Goal: Task Accomplishment & Management: Manage account settings

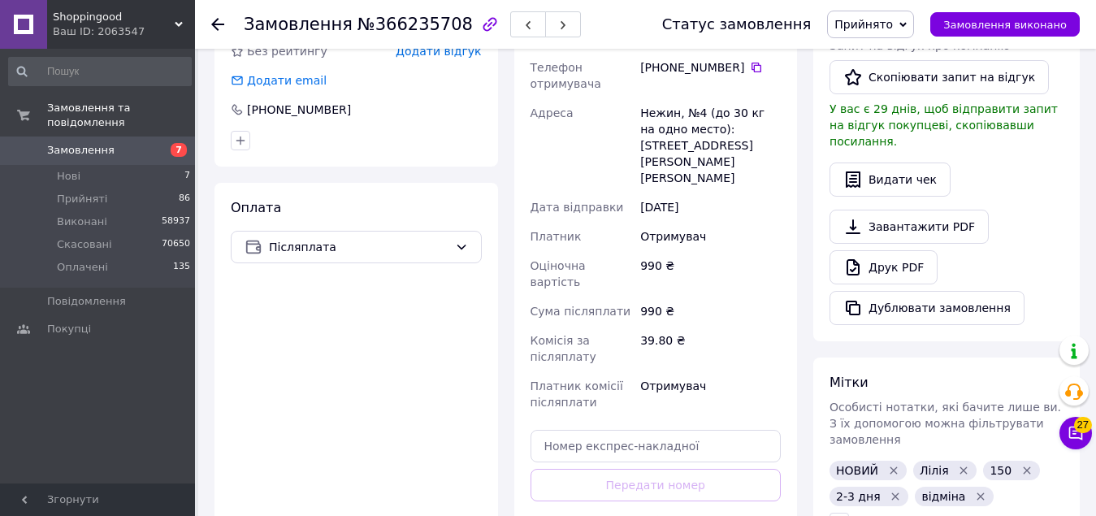
scroll to position [583, 0]
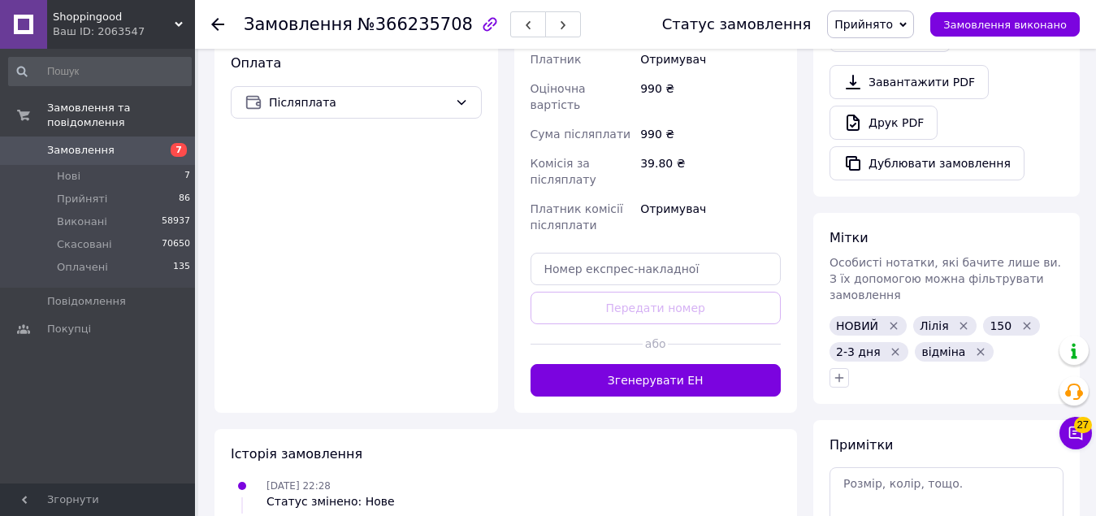
click at [901, 256] on span "Особисті нотатки, які бачите лише ви. З їх допомогою можна фільтрувати замовлен…" at bounding box center [946, 279] width 232 height 46
click at [893, 467] on textarea at bounding box center [947, 502] width 234 height 70
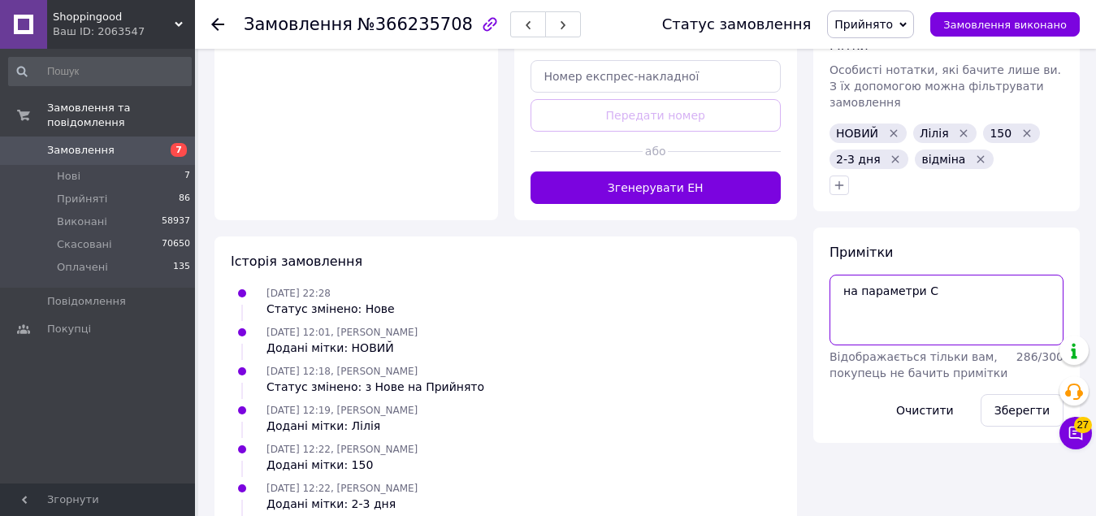
scroll to position [785, 0]
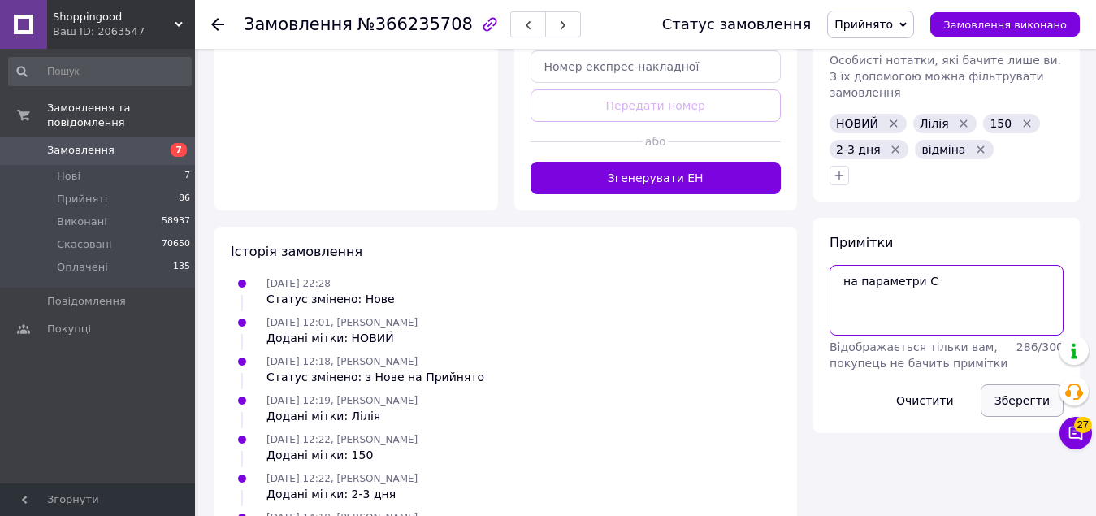
type textarea "на параметри С"
click at [1036, 384] on button "Зберегти" at bounding box center [1022, 400] width 83 height 33
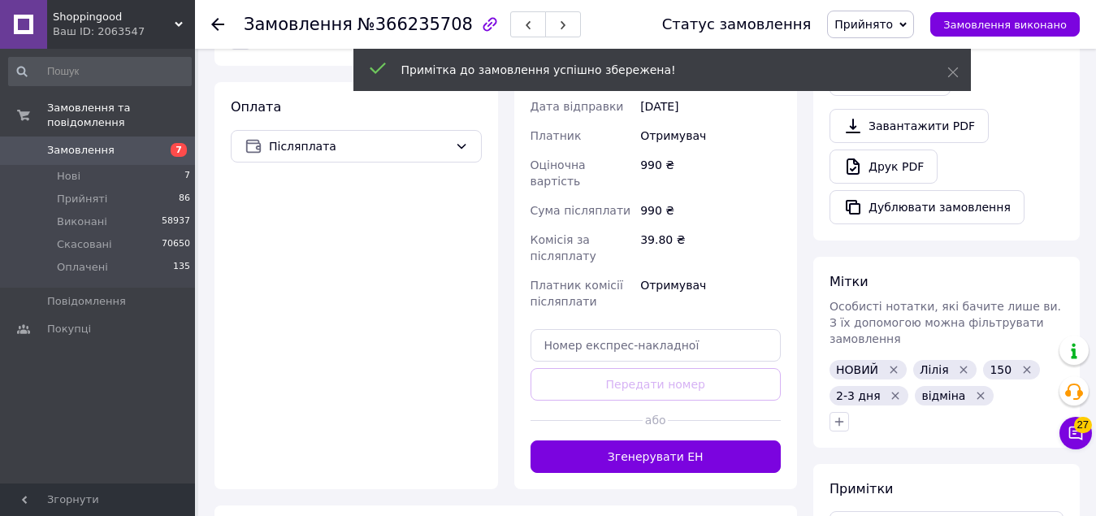
scroll to position [486, 0]
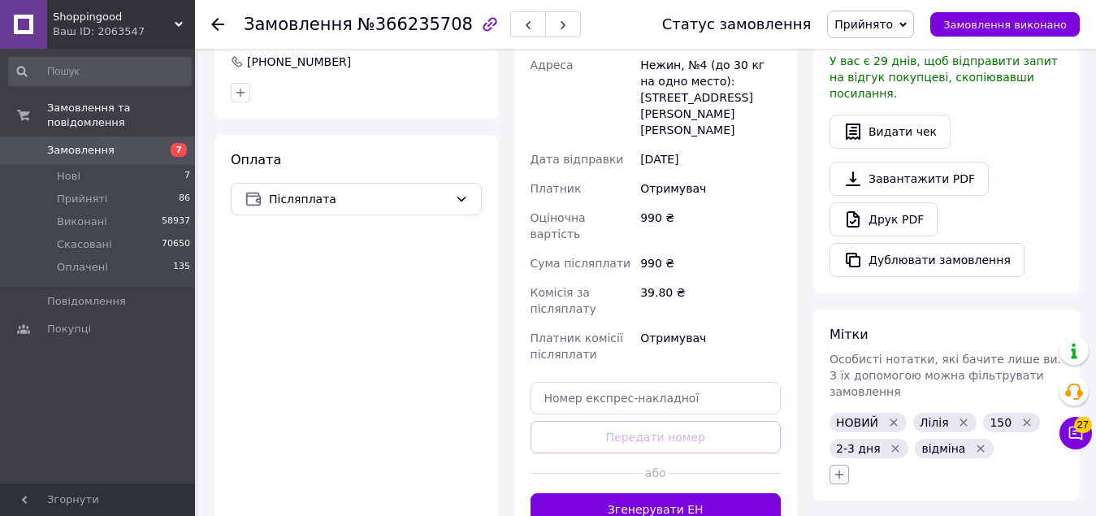
click at [846, 465] on button "button" at bounding box center [840, 475] width 20 height 20
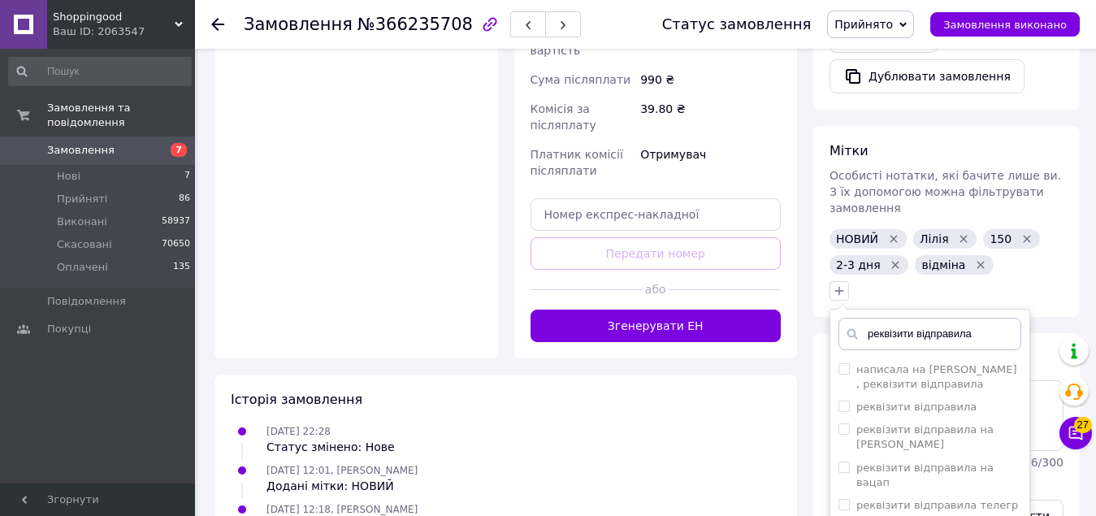
scroll to position [675, 0]
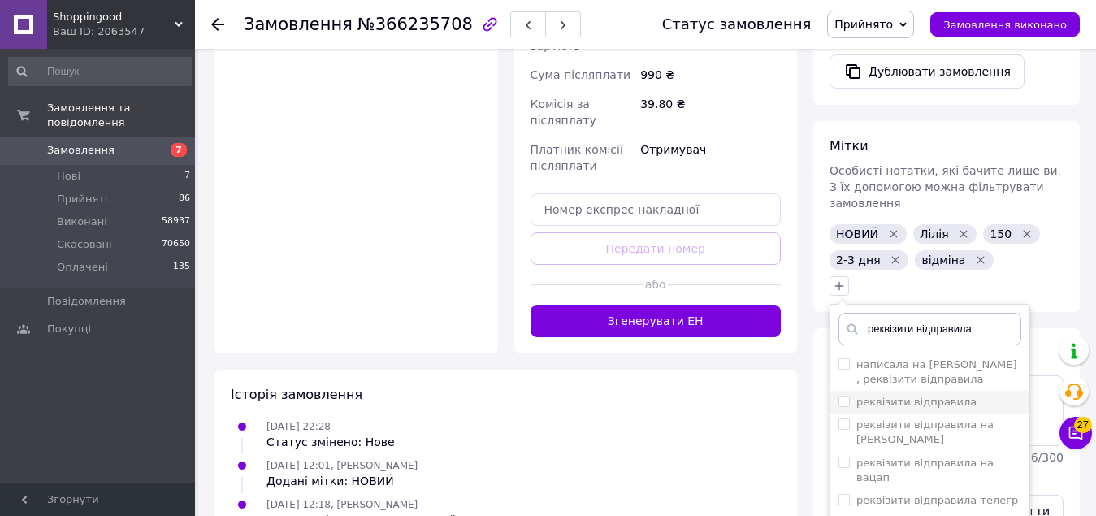
type input "реквізити відправила"
click at [843, 396] on input "реквізити відправила" at bounding box center [844, 401] width 11 height 11
checkbox input "true"
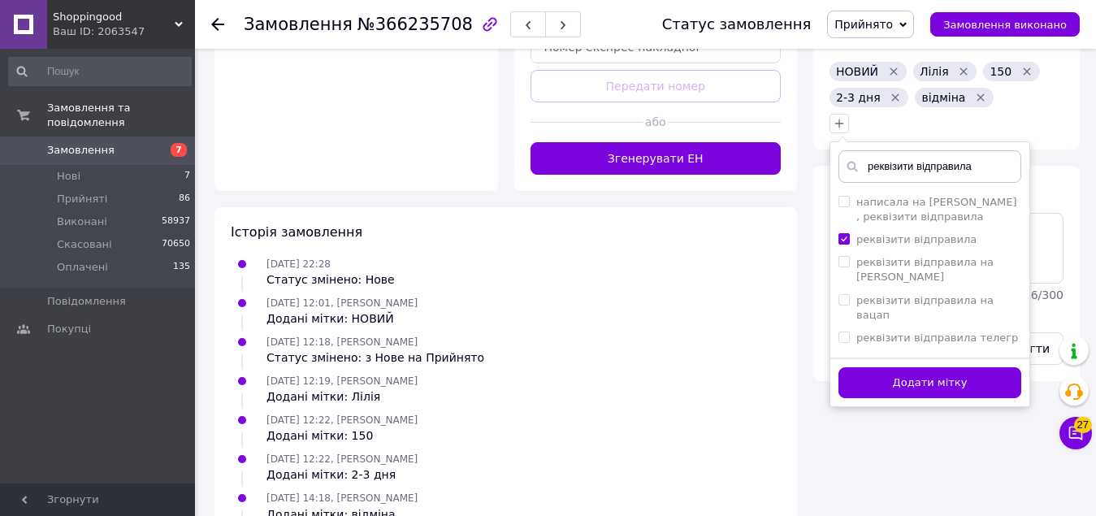
scroll to position [883, 0]
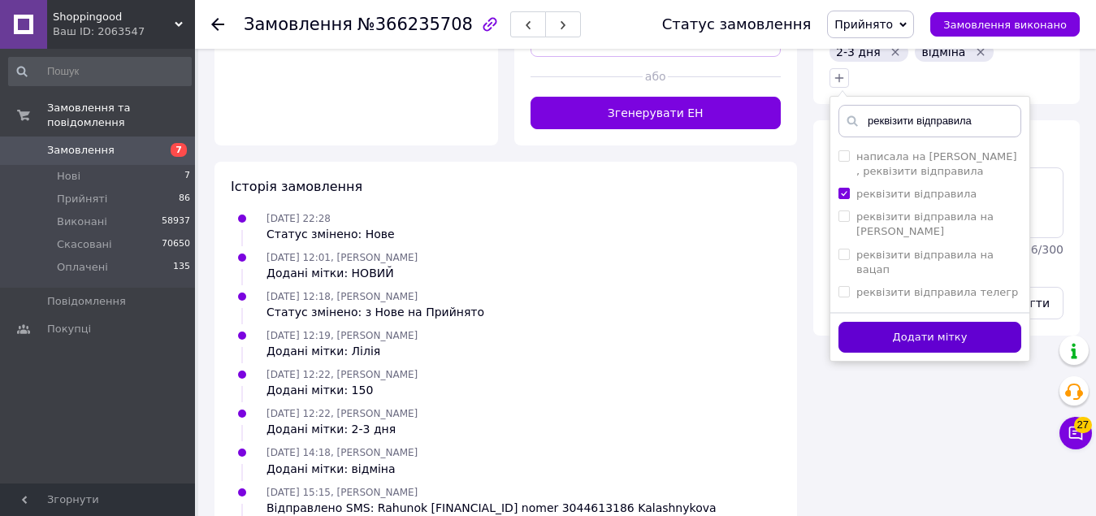
click at [958, 322] on button "Додати мітку" at bounding box center [930, 338] width 183 height 32
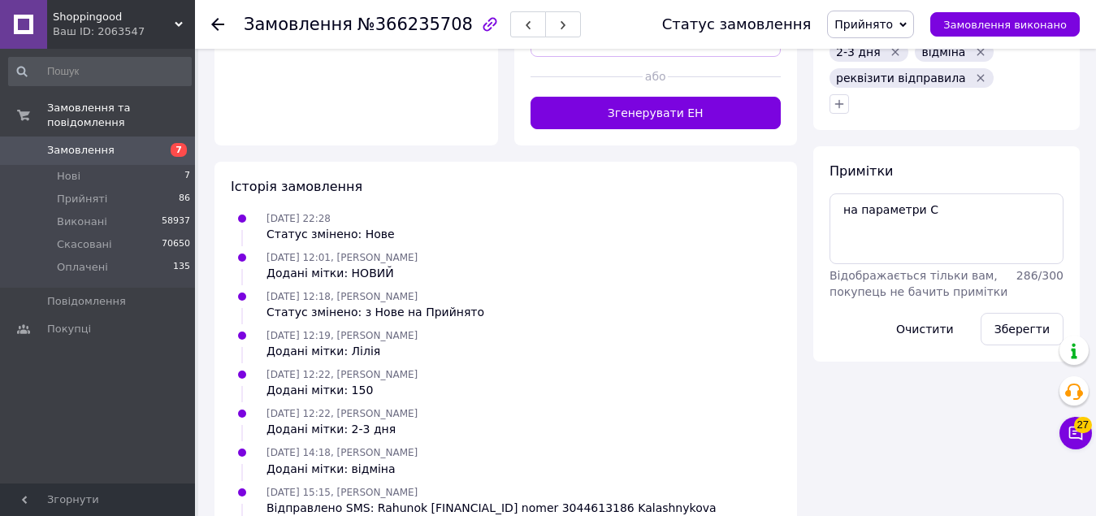
scroll to position [960, 0]
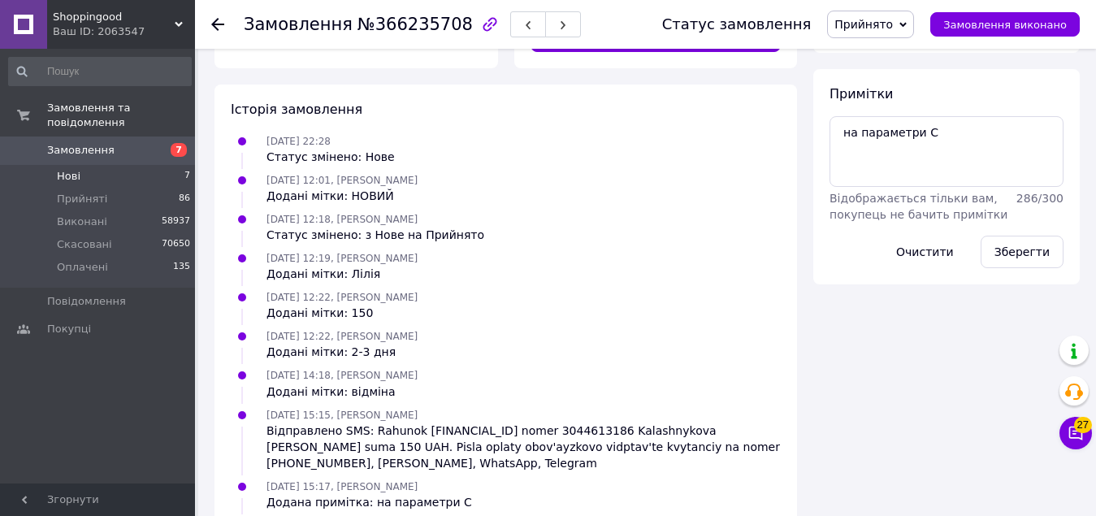
click at [91, 165] on li "Нові 7" at bounding box center [100, 176] width 200 height 23
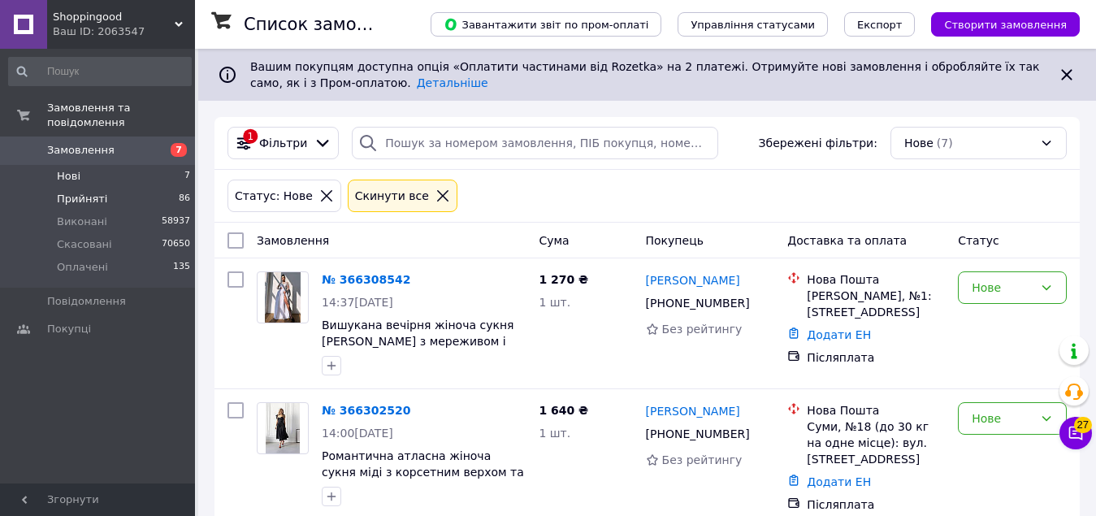
click at [92, 192] on span "Прийняті" at bounding box center [82, 199] width 50 height 15
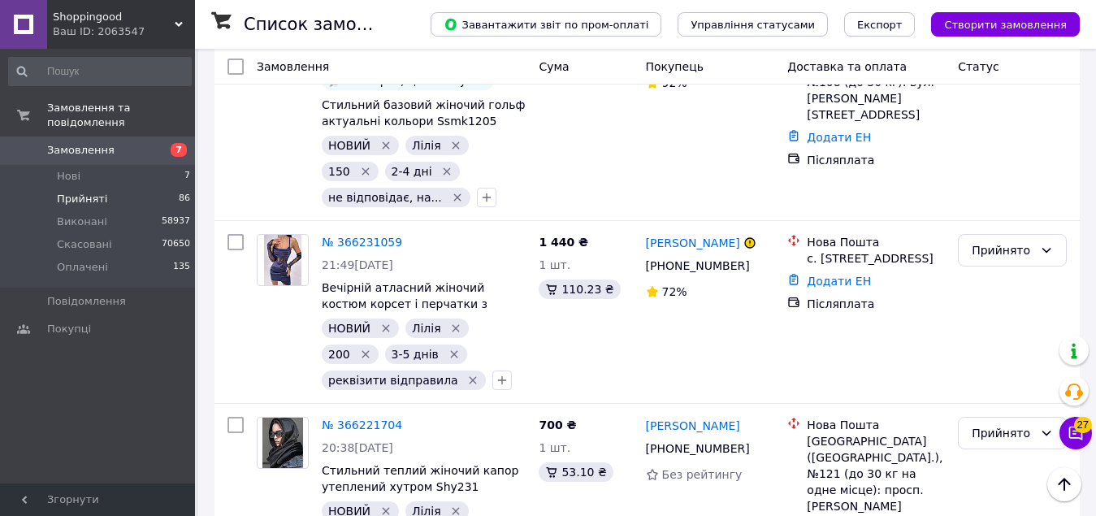
scroll to position [2656, 0]
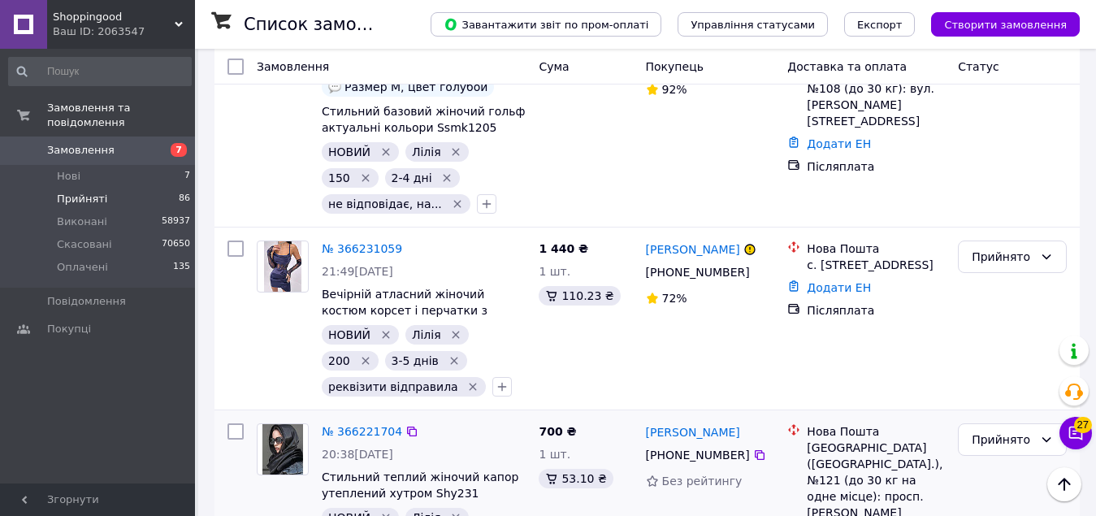
click at [384, 511] on icon "Видалити мітку" at bounding box center [386, 517] width 13 height 13
click at [384, 332] on icon "Видалити мітку" at bounding box center [386, 335] width 7 height 7
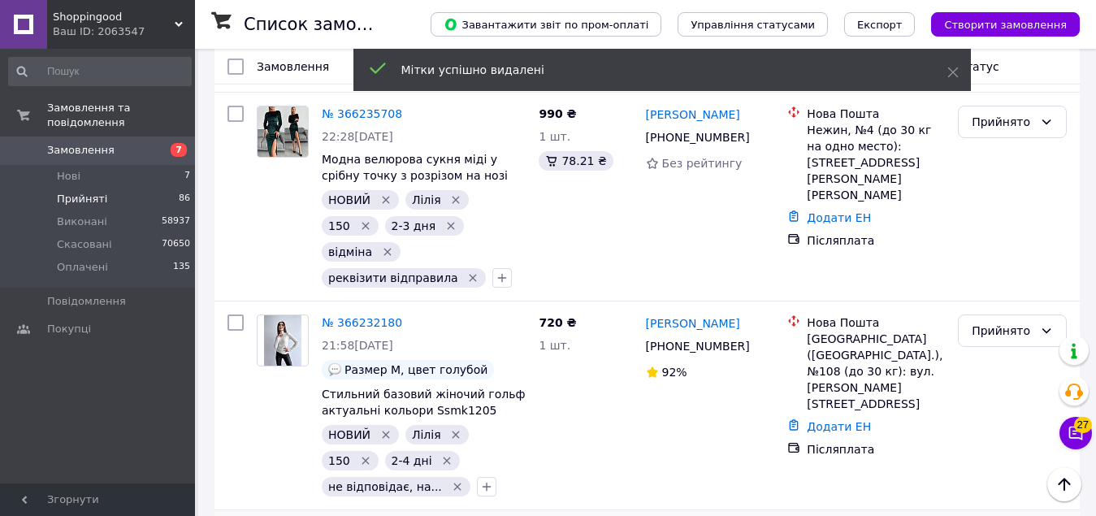
scroll to position [2335, 0]
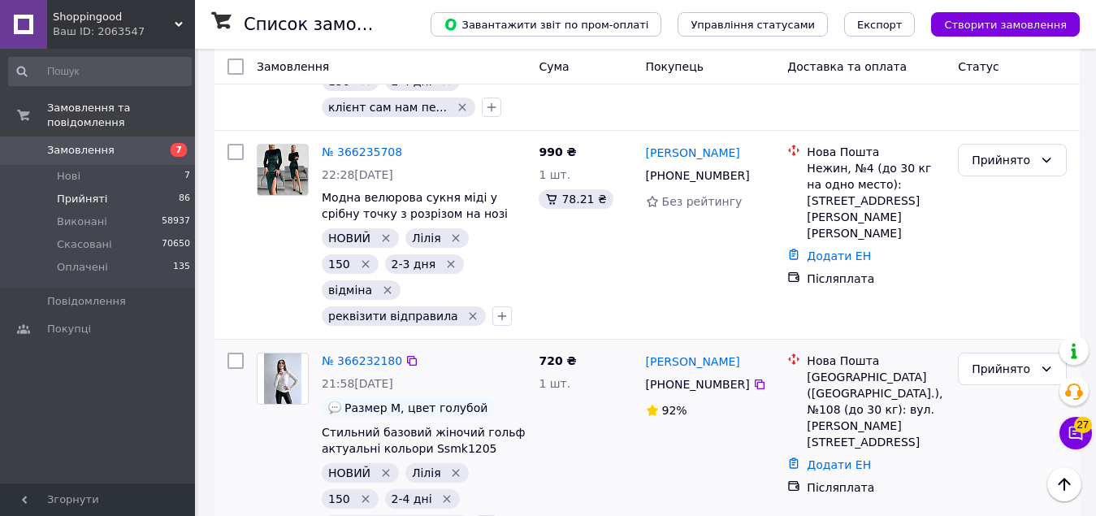
click at [383, 470] on icon "Видалити мітку" at bounding box center [386, 473] width 7 height 7
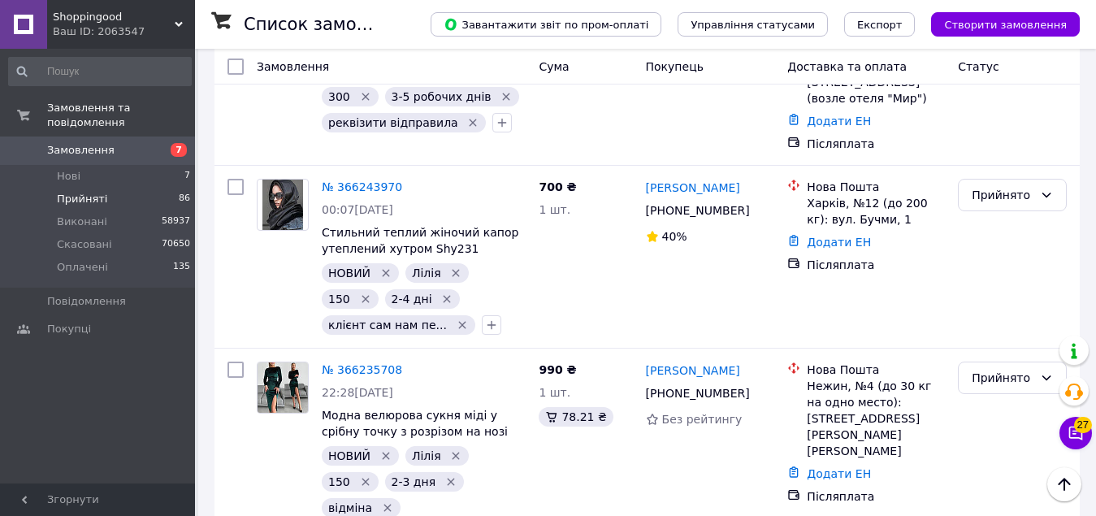
scroll to position [2137, 0]
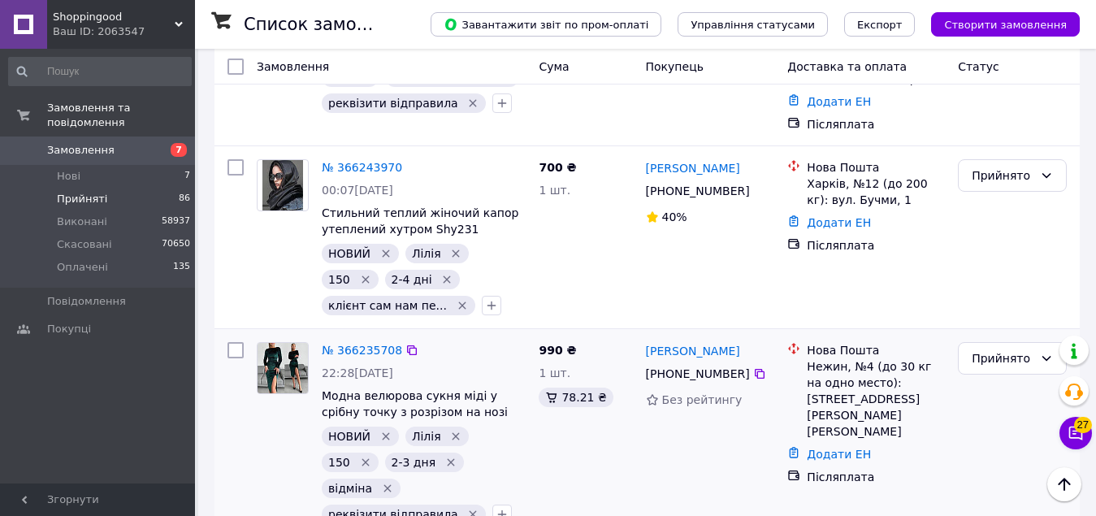
click at [384, 430] on icon "Видалити мітку" at bounding box center [386, 436] width 13 height 13
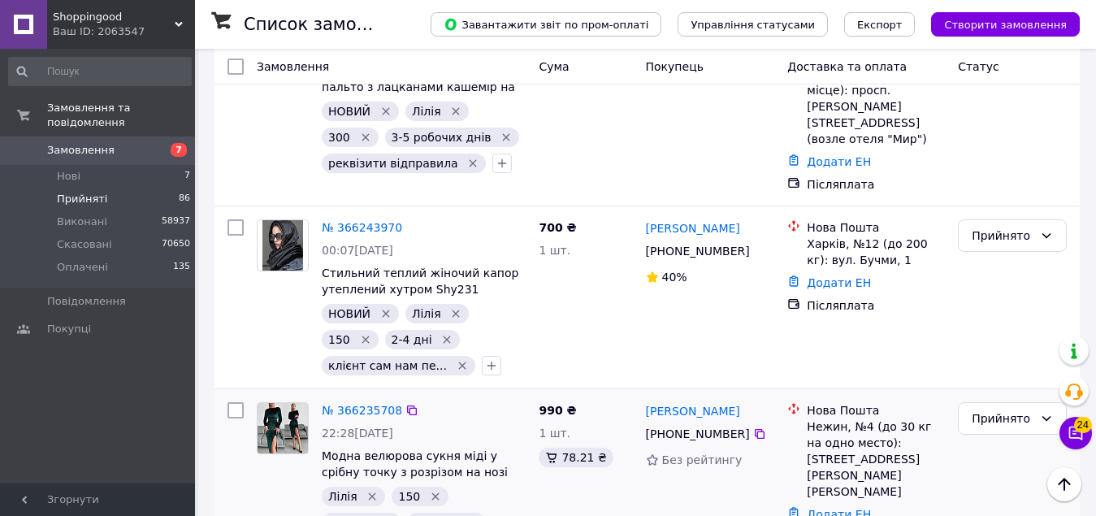
scroll to position [2089, 0]
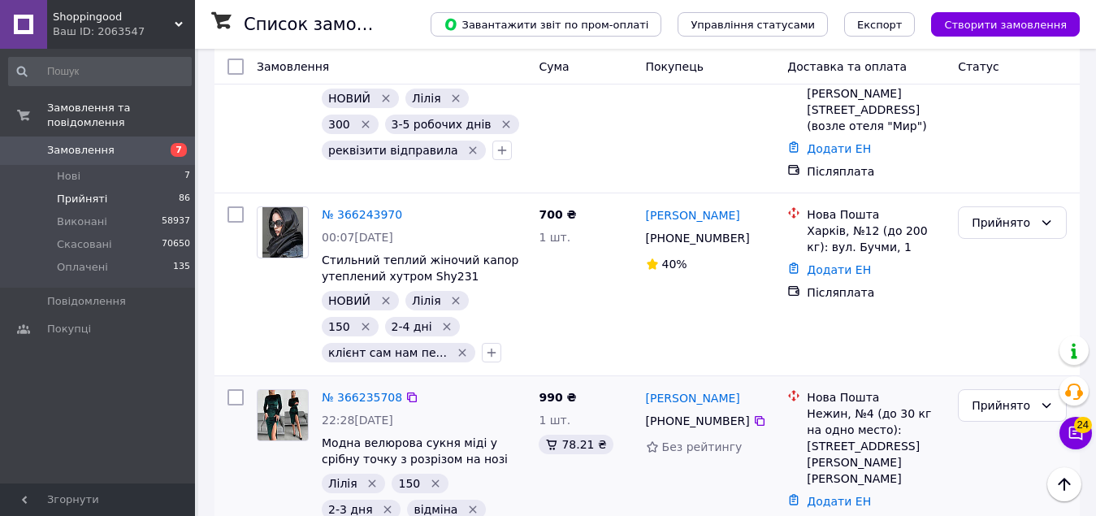
click at [466, 503] on icon "Видалити мітку" at bounding box center [472, 509] width 13 height 13
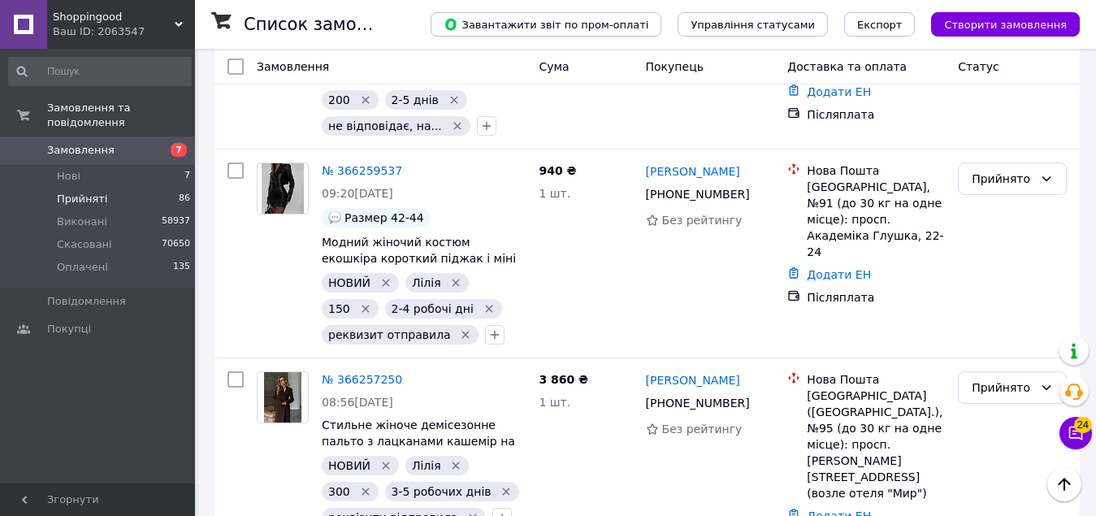
scroll to position [1696, 0]
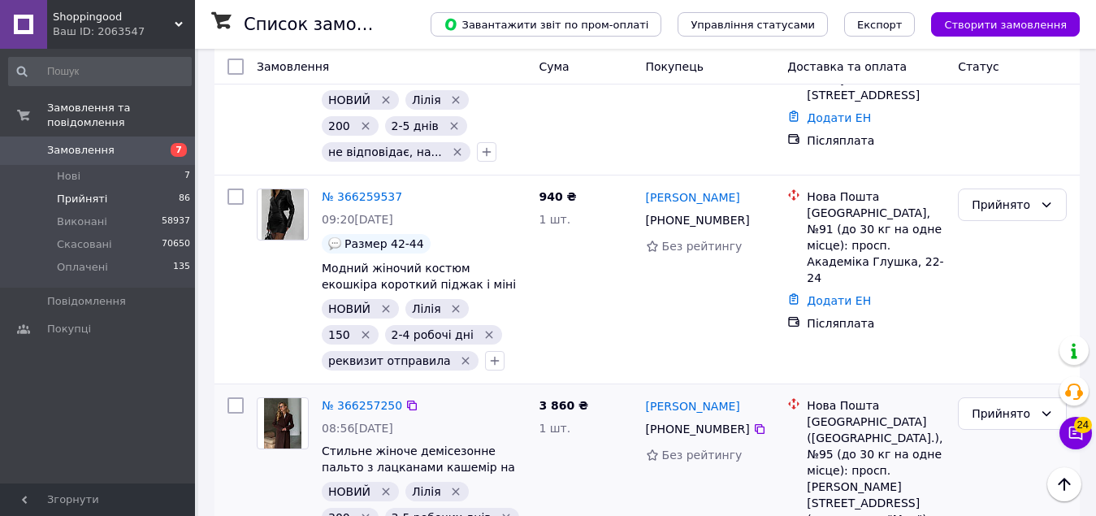
click at [384, 488] on icon "Видалити мітку" at bounding box center [386, 491] width 7 height 7
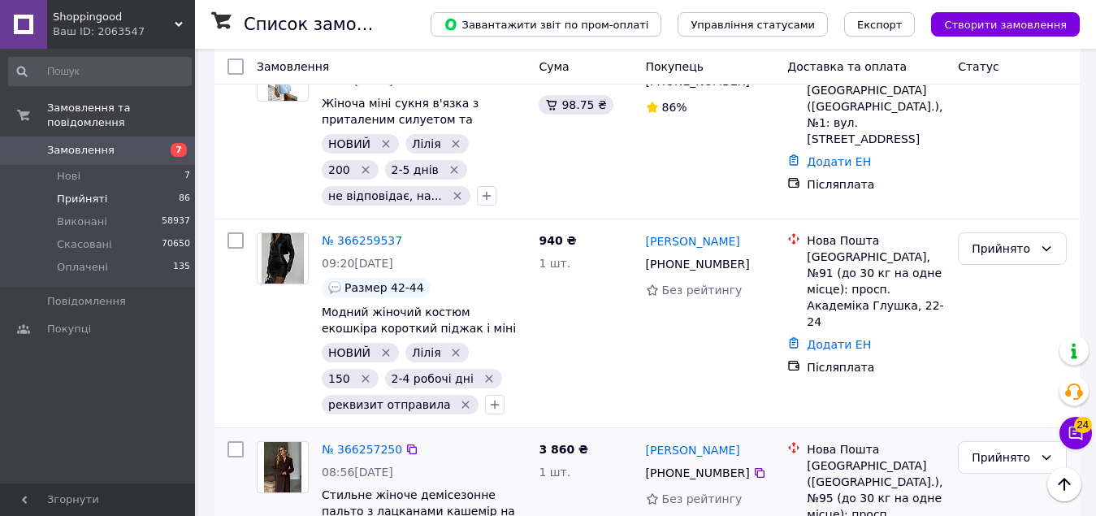
scroll to position [1601, 0]
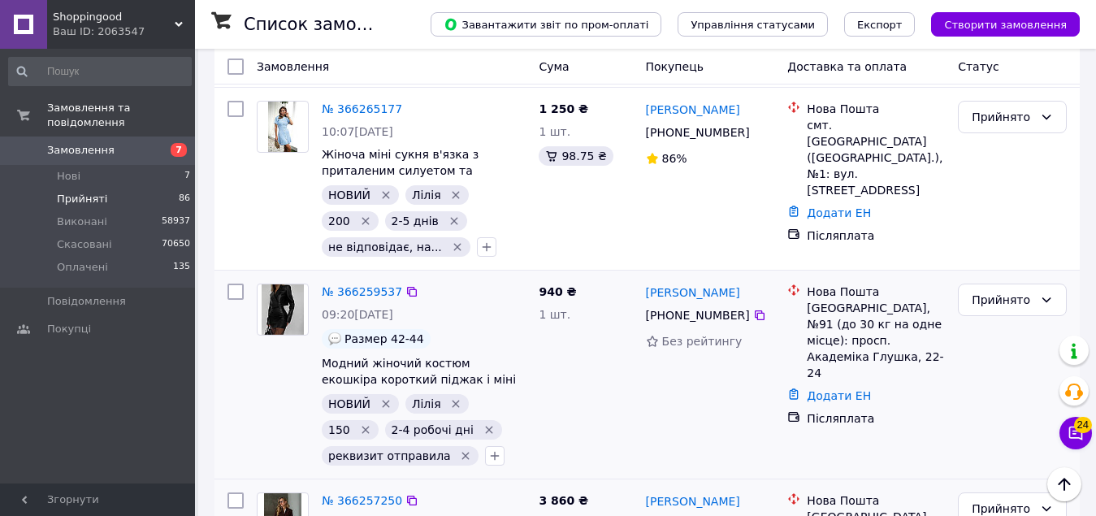
click at [384, 397] on icon "Видалити мітку" at bounding box center [386, 403] width 13 height 13
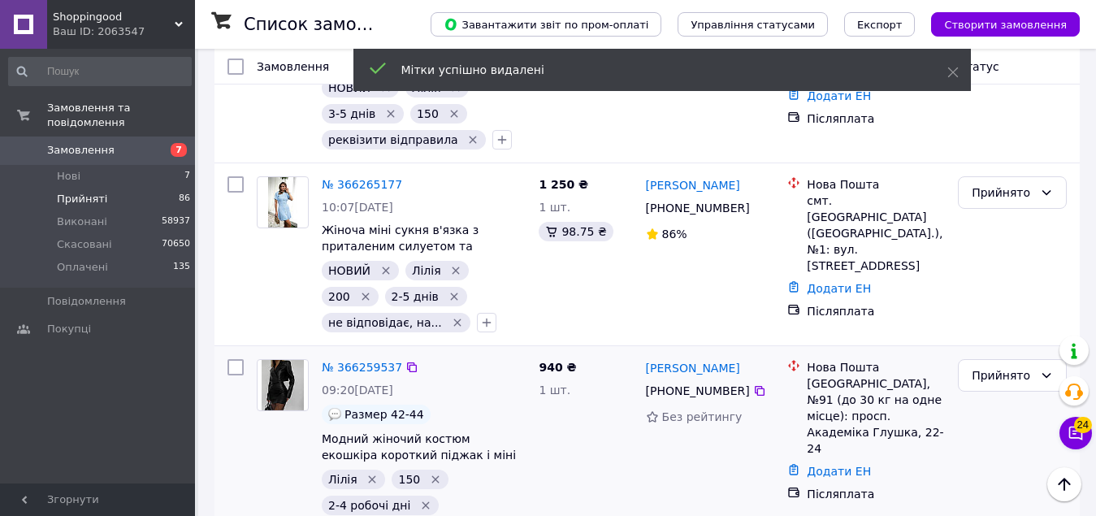
scroll to position [1424, 0]
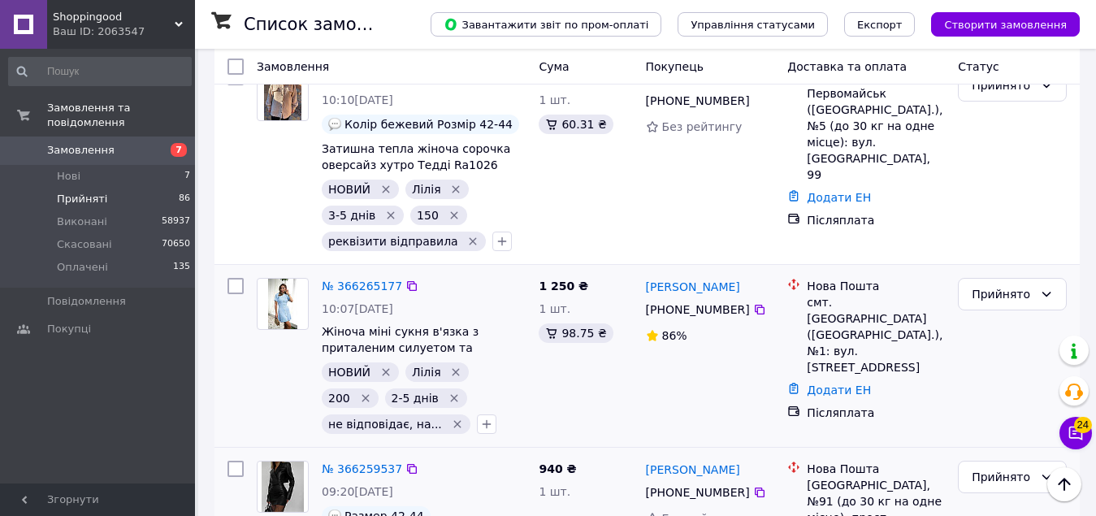
click at [380, 366] on icon "Видалити мітку" at bounding box center [386, 372] width 13 height 13
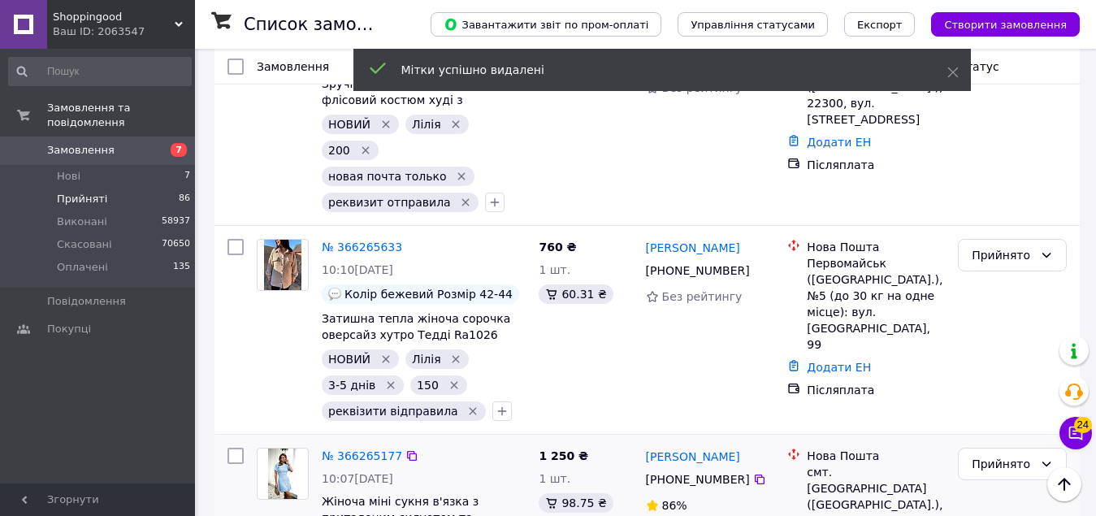
scroll to position [1247, 0]
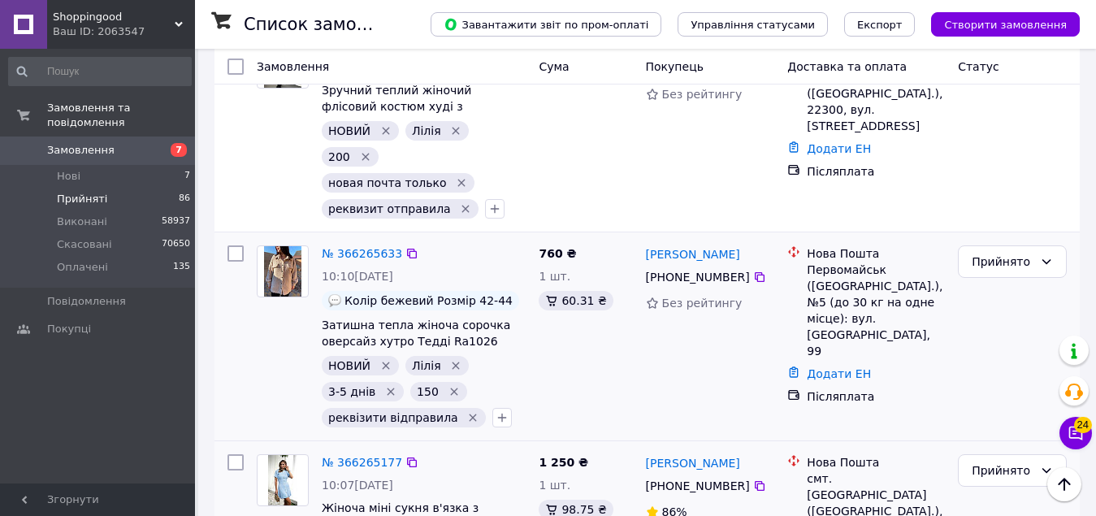
click at [382, 359] on icon "Видалити мітку" at bounding box center [386, 365] width 13 height 13
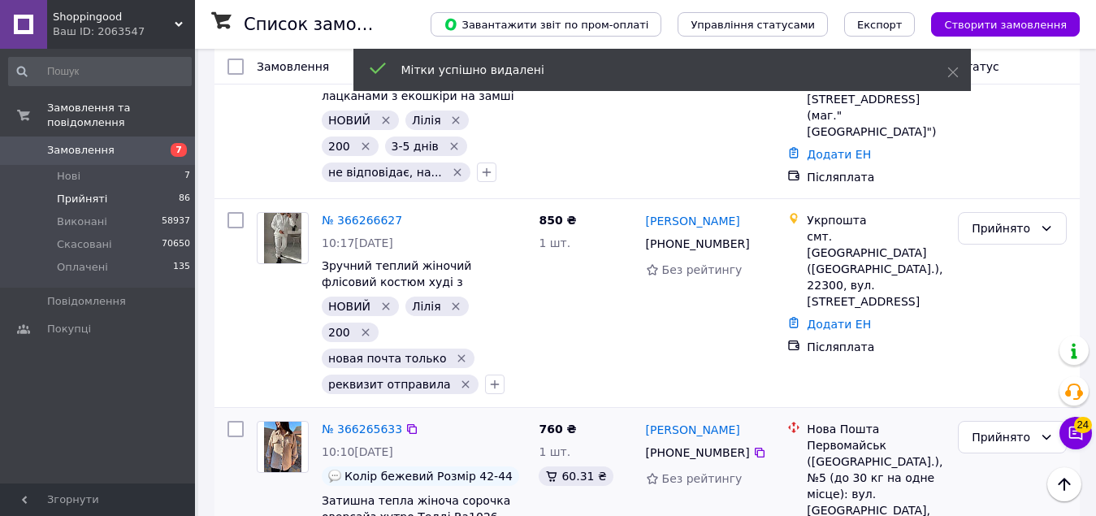
scroll to position [1066, 0]
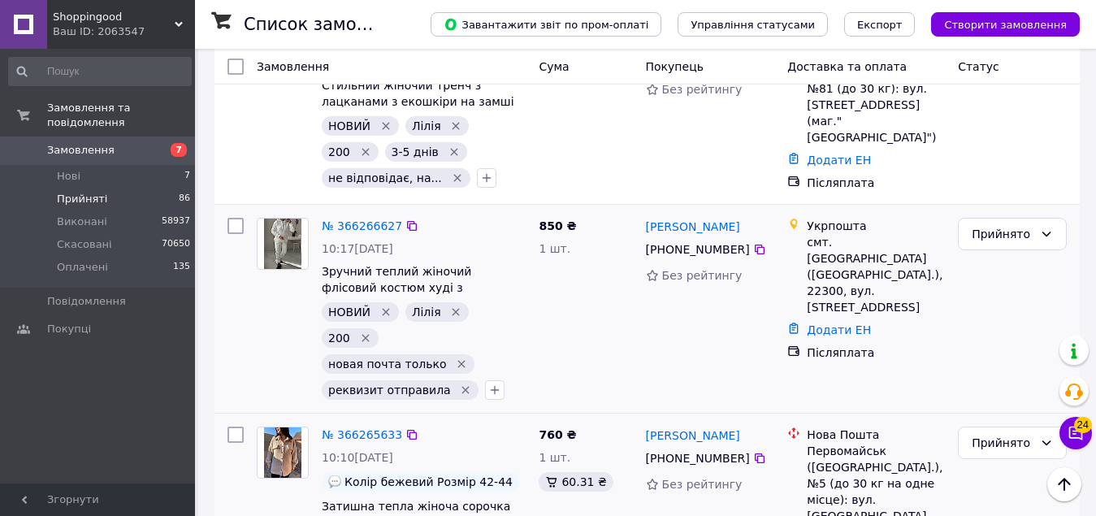
click at [387, 309] on icon "Видалити мітку" at bounding box center [386, 312] width 7 height 7
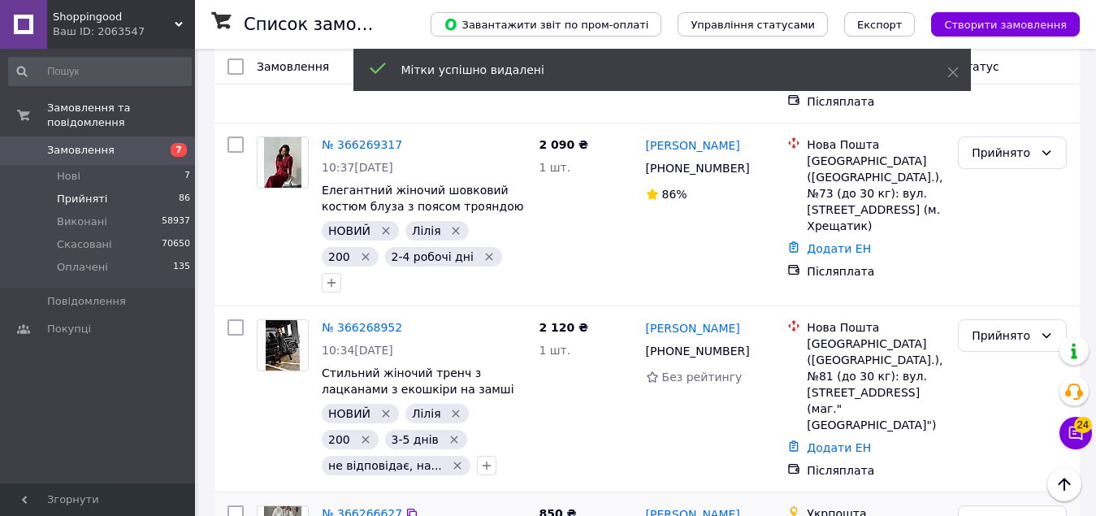
scroll to position [772, 0]
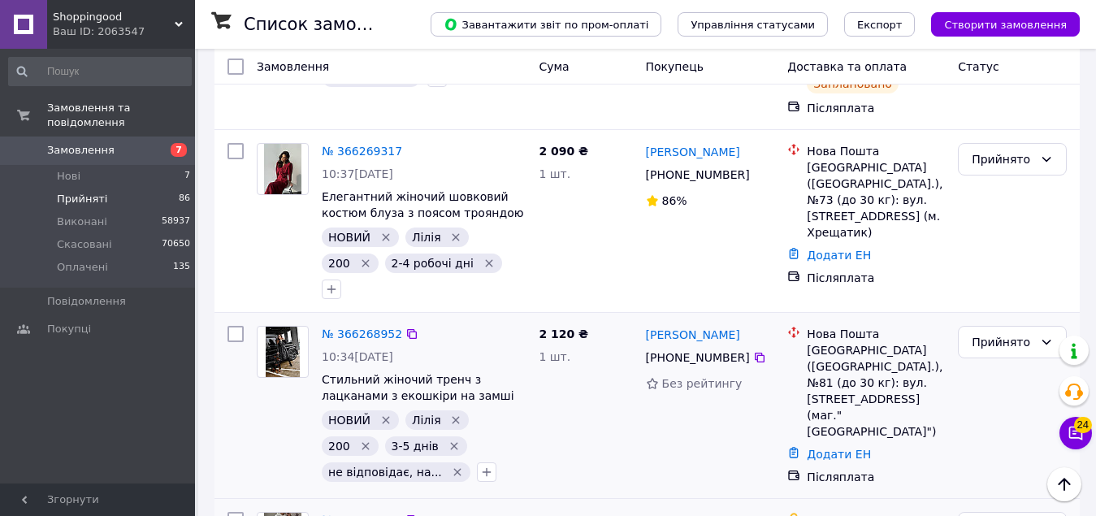
click at [383, 417] on icon "Видалити мітку" at bounding box center [386, 420] width 7 height 7
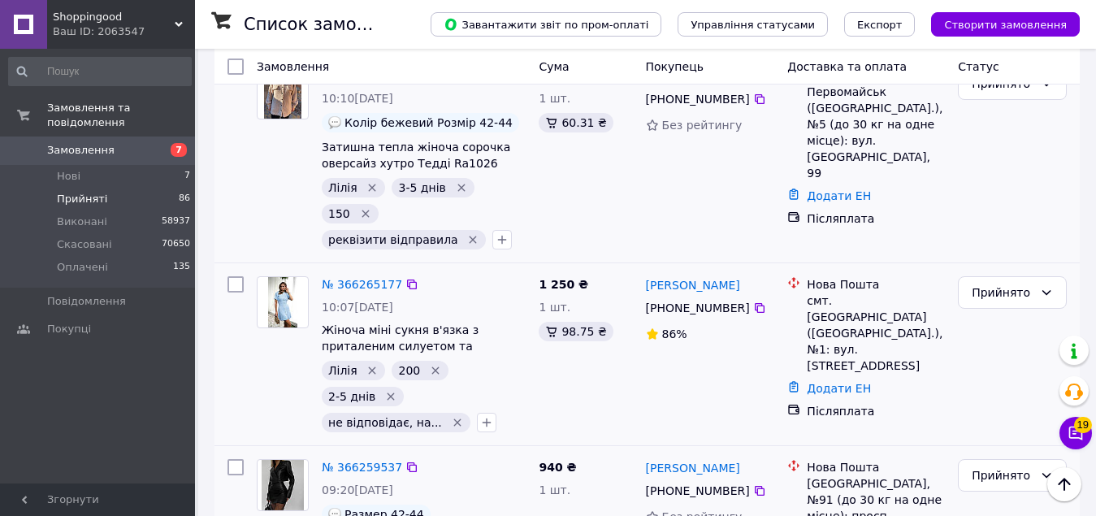
scroll to position [1406, 0]
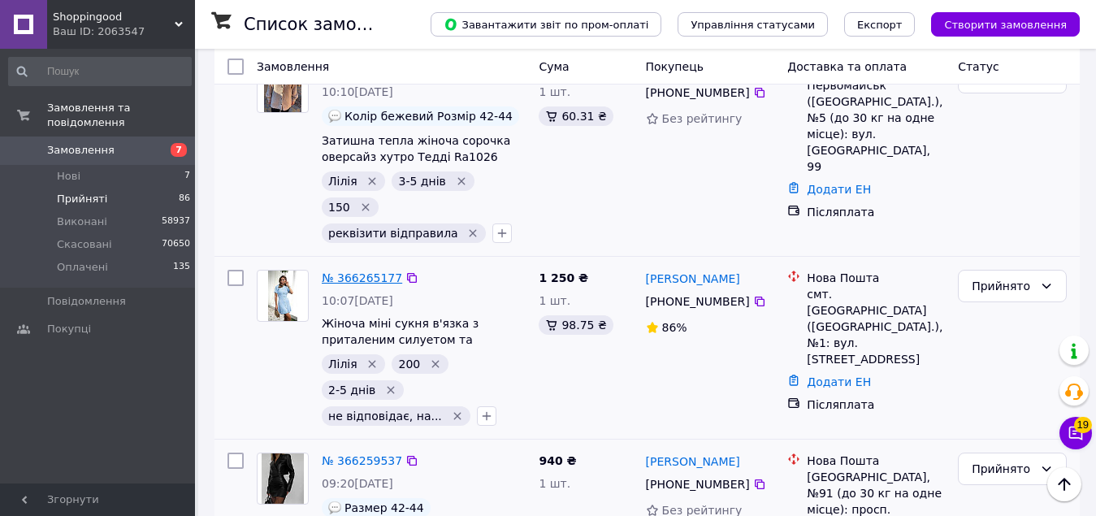
click at [362, 271] on link "№ 366265177" at bounding box center [362, 277] width 80 height 13
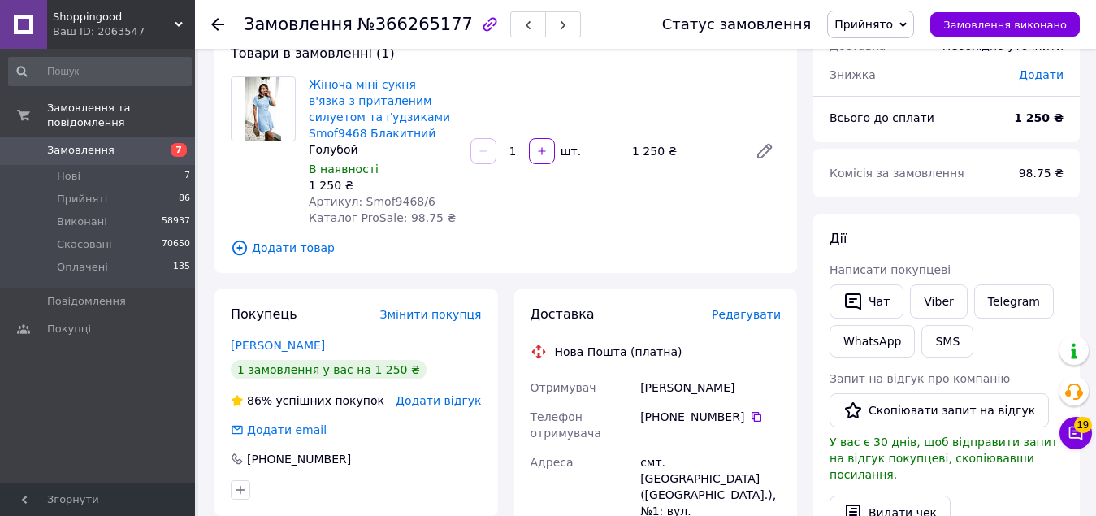
scroll to position [84, 0]
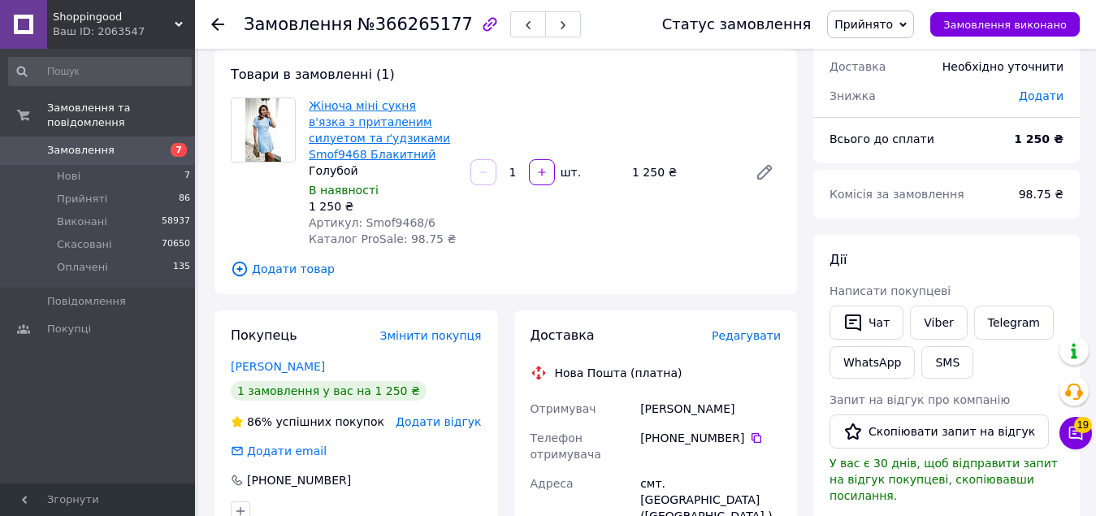
click at [405, 110] on link "Жіноча міні сукня в'язка з приталеним силуетом та ґудзиками Smof9468 Блакитний" at bounding box center [379, 130] width 141 height 62
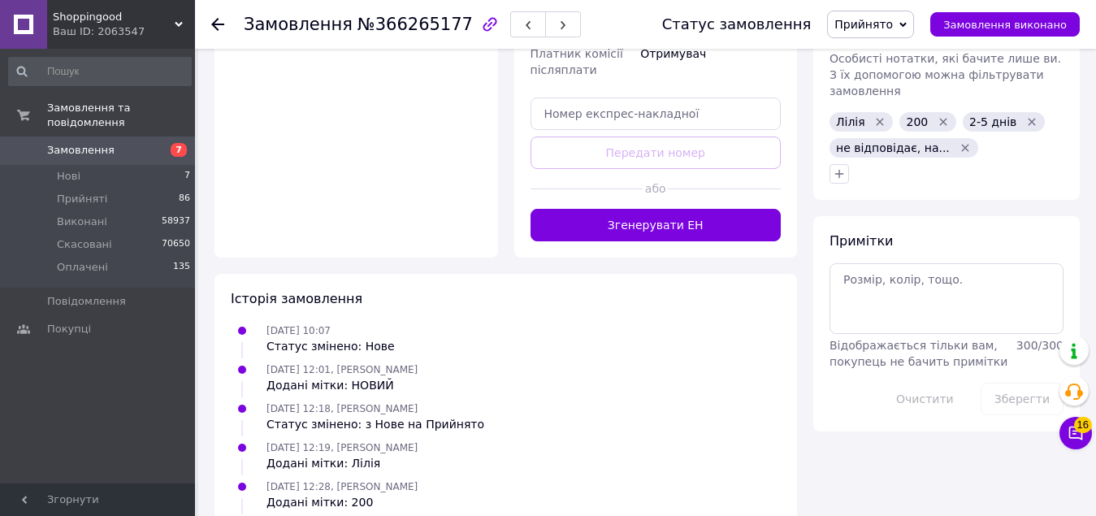
scroll to position [788, 0]
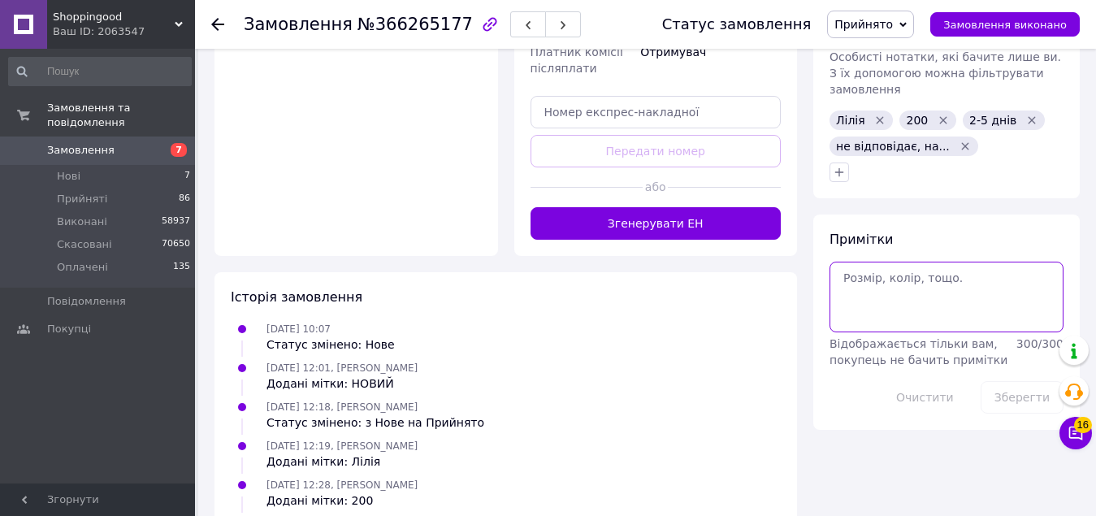
click at [933, 262] on textarea at bounding box center [947, 297] width 234 height 70
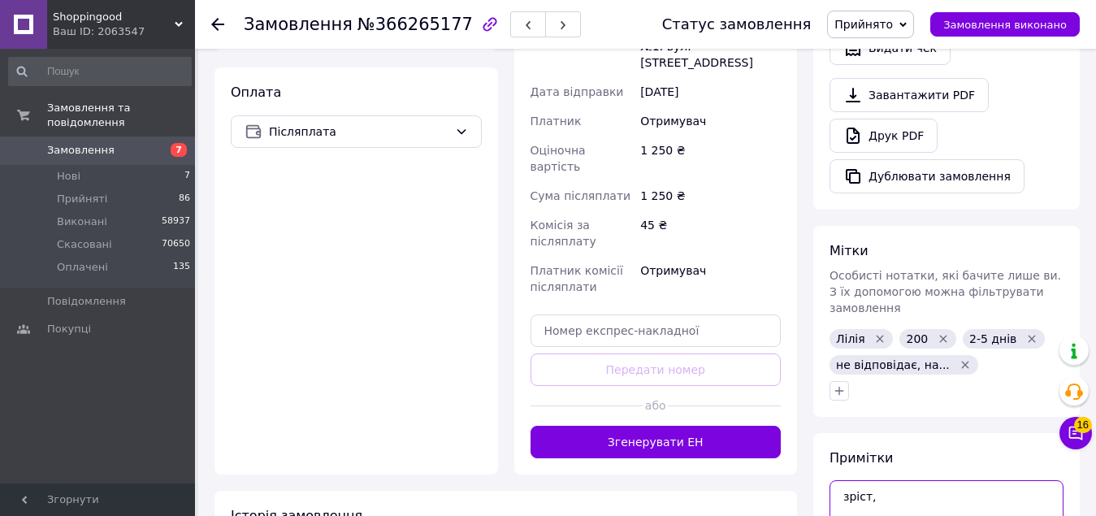
scroll to position [563, 0]
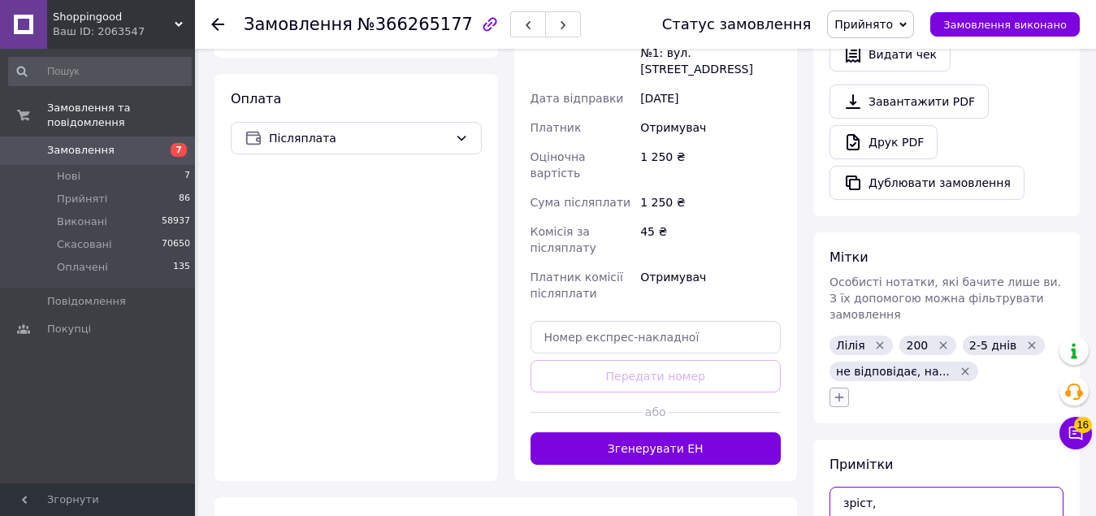
type textarea "зріст,"
click at [841, 391] on icon "button" at bounding box center [839, 397] width 13 height 13
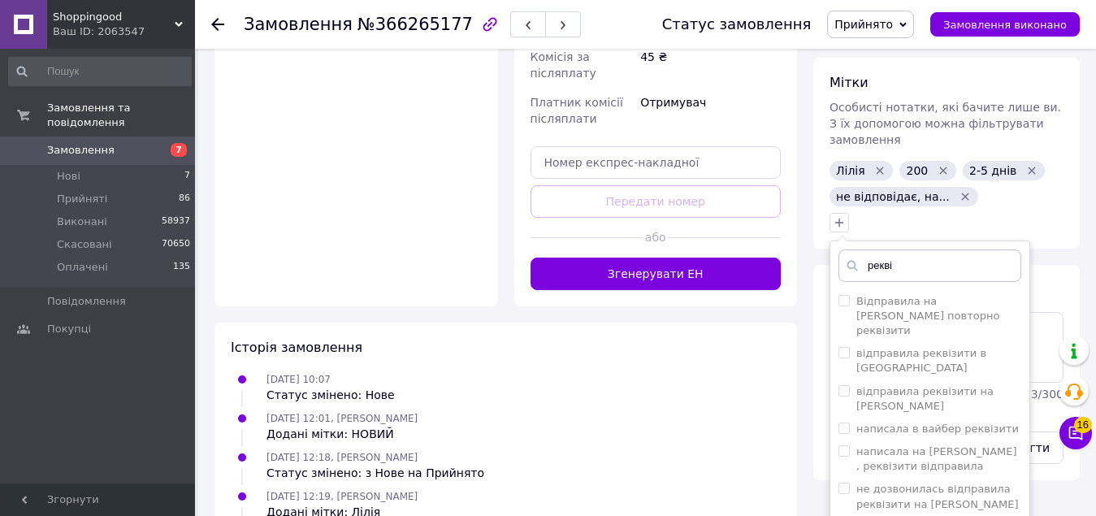
scroll to position [740, 0]
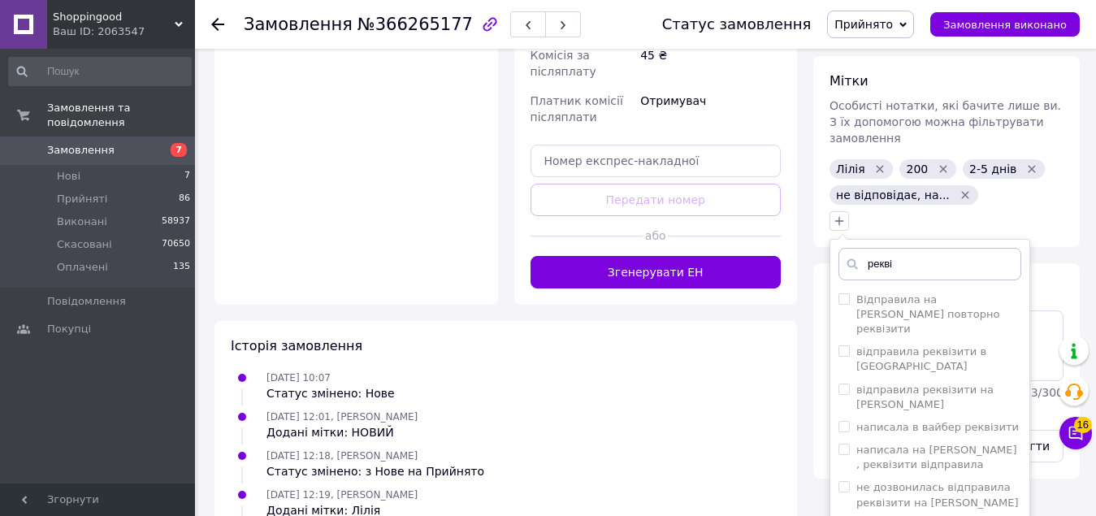
type input "рекві"
checkbox input "true"
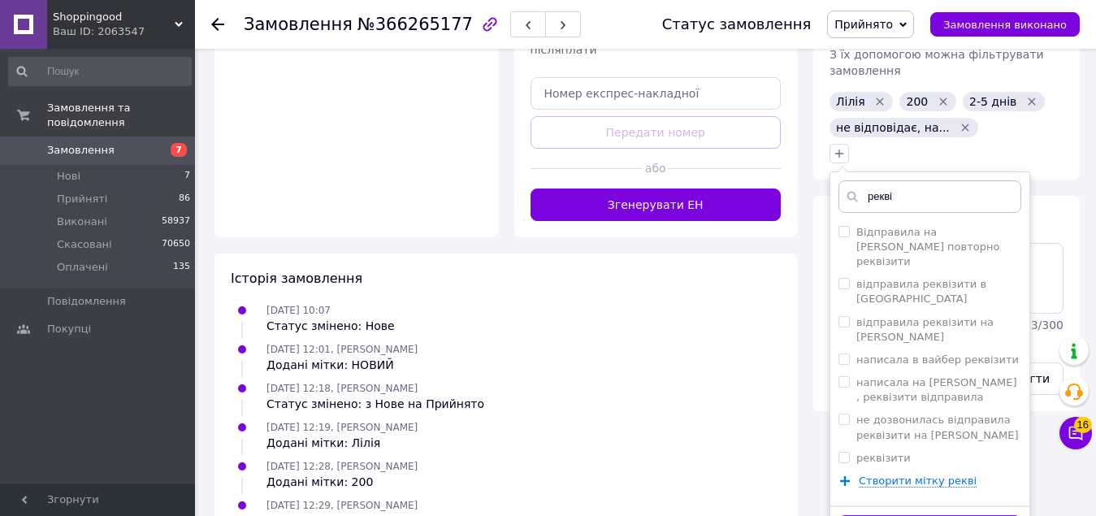
scroll to position [874, 0]
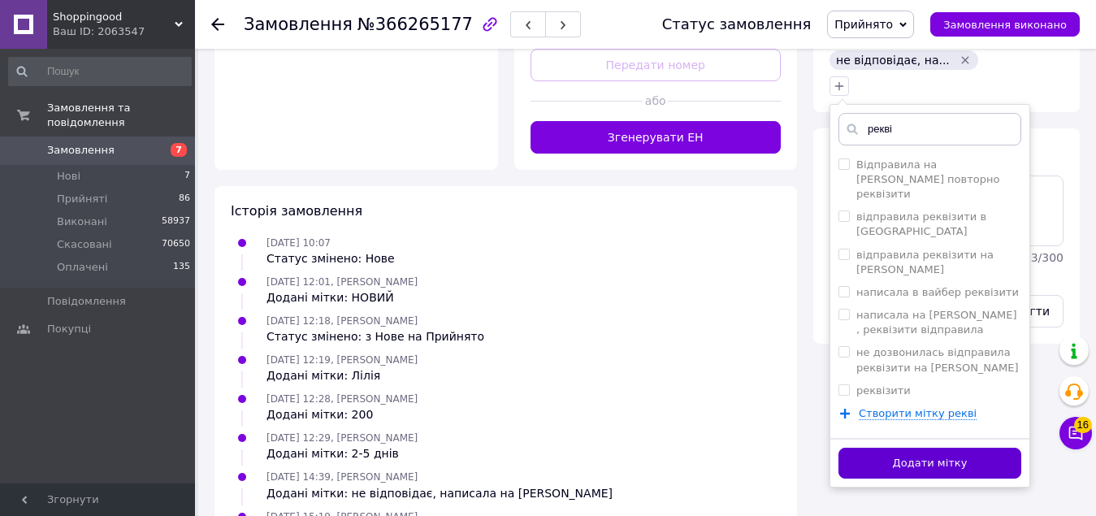
click at [991, 448] on button "Додати мітку" at bounding box center [930, 464] width 183 height 32
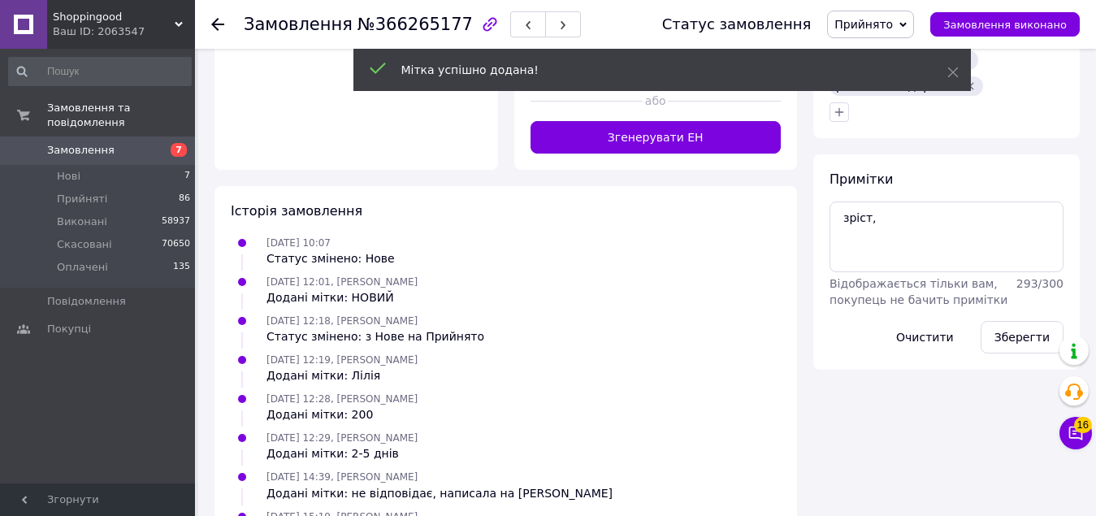
click at [880, 171] on div "Примітки зріст, Відображається тільки вам, покупець не бачить примітки 293 / 30…" at bounding box center [947, 262] width 234 height 183
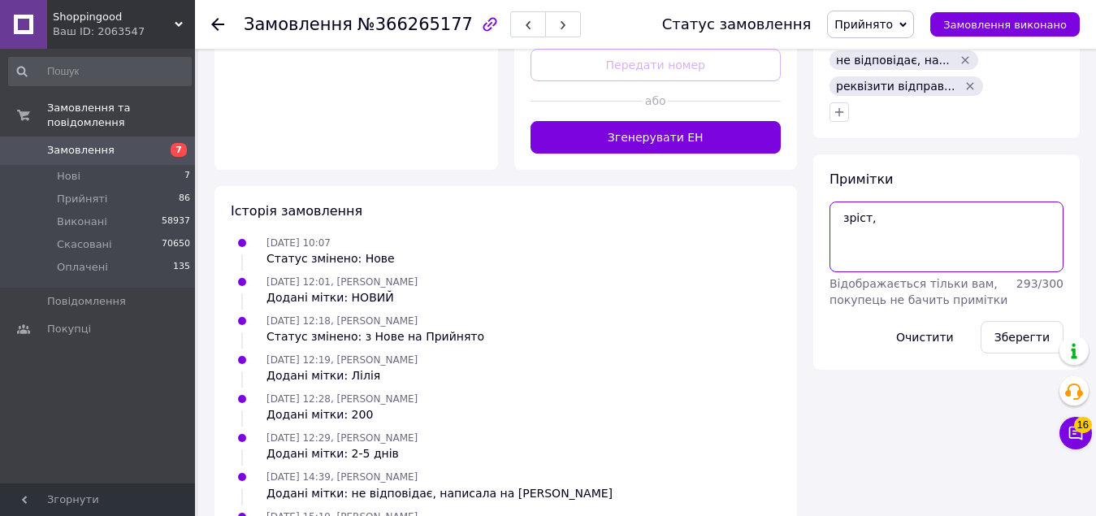
click at [881, 202] on textarea "зріст," at bounding box center [947, 237] width 234 height 70
type textarea "зріст, 158, груди 85, параметри на С"
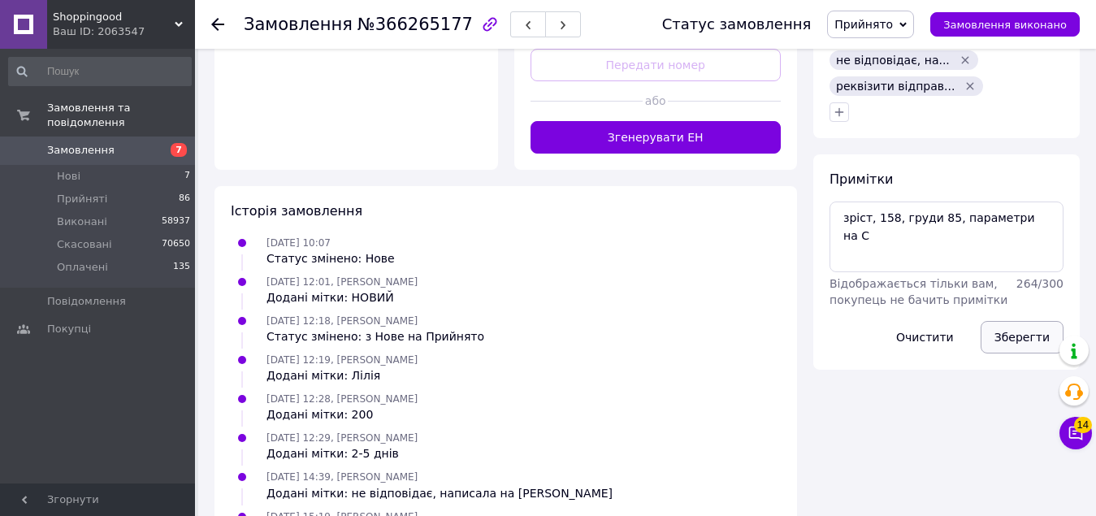
click at [1013, 321] on button "Зберегти" at bounding box center [1022, 337] width 83 height 33
click at [102, 188] on li "Прийняті 86" at bounding box center [100, 199] width 200 height 23
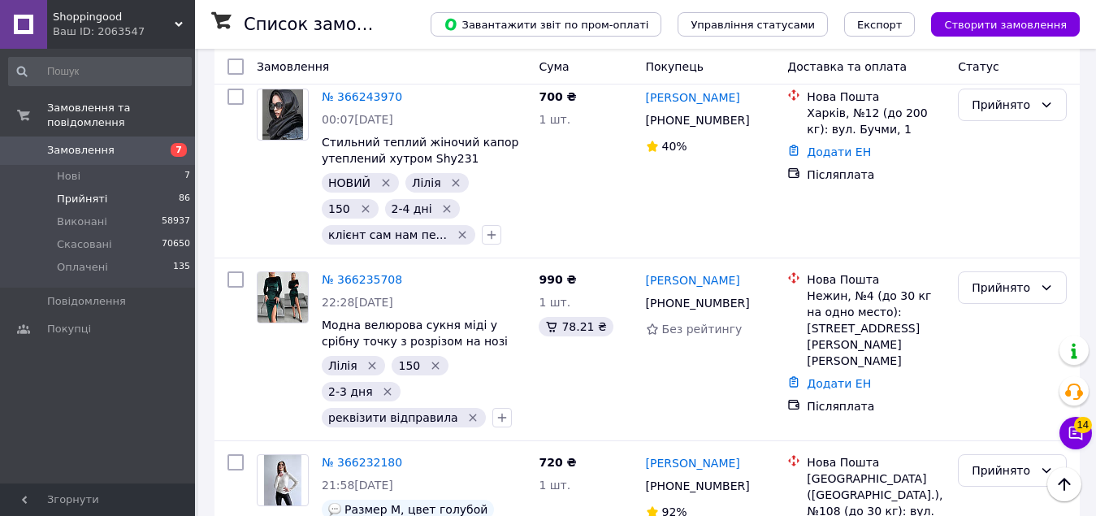
scroll to position [2232, 0]
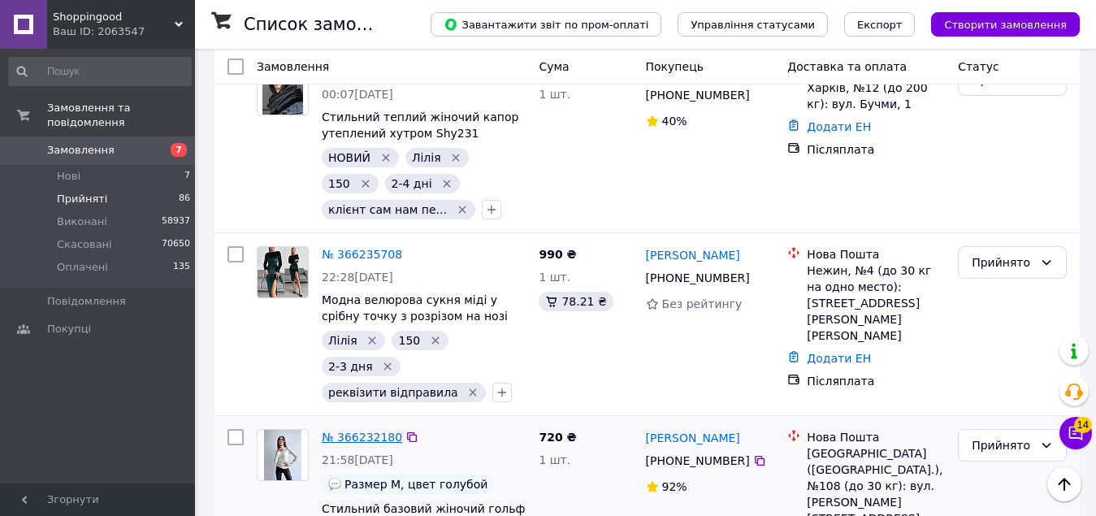
click at [370, 431] on link "№ 366232180" at bounding box center [362, 437] width 80 height 13
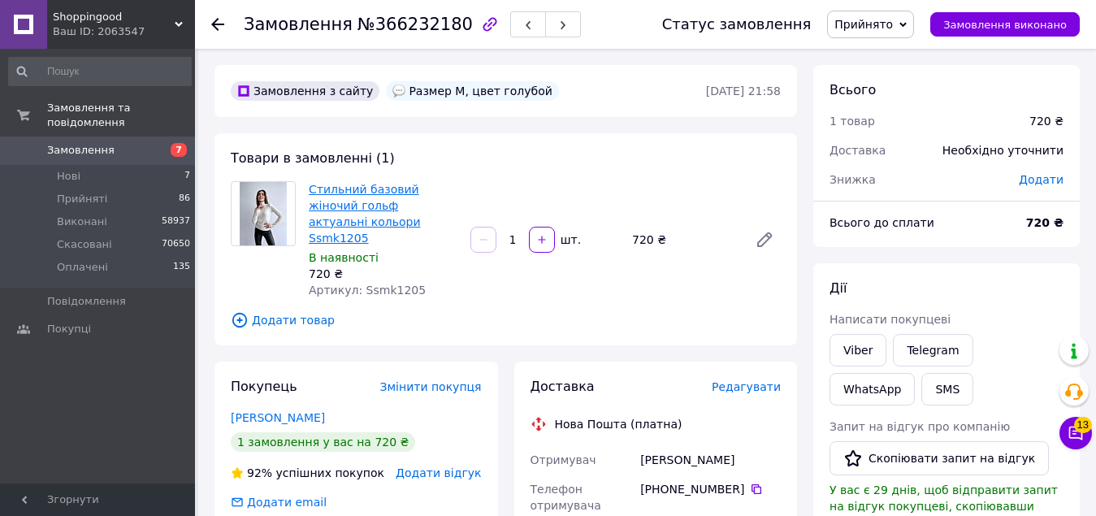
click at [355, 190] on link "Стильний базовий жіночий гольф актуальні кольори Ssmk1205" at bounding box center [365, 214] width 112 height 62
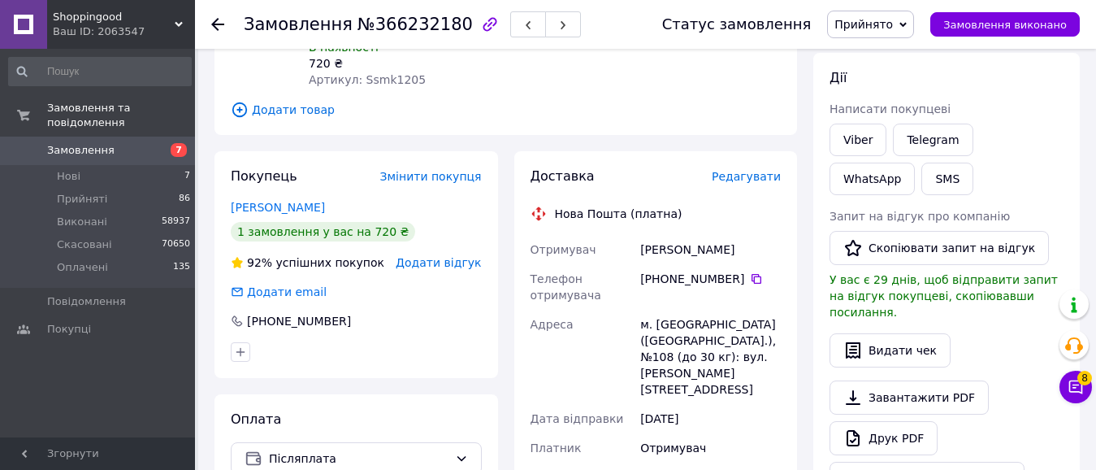
scroll to position [367, 0]
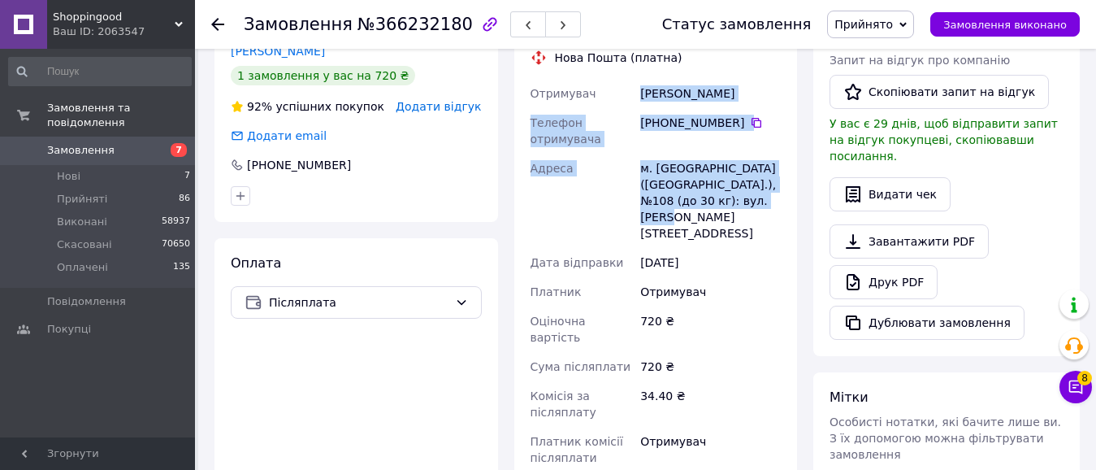
drag, startPoint x: 636, startPoint y: 74, endPoint x: 779, endPoint y: 193, distance: 187.0
click at [779, 193] on div "Отримувач Вакс Алина Телефон отримувача +380 50 685 95 38   Адреса м. Київ (Киї…" at bounding box center [656, 275] width 258 height 393
copy div "Отримувач Вакс Алина Телефон отримувача +380 50 685 95 38   Адреса м. Київ (Киї…"
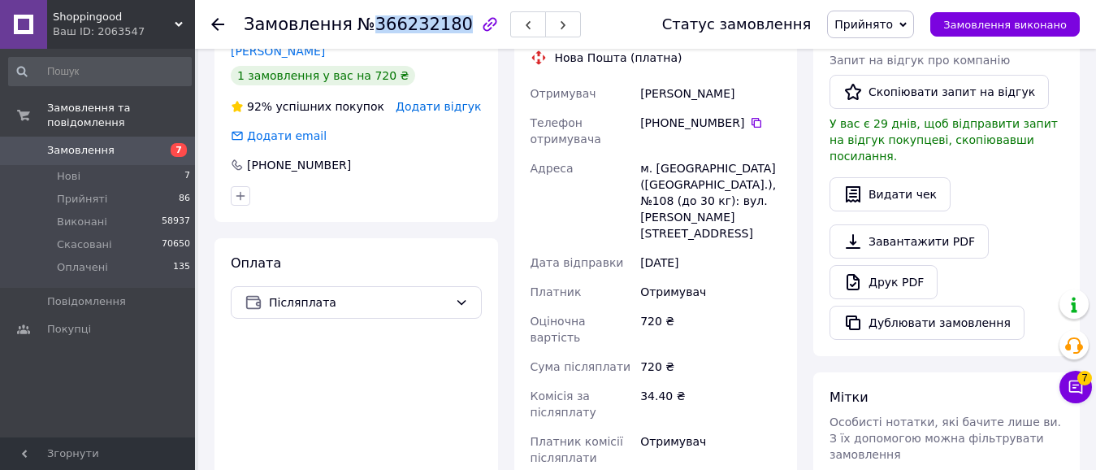
drag, startPoint x: 366, startPoint y: 24, endPoint x: 444, endPoint y: 27, distance: 78.1
click at [444, 27] on span "№366232180" at bounding box center [415, 25] width 115 height 20
copy span "366232180"
click at [77, 188] on li "Прийняті 86" at bounding box center [100, 199] width 200 height 23
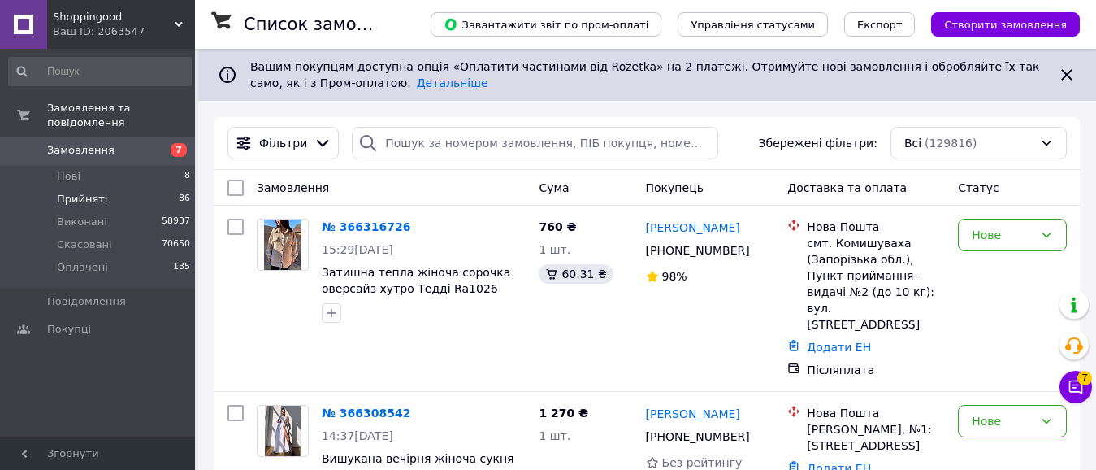
click at [113, 188] on li "Прийняті 86" at bounding box center [100, 199] width 200 height 23
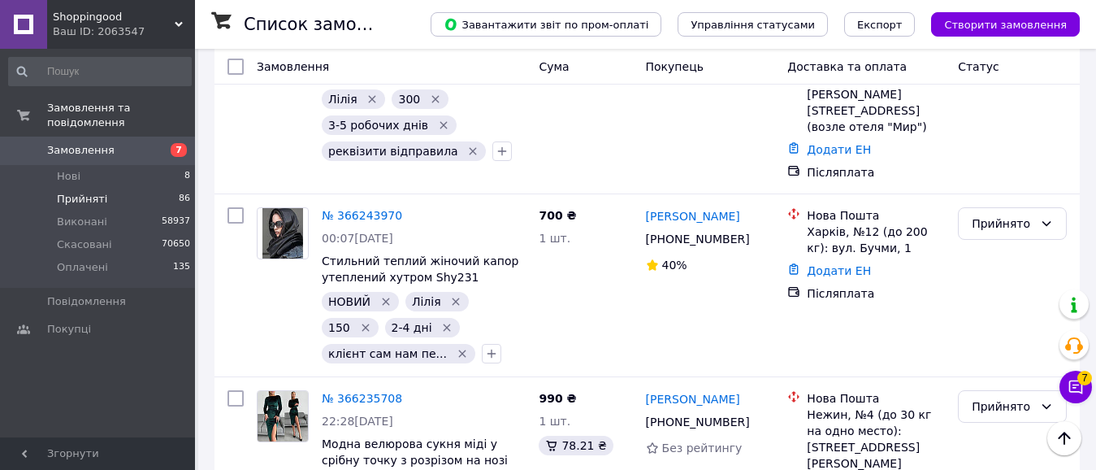
scroll to position [2095, 0]
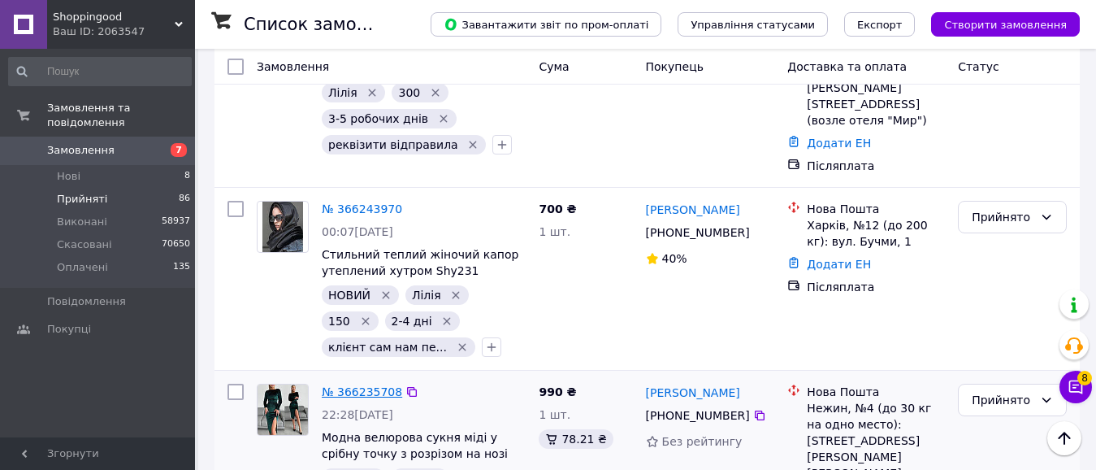
click at [362, 385] on link "№ 366235708" at bounding box center [362, 391] width 80 height 13
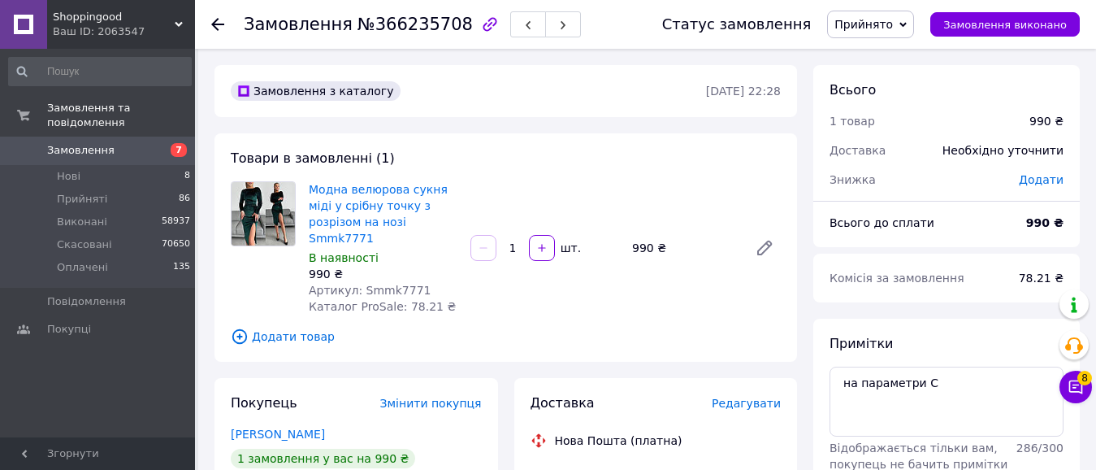
click at [909, 25] on span "Прийнято" at bounding box center [870, 25] width 87 height 28
click at [895, 105] on li "Оплачено" at bounding box center [870, 105] width 85 height 24
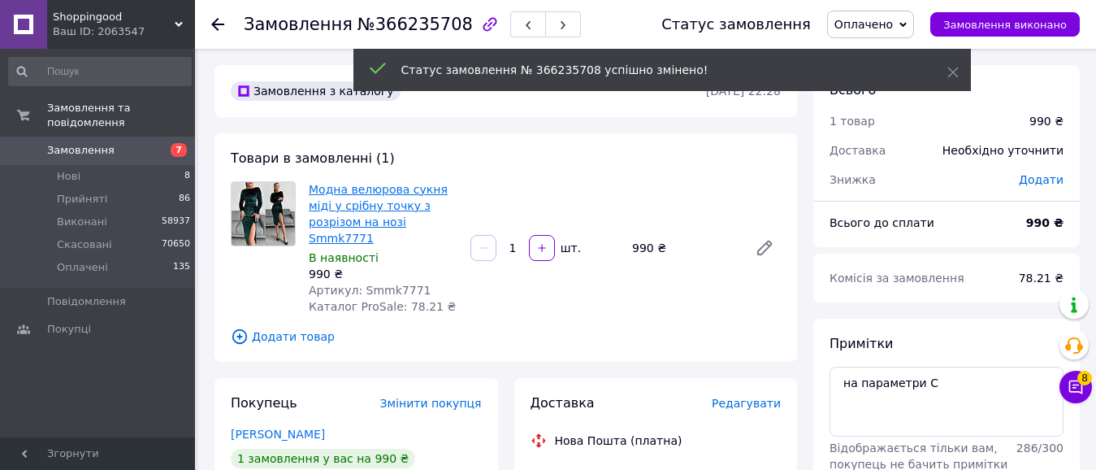
click at [375, 201] on link "Модна велюрова сукня міді у срібну точку з розрізом на нозі Smmk7771" at bounding box center [378, 214] width 139 height 62
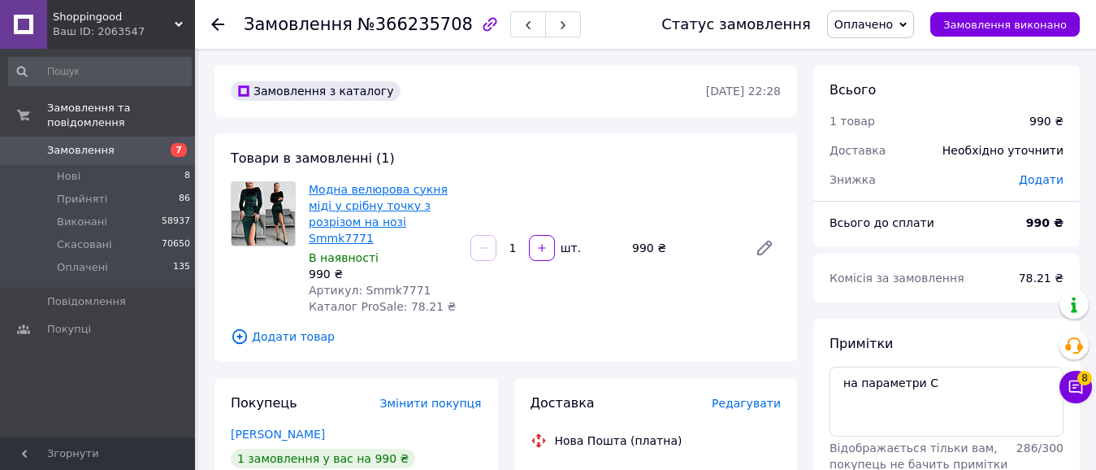
click at [358, 205] on link "Модна велюрова сукня міді у срібну точку з розрізом на нозі Smmk7771" at bounding box center [378, 214] width 139 height 62
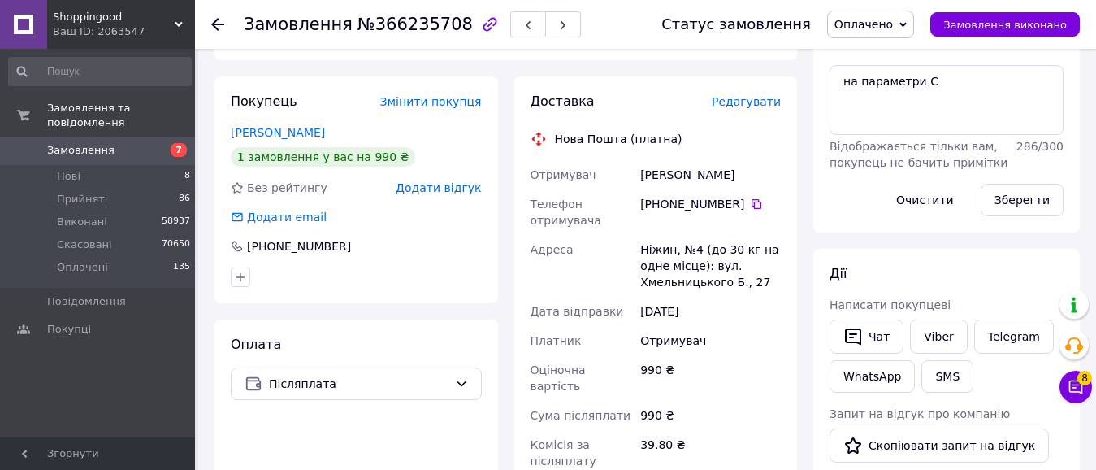
scroll to position [381, 0]
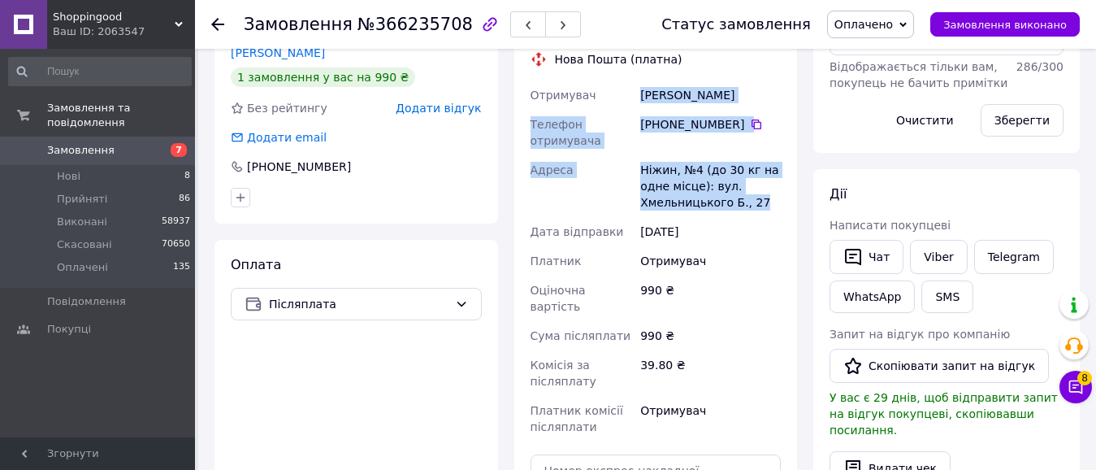
drag, startPoint x: 639, startPoint y: 69, endPoint x: 767, endPoint y: 180, distance: 170.0
click at [767, 180] on div "Отримувач Батмаєва Ілона Телефон отримувача +380 68 134 42 22   Адреса Ніжин, №…" at bounding box center [656, 260] width 258 height 361
copy div "Батмаєва Ілона Телефон отримувача +380 68 134 42 22   Адреса Ніжин, №4 (до 30 к…"
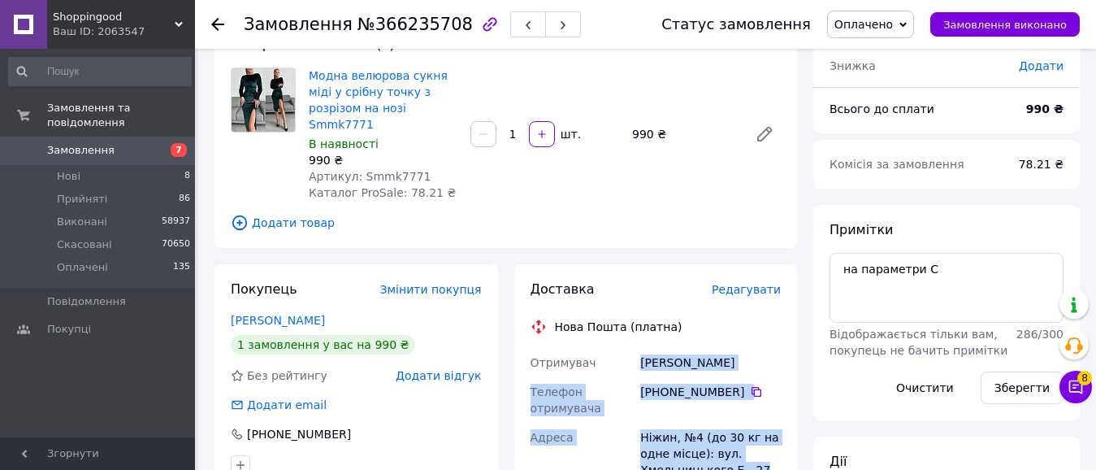
scroll to position [119, 0]
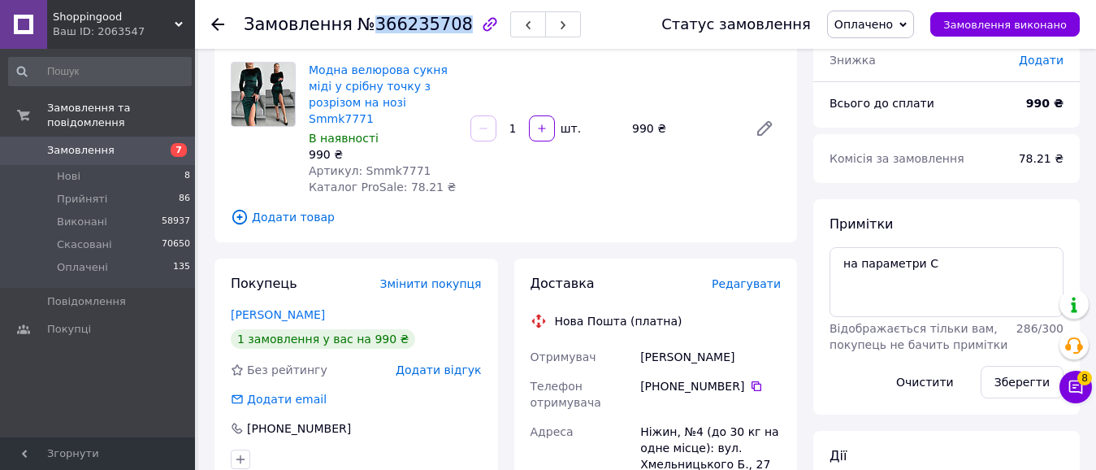
drag, startPoint x: 366, startPoint y: 22, endPoint x: 442, endPoint y: 41, distance: 78.6
click at [442, 41] on div "Замовлення №366235708" at bounding box center [436, 24] width 385 height 49
copy span "366235708"
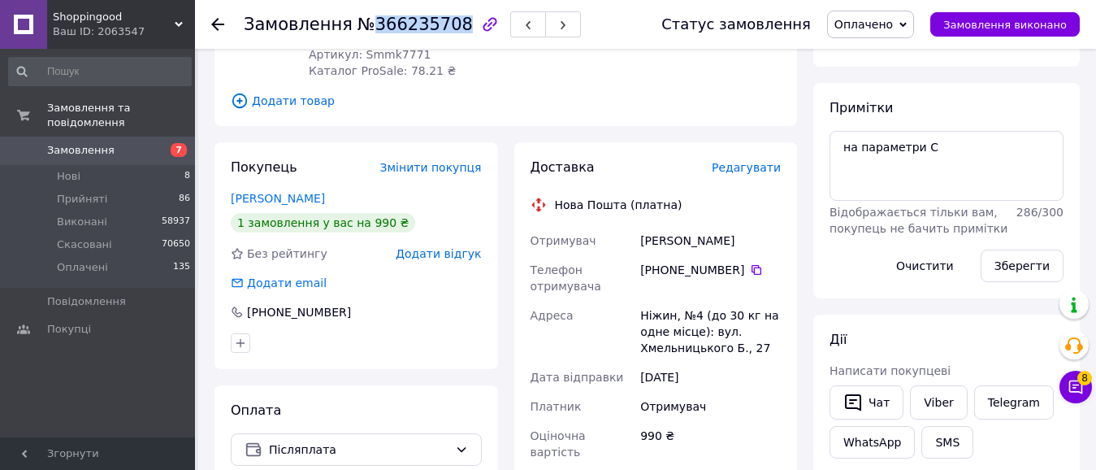
scroll to position [233, 0]
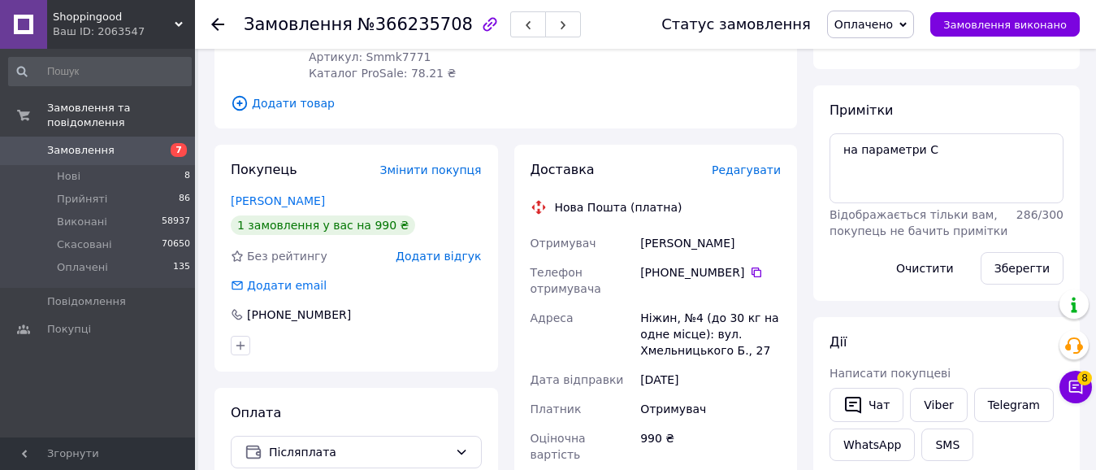
drag, startPoint x: 1083, startPoint y: 150, endPoint x: 1083, endPoint y: 122, distance: 27.6
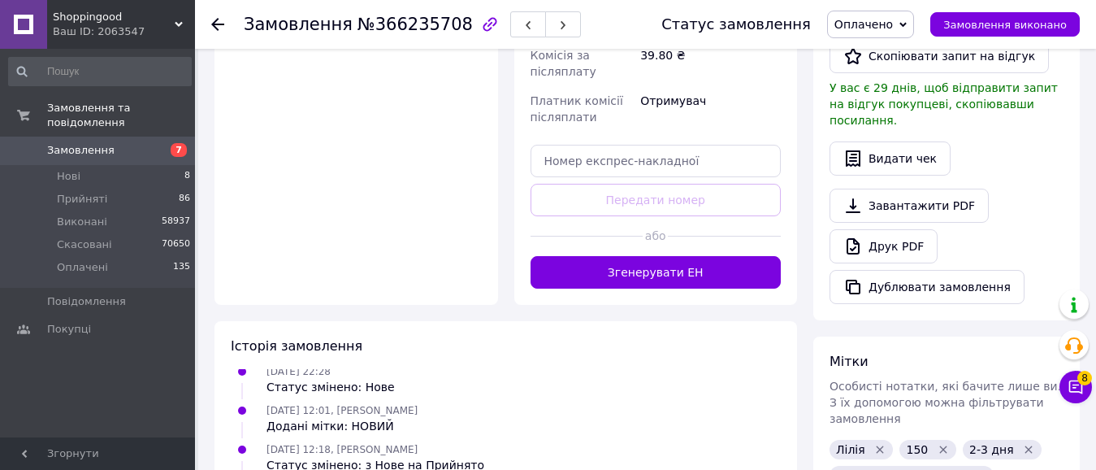
scroll to position [774, 0]
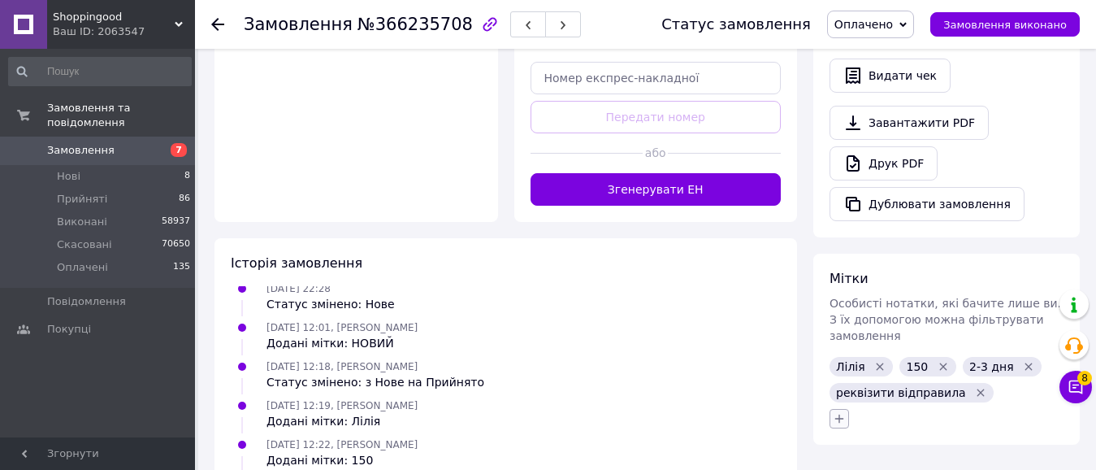
click at [842, 412] on icon "button" at bounding box center [839, 418] width 13 height 13
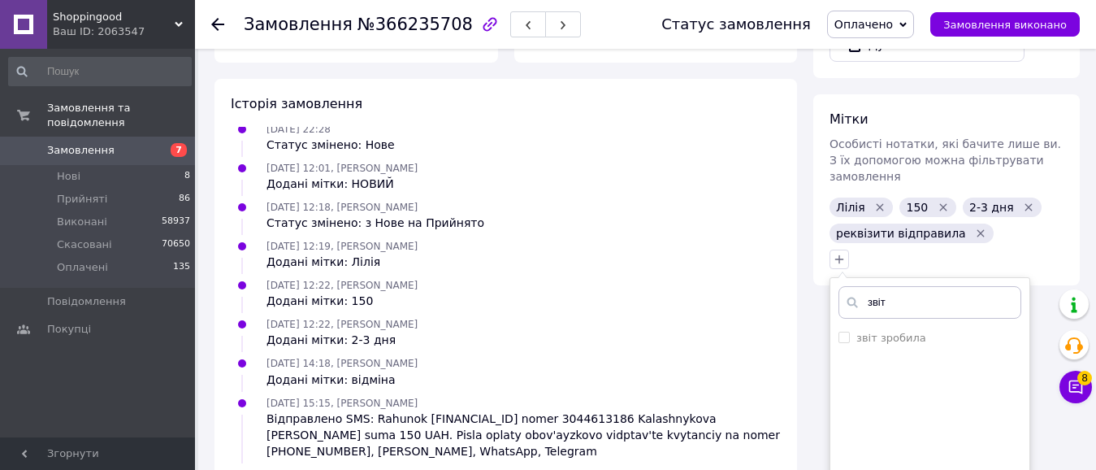
scroll to position [950, 0]
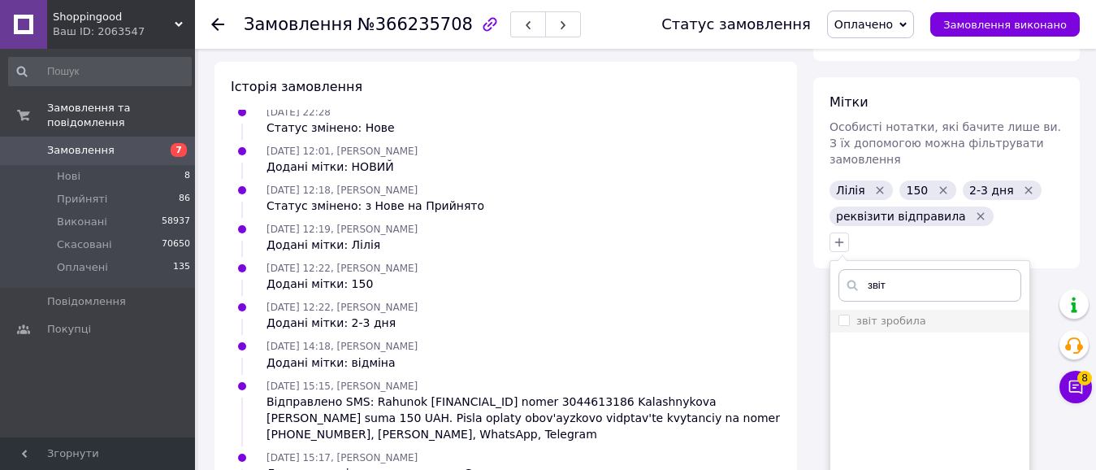
type input "звіт"
click at [851, 314] on label "звіт зробила" at bounding box center [883, 321] width 88 height 15
click at [849, 315] on input "звіт зробила" at bounding box center [844, 320] width 11 height 11
click at [846, 315] on input "звіт зробила" at bounding box center [844, 320] width 11 height 11
checkbox input "true"
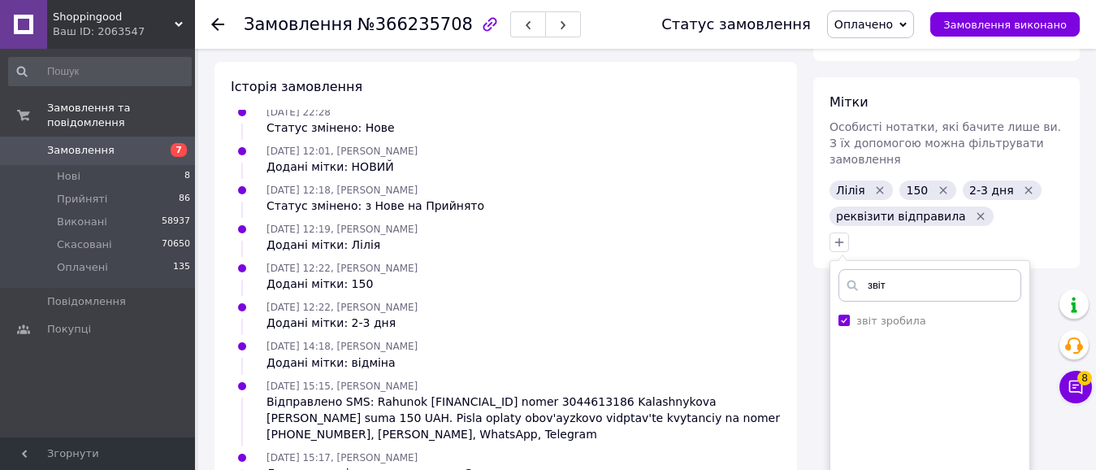
scroll to position [1078, 0]
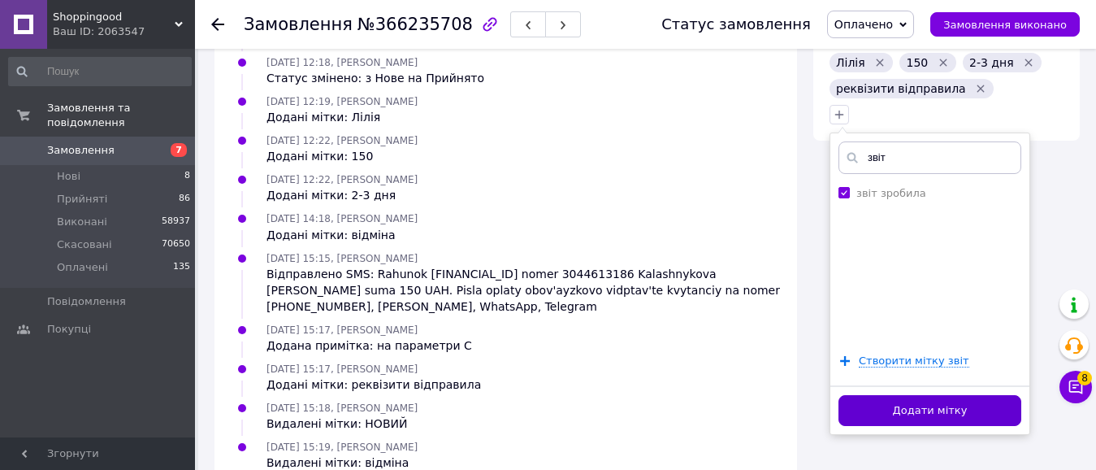
click at [972, 395] on button "Додати мітку" at bounding box center [930, 411] width 183 height 32
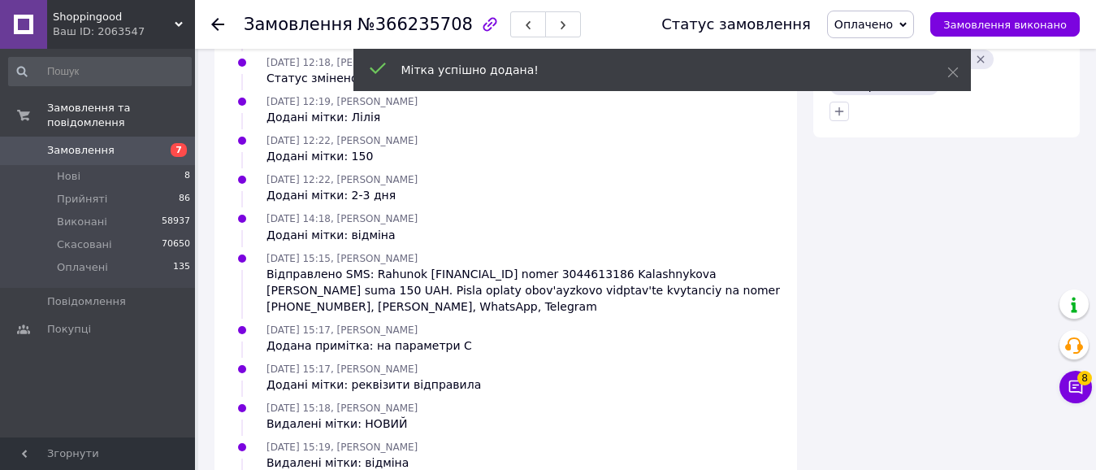
scroll to position [85, 0]
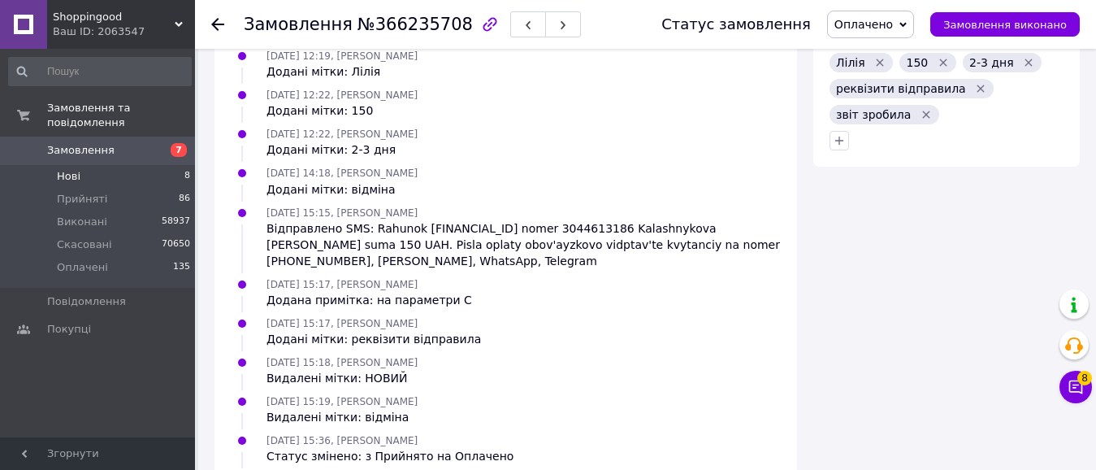
click at [57, 169] on span "Нові" at bounding box center [69, 176] width 24 height 15
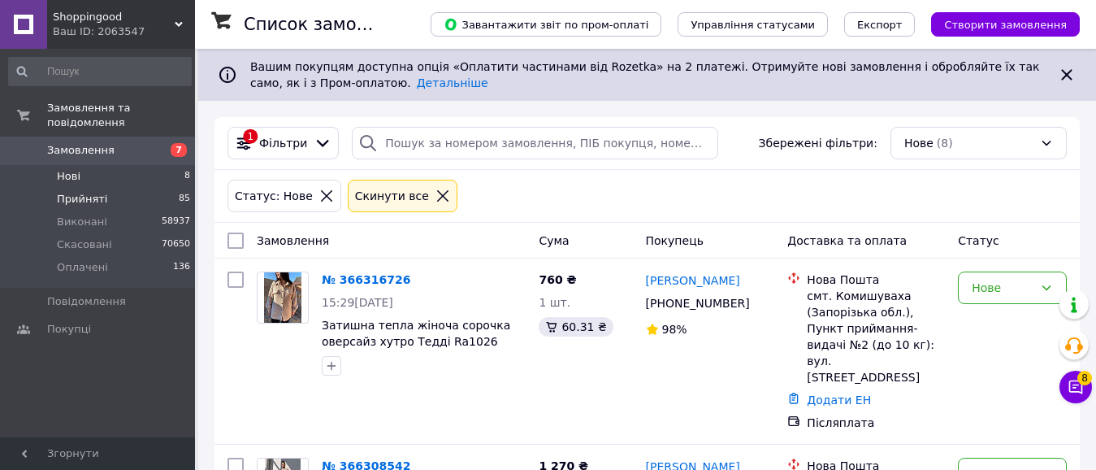
click at [115, 188] on li "Прийняті 85" at bounding box center [100, 199] width 200 height 23
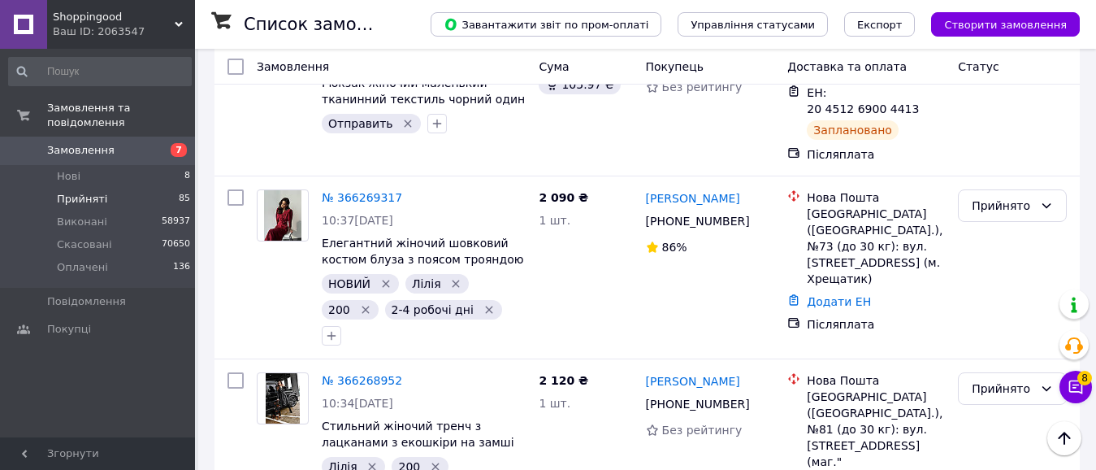
scroll to position [740, 0]
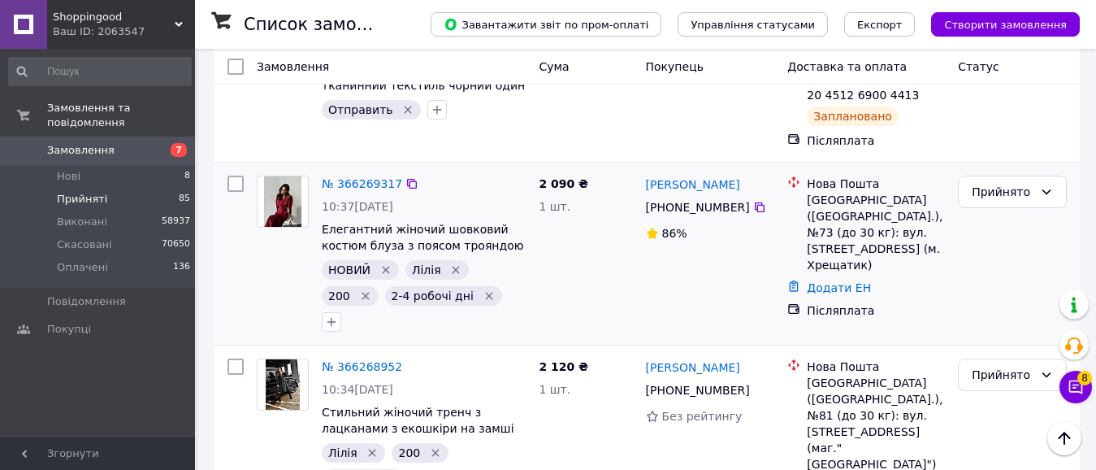
click at [380, 263] on icon "Видалити мітку" at bounding box center [386, 269] width 13 height 13
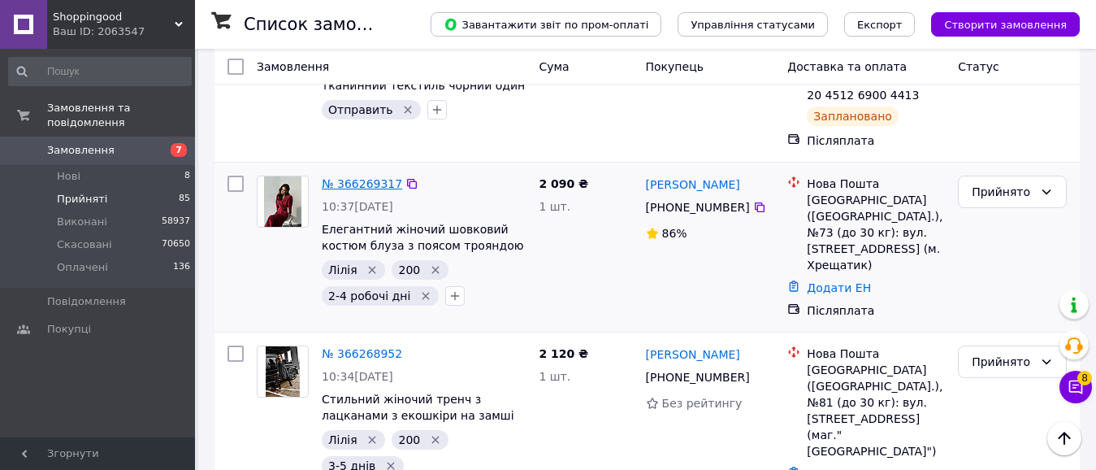
click at [362, 177] on link "№ 366269317" at bounding box center [362, 183] width 80 height 13
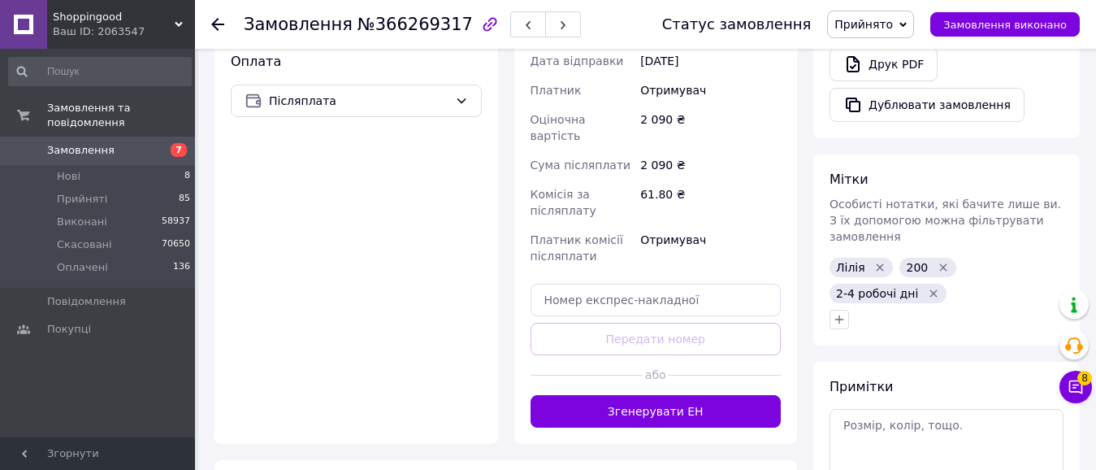
scroll to position [594, 0]
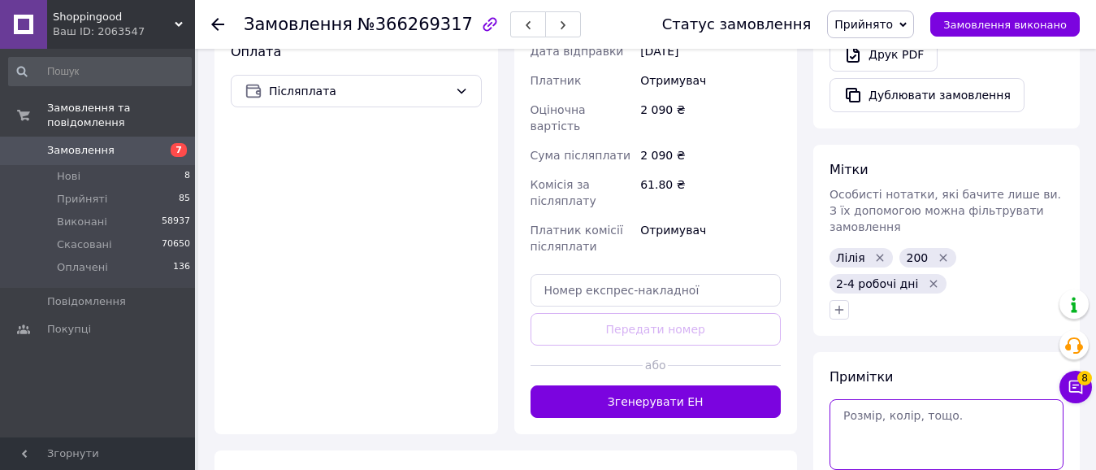
click at [991, 399] on textarea at bounding box center [947, 434] width 234 height 70
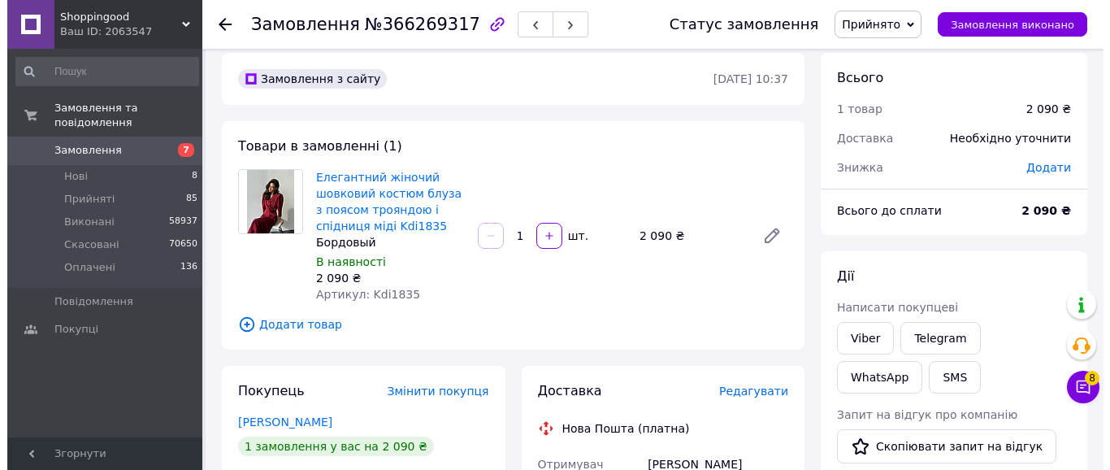
scroll to position [5, 0]
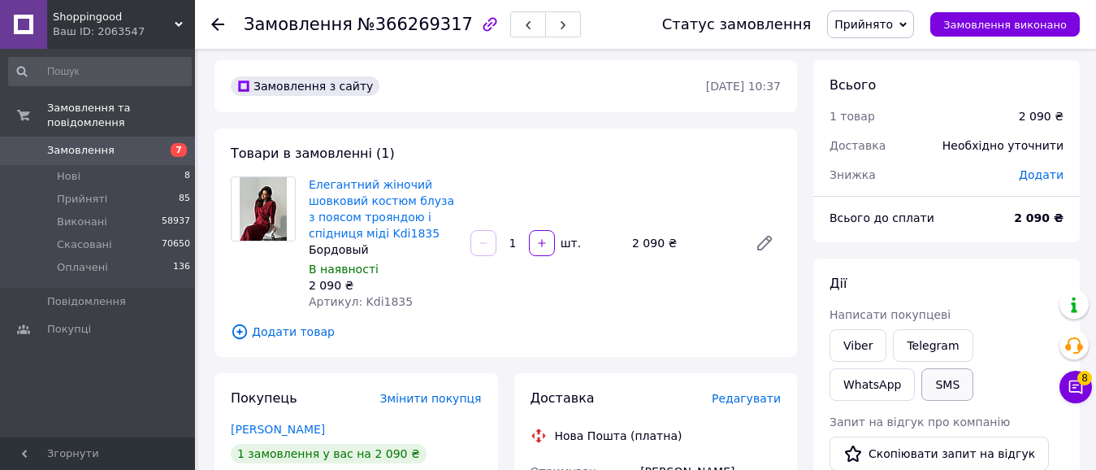
type textarea "46 М"
click at [922, 384] on button "SMS" at bounding box center [948, 384] width 52 height 33
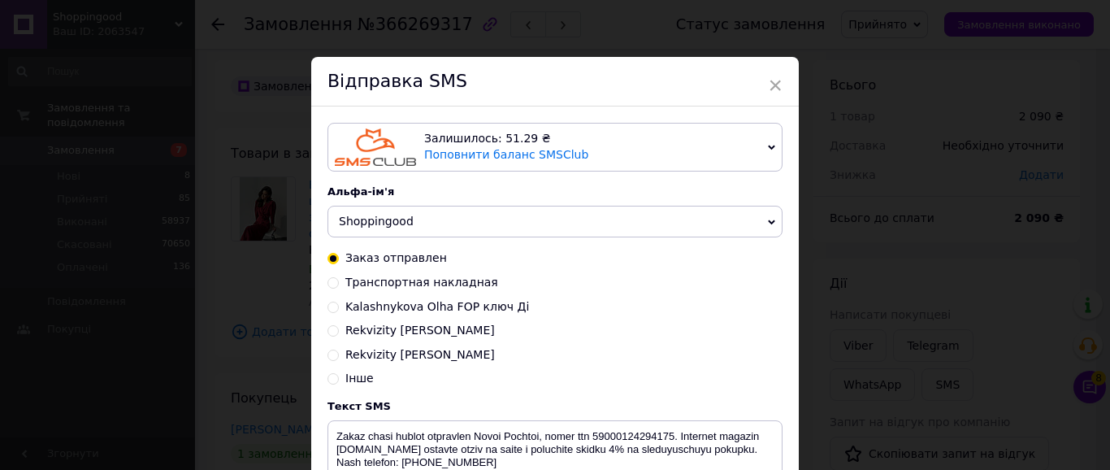
click at [332, 354] on input "Rekvizity Ольга айбан Лілія" at bounding box center [333, 353] width 11 height 11
radio input "true"
radio input "false"
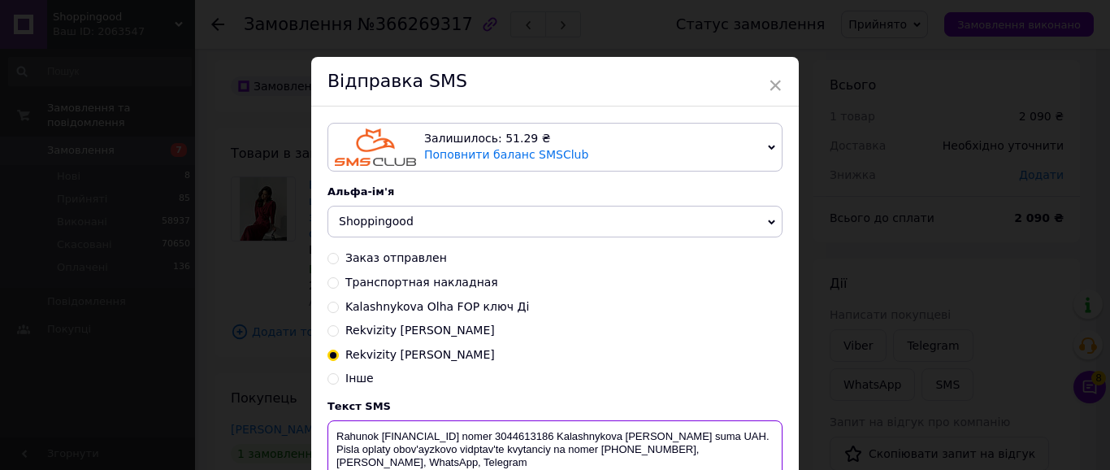
click at [420, 453] on textarea "Rahunok UA753052990000026000050567961 nomer 3044613186 Kalashnykova Olga Mykola…" at bounding box center [555, 462] width 455 height 85
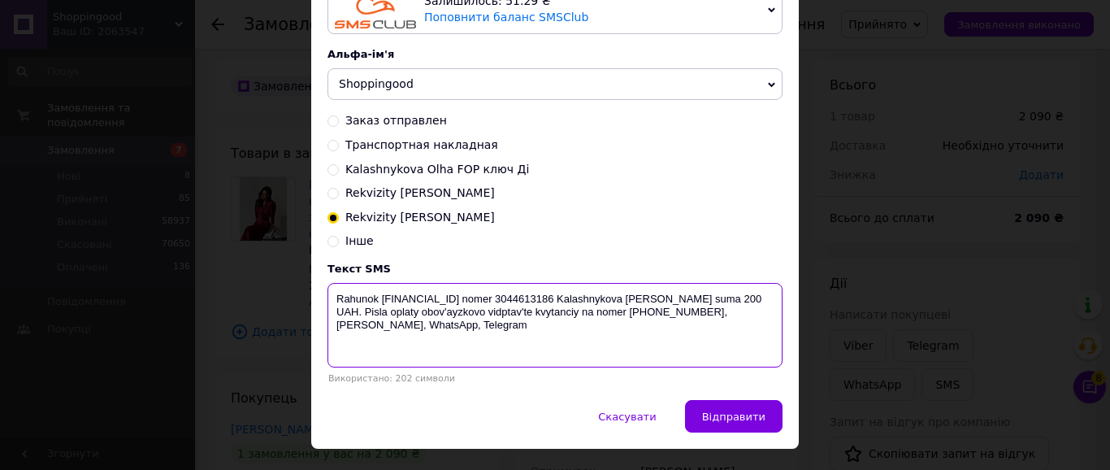
scroll to position [134, 0]
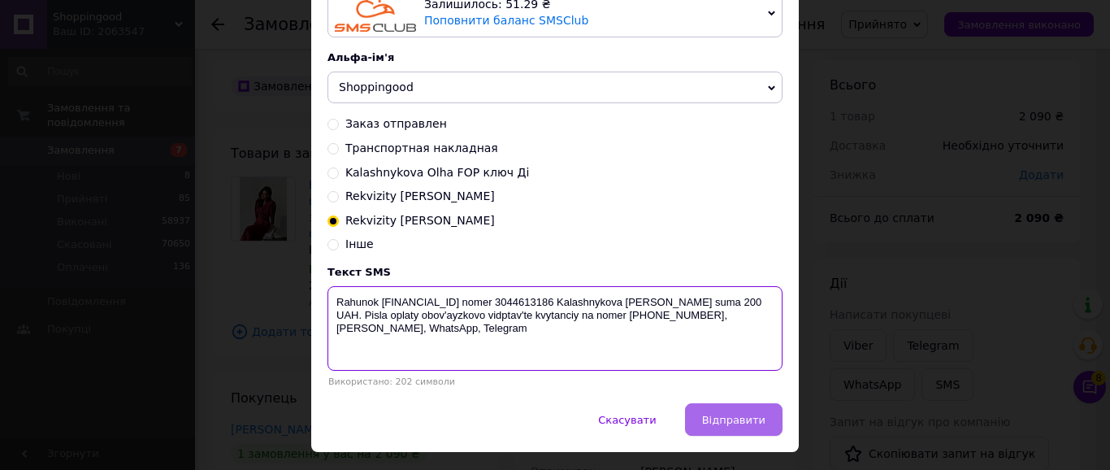
type textarea "Rahunok UA753052990000026000050567961 nomer 3044613186 Kalashnykova Olga Mykola…"
click at [751, 426] on span "Відправити" at bounding box center [733, 420] width 63 height 12
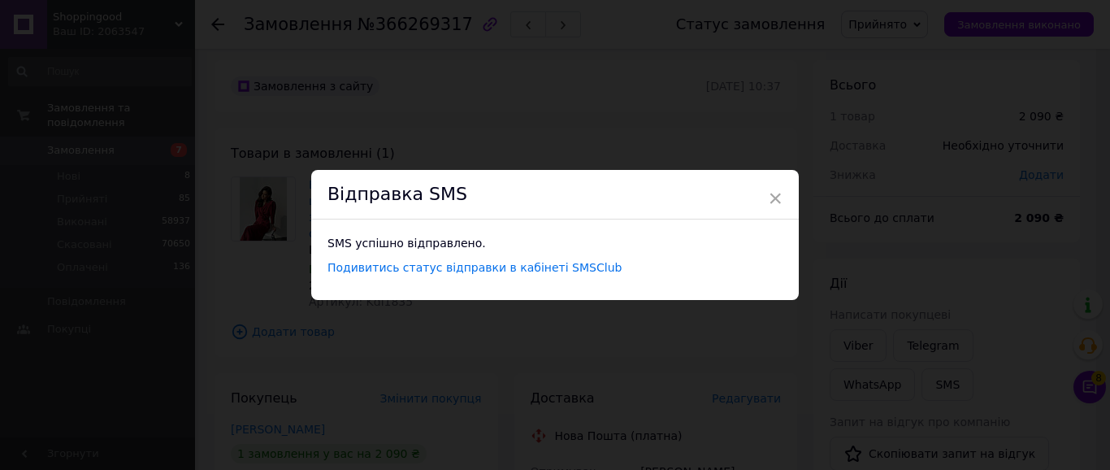
scroll to position [0, 0]
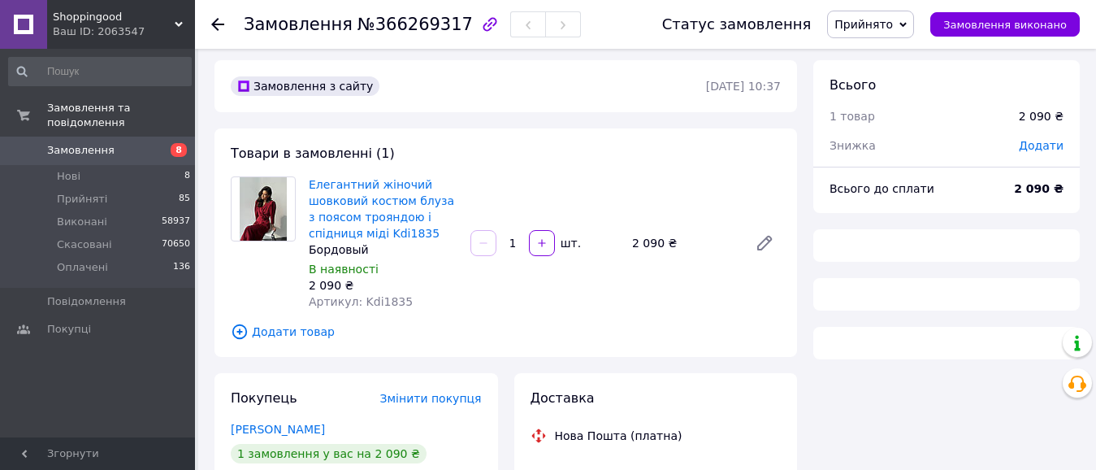
scroll to position [5, 0]
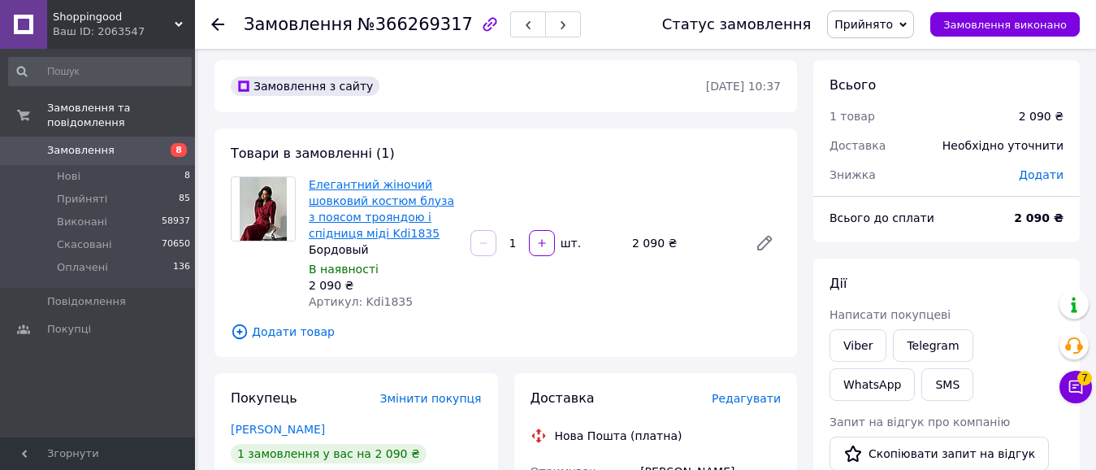
click at [362, 210] on link "Елегантний жіночий шовковий костюм блуза з поясом трояндою і спідниця міді Kdi1…" at bounding box center [381, 209] width 145 height 62
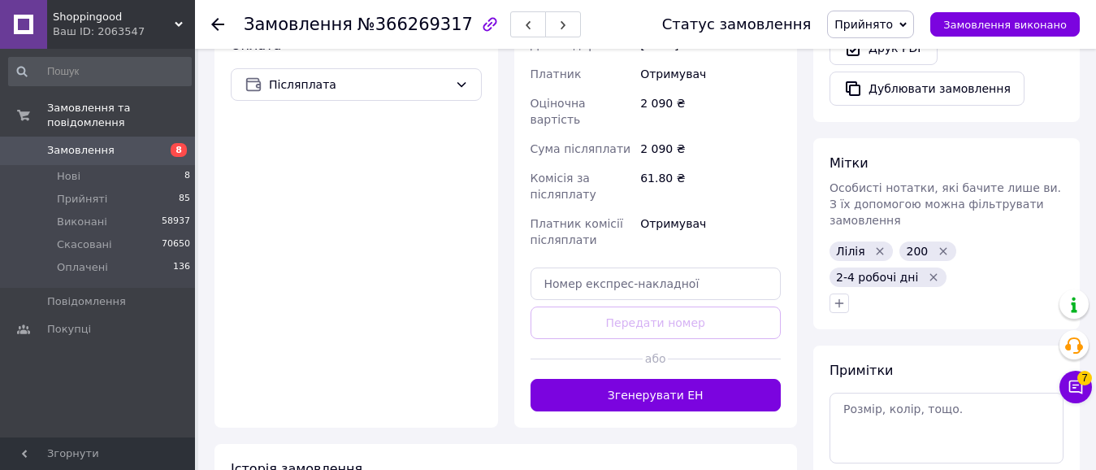
scroll to position [605, 0]
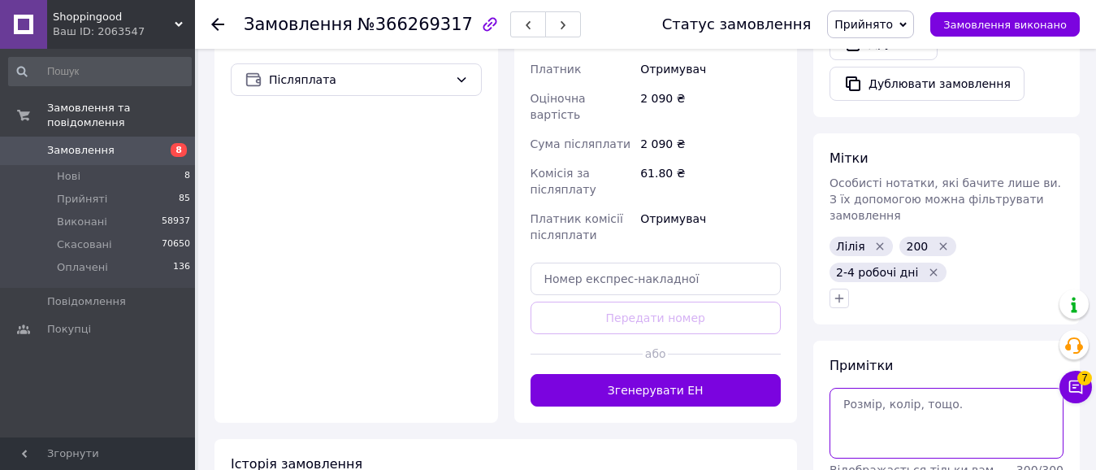
click at [868, 388] on textarea at bounding box center [947, 423] width 234 height 70
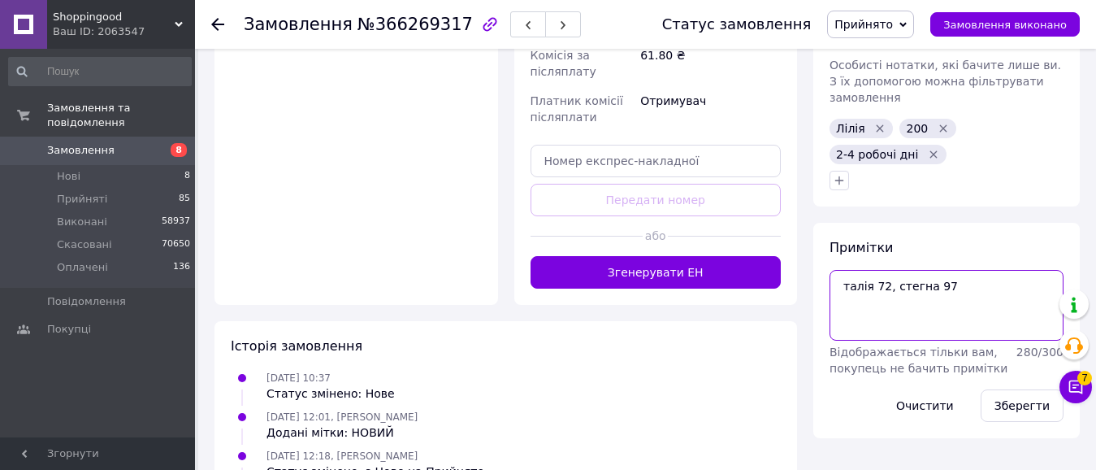
scroll to position [726, 0]
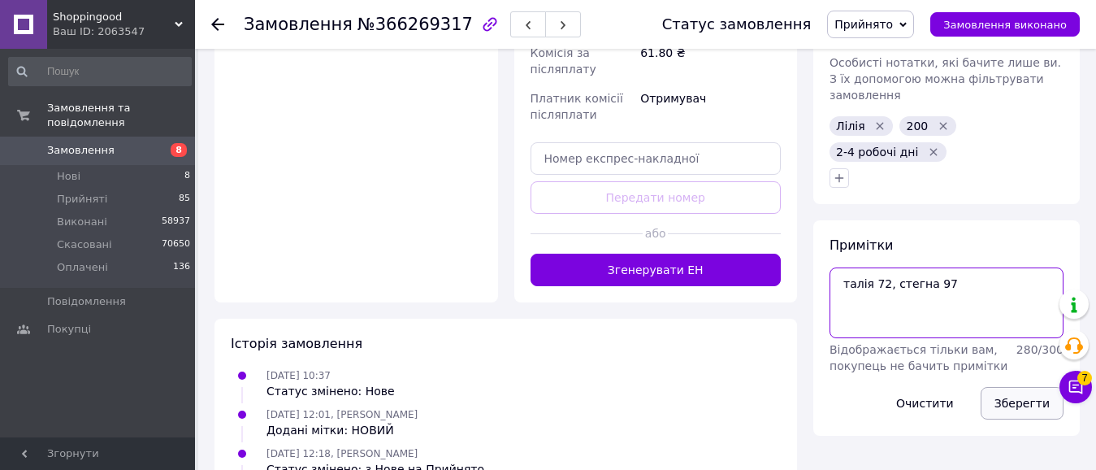
type textarea "талія 72, стегна 97"
click at [1029, 387] on button "Зберегти" at bounding box center [1022, 403] width 83 height 33
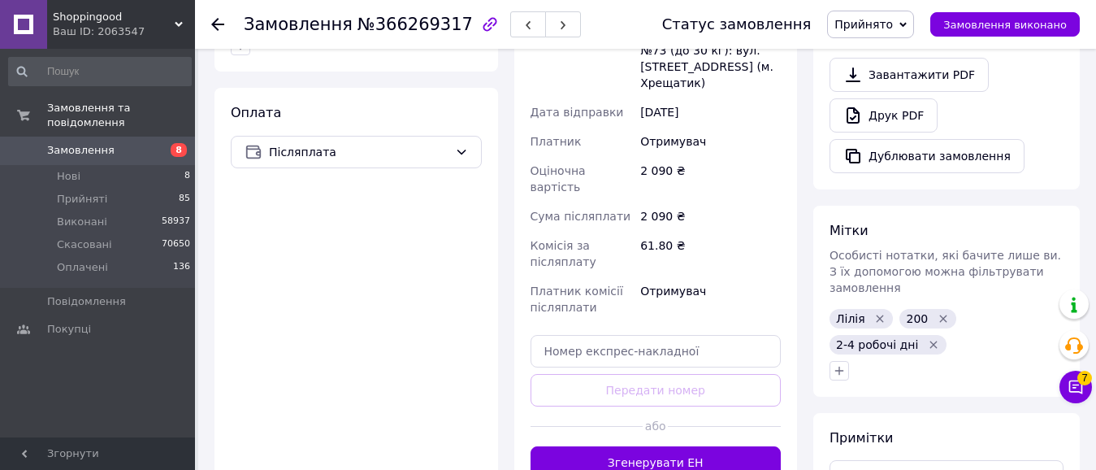
scroll to position [554, 0]
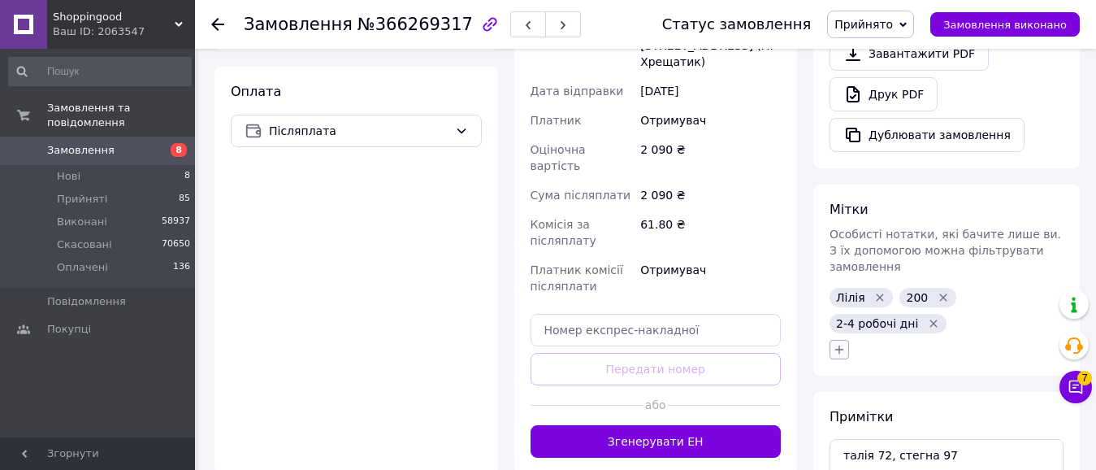
click at [843, 343] on icon "button" at bounding box center [839, 349] width 13 height 13
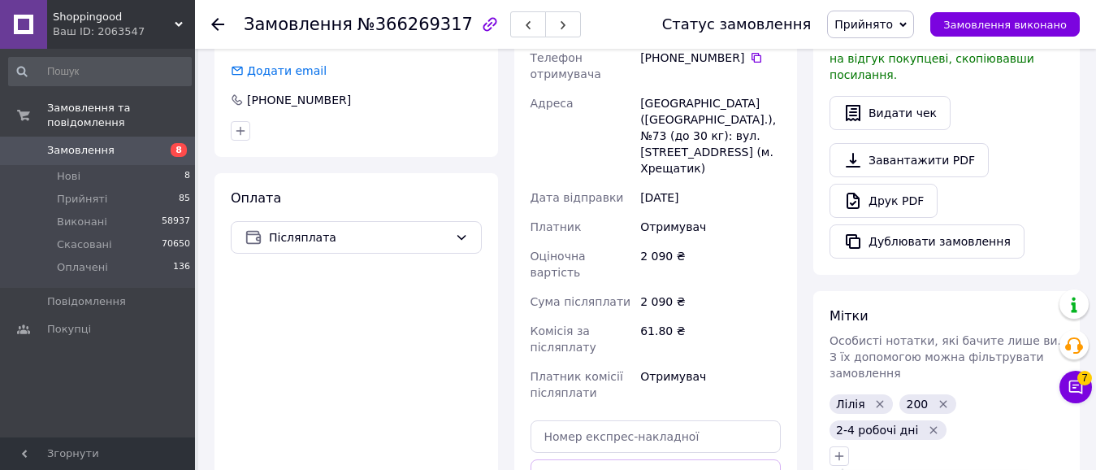
scroll to position [509, 0]
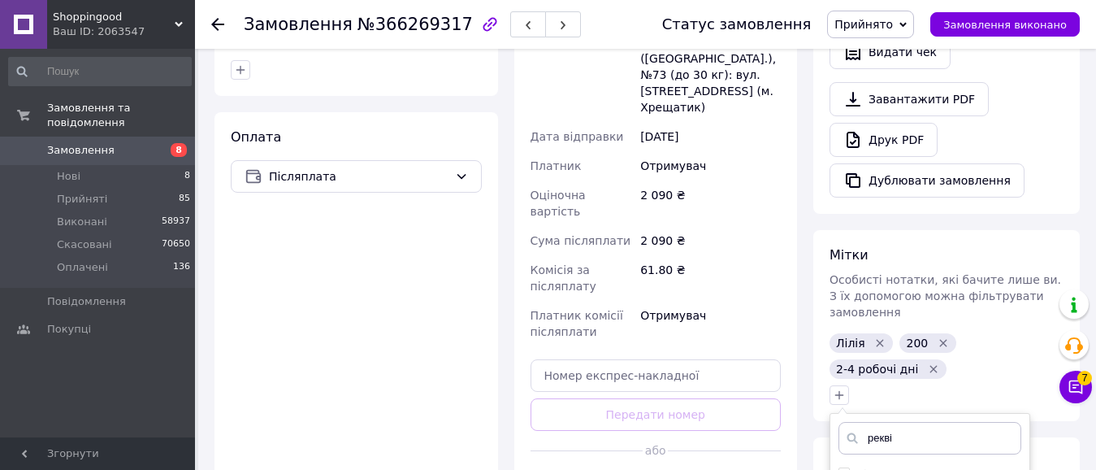
type input "рекві"
click at [881, 380] on div "Мітки Особисті нотатки, які бачите лише ви. З їх допомогою можна фільтрувати за…" at bounding box center [947, 325] width 267 height 191
click at [882, 379] on div "Мітки Особисті нотатки, які бачите лише ви. З їх допомогою можна фільтрувати за…" at bounding box center [947, 325] width 267 height 191
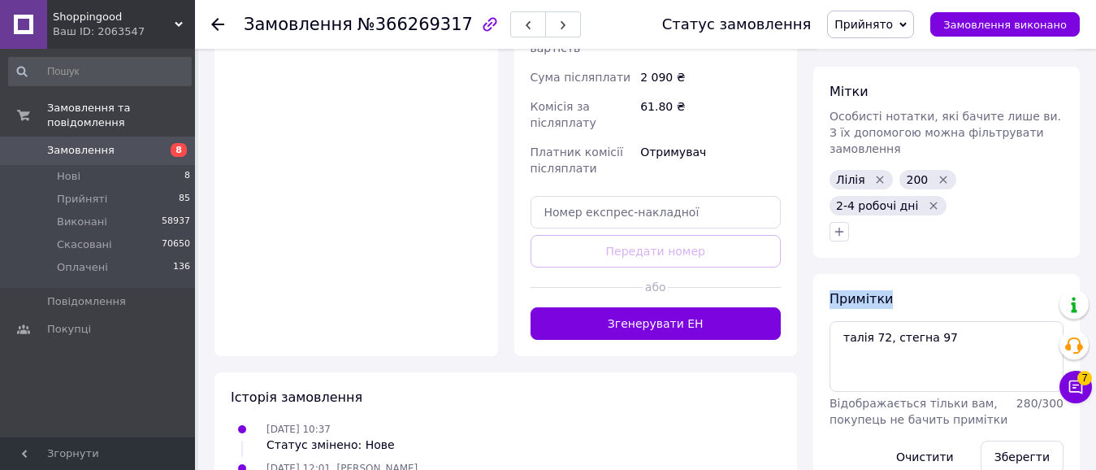
scroll to position [678, 0]
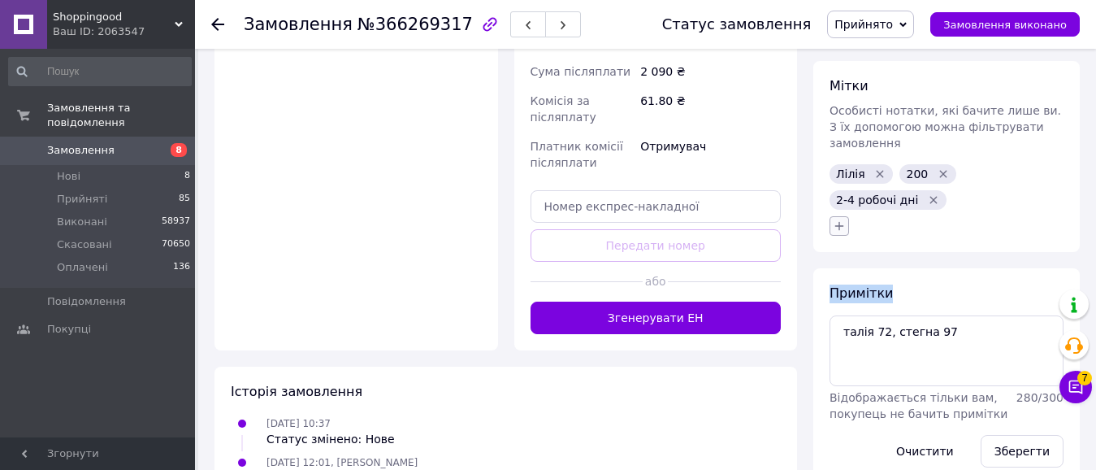
click at [834, 219] on icon "button" at bounding box center [839, 225] width 13 height 13
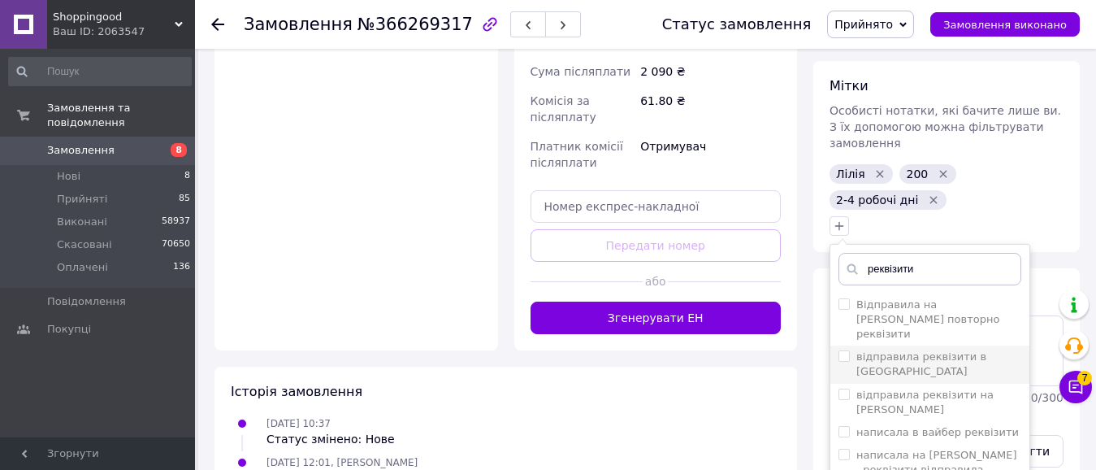
type input "реквізити"
click at [841, 350] on input "відправила реквізити в [GEOGRAPHIC_DATA]" at bounding box center [844, 355] width 11 height 11
checkbox input "true"
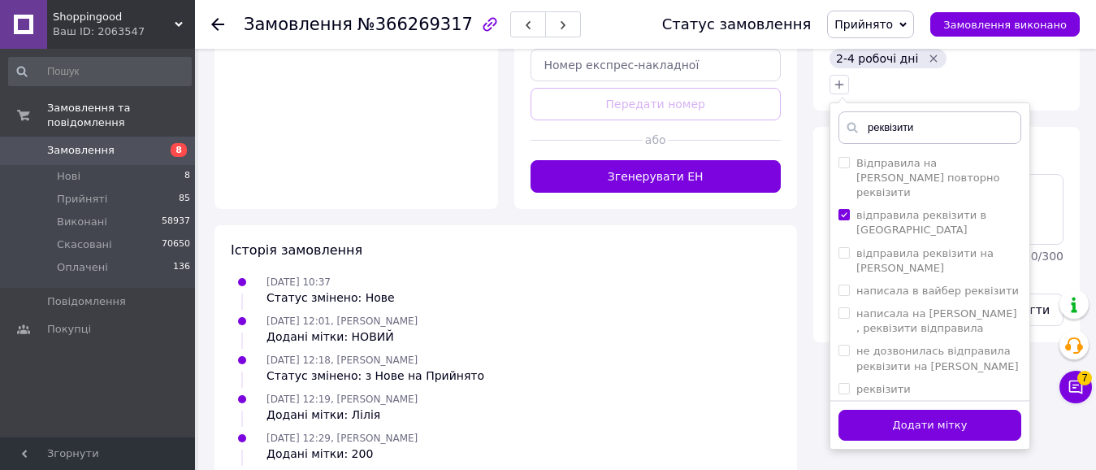
scroll to position [921, 0]
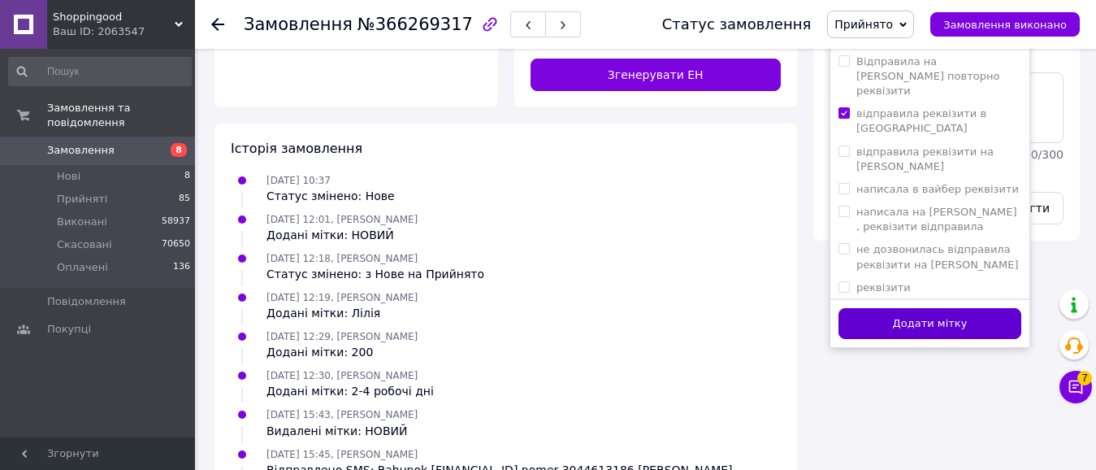
click at [935, 308] on button "Додати мітку" at bounding box center [930, 324] width 183 height 32
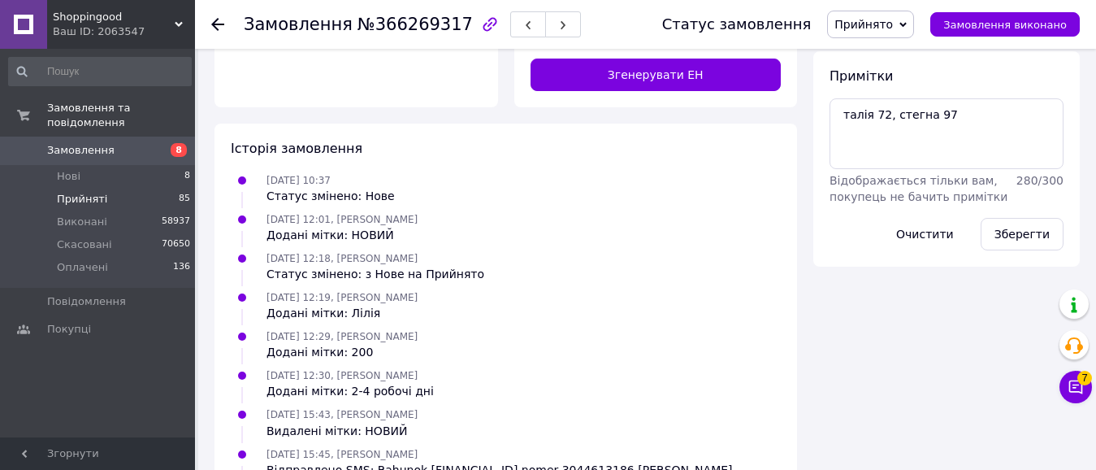
click at [105, 188] on li "Прийняті 85" at bounding box center [100, 199] width 200 height 23
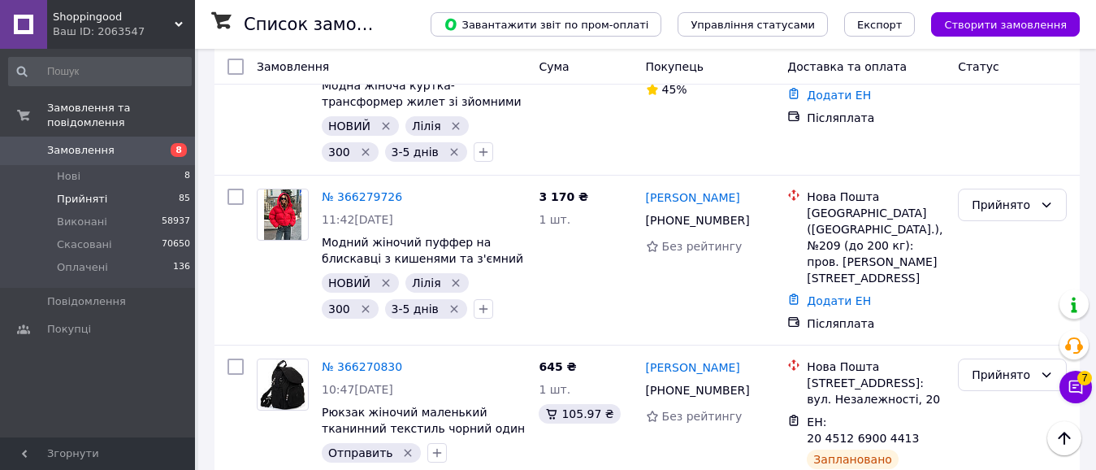
scroll to position [383, 0]
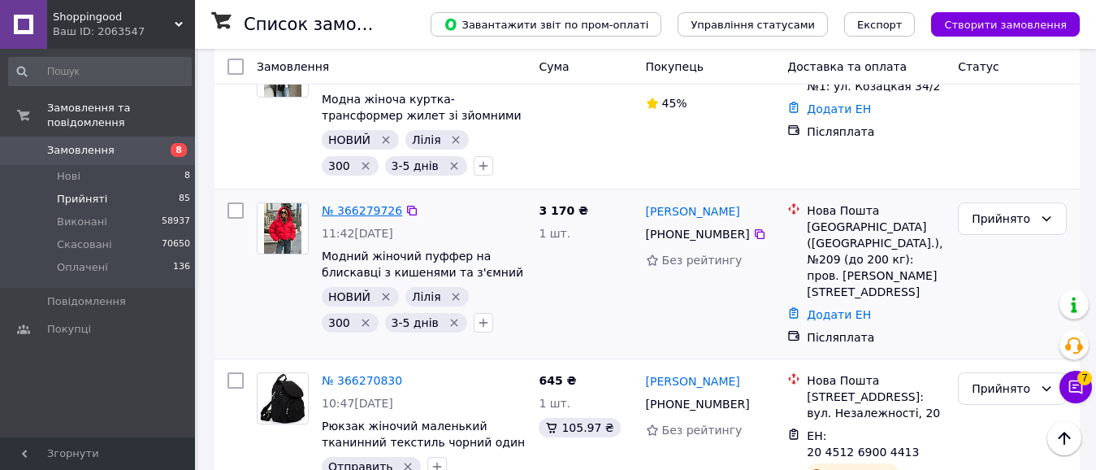
click at [365, 215] on link "№ 366279726" at bounding box center [362, 210] width 80 height 13
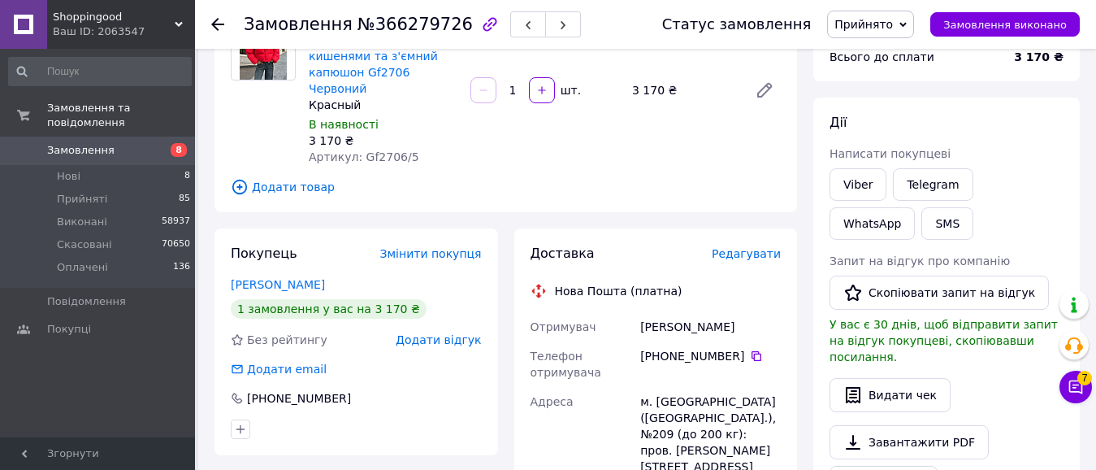
scroll to position [155, 0]
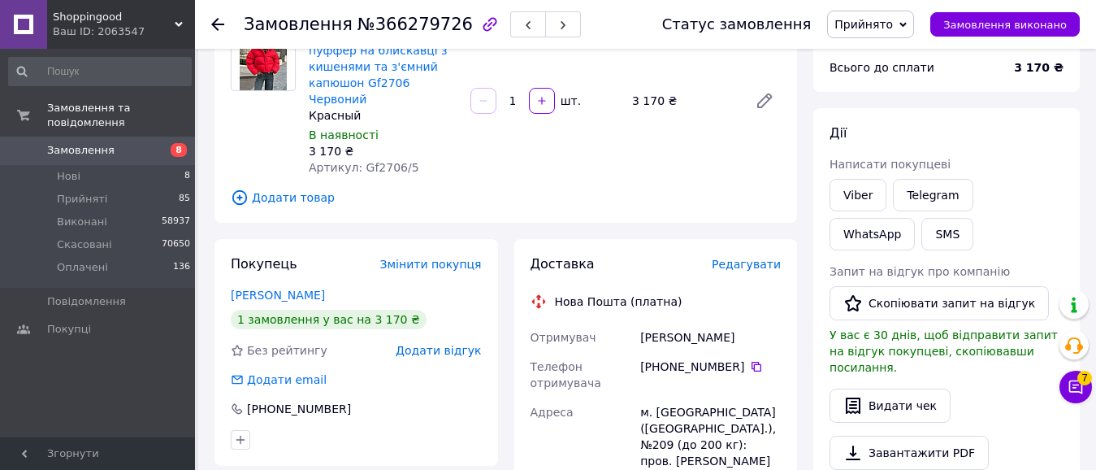
click at [1095, 11] on div "Замовлення №366279726 Статус замовлення Прийнято Виконано Скасовано Оплачено За…" at bounding box center [645, 24] width 901 height 49
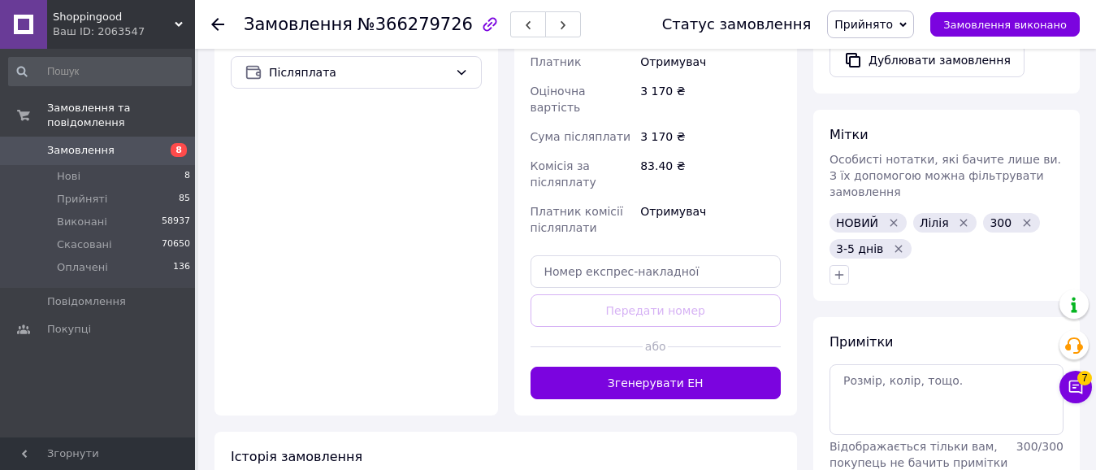
scroll to position [631, 0]
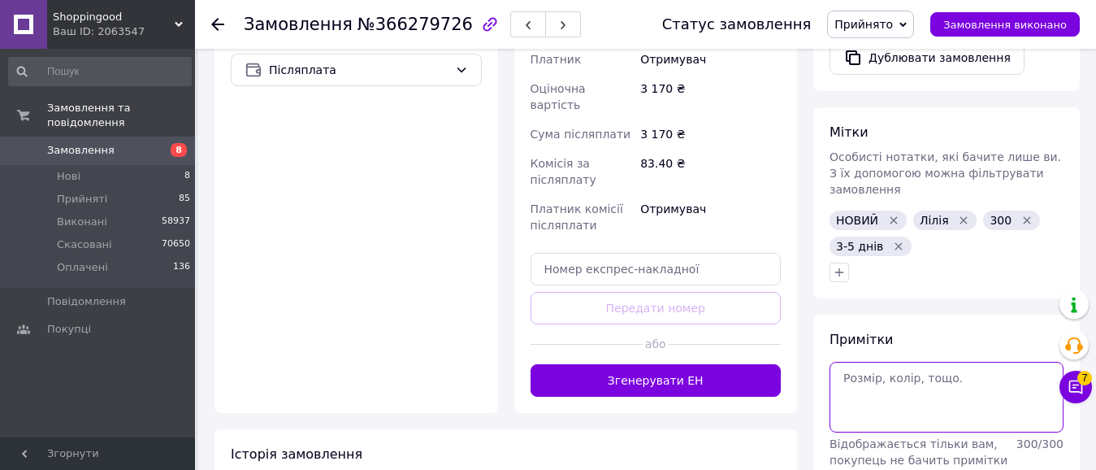
click at [862, 362] on textarea at bounding box center [947, 397] width 234 height 70
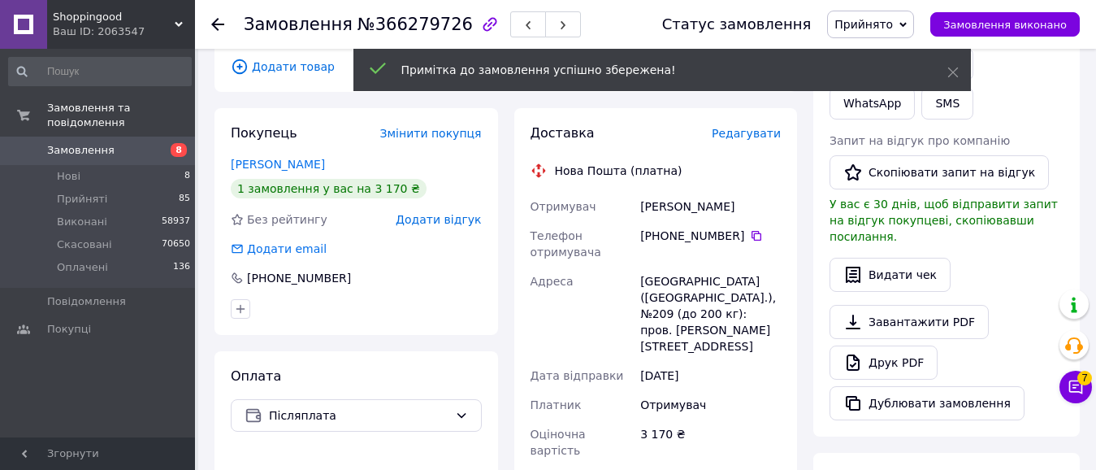
scroll to position [0, 0]
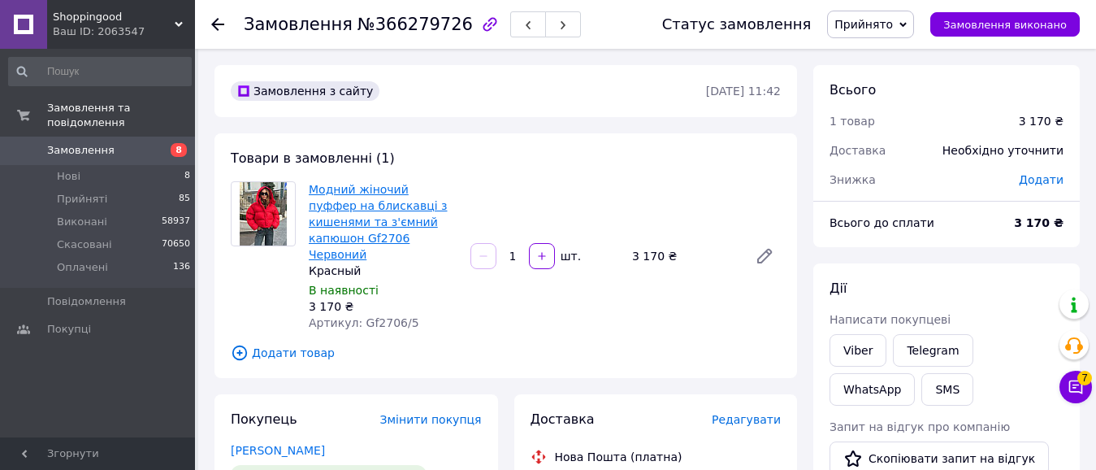
click at [400, 206] on link "Модний жіночий пуффер на блискавці з кишенями та з'ємний капюшон Gf2706 Червоний" at bounding box center [378, 222] width 139 height 78
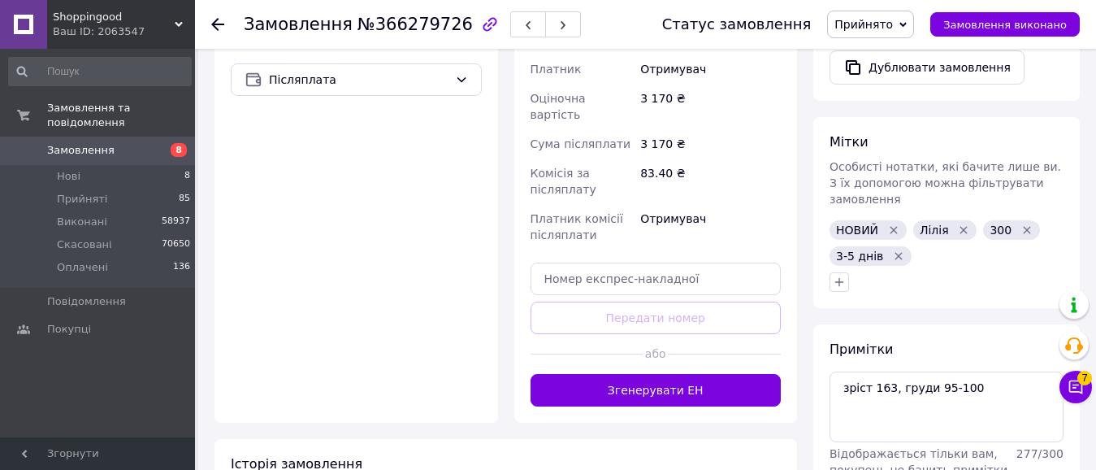
scroll to position [634, 0]
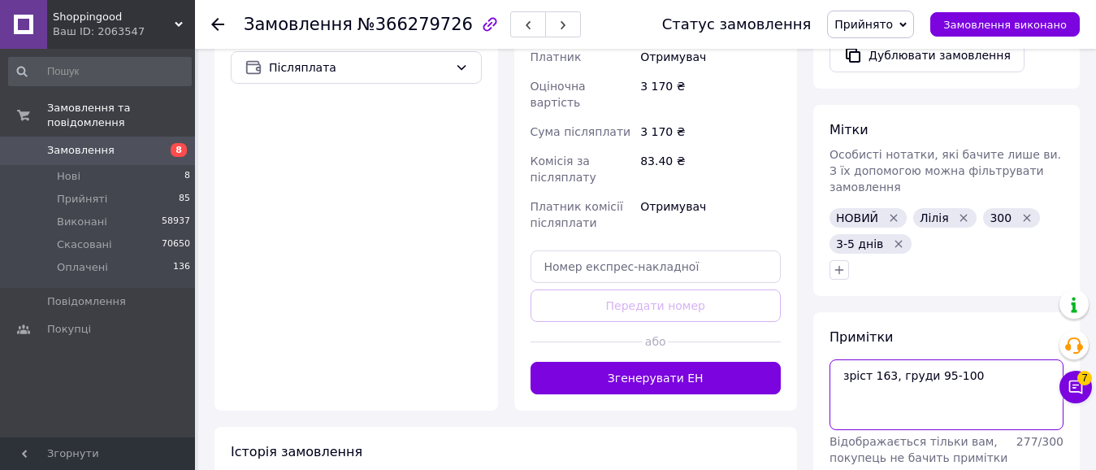
click at [1004, 359] on textarea "зріст 163, груди 95-100" at bounding box center [947, 394] width 234 height 70
type textarea "зріст 163, груди 95-100 на параметри М"
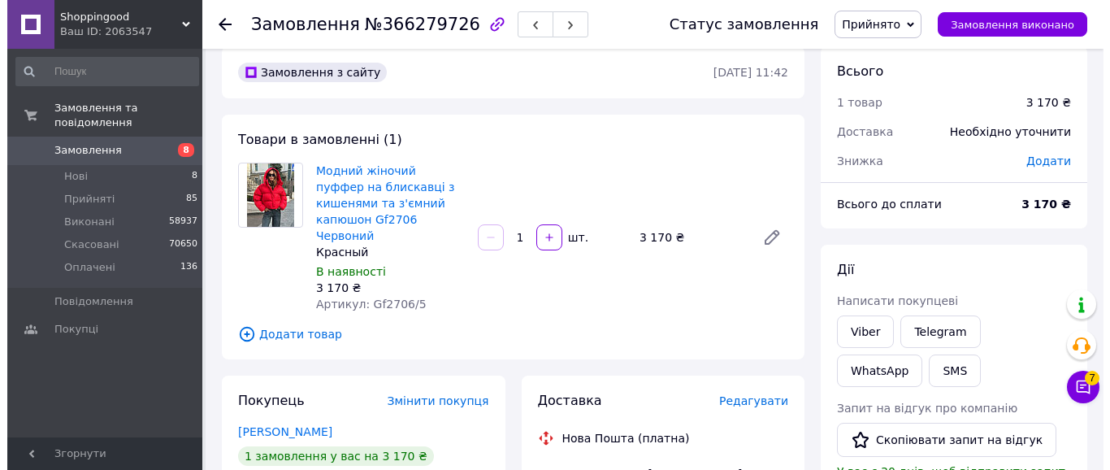
scroll to position [0, 0]
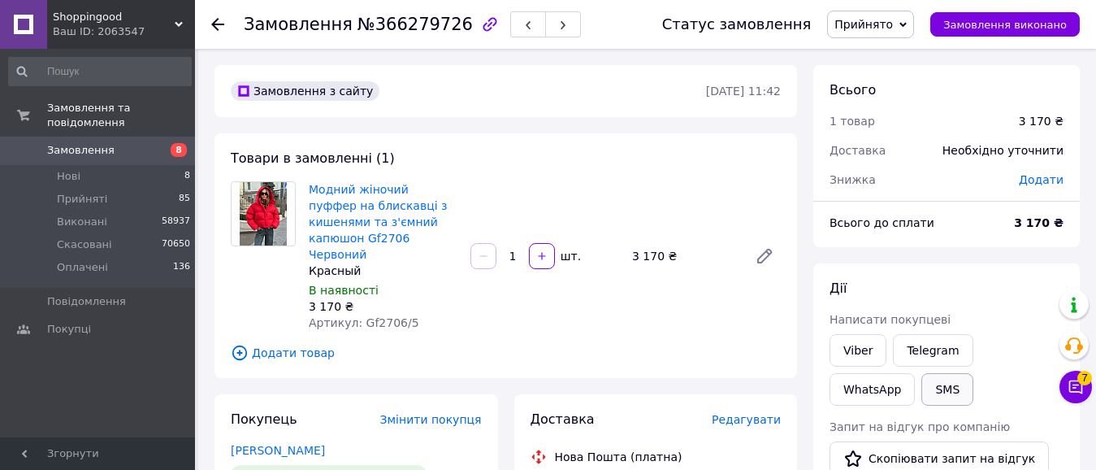
click at [922, 382] on button "SMS" at bounding box center [948, 389] width 52 height 33
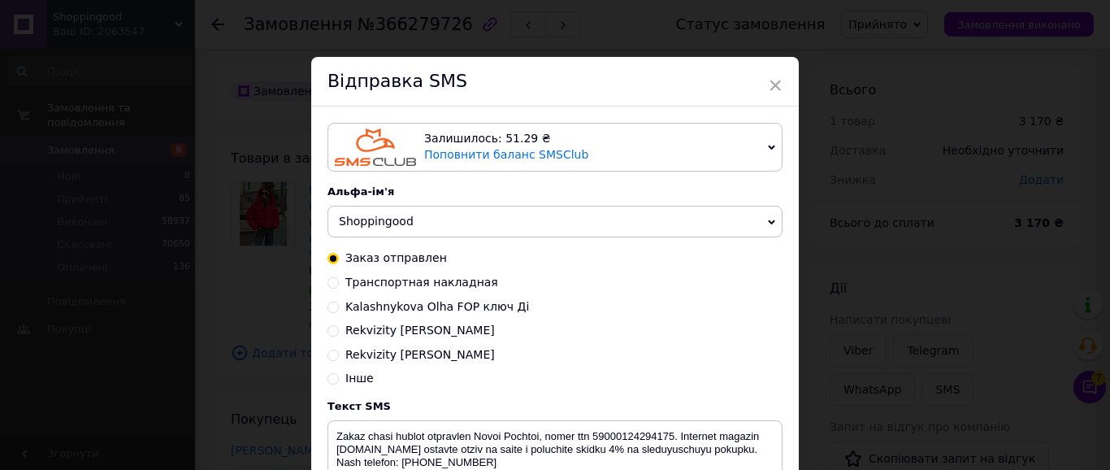
click at [333, 354] on input "Rekvizity [PERSON_NAME]" at bounding box center [333, 353] width 11 height 11
radio input "true"
radio input "false"
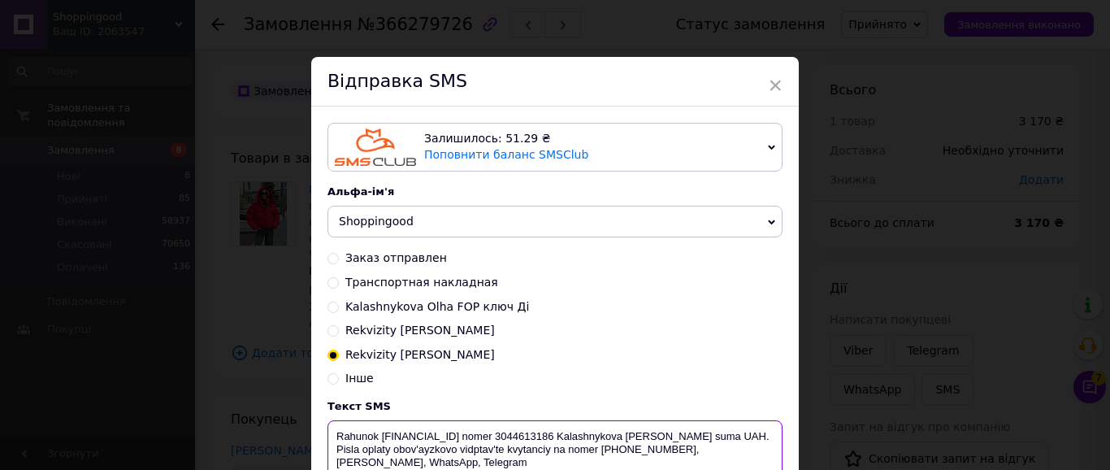
click at [423, 450] on textarea "Rahunok [FINANCIAL_ID] nomer 3044613186 Kalashnykova [PERSON_NAME] suma UAH. Pi…" at bounding box center [555, 462] width 455 height 85
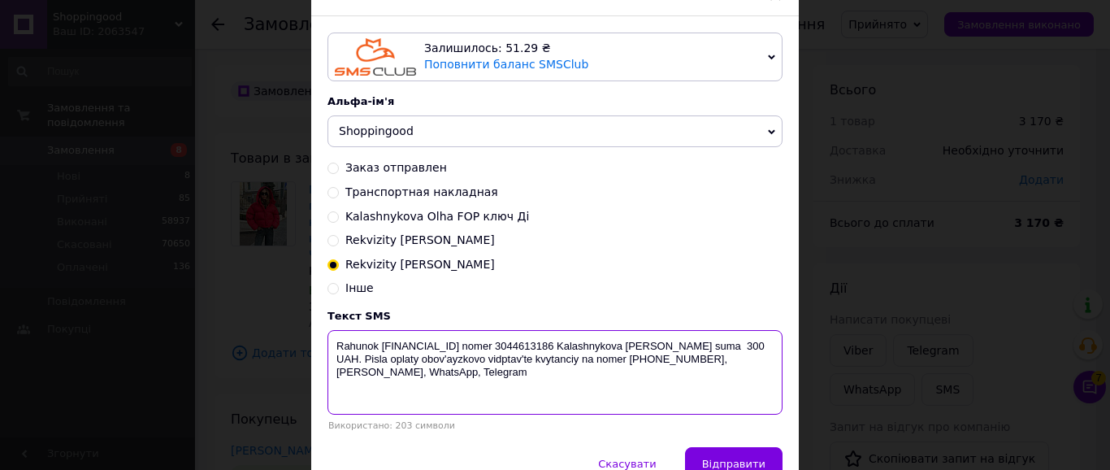
scroll to position [177, 0]
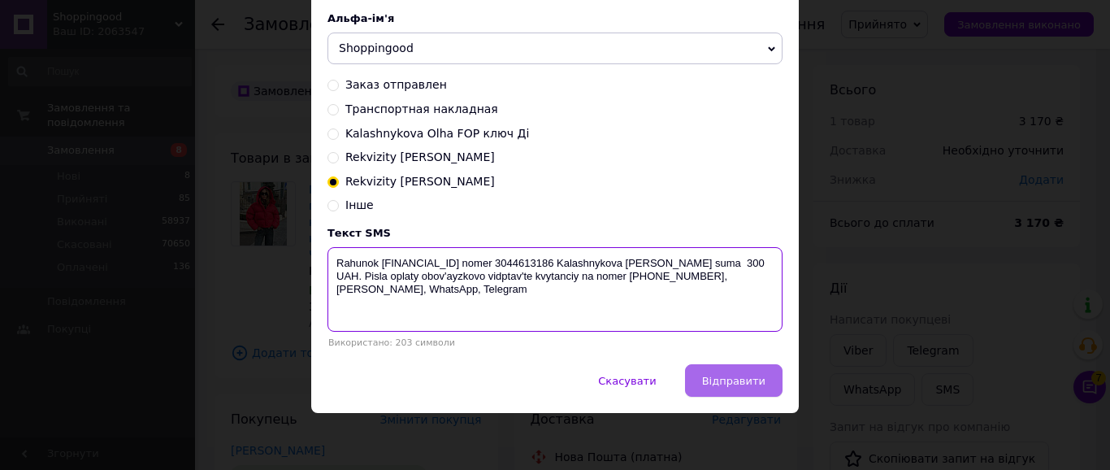
type textarea "Rahunok UA753052990000026000050567961 nomer 3044613186 Kalashnykova Olga Mykola…"
click at [709, 384] on span "Відправити" at bounding box center [733, 381] width 63 height 12
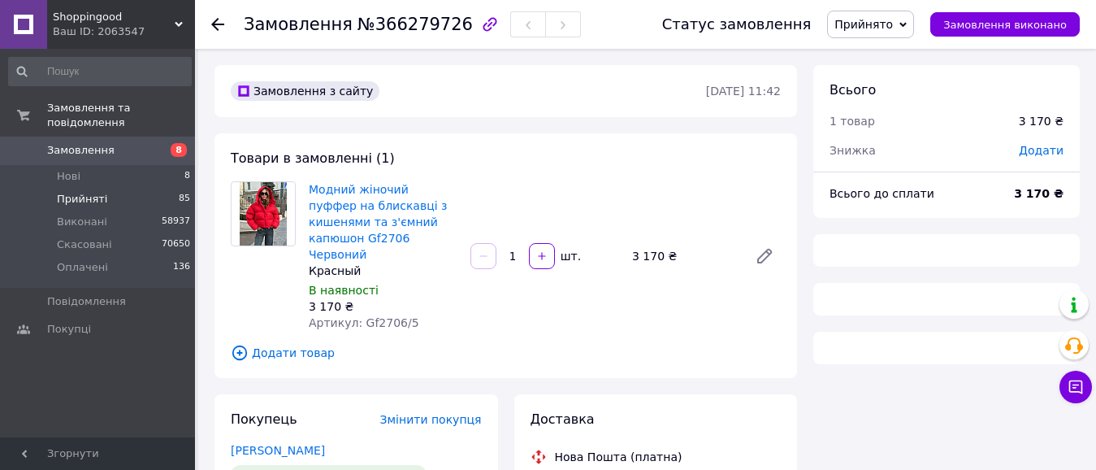
click at [101, 192] on span "Прийняті" at bounding box center [82, 199] width 50 height 15
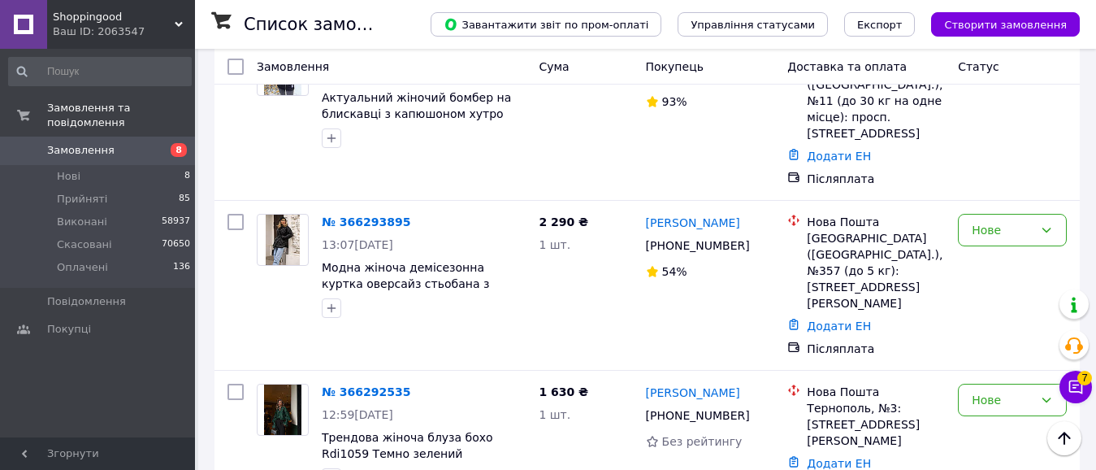
scroll to position [861, 0]
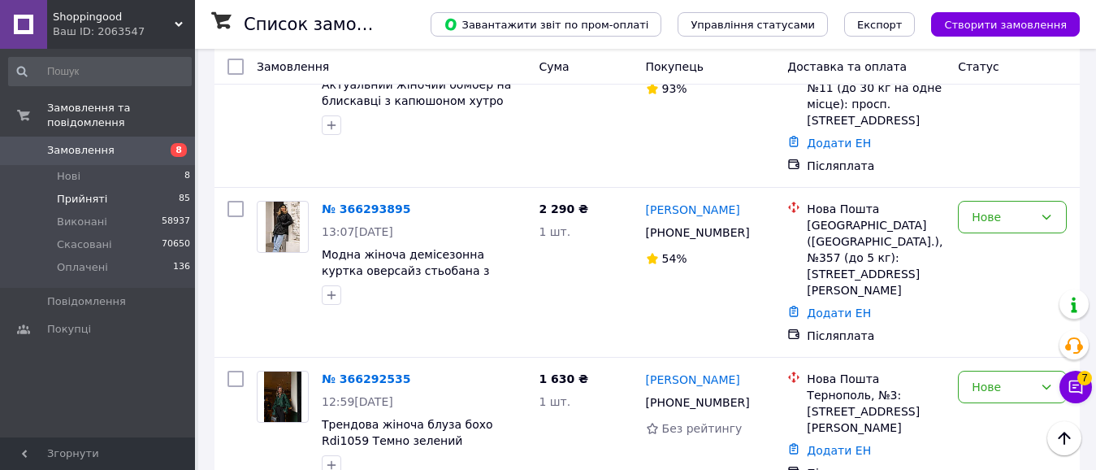
click at [88, 192] on span "Прийняті" at bounding box center [82, 199] width 50 height 15
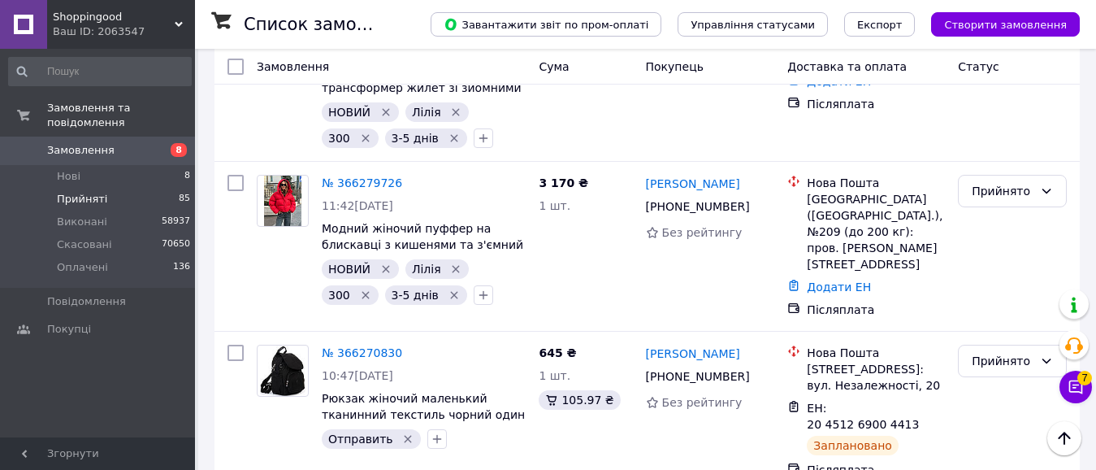
scroll to position [403, 0]
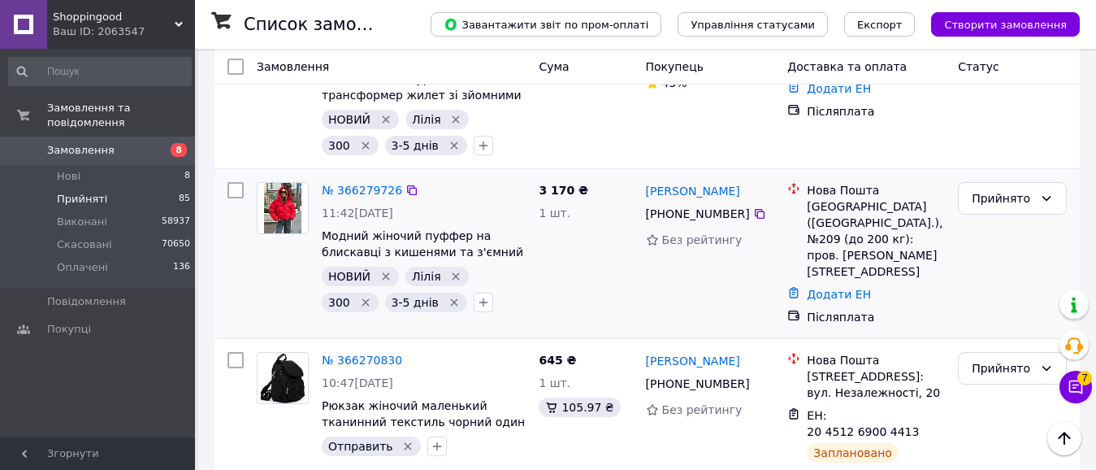
click at [387, 276] on icon "Видалити мітку" at bounding box center [386, 276] width 13 height 13
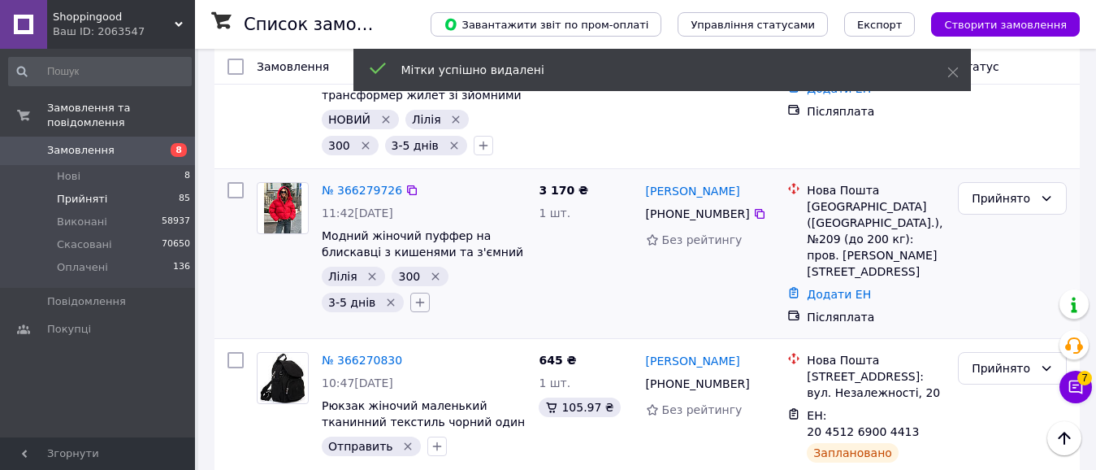
click at [414, 304] on icon "button" at bounding box center [420, 302] width 13 height 13
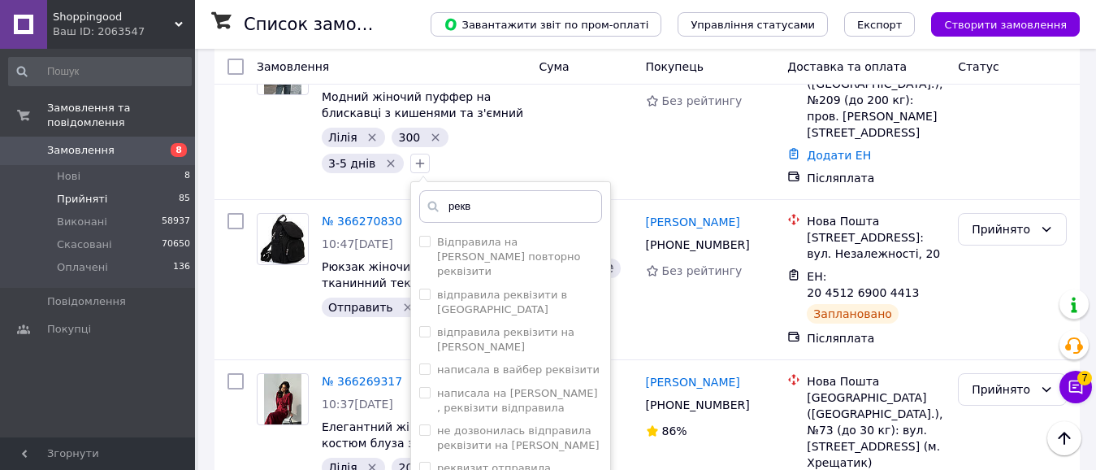
scroll to position [577, 0]
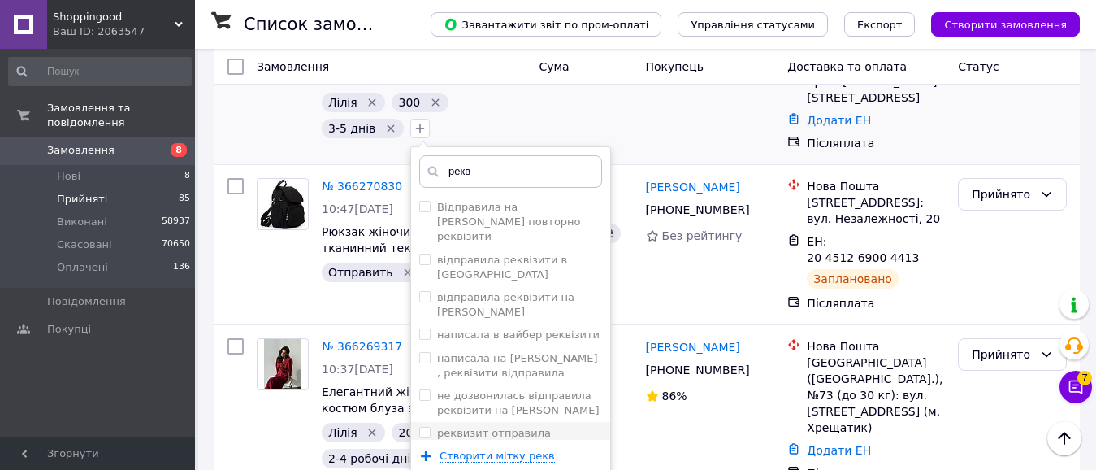
type input "рекв"
click at [419, 427] on input "реквизит отправила" at bounding box center [424, 432] width 11 height 11
checkbox input "true"
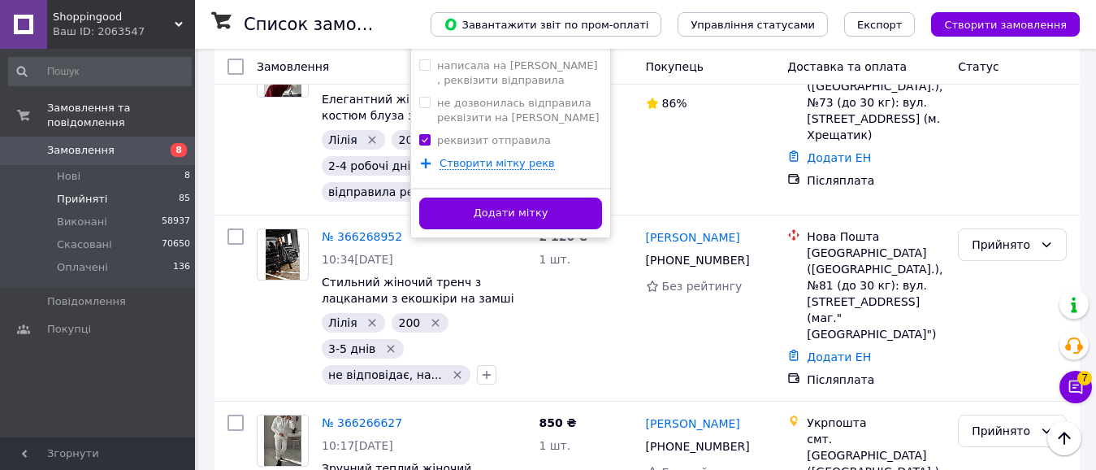
scroll to position [883, 0]
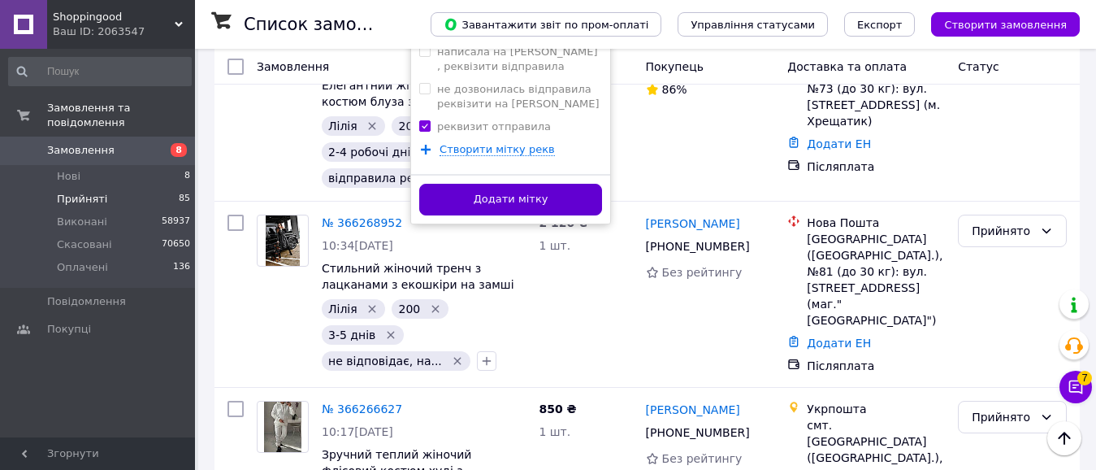
click at [419, 201] on button "Додати мітку" at bounding box center [510, 200] width 183 height 32
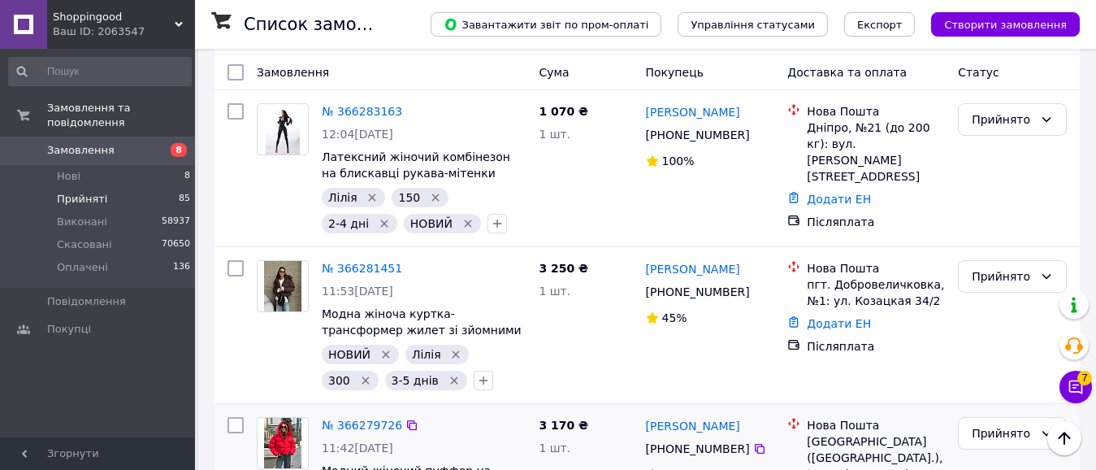
scroll to position [136, 0]
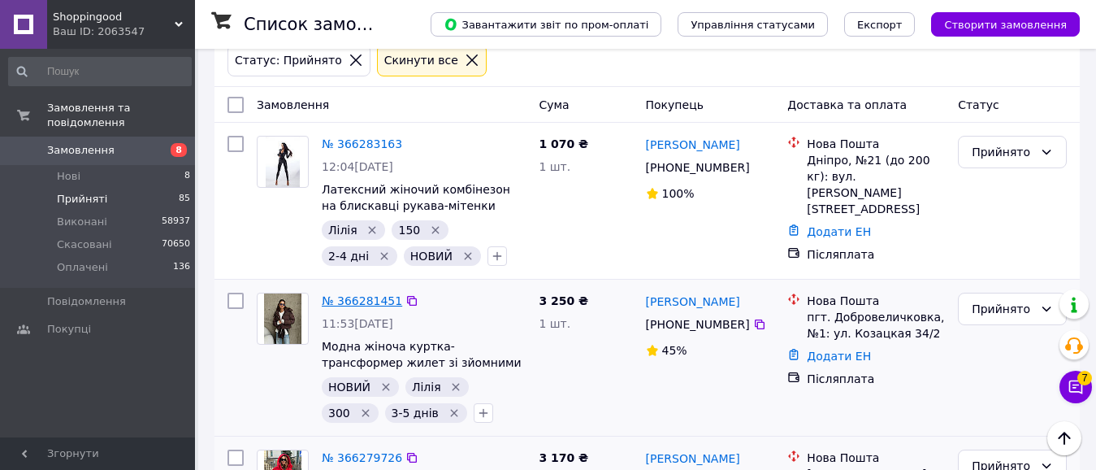
click at [383, 297] on link "№ 366281451" at bounding box center [362, 300] width 80 height 13
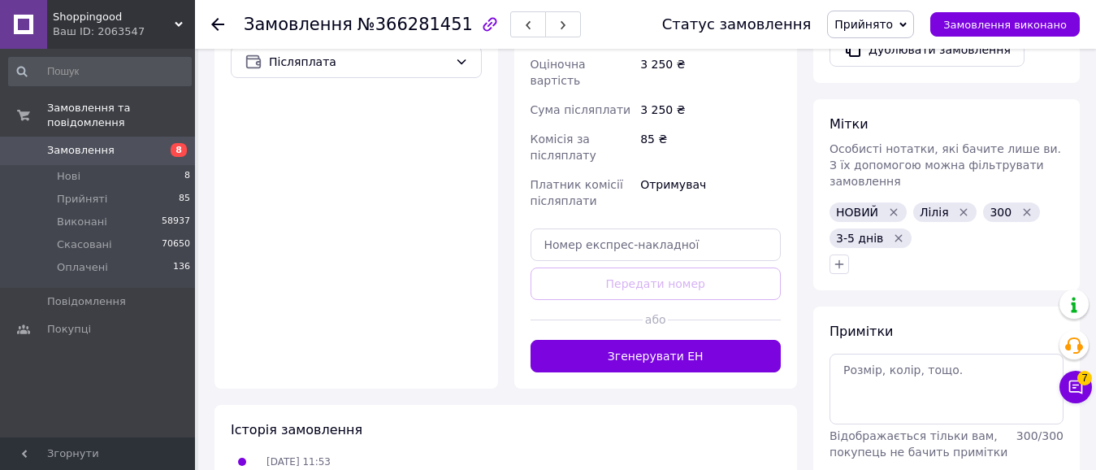
scroll to position [642, 0]
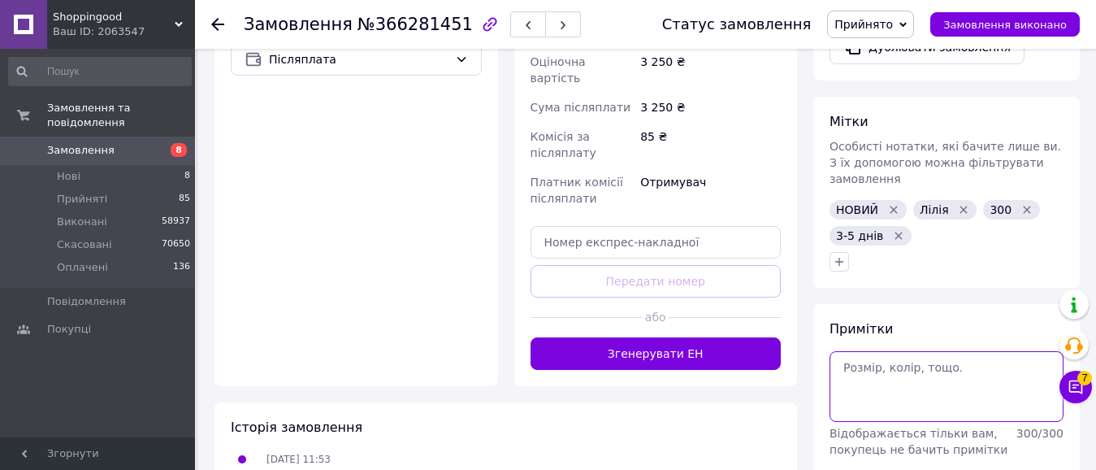
click at [920, 351] on textarea at bounding box center [947, 386] width 234 height 70
type textarea "РОзмір с"
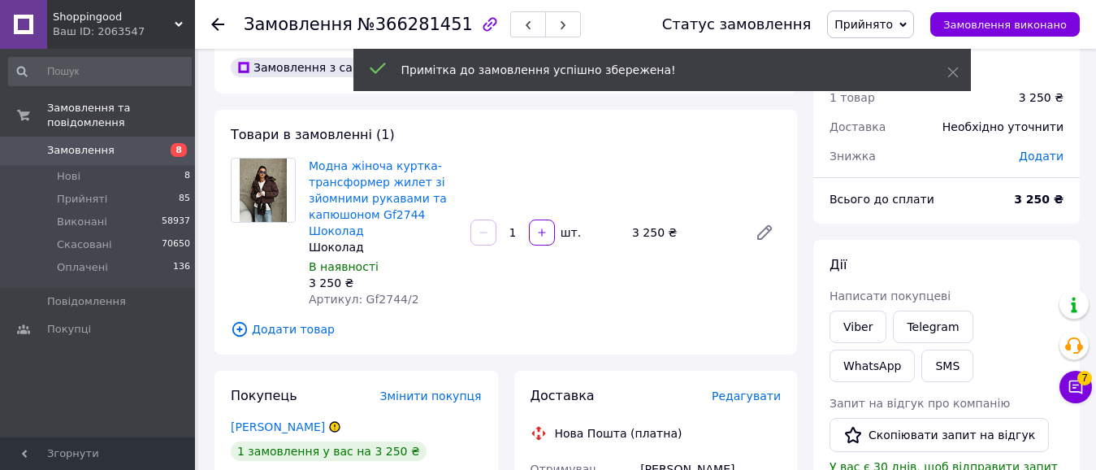
scroll to position [0, 0]
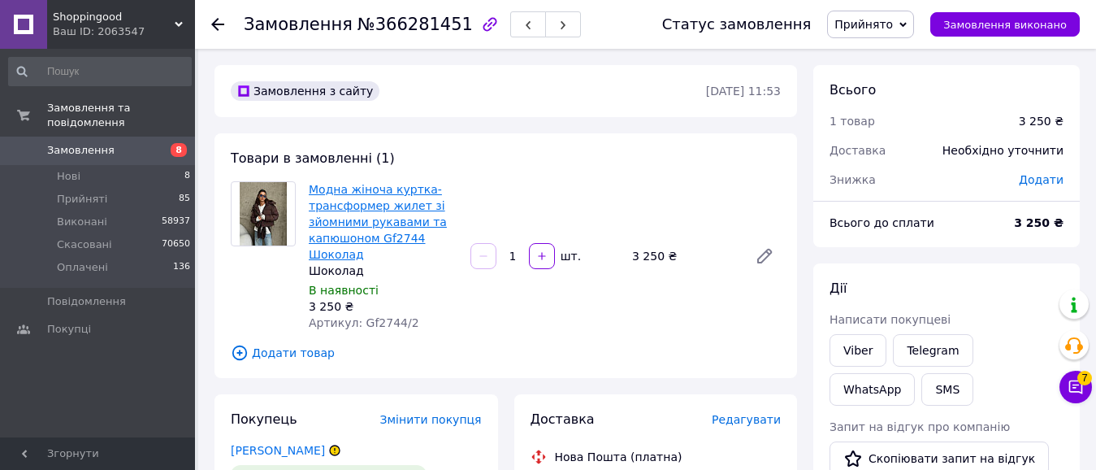
click at [326, 204] on link "Модна жіноча куртка-трансформер жилет зі зйомними рукавами та капюшоном Gf2744 …" at bounding box center [378, 222] width 138 height 78
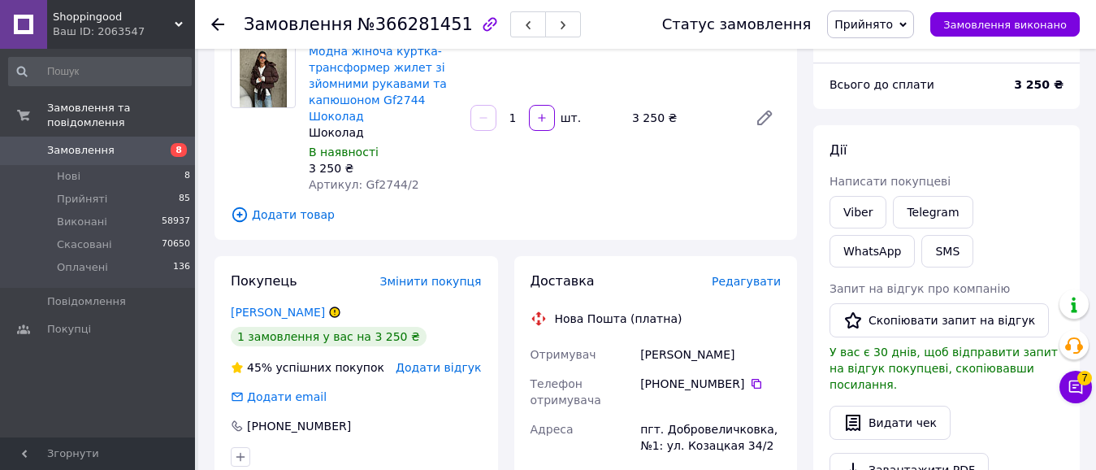
scroll to position [136, 0]
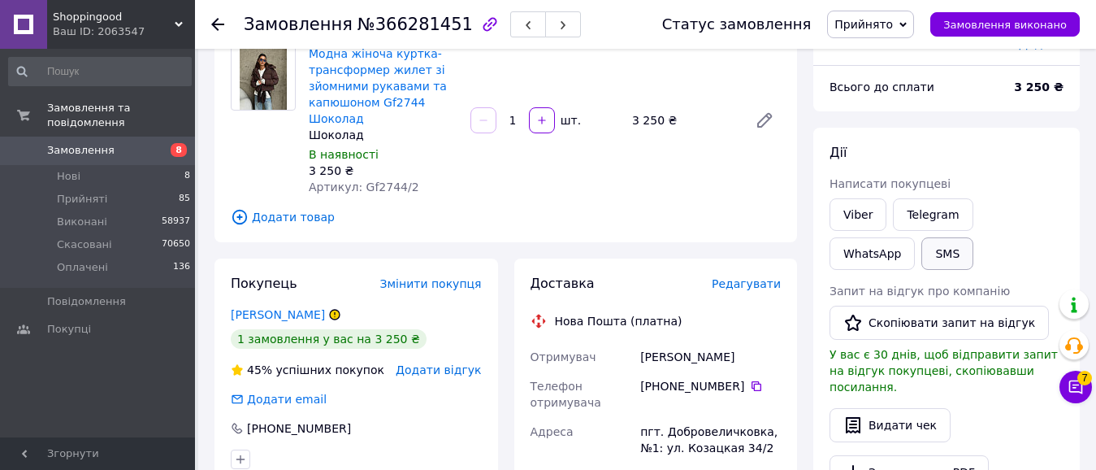
click at [922, 261] on button "SMS" at bounding box center [948, 253] width 52 height 33
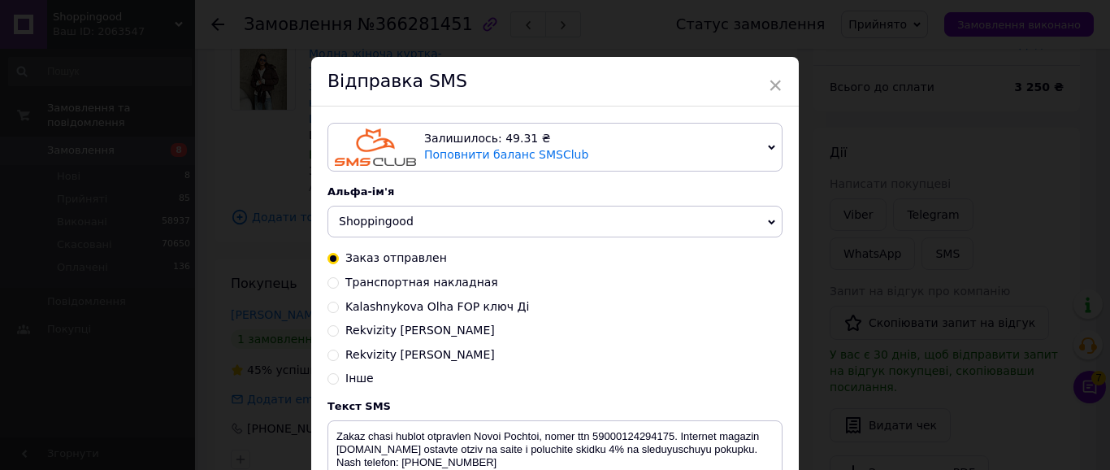
click at [331, 354] on input "Rekvizity Ольга айбан Лілія" at bounding box center [333, 353] width 11 height 11
radio input "true"
radio input "false"
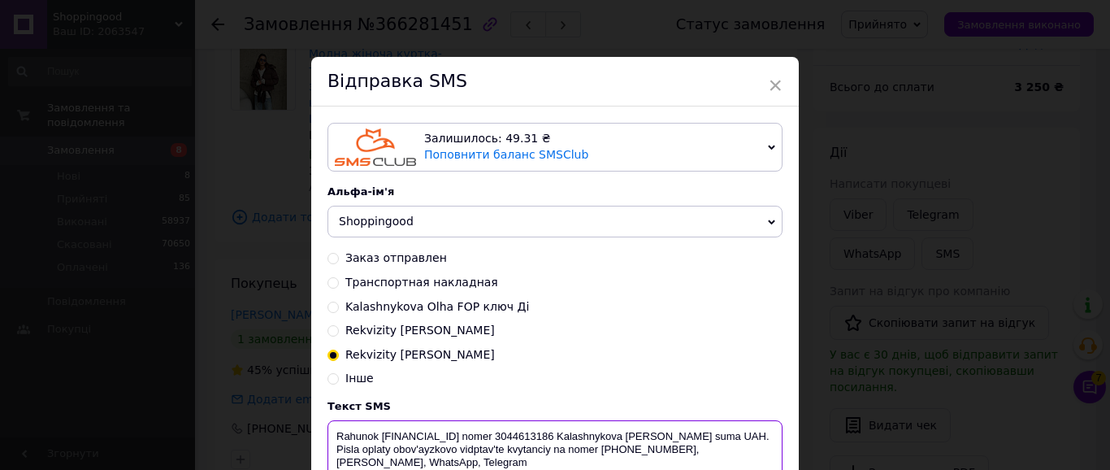
click at [423, 449] on textarea "Rahunok UA753052990000026000050567961 nomer 3044613186 Kalashnykova Olga Mykola…" at bounding box center [555, 462] width 455 height 85
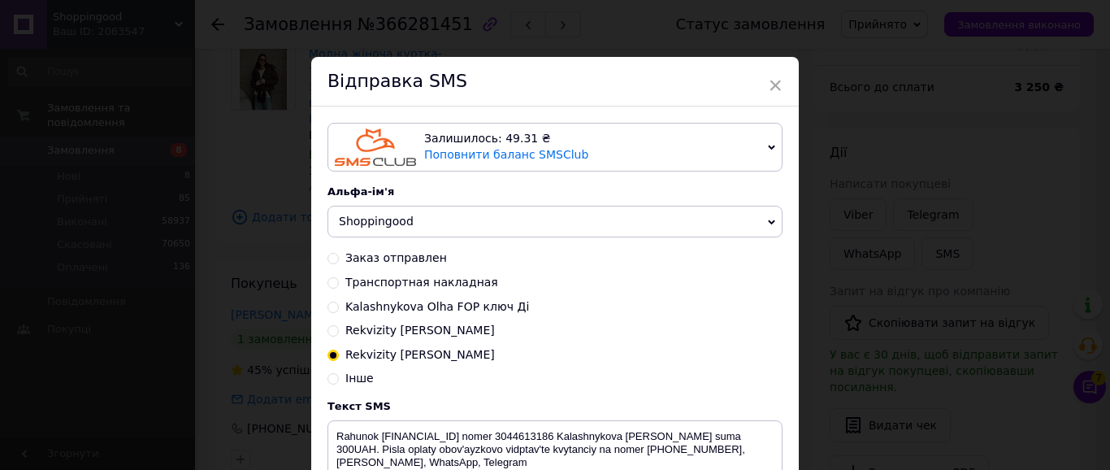
click at [1088, 269] on div "× Відправка SMS Залишилось: 49.31 ₴ Поповнити баланс SMSClub Підключити LetsAds…" at bounding box center [555, 235] width 1110 height 470
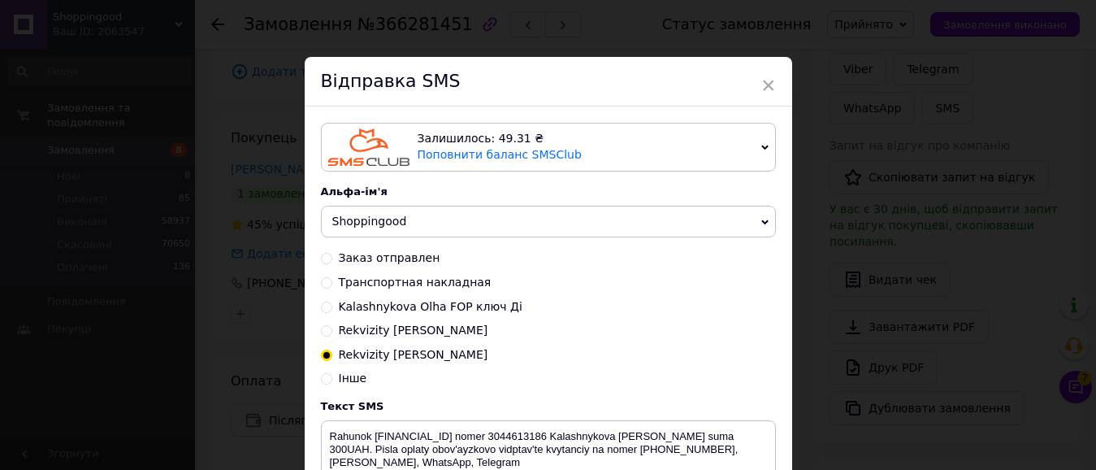
scroll to position [353, 0]
click at [436, 453] on textarea "Rahunok UA753052990000026000050567961 nomer 3044613186 Kalashnykova Olga Mykola…" at bounding box center [548, 462] width 455 height 85
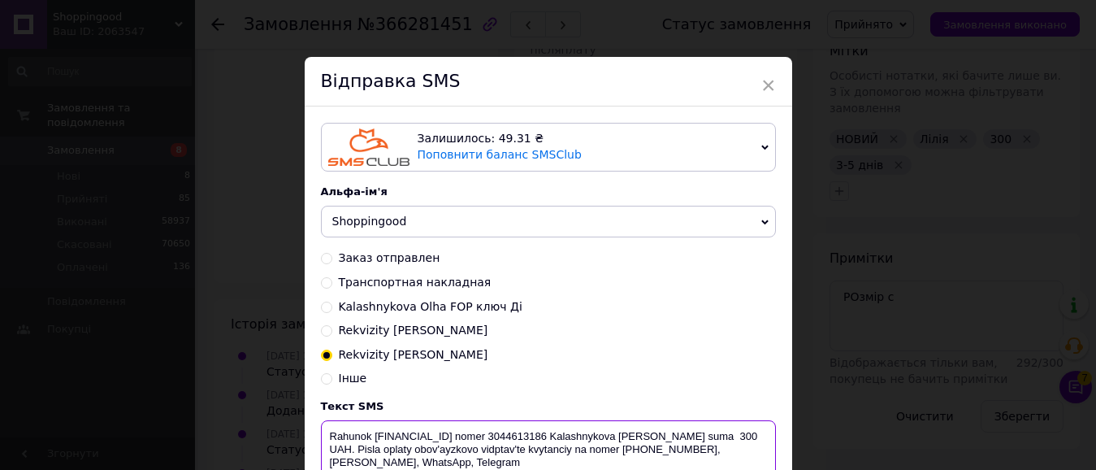
scroll to position [779, 0]
type textarea "Rahunok UA753052990000026000050567961 nomer 3044613186 Kalashnykova Olga Mykola…"
click at [765, 291] on div "Транспортная накладная" at bounding box center [548, 283] width 455 height 16
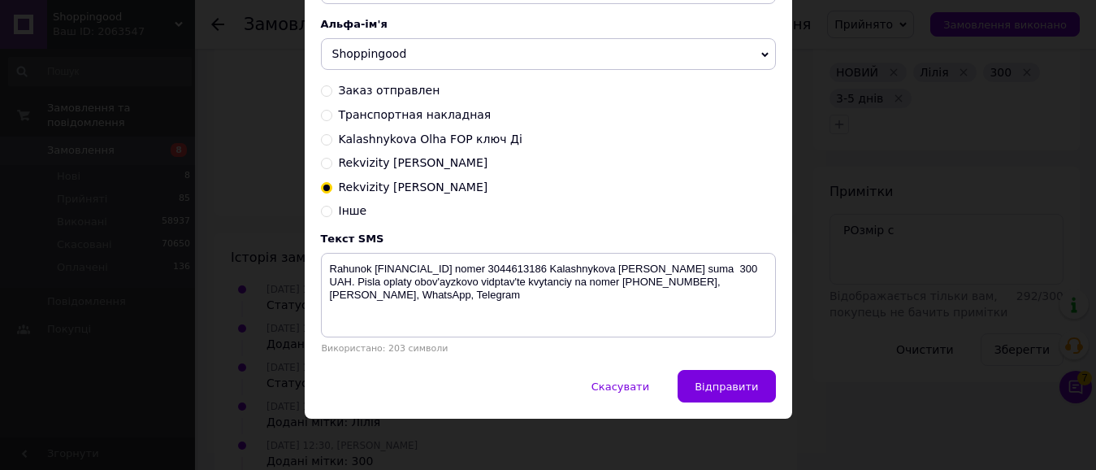
scroll to position [177, 0]
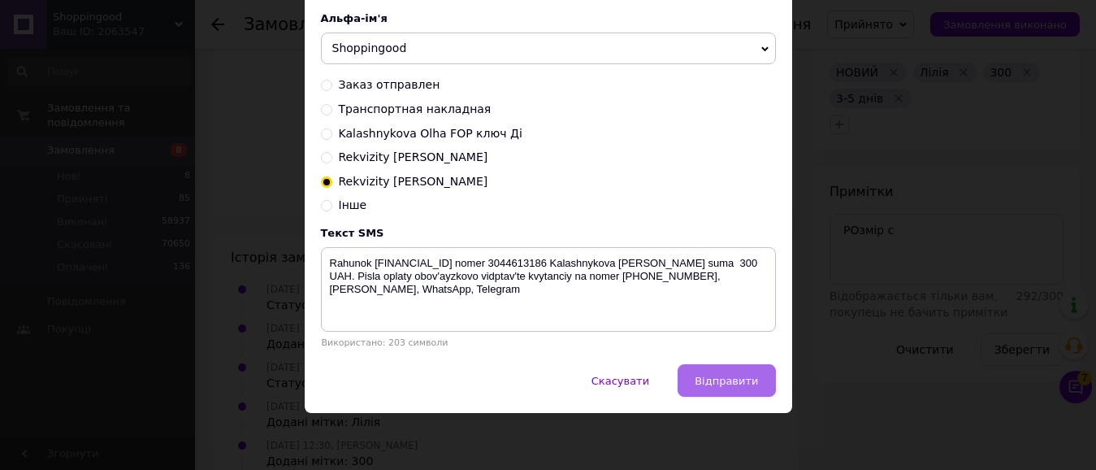
click at [722, 369] on button "Відправити" at bounding box center [727, 380] width 98 height 33
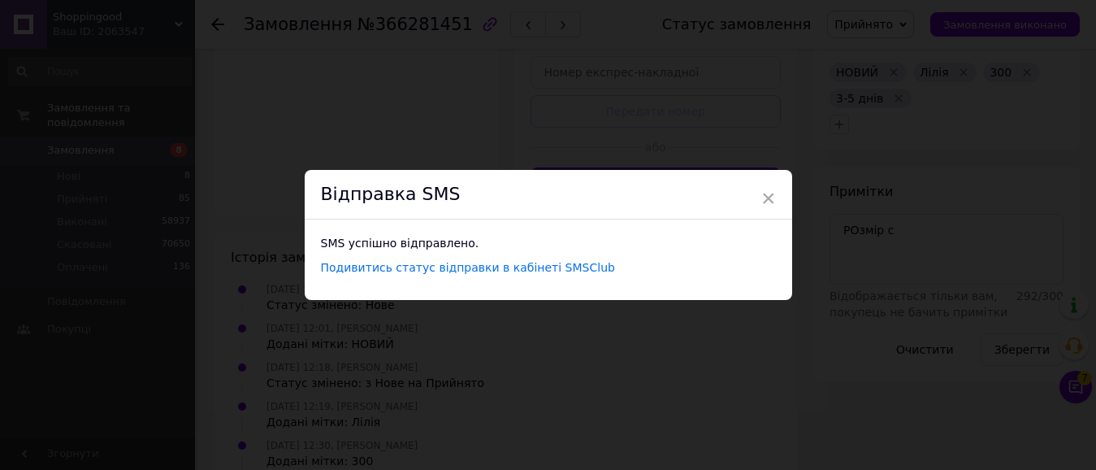
scroll to position [0, 0]
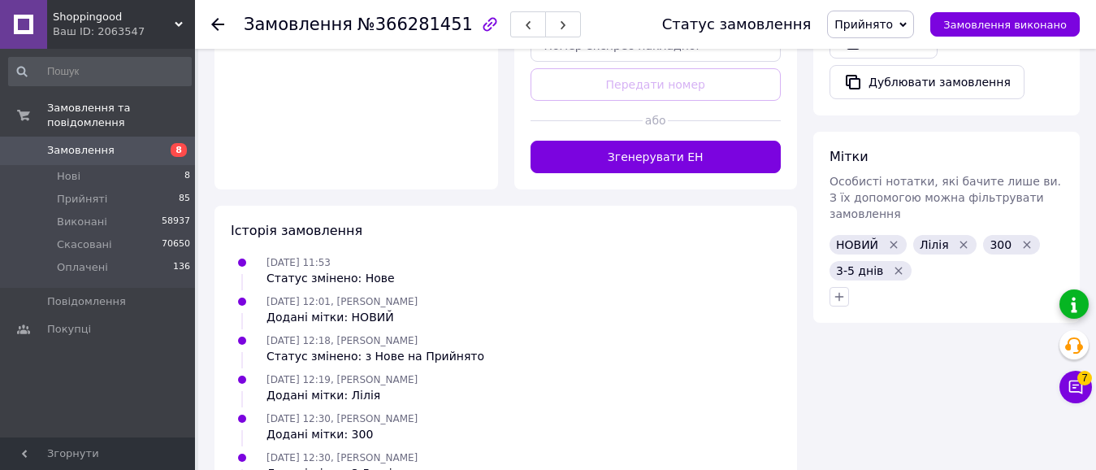
scroll to position [835, 0]
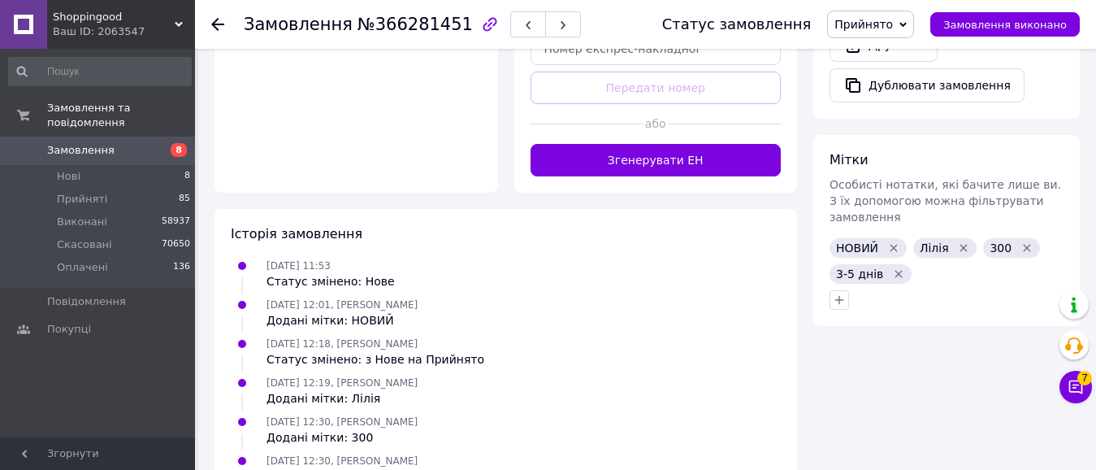
click at [892, 241] on icon "Видалити мітку" at bounding box center [893, 247] width 13 height 13
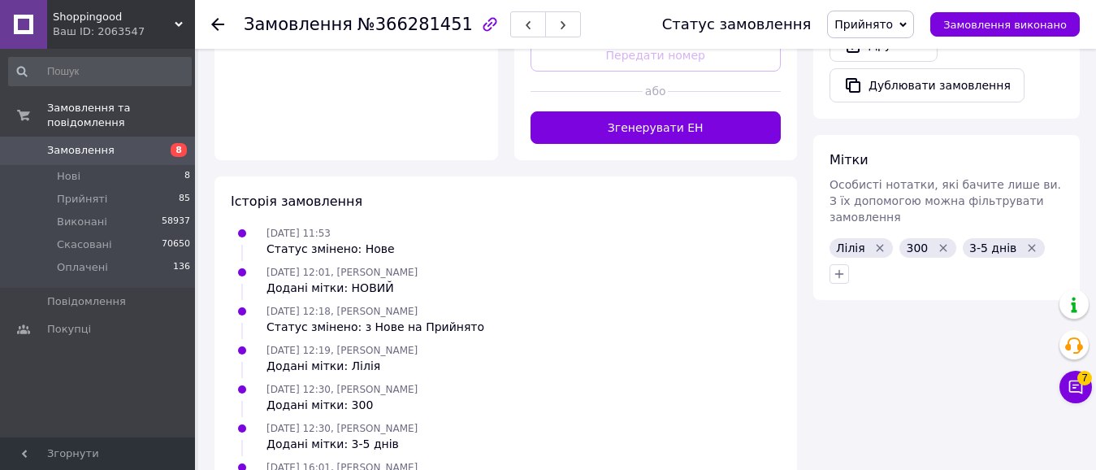
scroll to position [983, 0]
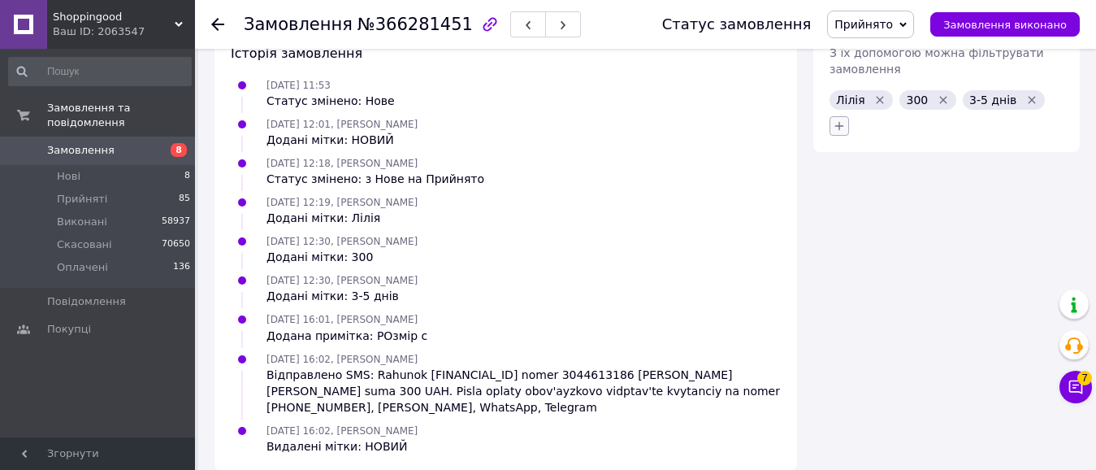
click at [835, 119] on icon "button" at bounding box center [839, 125] width 13 height 13
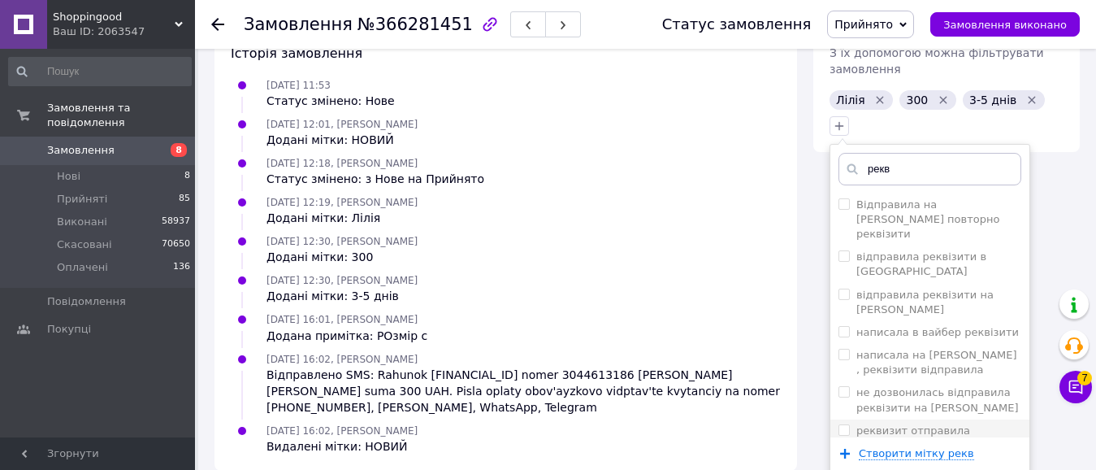
type input "рекв"
click at [845, 424] on input "реквизит отправила" at bounding box center [844, 429] width 11 height 11
checkbox input "true"
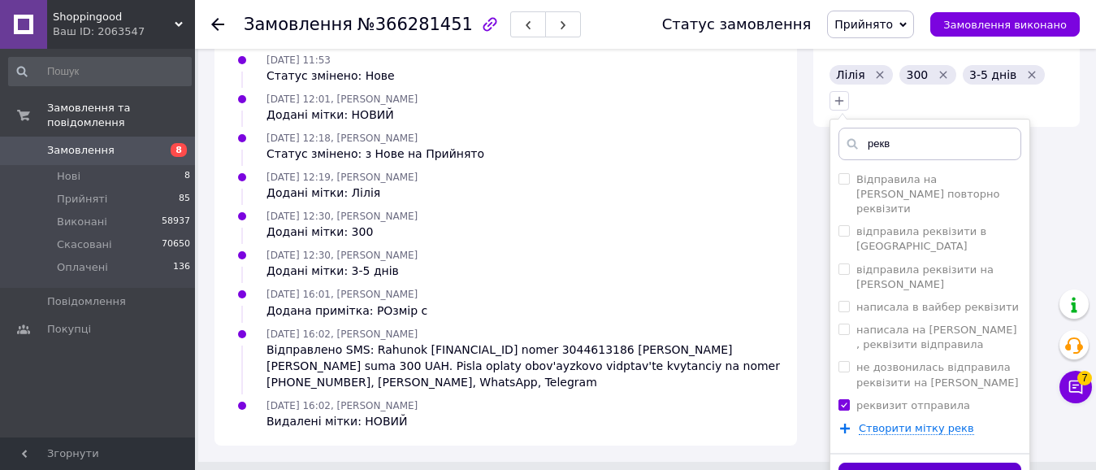
click at [935, 462] on button "Додати мітку" at bounding box center [930, 478] width 183 height 32
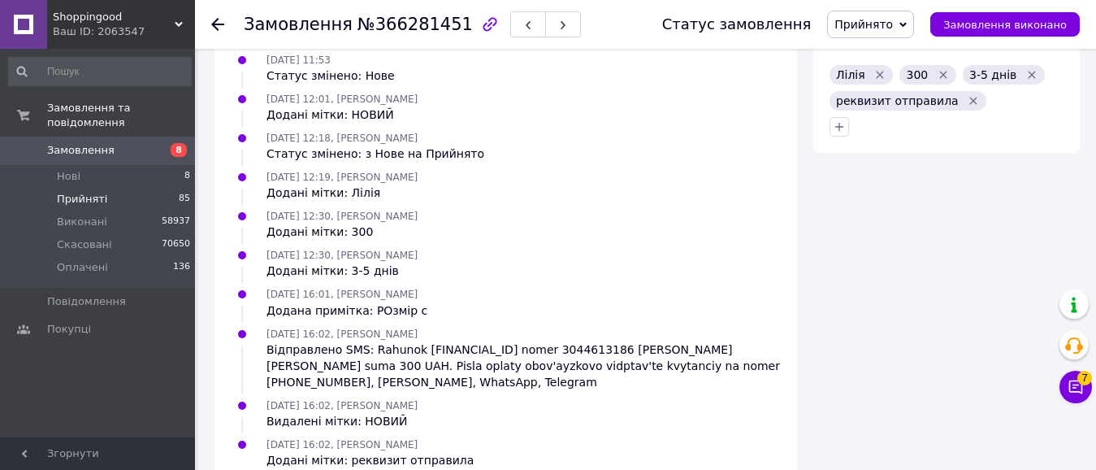
click at [61, 192] on span "Прийняті" at bounding box center [82, 199] width 50 height 15
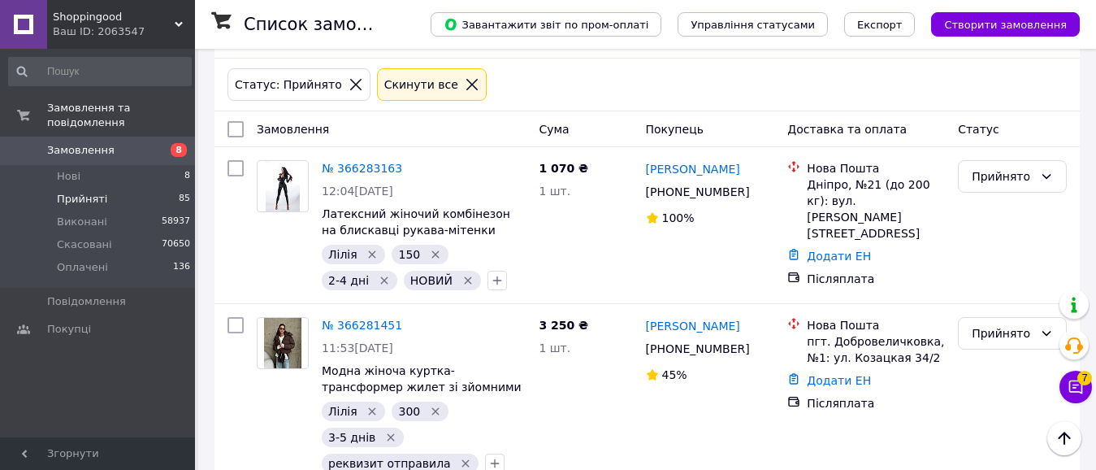
scroll to position [104, 0]
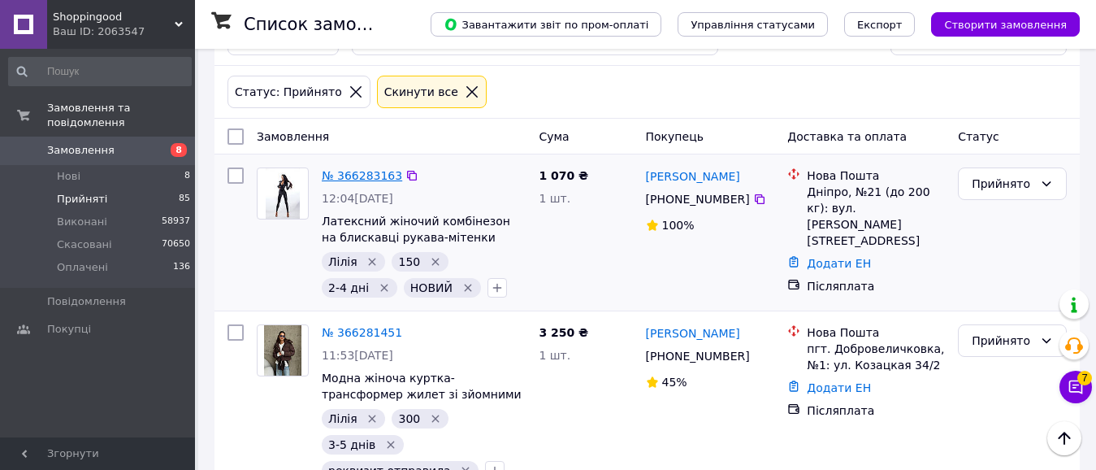
click at [369, 177] on link "№ 366283163" at bounding box center [362, 175] width 80 height 13
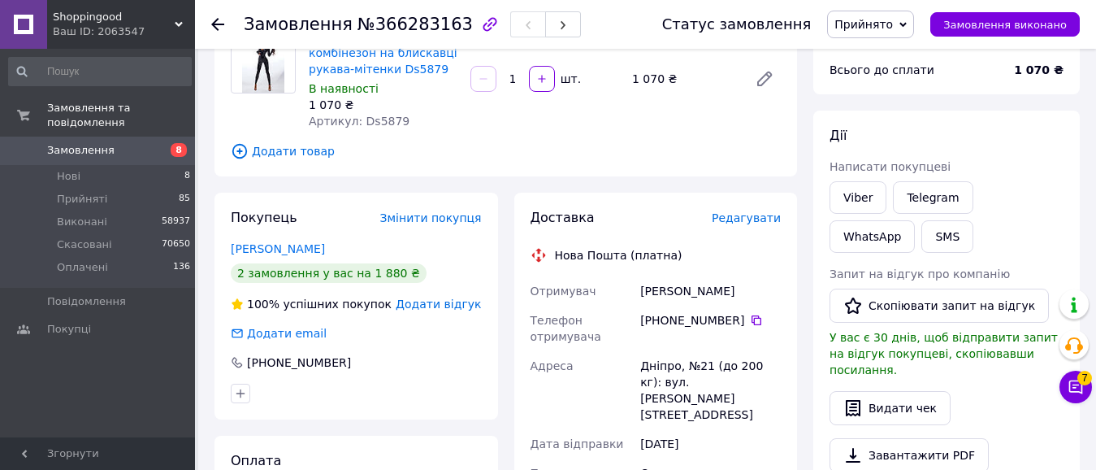
scroll to position [118, 0]
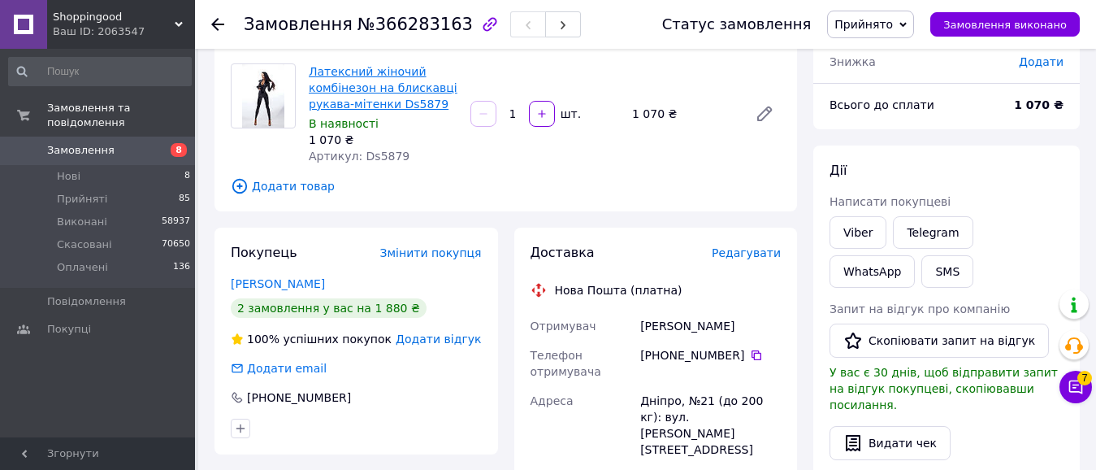
click at [393, 83] on link "Латексний жіночий комбінезон на блискавці рукава-мітенки Ds5879" at bounding box center [383, 88] width 149 height 46
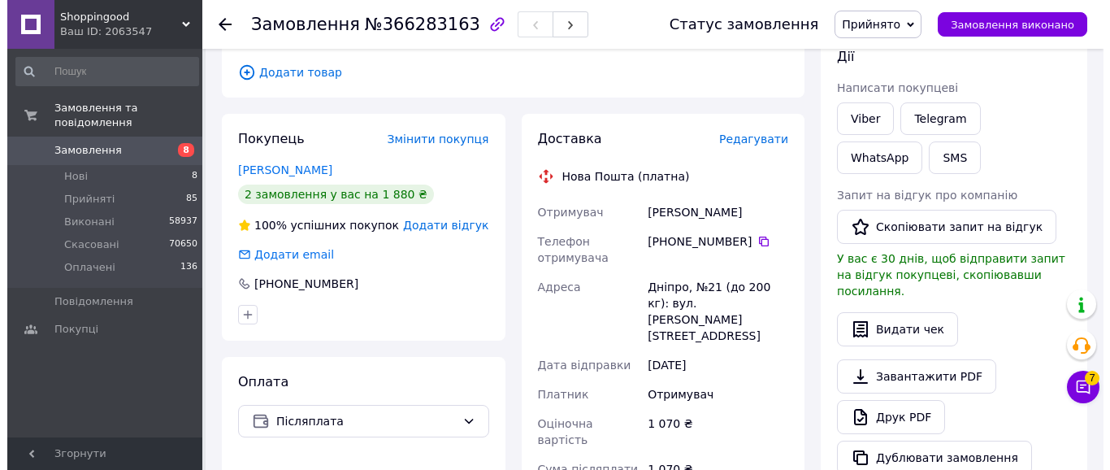
scroll to position [183, 0]
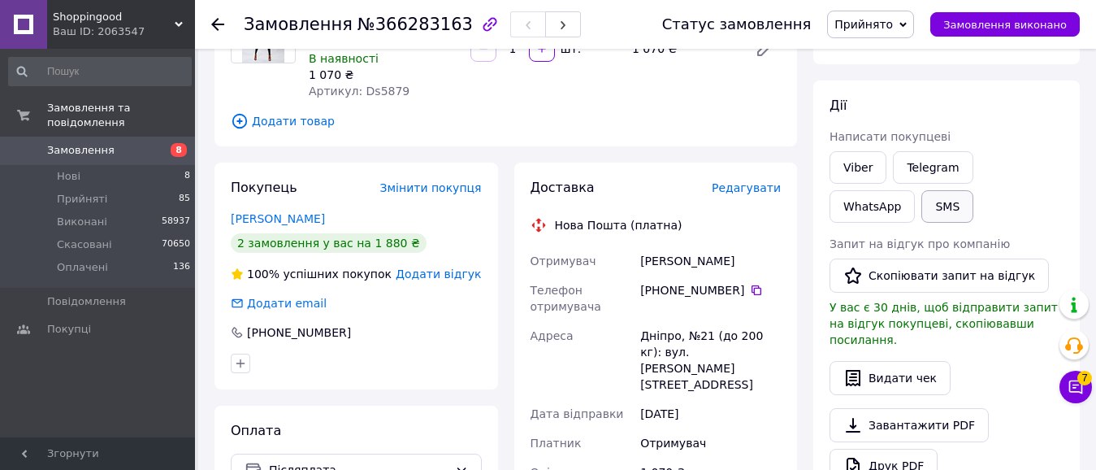
click at [922, 197] on button "SMS" at bounding box center [948, 206] width 52 height 33
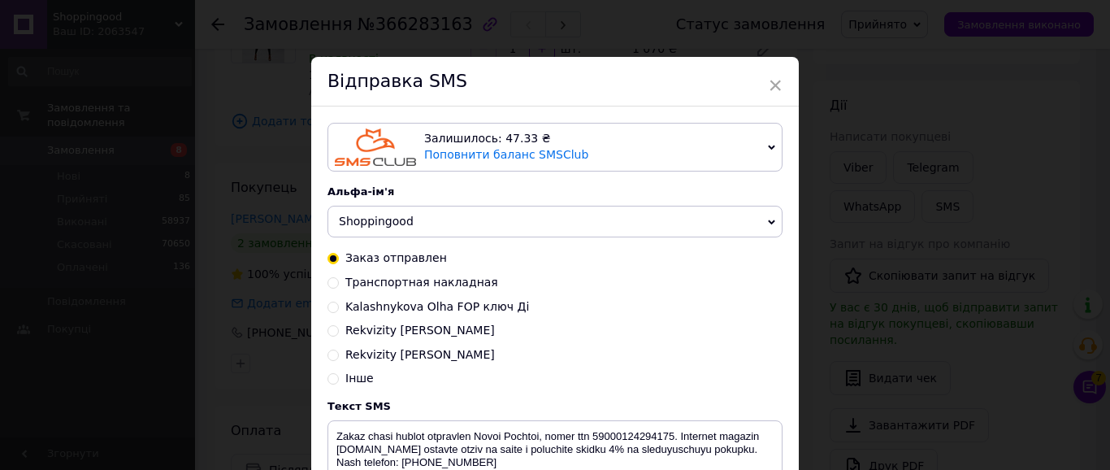
click at [331, 358] on input "Rekvizity Ольга айбан Лілія" at bounding box center [333, 353] width 11 height 11
radio input "true"
radio input "false"
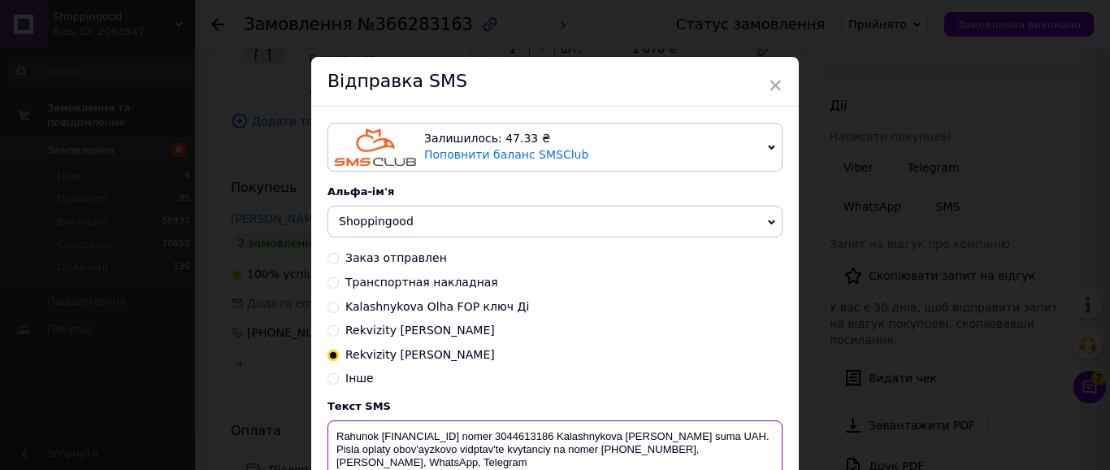
click at [421, 450] on textarea "Rahunok UA753052990000026000050567961 nomer 3044613186 Kalashnykova Olga Mykola…" at bounding box center [555, 462] width 455 height 85
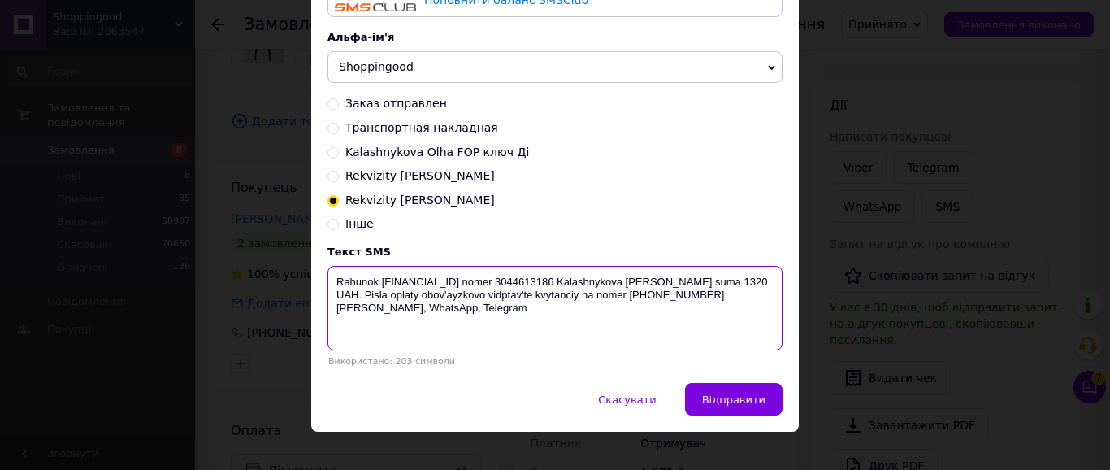
scroll to position [177, 0]
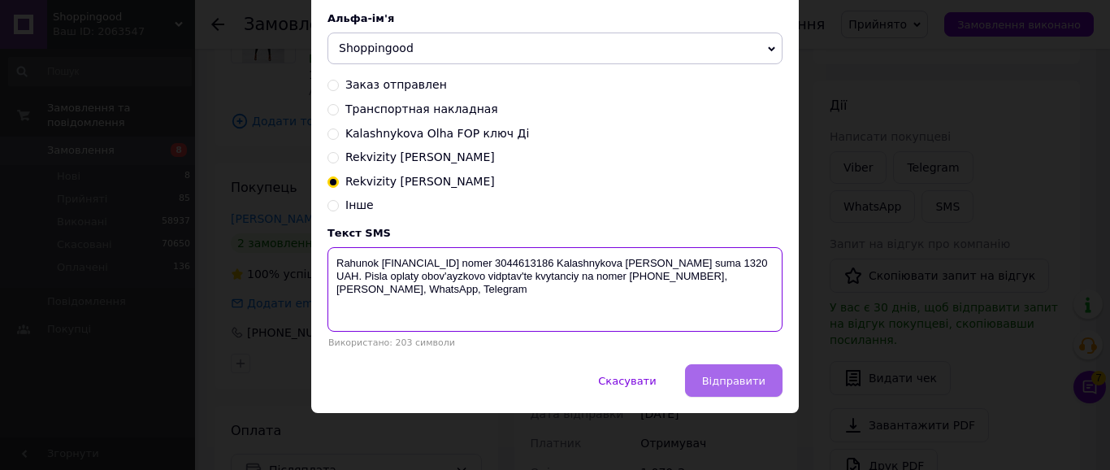
type textarea "Rahunok UA753052990000026000050567961 nomer 3044613186 Kalashnykova Olga Mykola…"
click at [731, 379] on span "Відправити" at bounding box center [733, 381] width 63 height 12
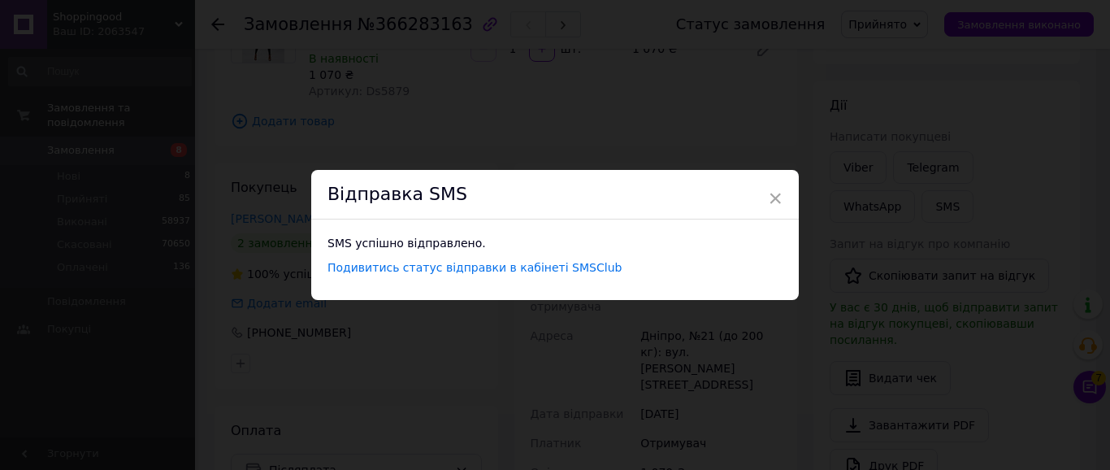
scroll to position [0, 0]
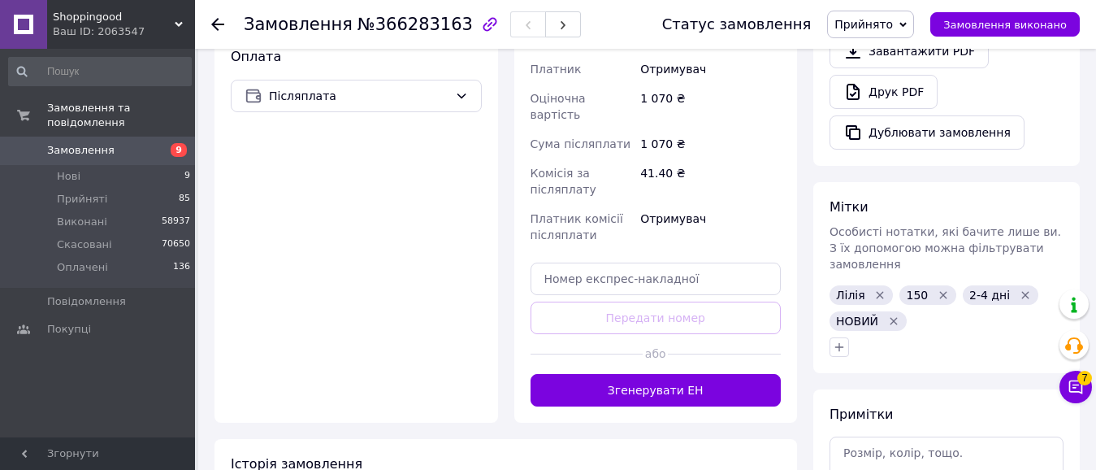
scroll to position [554, 0]
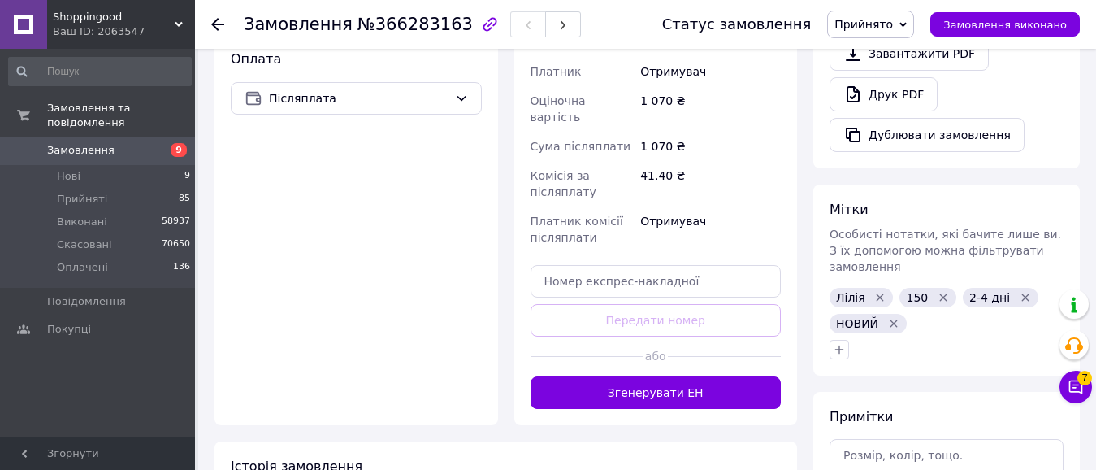
click at [893, 317] on icon "Видалити мітку" at bounding box center [893, 323] width 13 height 13
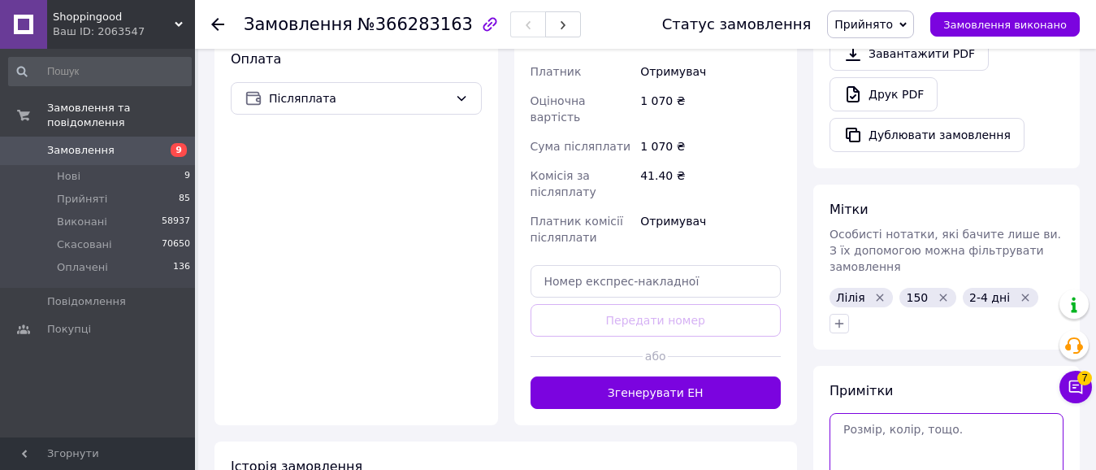
click at [874, 413] on textarea at bounding box center [947, 448] width 234 height 70
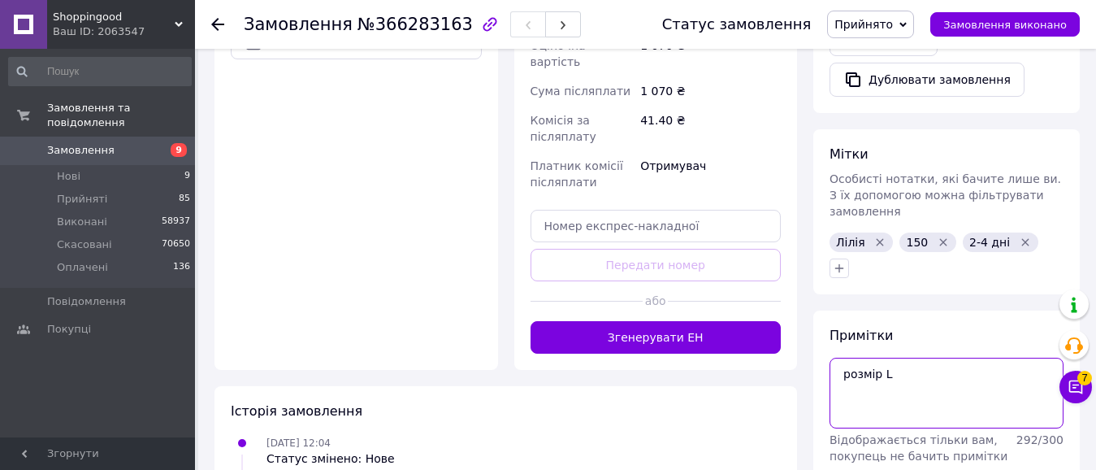
scroll to position [640, 0]
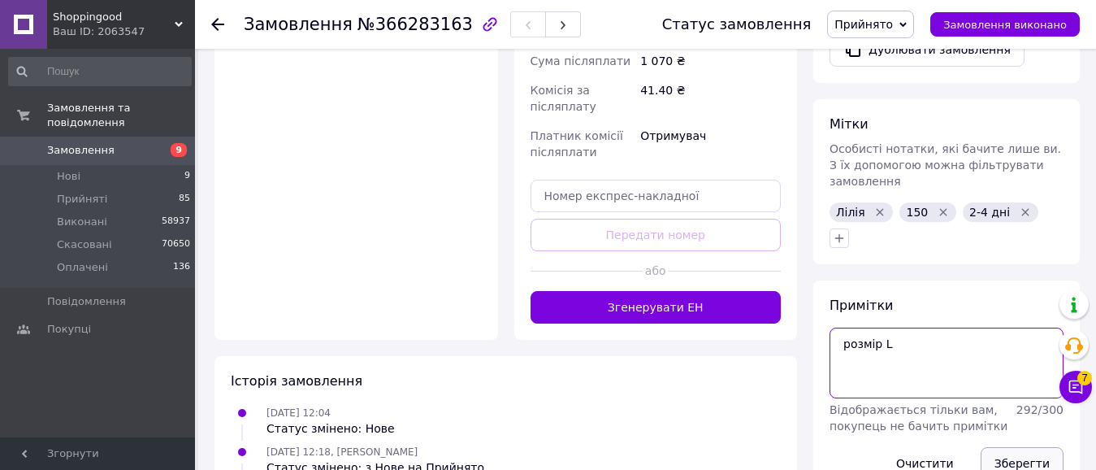
type textarea "розмір L"
click at [1017, 447] on button "Зберегти" at bounding box center [1022, 463] width 83 height 33
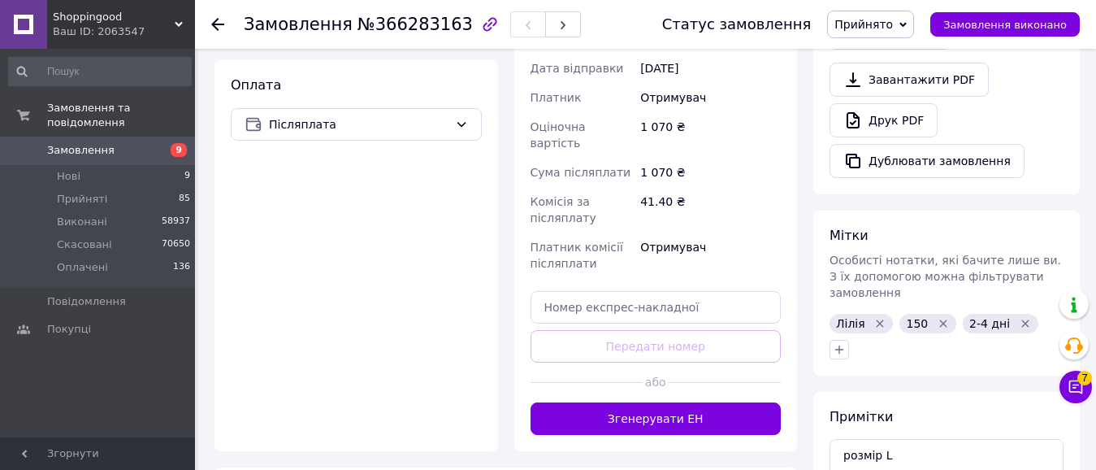
scroll to position [533, 0]
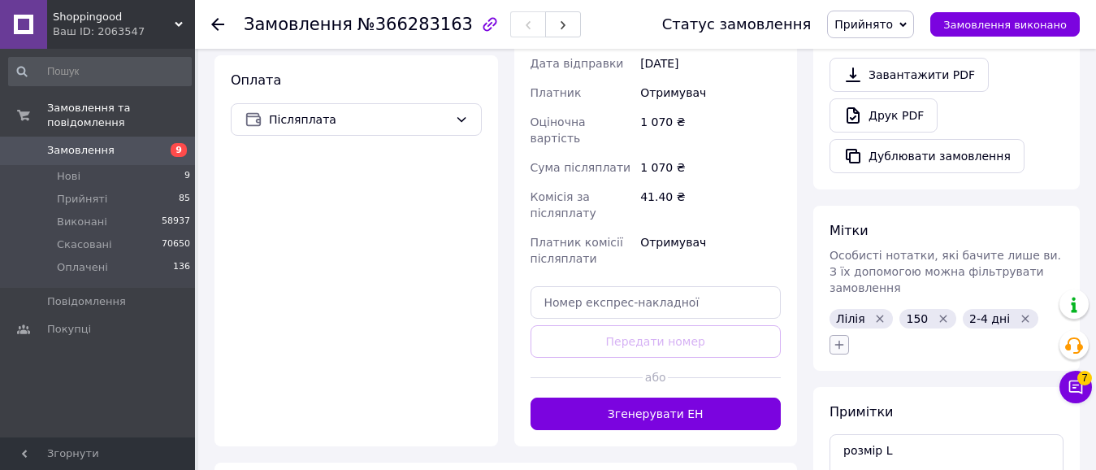
click at [843, 338] on icon "button" at bounding box center [839, 344] width 13 height 13
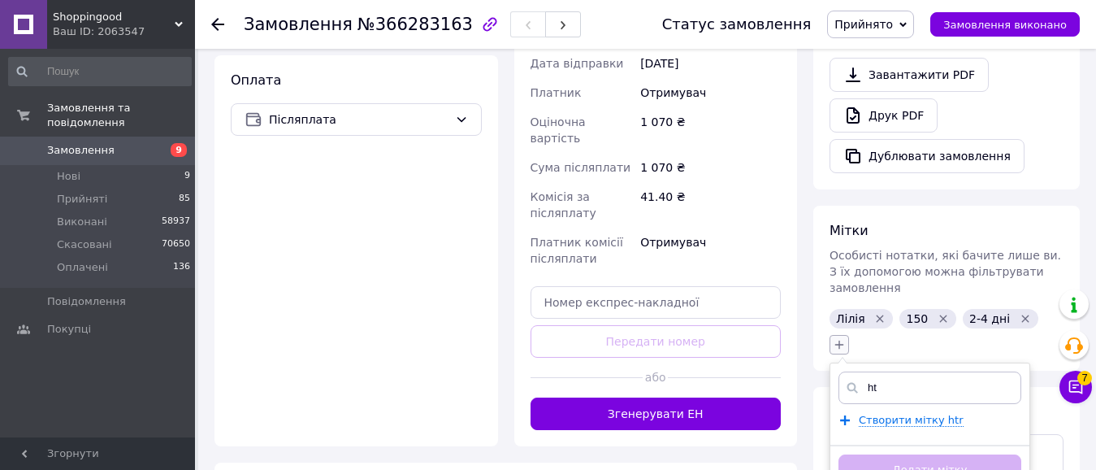
type input "h"
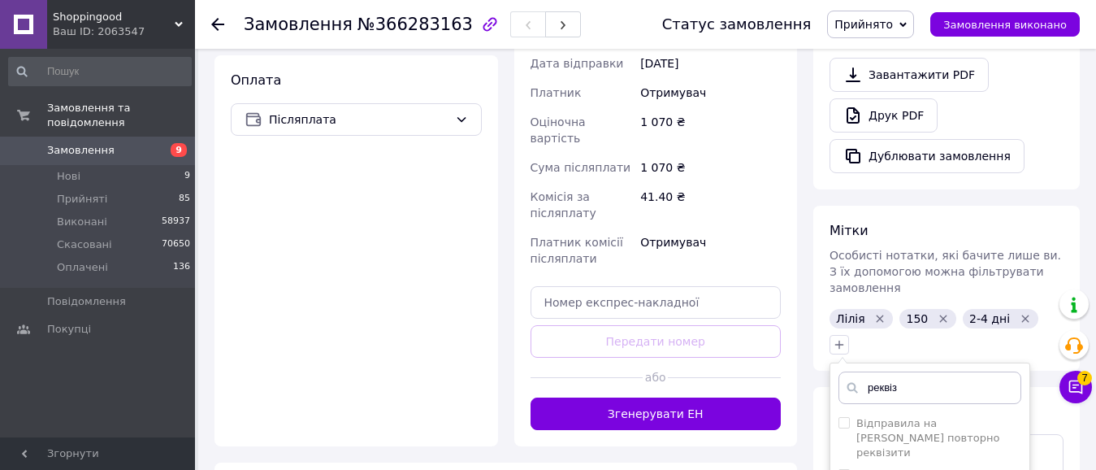
click at [932, 371] on input "реквіз" at bounding box center [930, 387] width 183 height 33
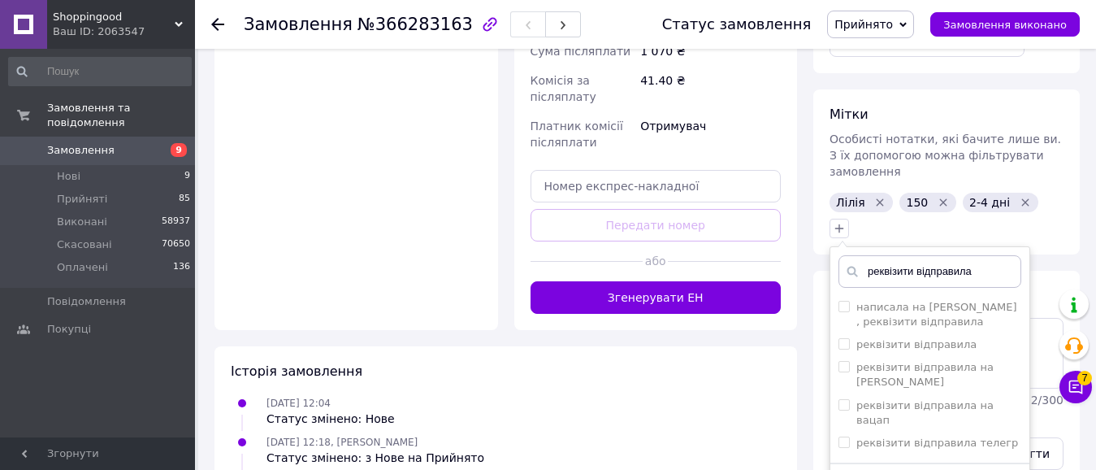
scroll to position [647, 0]
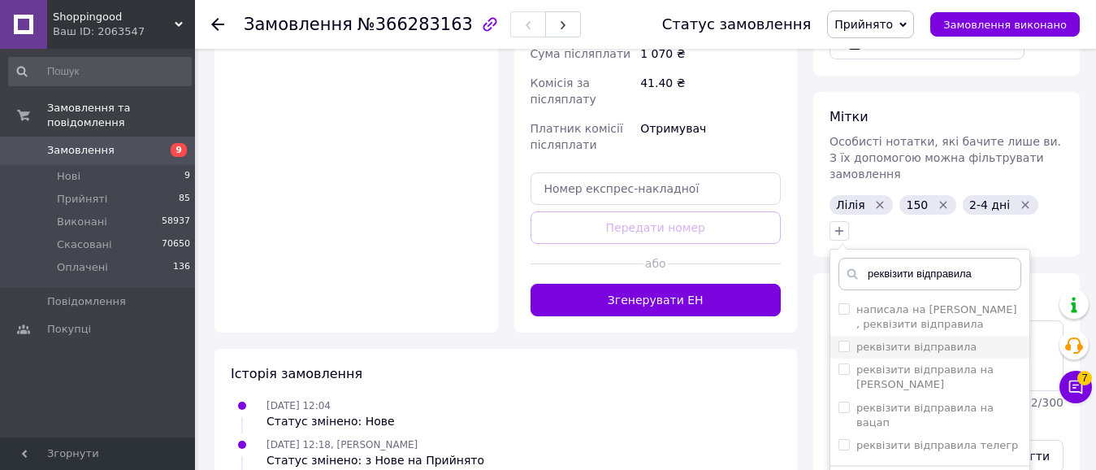
type input "реквізити відправила"
click at [847, 341] on input "реквізити відправила" at bounding box center [844, 346] width 11 height 11
checkbox input "true"
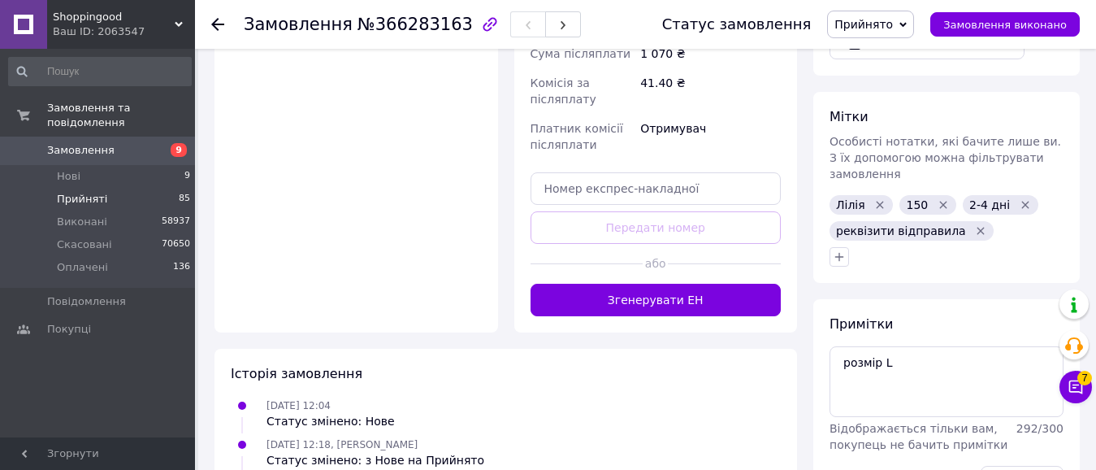
click at [114, 188] on li "Прийняті 85" at bounding box center [100, 199] width 200 height 23
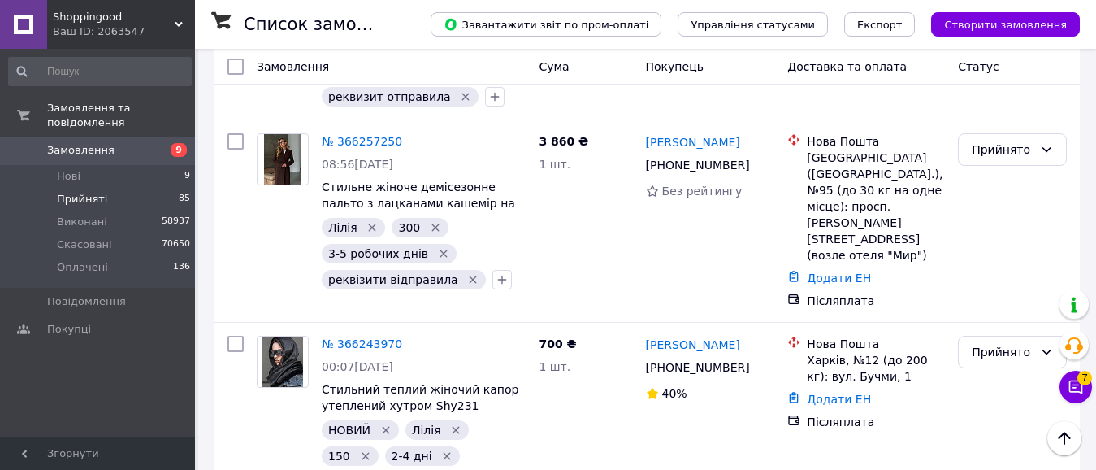
scroll to position [2033, 0]
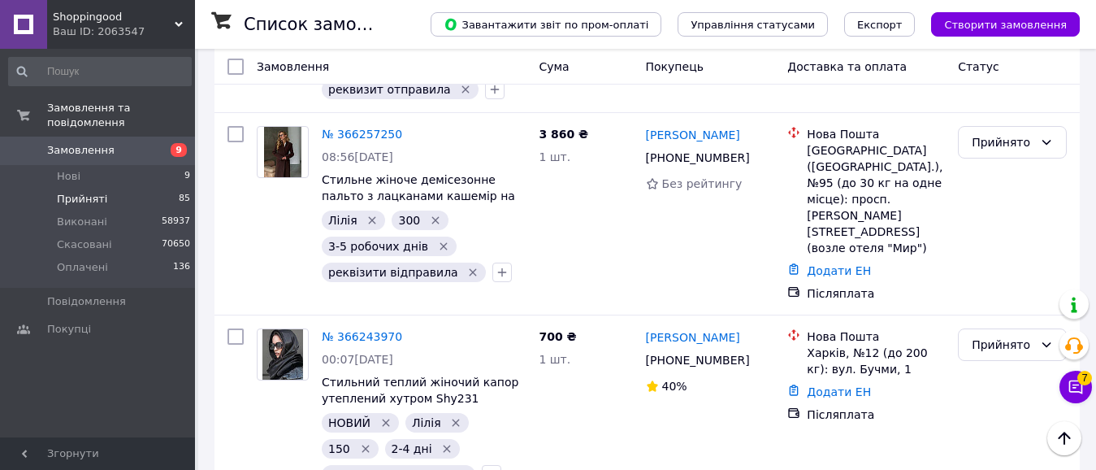
click at [1006, 425] on li "Оплачено" at bounding box center [1012, 426] width 107 height 29
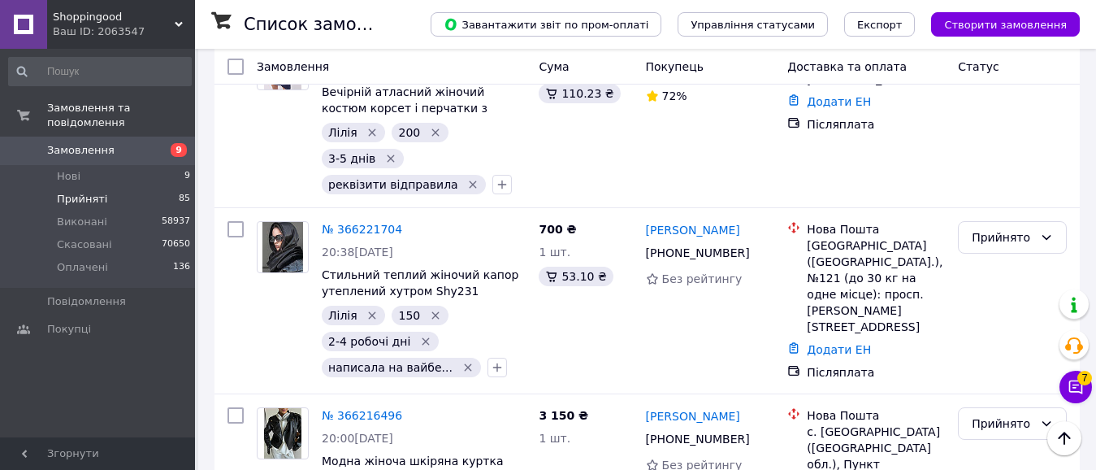
scroll to position [2769, 0]
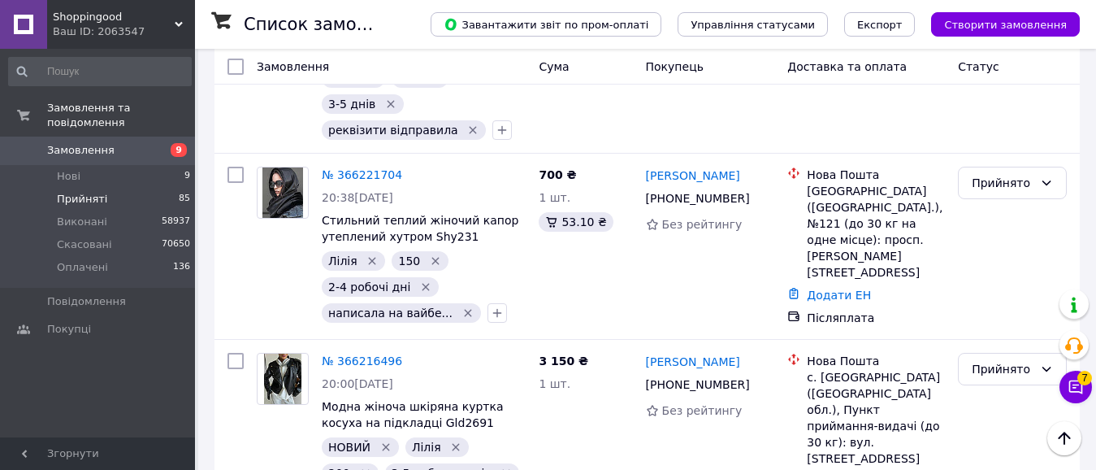
click at [1009, 392] on li "Оплачено" at bounding box center [1012, 395] width 107 height 29
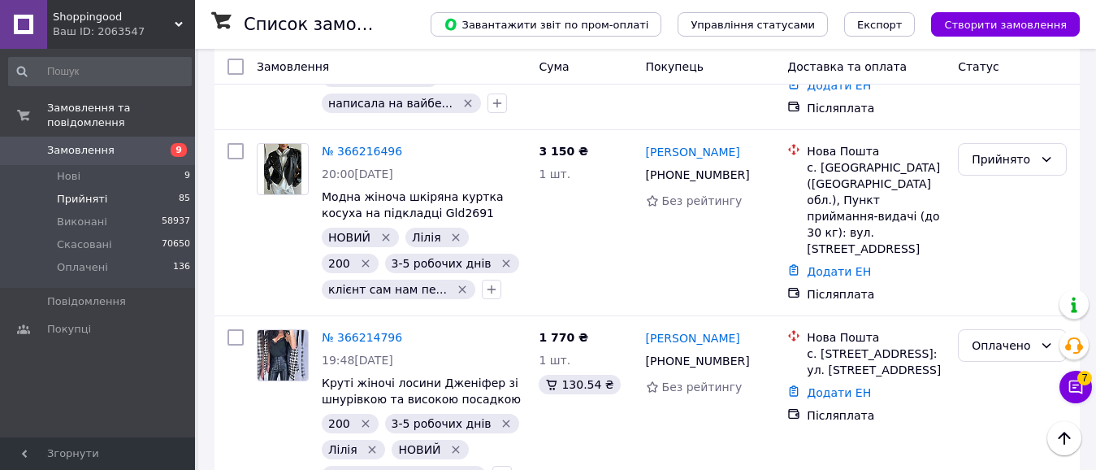
scroll to position [2824, 0]
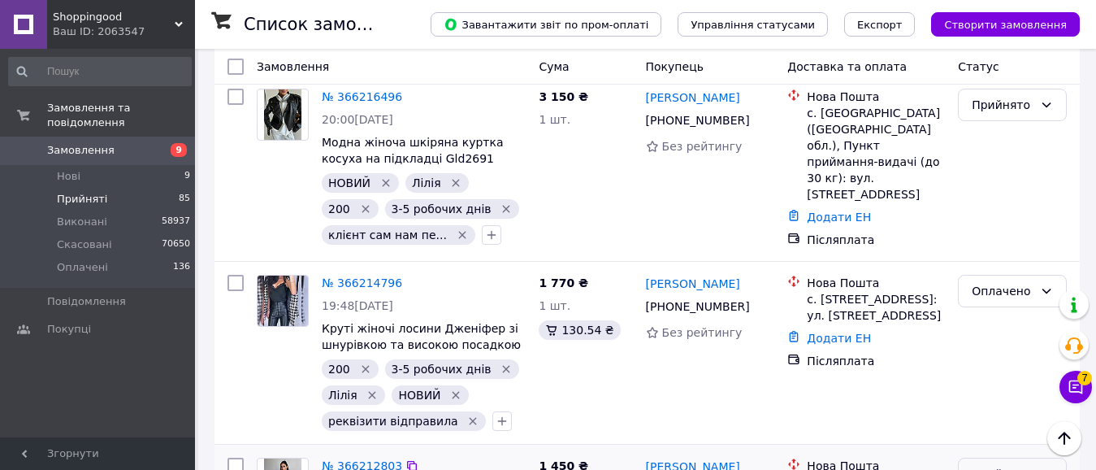
click at [1048, 467] on icon at bounding box center [1046, 473] width 13 height 13
click at [1003, 332] on li "Оплачено" at bounding box center [1012, 340] width 107 height 29
type input "звіт"
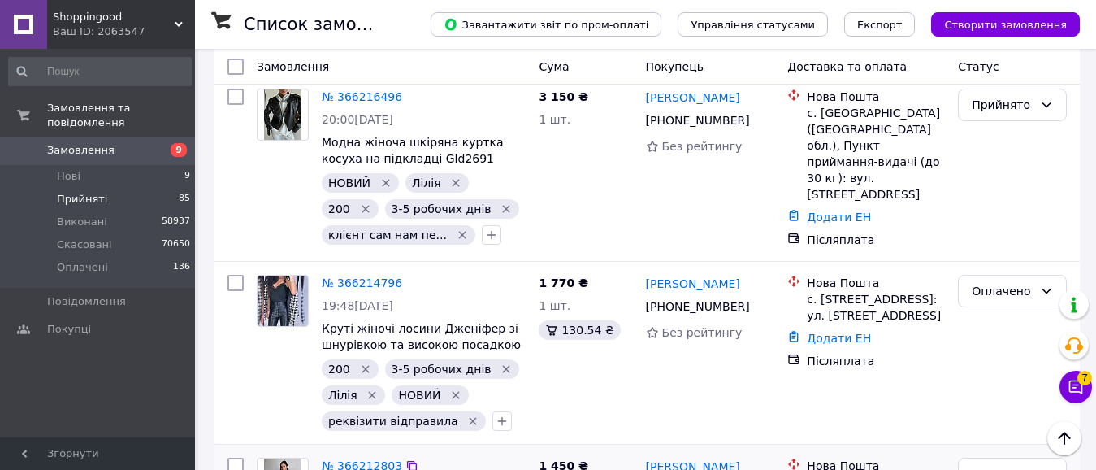
checkbox input "true"
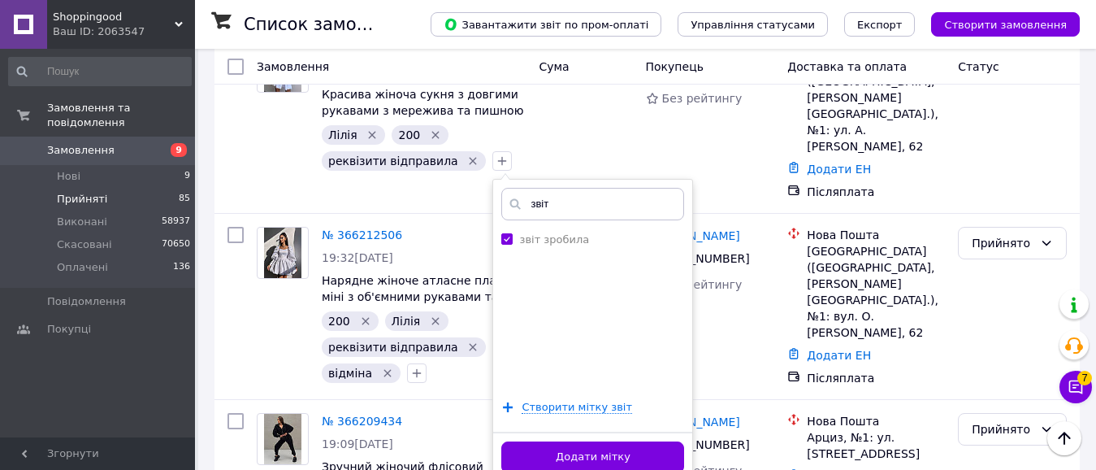
scroll to position [3317, 0]
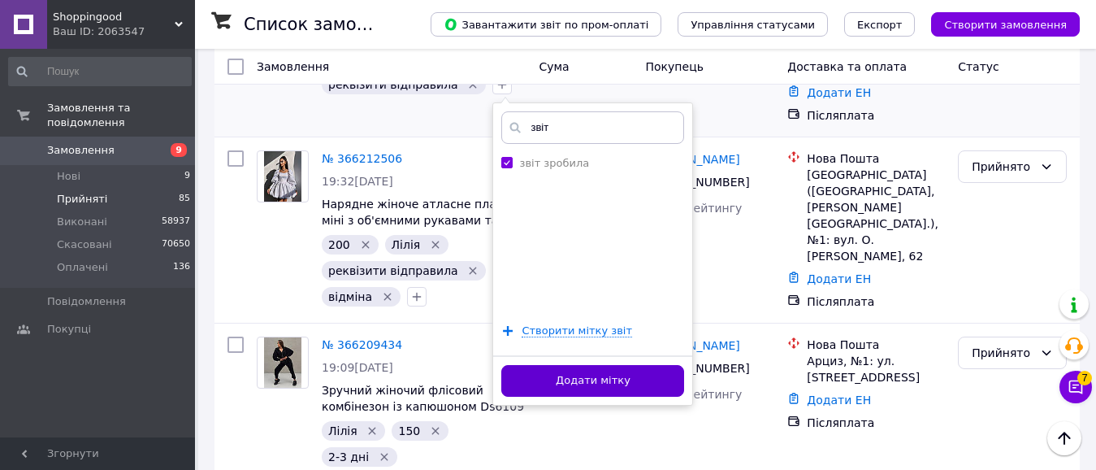
click at [544, 365] on button "Додати мітку" at bounding box center [592, 381] width 183 height 32
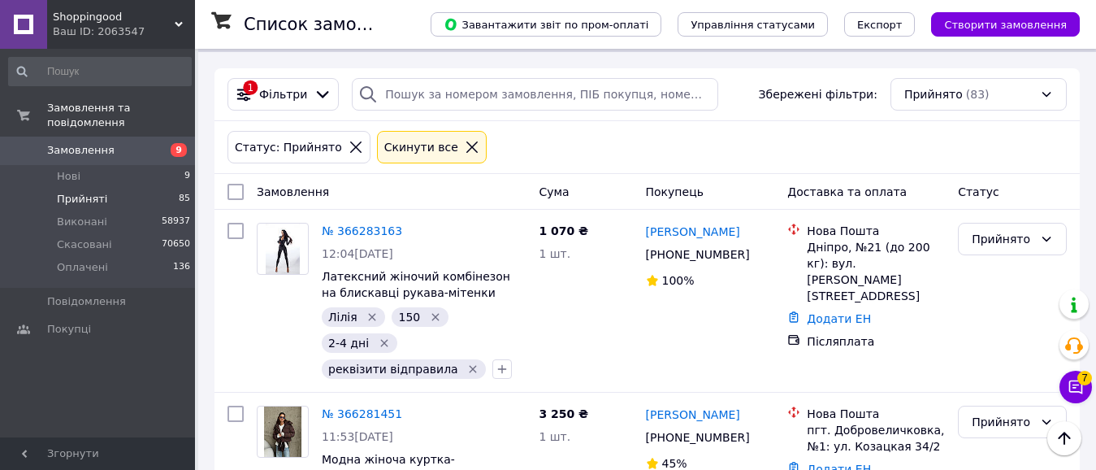
scroll to position [0, 0]
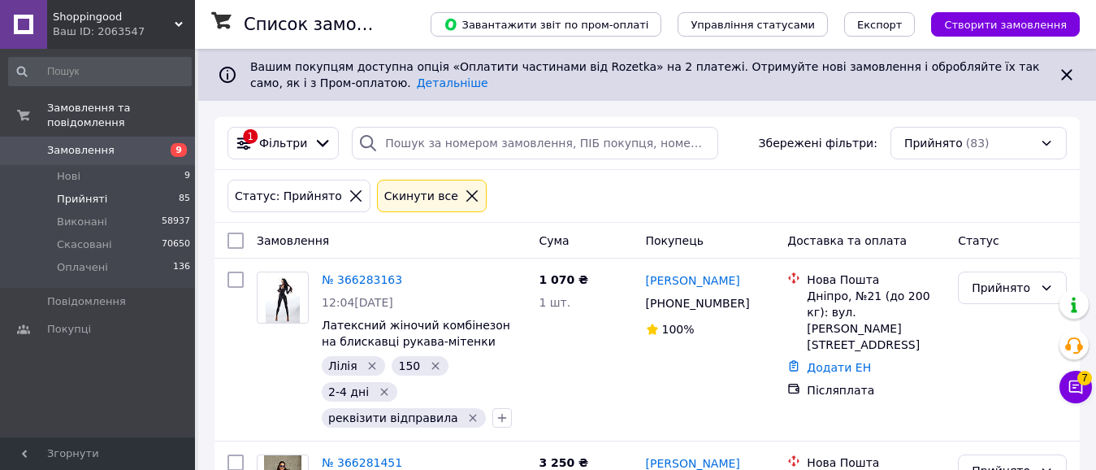
click at [82, 192] on span "Прийняті" at bounding box center [82, 199] width 50 height 15
click at [80, 192] on span "Прийняті" at bounding box center [82, 199] width 50 height 15
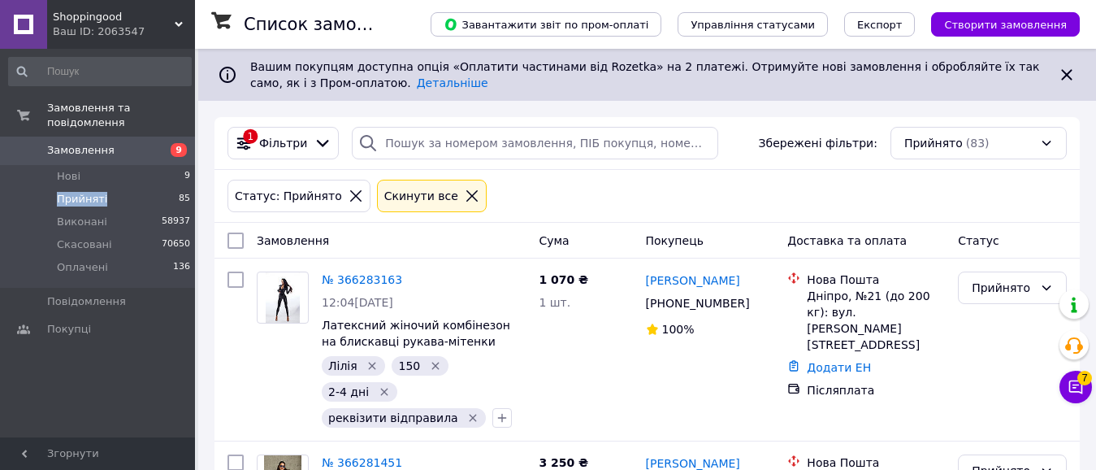
click at [80, 192] on span "Прийняті" at bounding box center [82, 199] width 50 height 15
click at [128, 188] on li "Прийняті 85" at bounding box center [100, 199] width 200 height 23
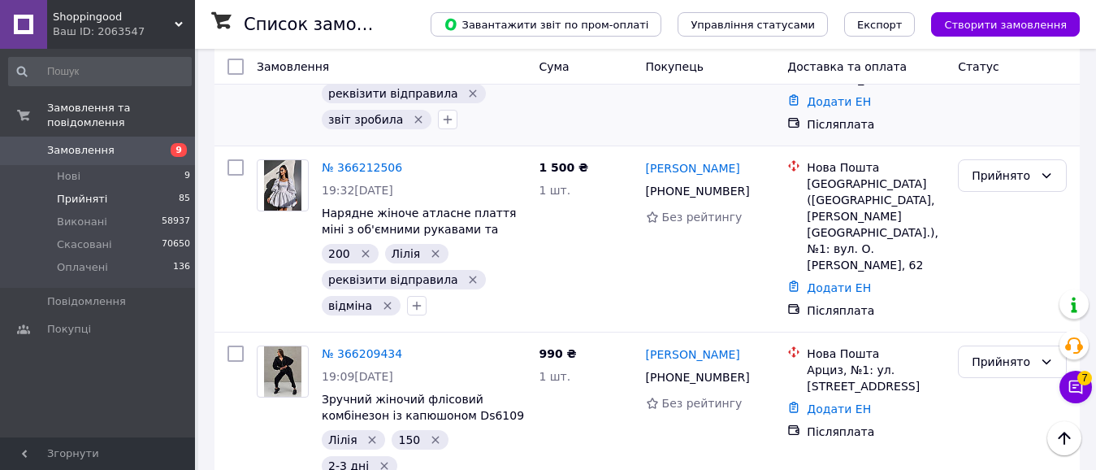
scroll to position [3343, 0]
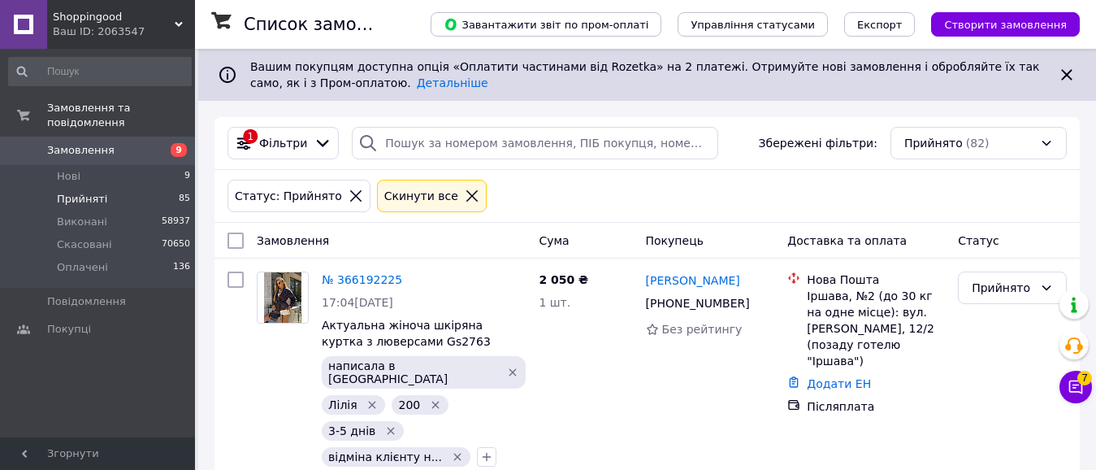
click at [111, 188] on li "Прийняті 85" at bounding box center [100, 199] width 200 height 23
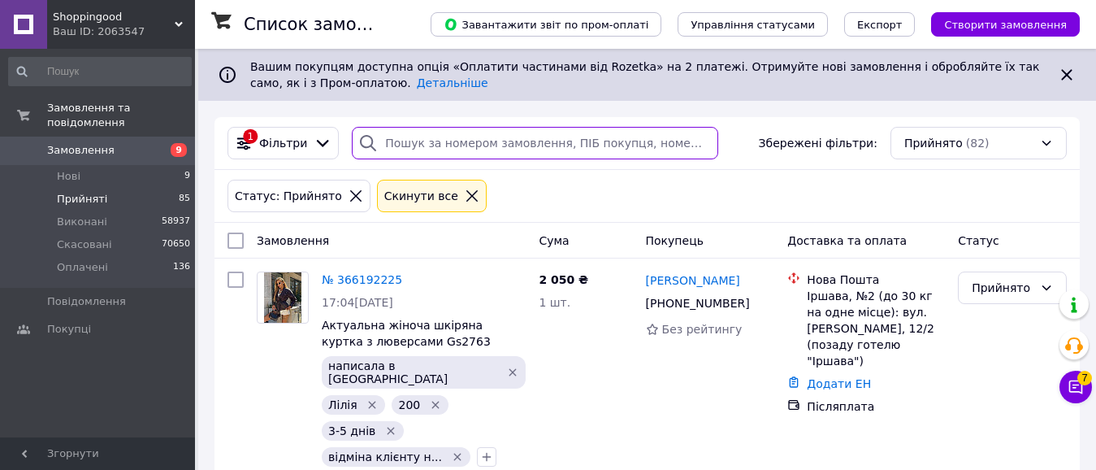
click at [409, 141] on input "search" at bounding box center [535, 143] width 366 height 33
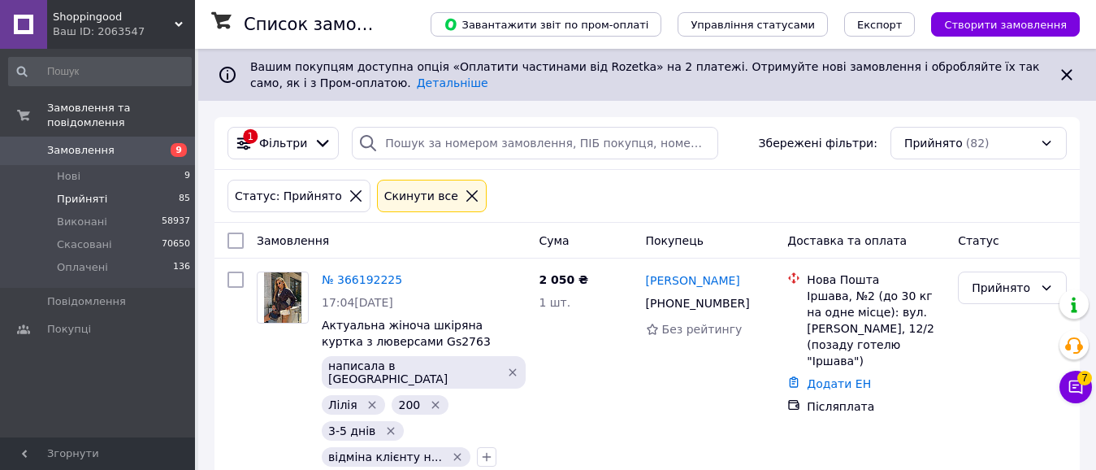
click at [350, 194] on icon at bounding box center [355, 195] width 11 height 11
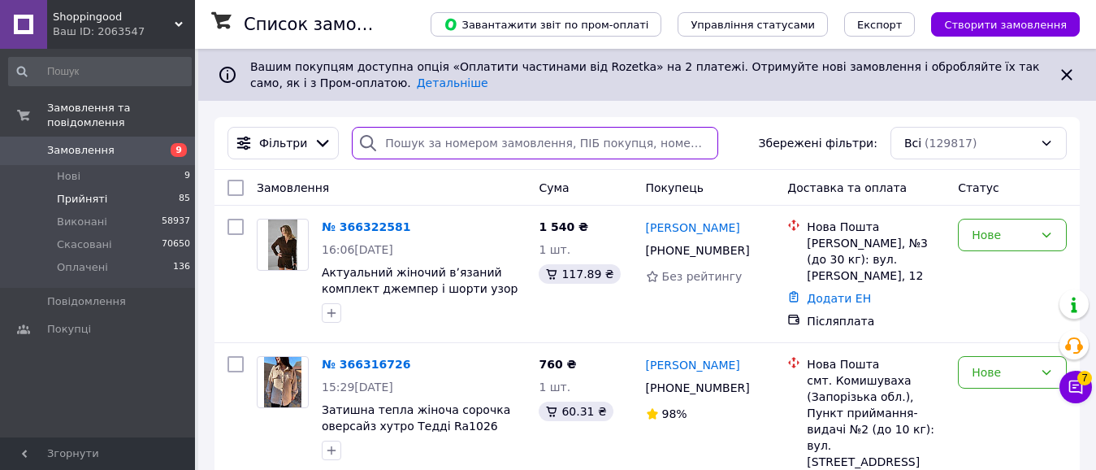
click at [400, 141] on input "search" at bounding box center [535, 143] width 366 height 33
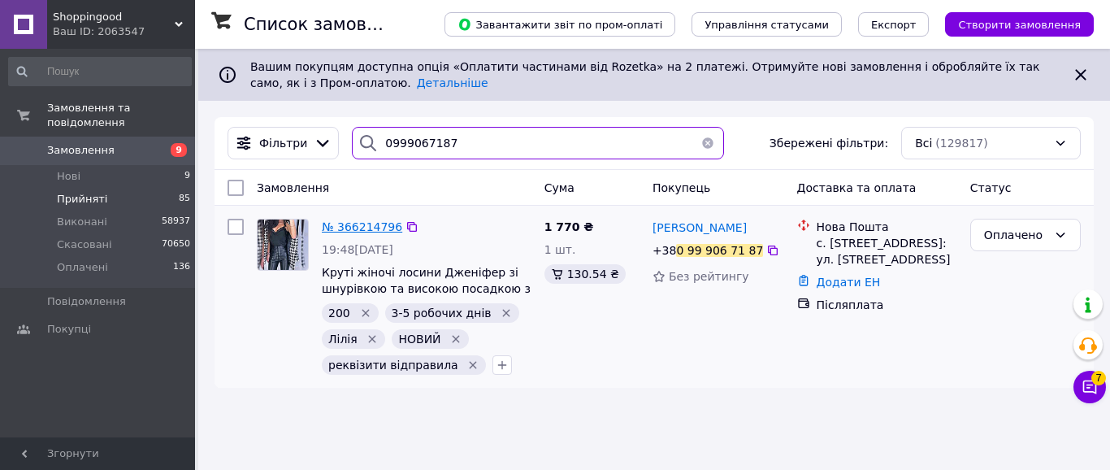
type input "0999067187"
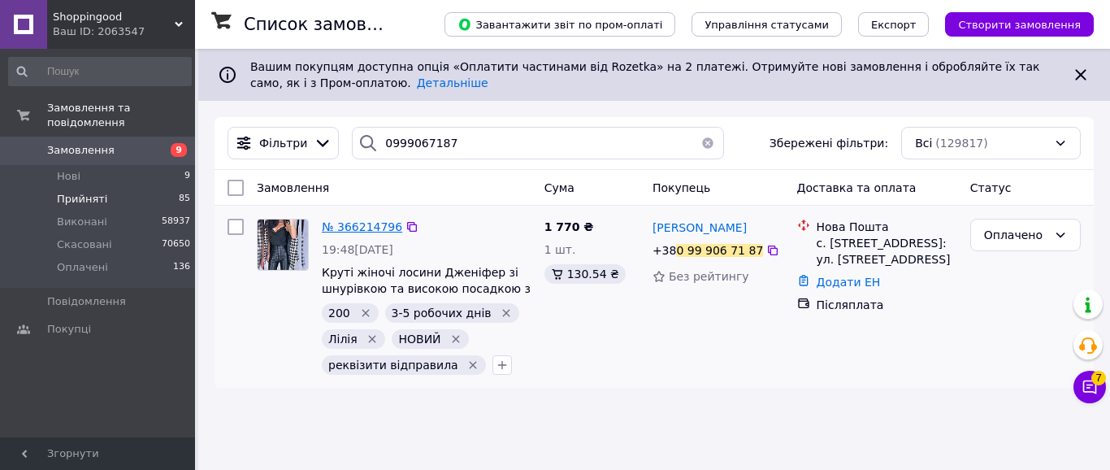
click at [368, 223] on span "№ 366214796" at bounding box center [362, 226] width 80 height 13
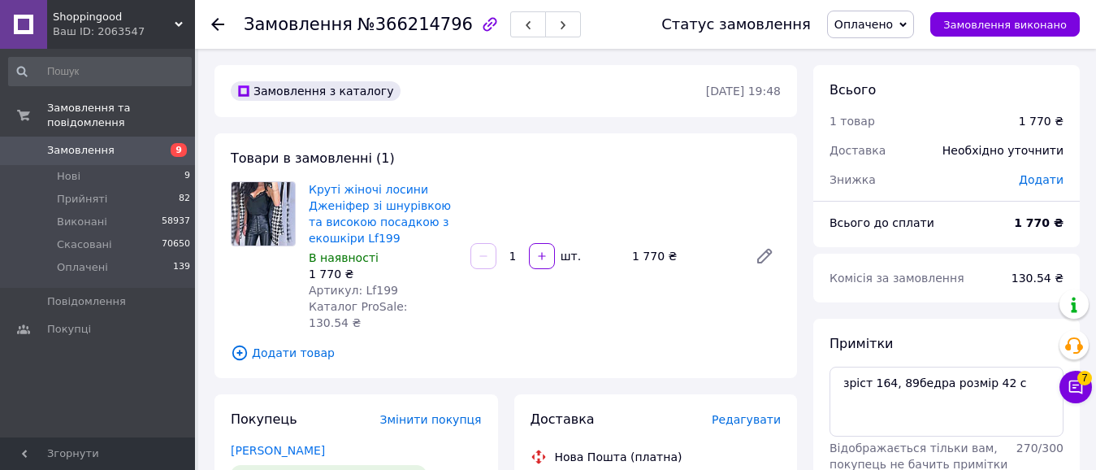
click at [368, 223] on link "Круті жіночі лосини Дженіфер зі шнурівкою та високою посадкою з екошкіри Lf199" at bounding box center [380, 214] width 142 height 62
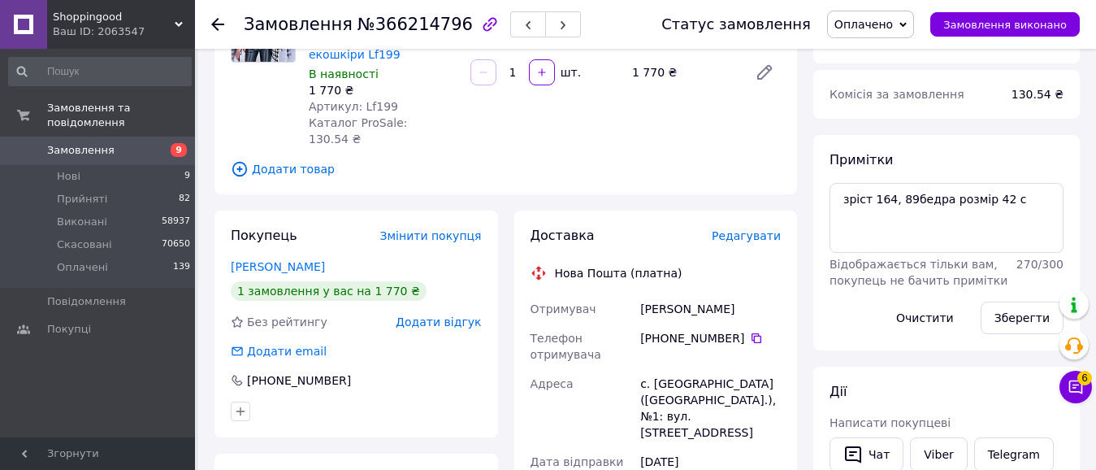
scroll to position [178, 0]
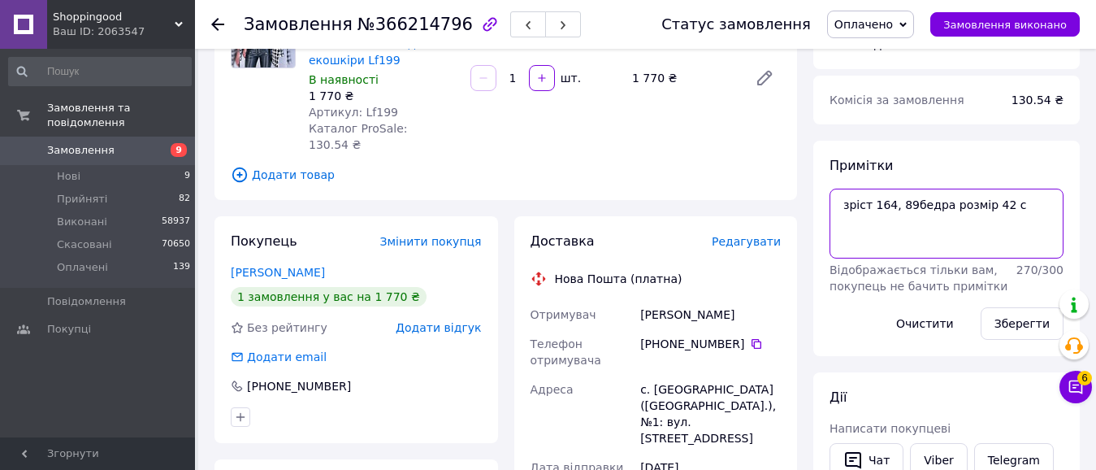
drag, startPoint x: 840, startPoint y: 202, endPoint x: 1022, endPoint y: 197, distance: 181.3
click at [1022, 197] on textarea "зріст 164, 89бедра розмір 42 с" at bounding box center [947, 224] width 234 height 70
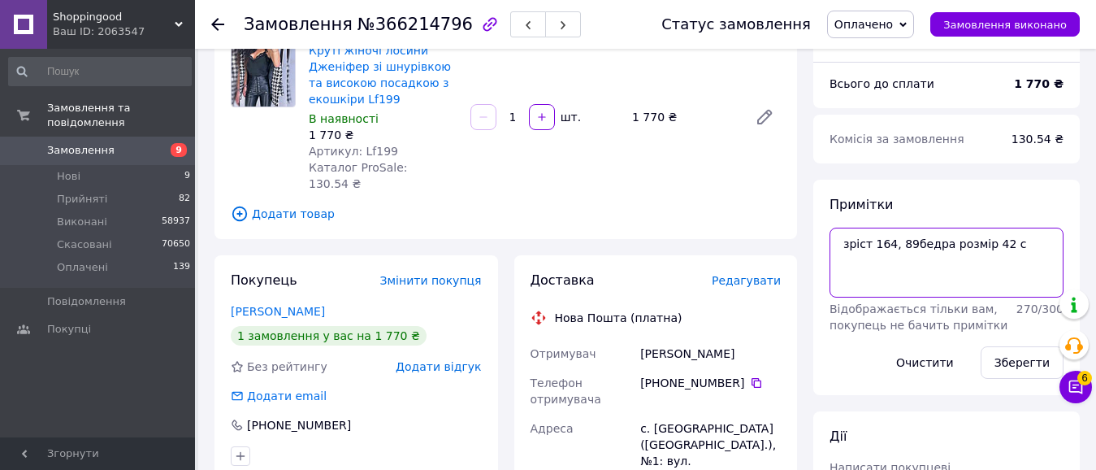
scroll to position [148, 0]
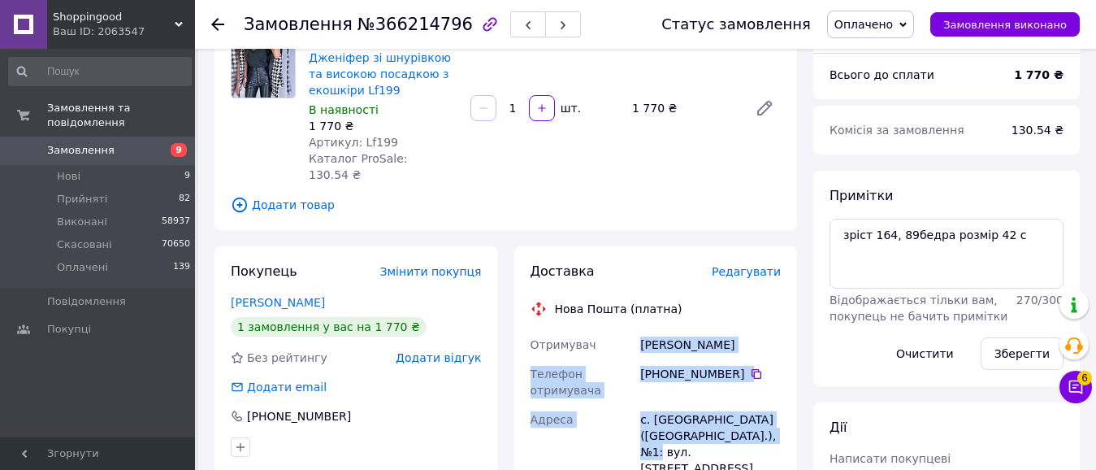
drag, startPoint x: 657, startPoint y: 337, endPoint x: 766, endPoint y: 419, distance: 136.5
copy div "[PERSON_NAME] Телефон отримувача [PHONE_NUMBER]   [GEOGRAPHIC_DATA] [PERSON_NAM…"
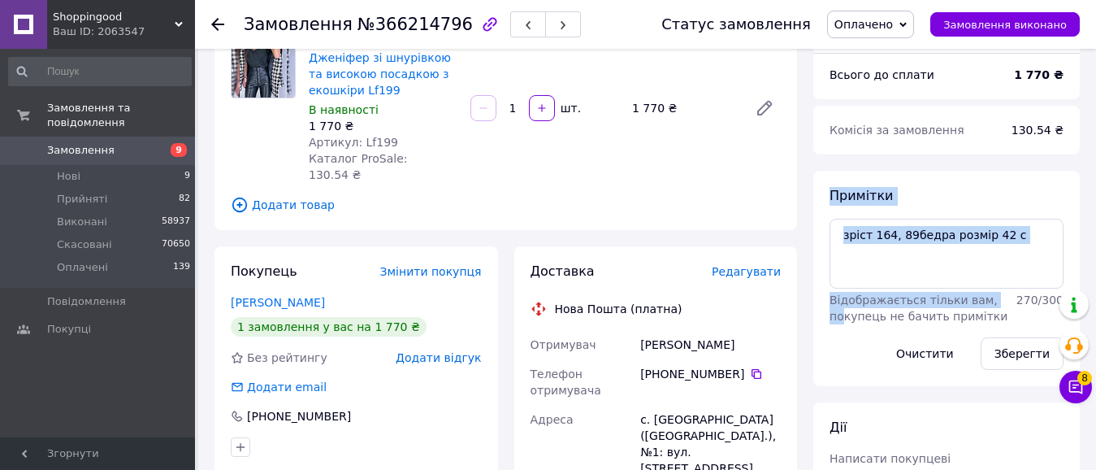
drag, startPoint x: 842, startPoint y: 339, endPoint x: 786, endPoint y: 315, distance: 60.8
click at [835, 379] on div "Примітки зріст 164, 89бедра розмір 42 с Відображається тільки вам, покупець не …" at bounding box center [947, 278] width 267 height 215
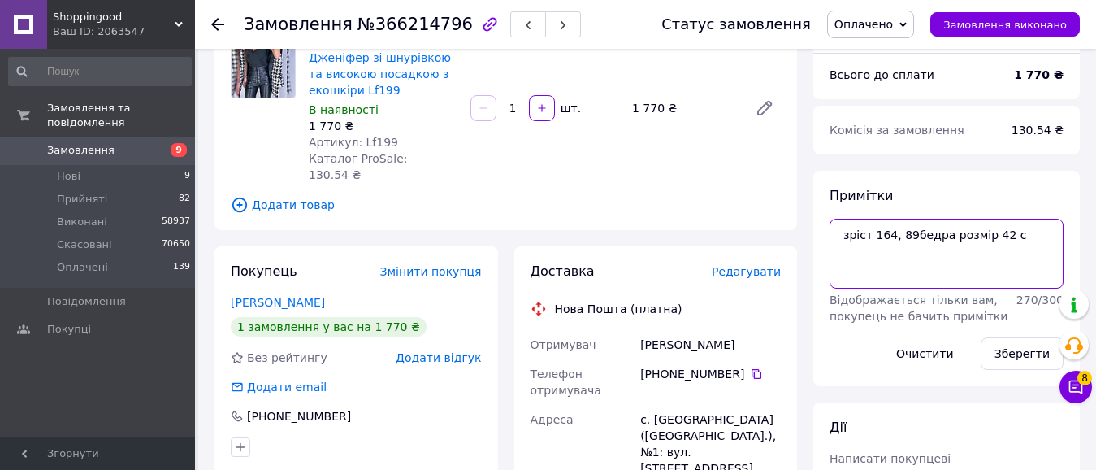
drag, startPoint x: 845, startPoint y: 233, endPoint x: 1048, endPoint y: 237, distance: 203.2
click at [1048, 237] on textarea "зріст 164, 89бедра розмір 42 с" at bounding box center [947, 254] width 234 height 70
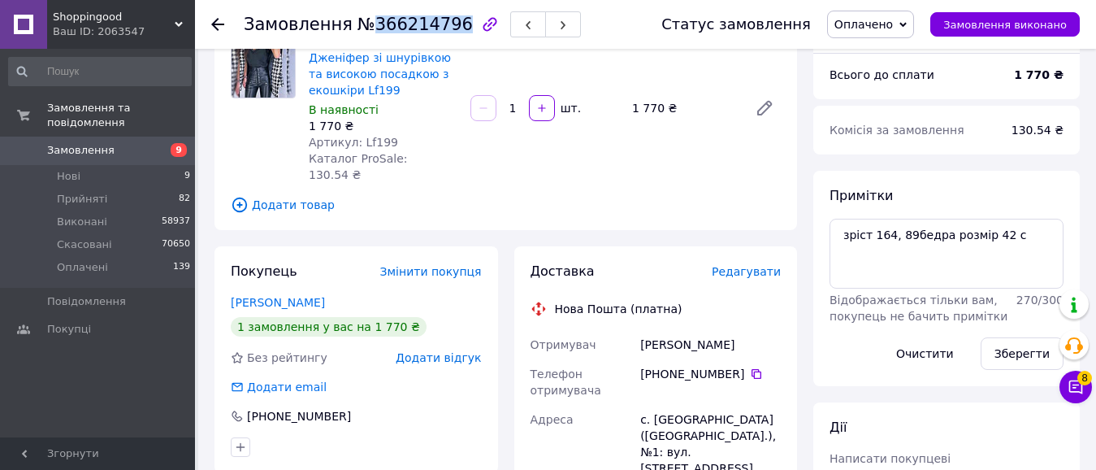
drag, startPoint x: 364, startPoint y: 24, endPoint x: 445, endPoint y: 21, distance: 81.3
click at [445, 21] on span "№366214796" at bounding box center [415, 25] width 115 height 20
copy span "366214796"
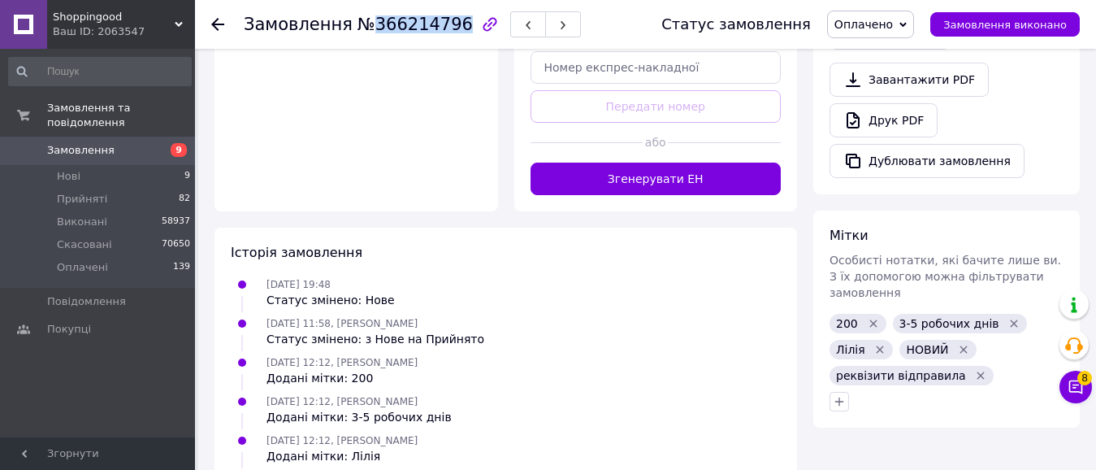
scroll to position [780, 0]
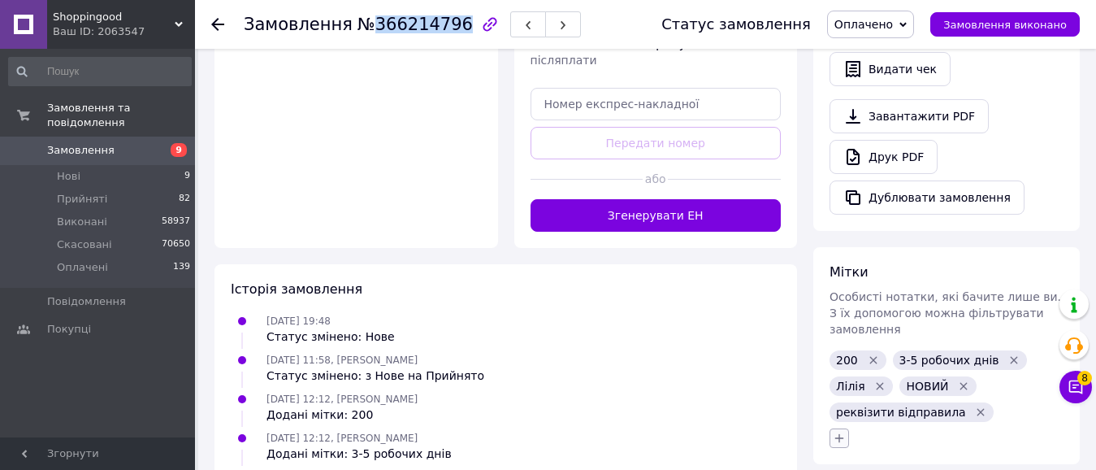
click at [837, 433] on icon "button" at bounding box center [839, 437] width 9 height 9
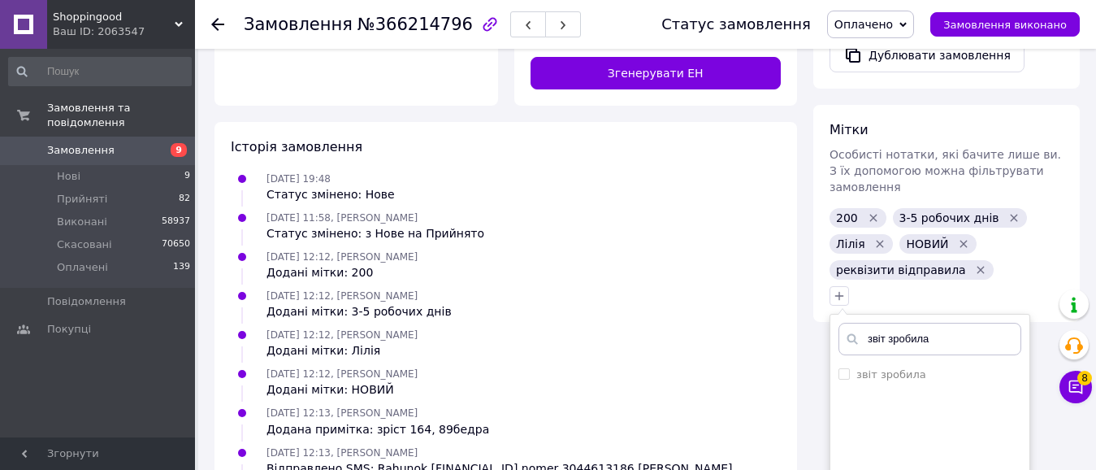
scroll to position [936, 0]
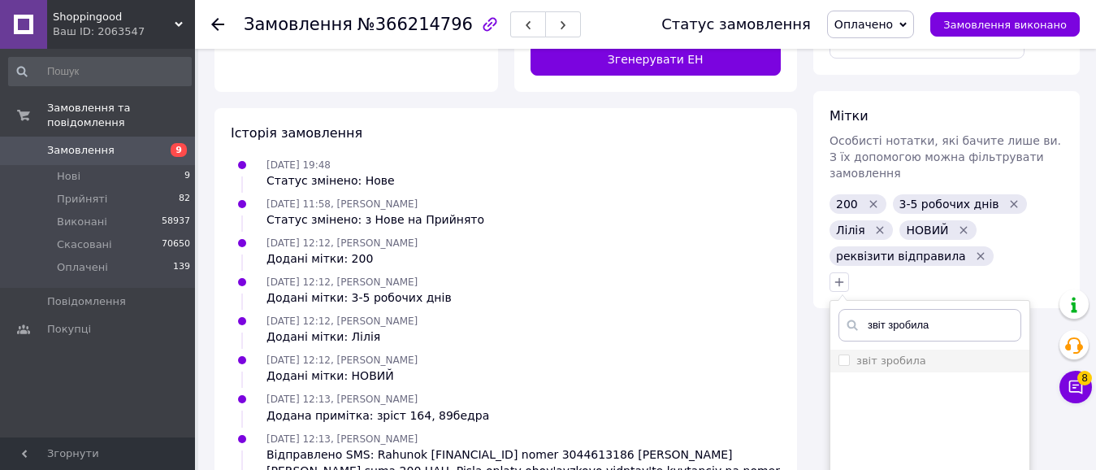
type input "звіт зробила"
click at [851, 354] on label "звіт зробила" at bounding box center [883, 361] width 88 height 15
click at [849, 354] on input "звіт зробила" at bounding box center [844, 359] width 11 height 11
click at [847, 354] on input "звіт зробила" at bounding box center [844, 359] width 11 height 11
checkbox input "true"
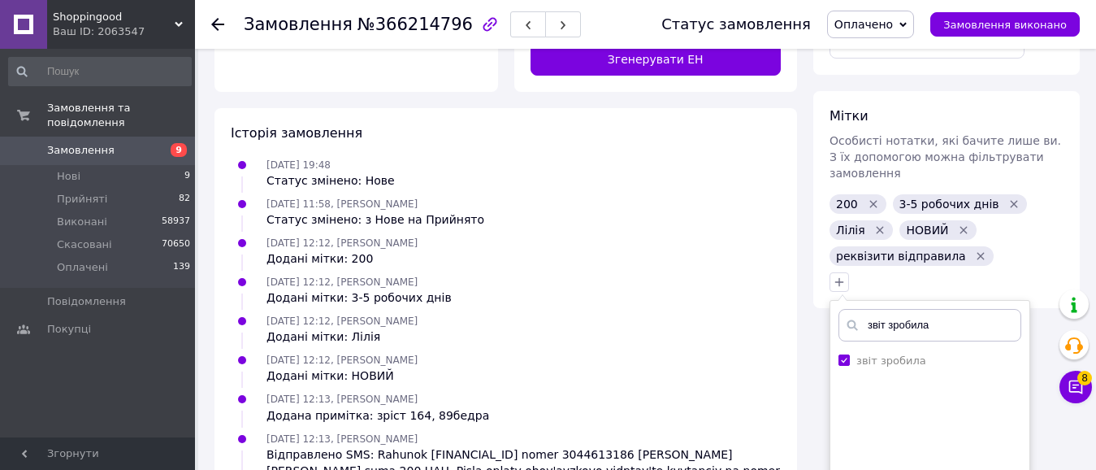
scroll to position [1018, 0]
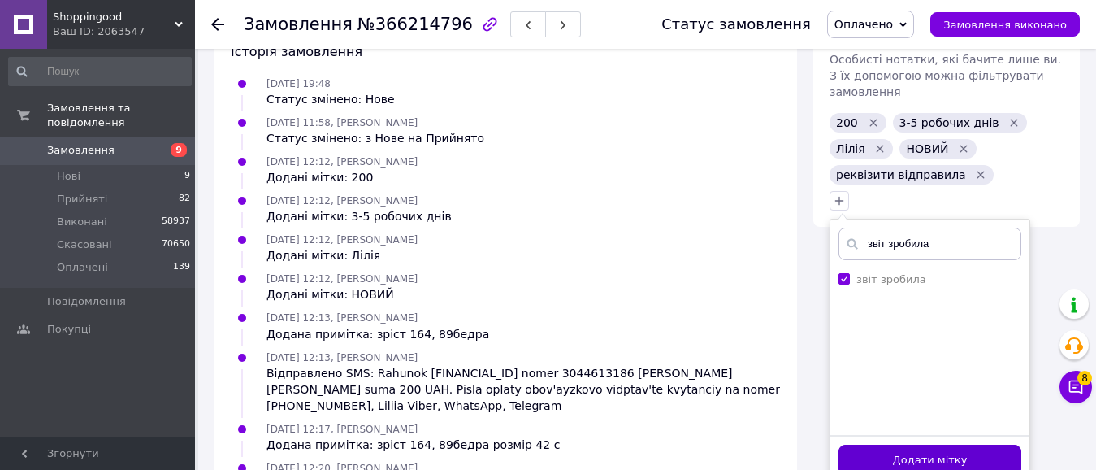
click at [922, 445] on button "Додати мітку" at bounding box center [930, 461] width 183 height 32
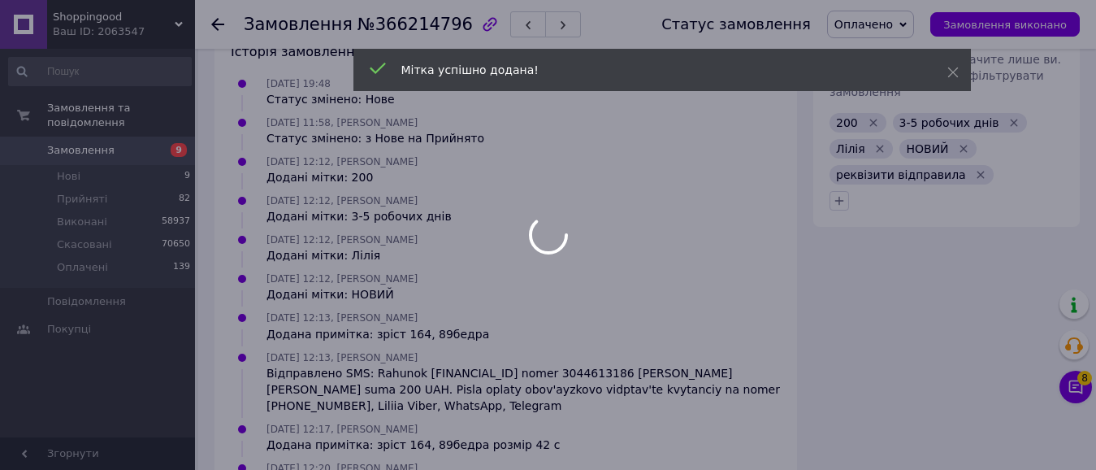
scroll to position [7, 0]
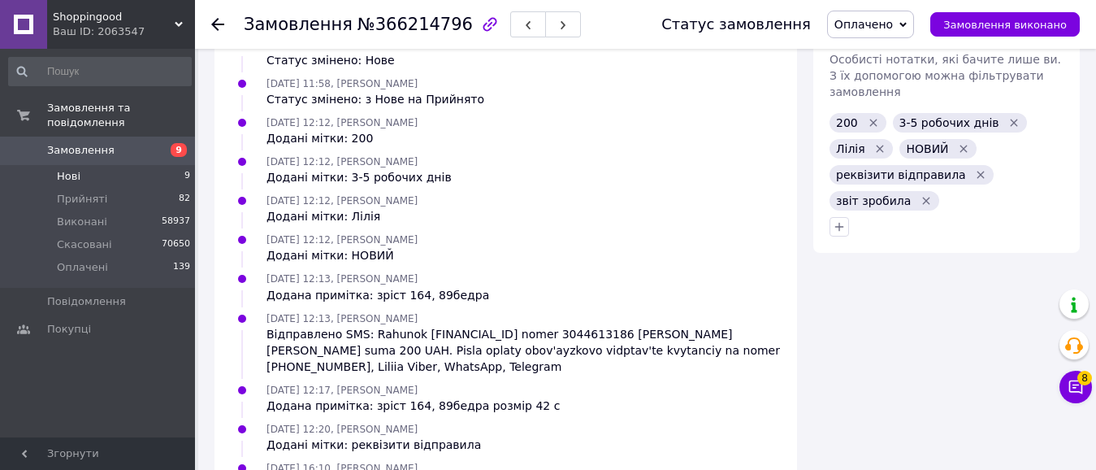
click at [89, 165] on li "Нові 9" at bounding box center [100, 176] width 200 height 23
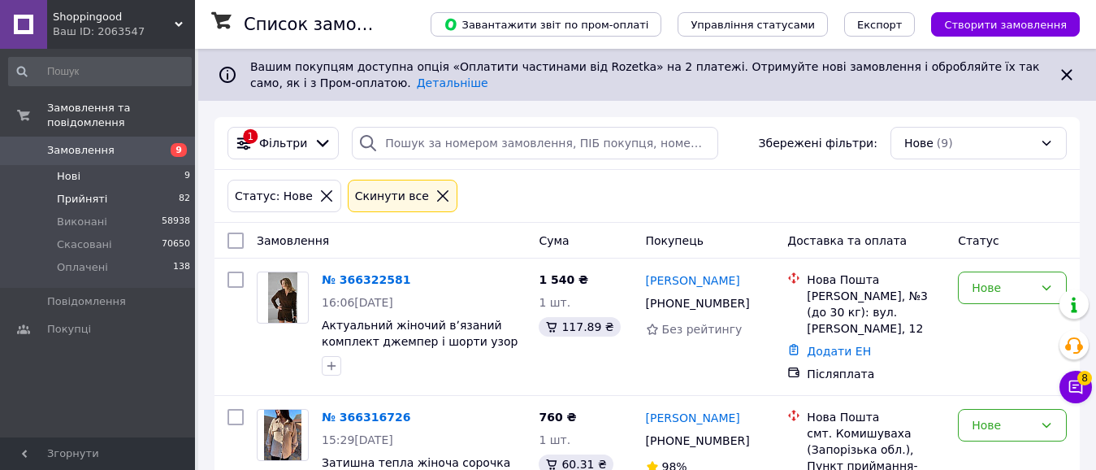
click at [97, 192] on span "Прийняті" at bounding box center [82, 199] width 50 height 15
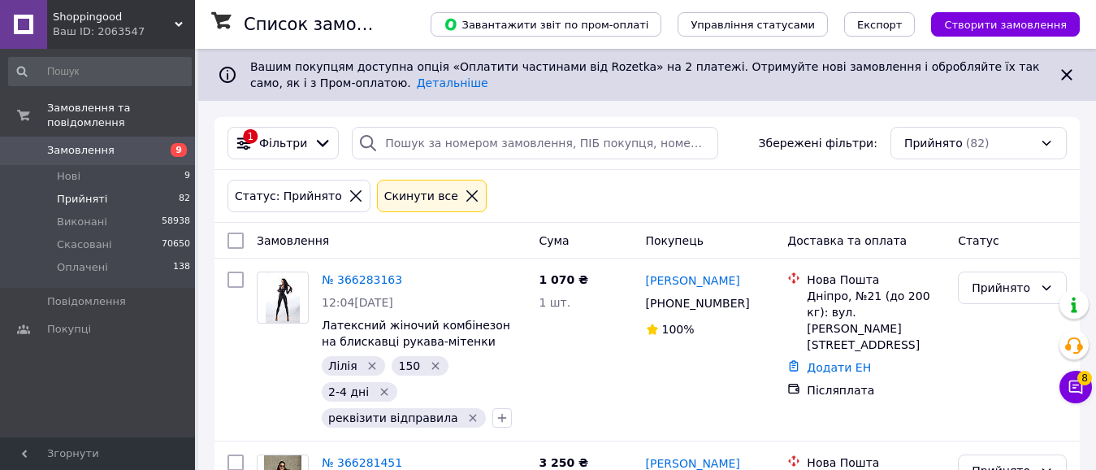
click at [349, 197] on icon at bounding box center [356, 196] width 15 height 15
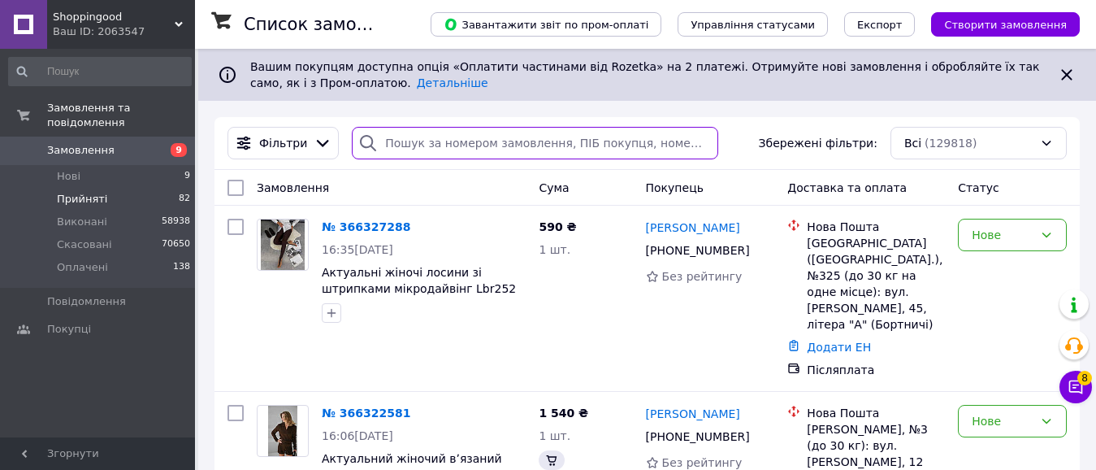
click at [404, 141] on input "search" at bounding box center [535, 143] width 366 height 33
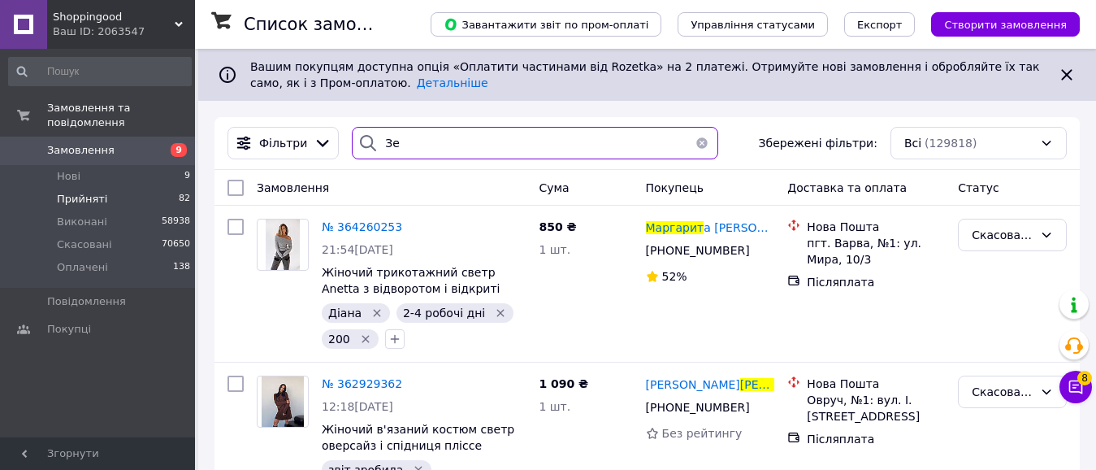
type input "З"
click at [476, 150] on input "З" at bounding box center [535, 143] width 366 height 33
click at [358, 147] on div "З" at bounding box center [535, 143] width 366 height 33
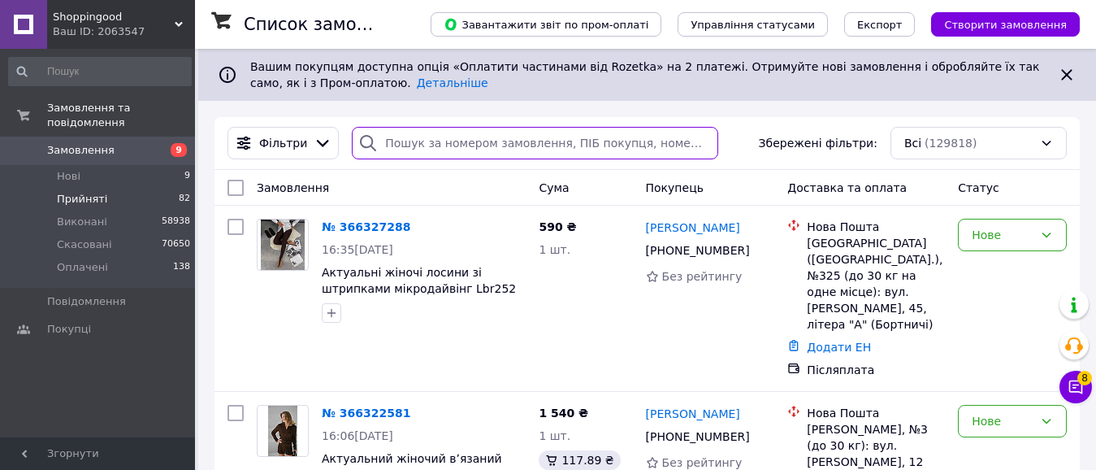
click at [382, 147] on input "search" at bounding box center [535, 143] width 366 height 33
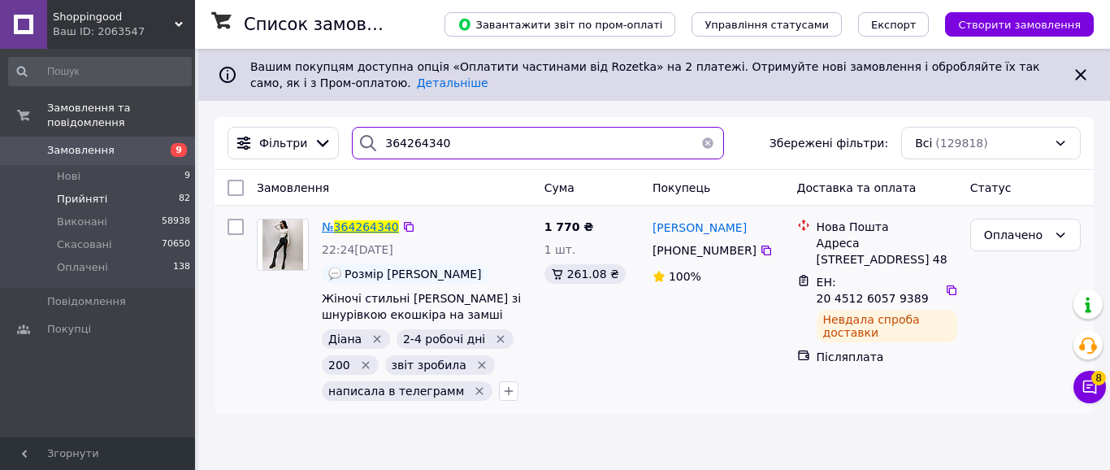
type input "364264340"
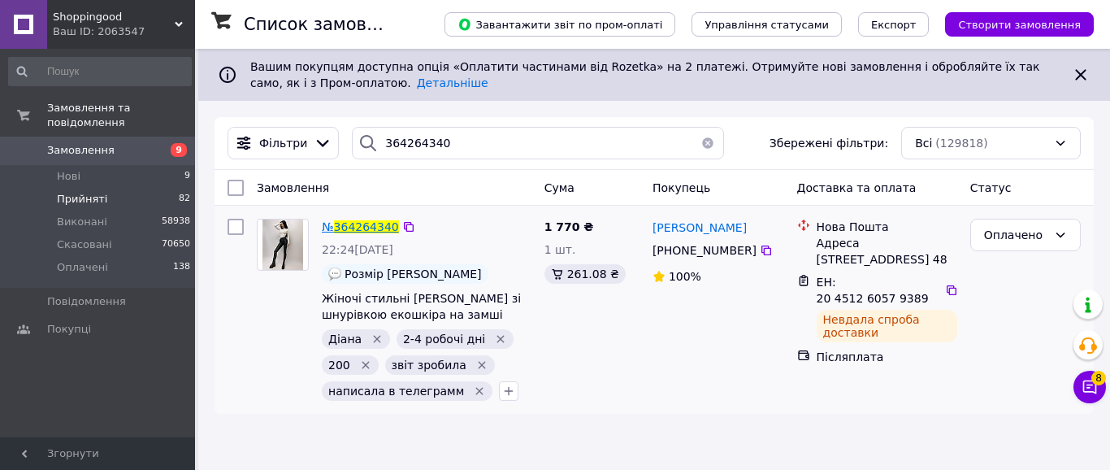
click at [355, 229] on span "364264340" at bounding box center [366, 226] width 65 height 13
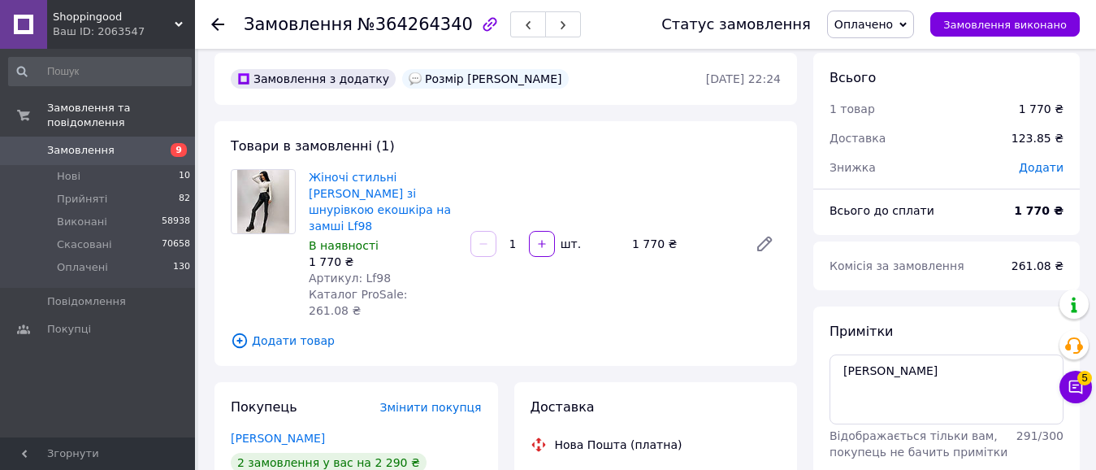
scroll to position [10, 0]
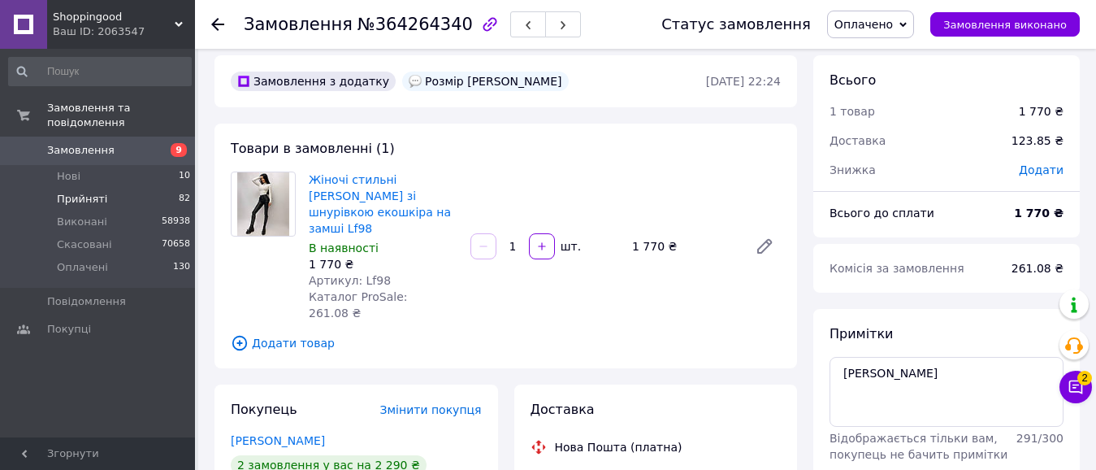
click at [109, 188] on li "Прийняті 82" at bounding box center [100, 199] width 200 height 23
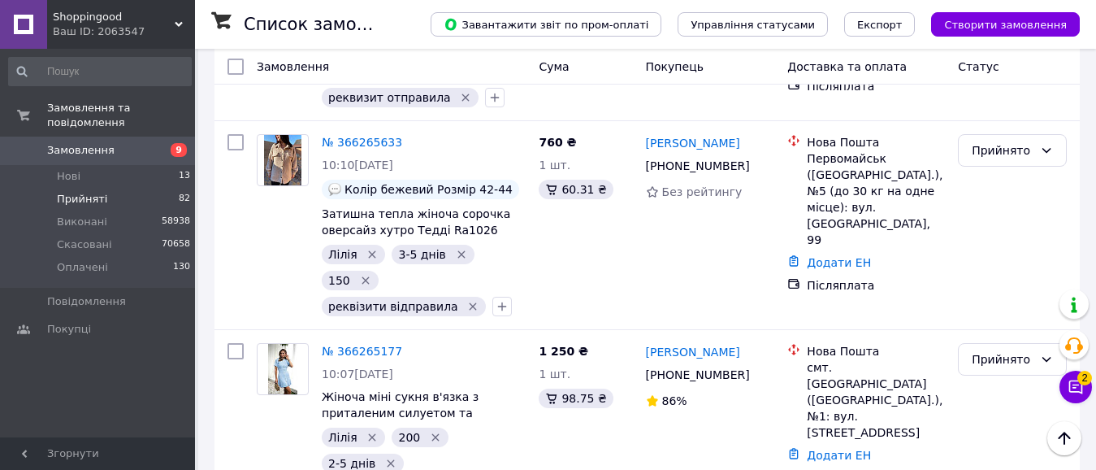
scroll to position [1412, 0]
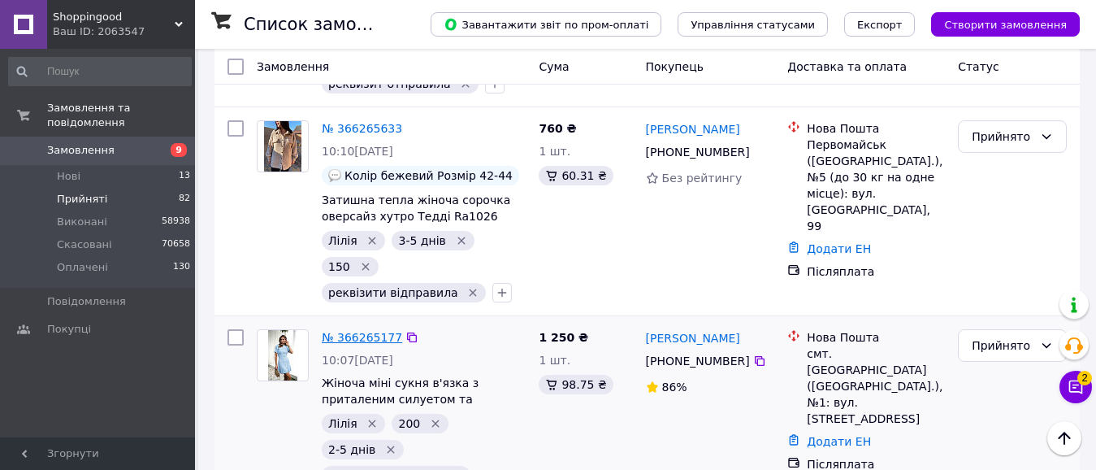
click at [381, 331] on link "№ 366265177" at bounding box center [362, 337] width 80 height 13
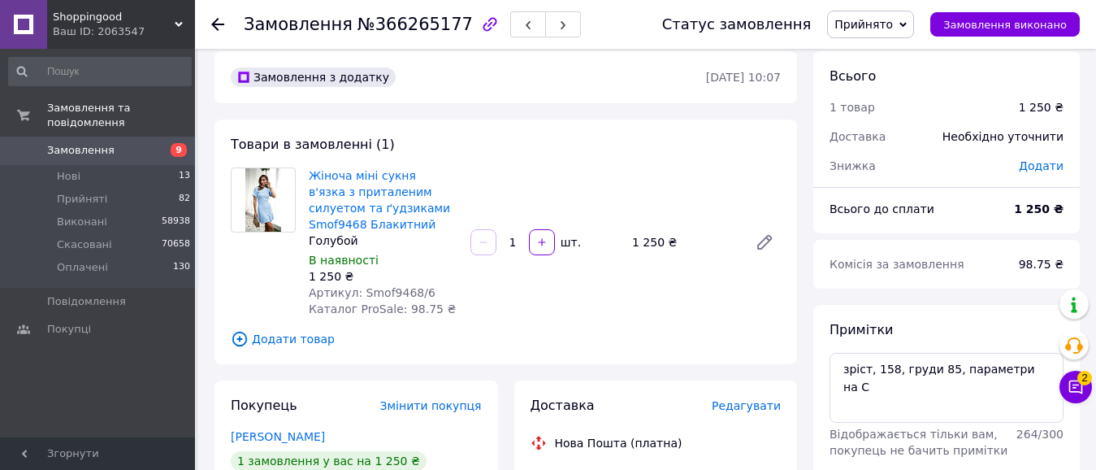
scroll to position [8, 0]
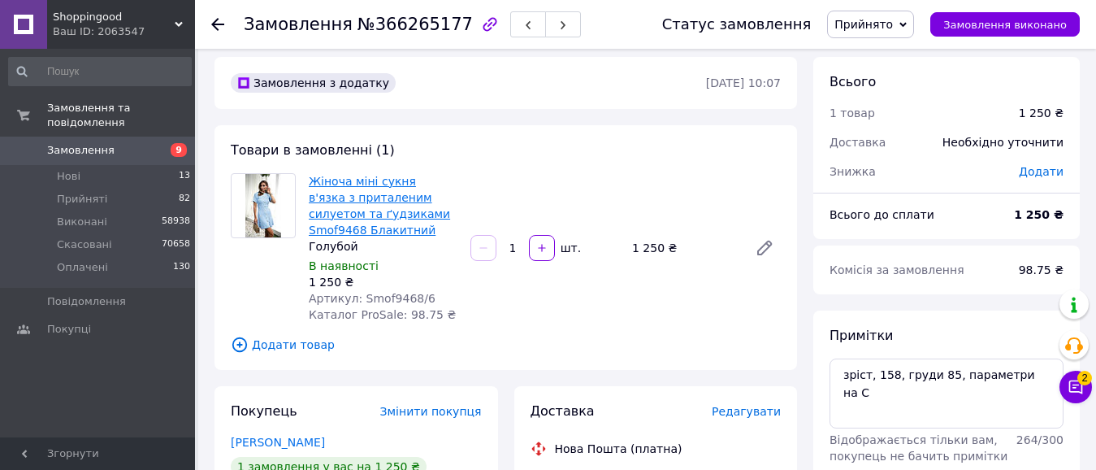
click at [382, 201] on link "Жіноча міні сукня в'язка з приталеним силуетом та ґудзиками Smof9468 Блакитний" at bounding box center [379, 206] width 141 height 62
click at [352, 199] on link "Жіноча міні сукня в'язка з приталеним силуетом та ґудзиками Smof9468 Блакитний" at bounding box center [379, 206] width 141 height 62
drag, startPoint x: 1025, startPoint y: 112, endPoint x: 1073, endPoint y: 121, distance: 48.8
click at [1073, 121] on div "1 250 ₴" at bounding box center [1041, 113] width 64 height 36
click at [644, 330] on div "Товари в замовленні (1) Жіноча міні сукня в'язка з приталеним силуетом та ґудзи…" at bounding box center [506, 247] width 583 height 245
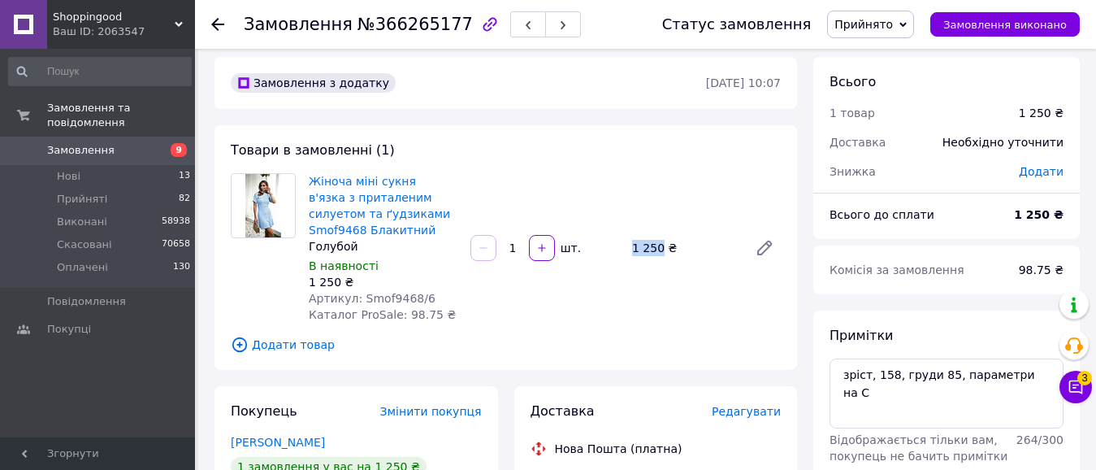
drag, startPoint x: 638, startPoint y: 247, endPoint x: 653, endPoint y: 247, distance: 14.6
click at [656, 247] on div "1 250 ₴" at bounding box center [684, 247] width 116 height 23
drag, startPoint x: 661, startPoint y: 246, endPoint x: 627, endPoint y: 250, distance: 34.4
click at [627, 250] on div "1 250 ₴" at bounding box center [684, 247] width 116 height 23
copy div "1 250"
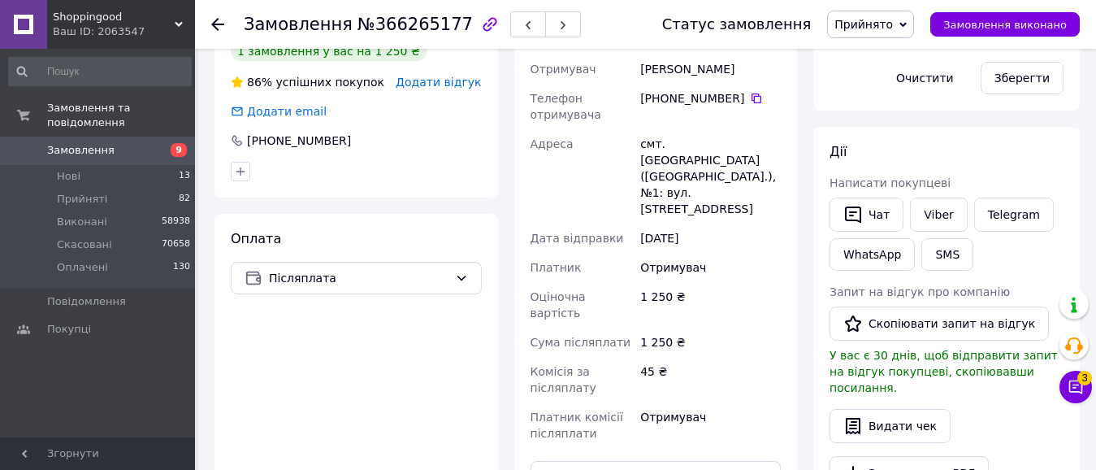
scroll to position [415, 0]
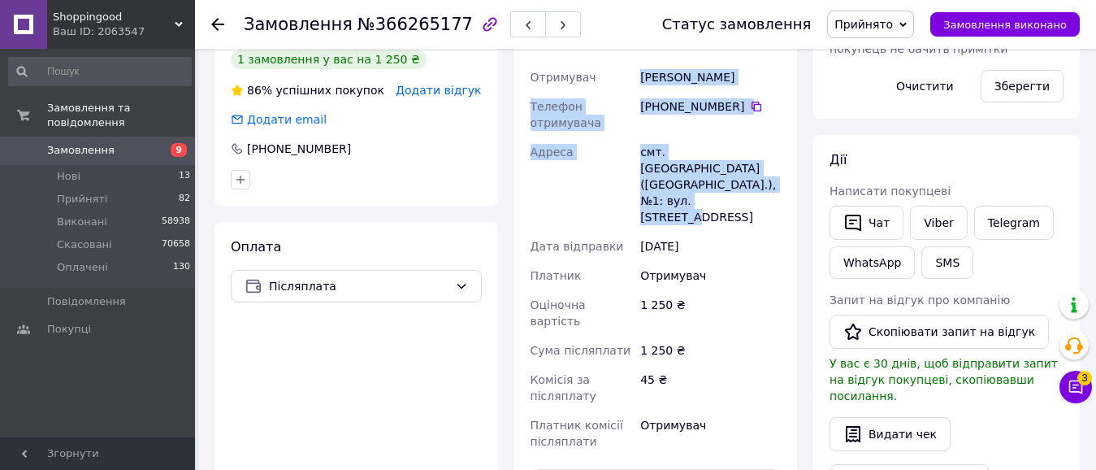
drag, startPoint x: 658, startPoint y: 88, endPoint x: 769, endPoint y: 189, distance: 149.6
click at [769, 189] on div "Отримувач [PERSON_NAME] Телефон отримувача [PHONE_NUMBER]   [GEOGRAPHIC_DATA] с…" at bounding box center [656, 259] width 258 height 393
copy div "[PERSON_NAME] Телефон отримувача [PHONE_NUMBER]   [GEOGRAPHIC_DATA] смт. [GEOGR…"
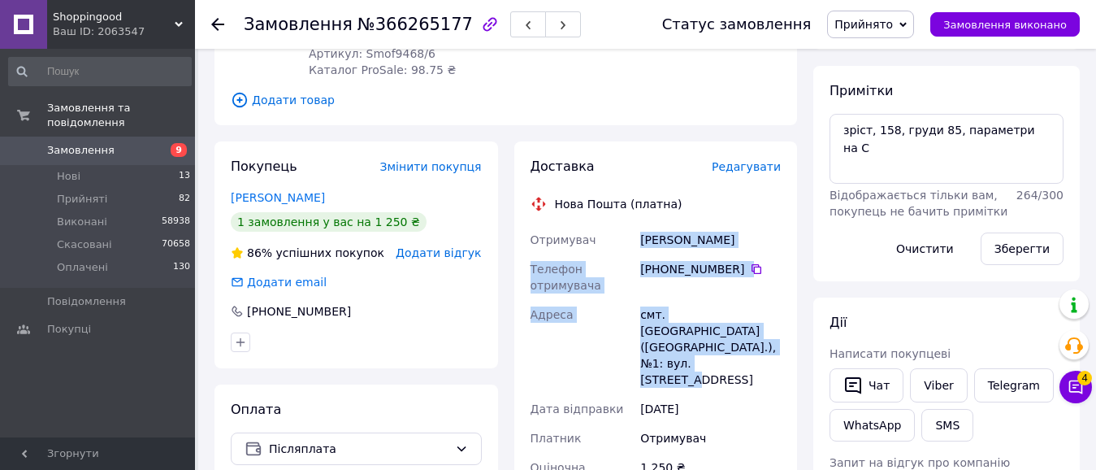
scroll to position [220, 0]
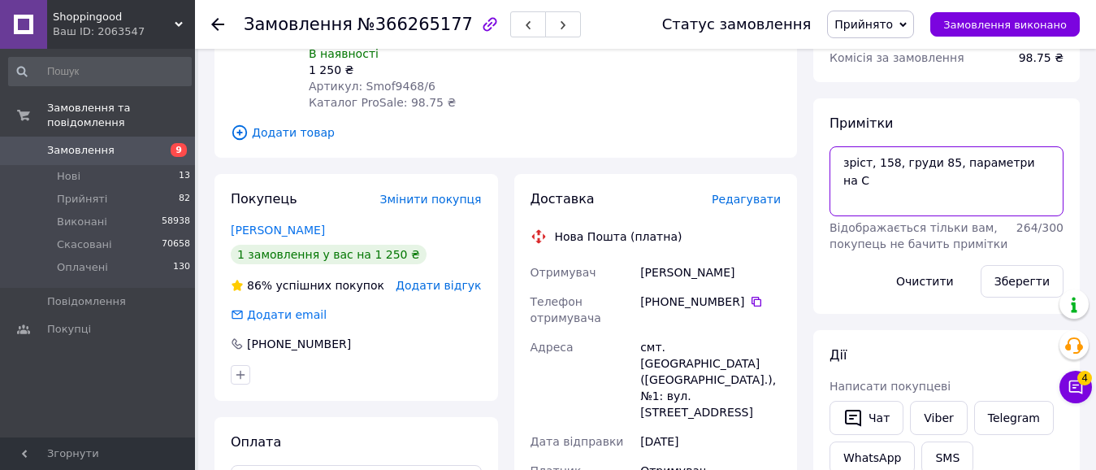
drag, startPoint x: 837, startPoint y: 162, endPoint x: 1039, endPoint y: 140, distance: 202.7
click at [1039, 140] on div "Примітки зріст, 158, груди 85, параметри на С Відображається тільки вам, покупе…" at bounding box center [947, 206] width 234 height 183
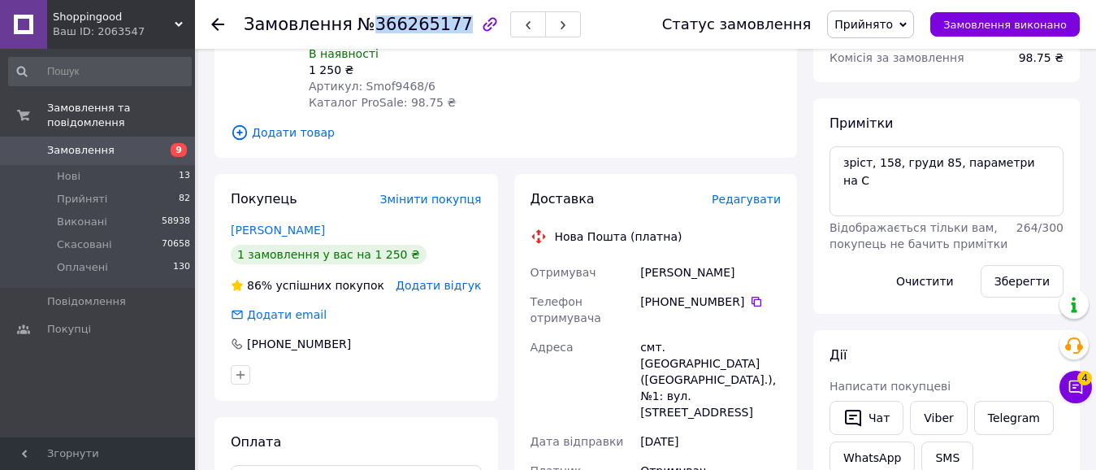
drag, startPoint x: 365, startPoint y: 25, endPoint x: 445, endPoint y: 28, distance: 80.5
click at [445, 28] on span "№366265177" at bounding box center [415, 25] width 115 height 20
copy span "366265177"
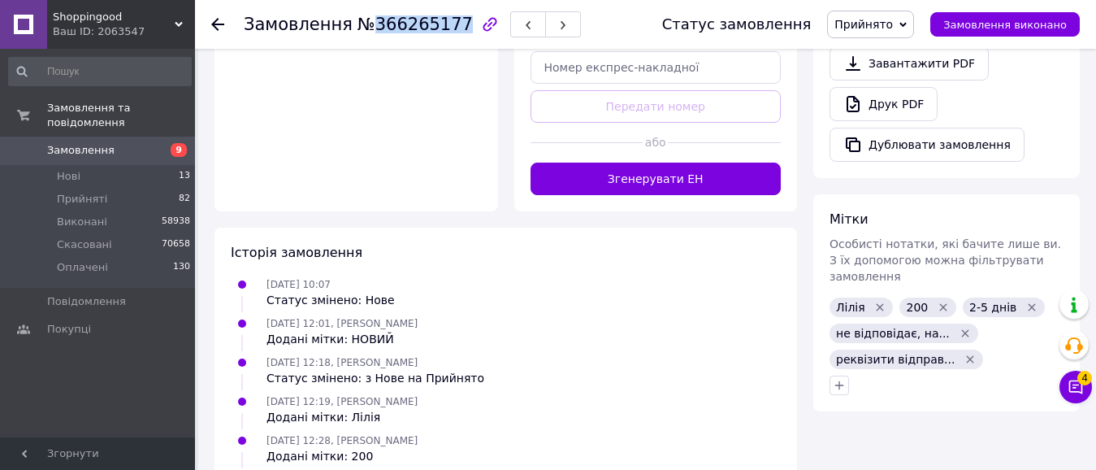
scroll to position [852, 0]
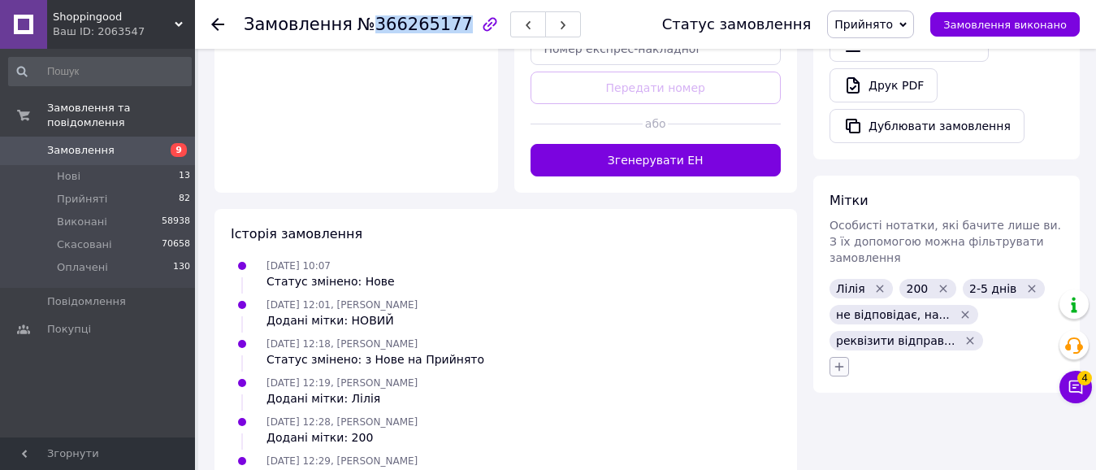
click at [836, 360] on icon "button" at bounding box center [839, 366] width 13 height 13
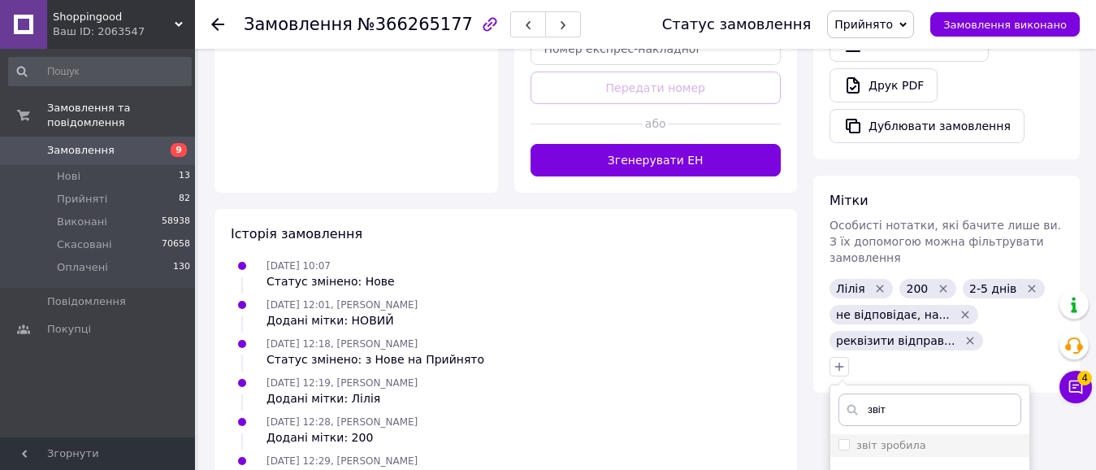
type input "звіт"
click at [848, 439] on input "звіт зробила" at bounding box center [844, 444] width 11 height 11
checkbox input "true"
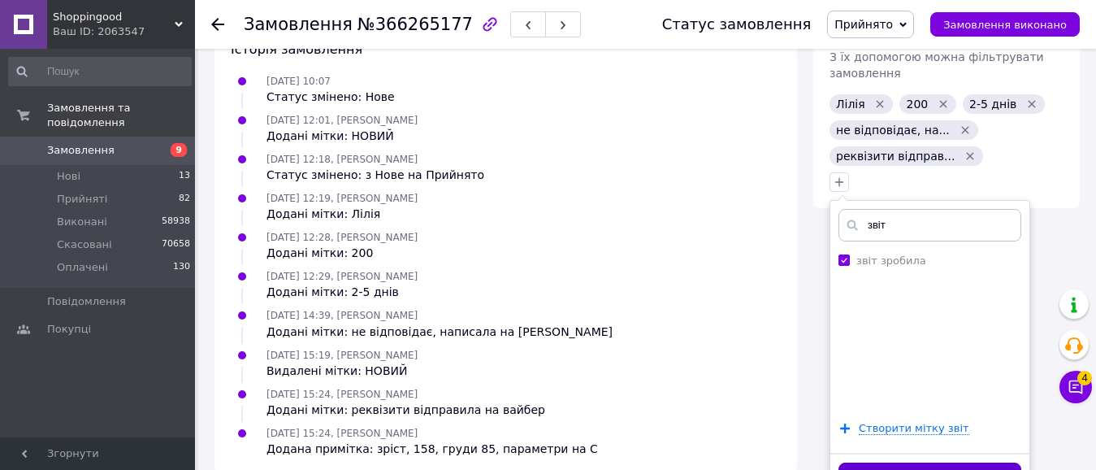
click at [933, 462] on button "Додати мітку" at bounding box center [930, 478] width 183 height 32
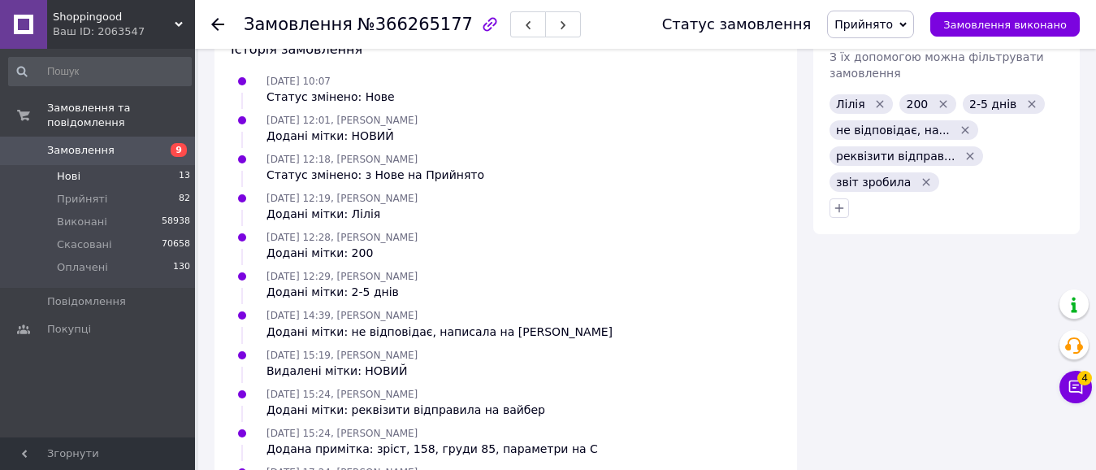
click at [76, 169] on span "Нові" at bounding box center [69, 176] width 24 height 15
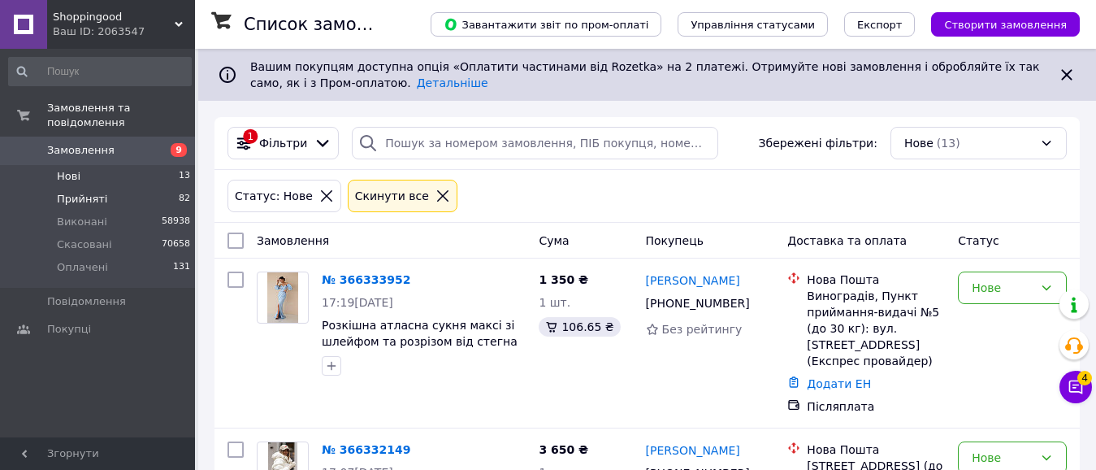
click at [82, 192] on span "Прийняті" at bounding box center [82, 199] width 50 height 15
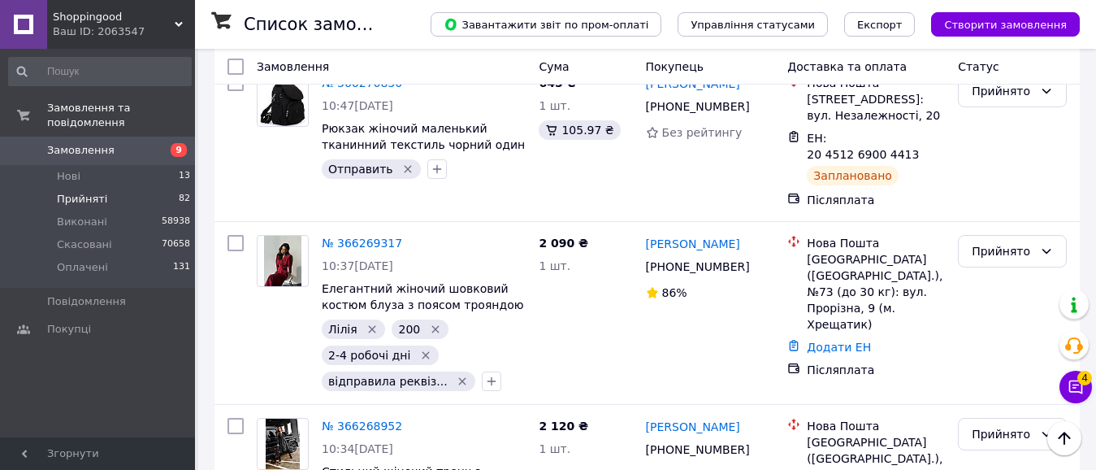
scroll to position [738, 0]
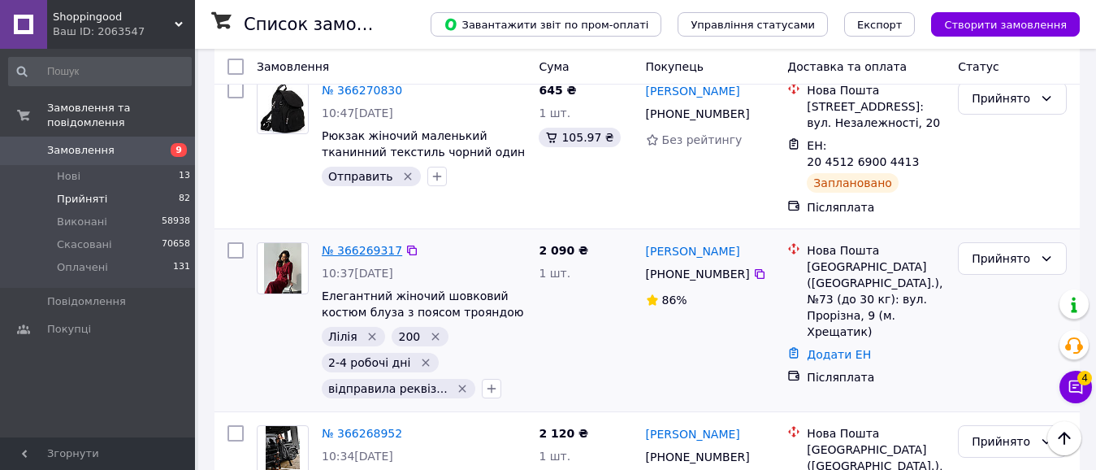
click at [366, 244] on link "№ 366269317" at bounding box center [362, 250] width 80 height 13
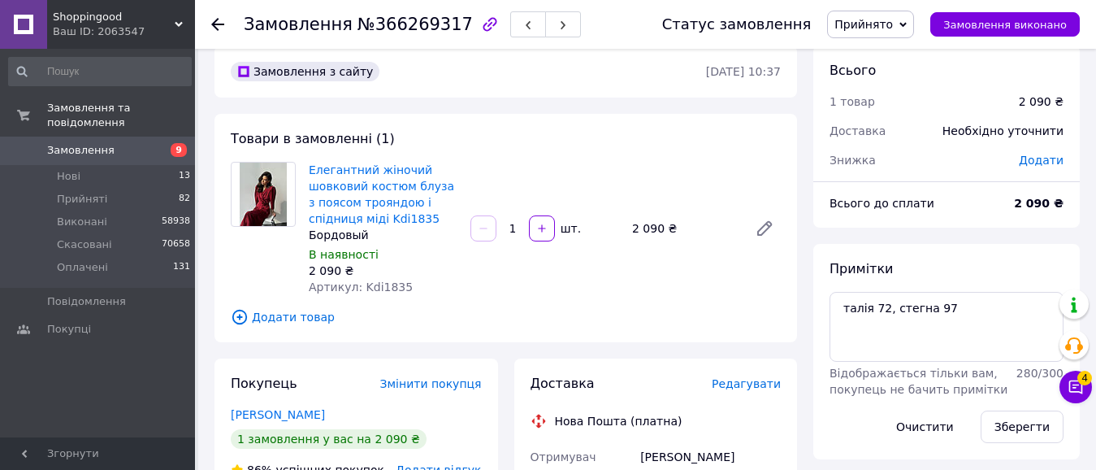
scroll to position [11, 0]
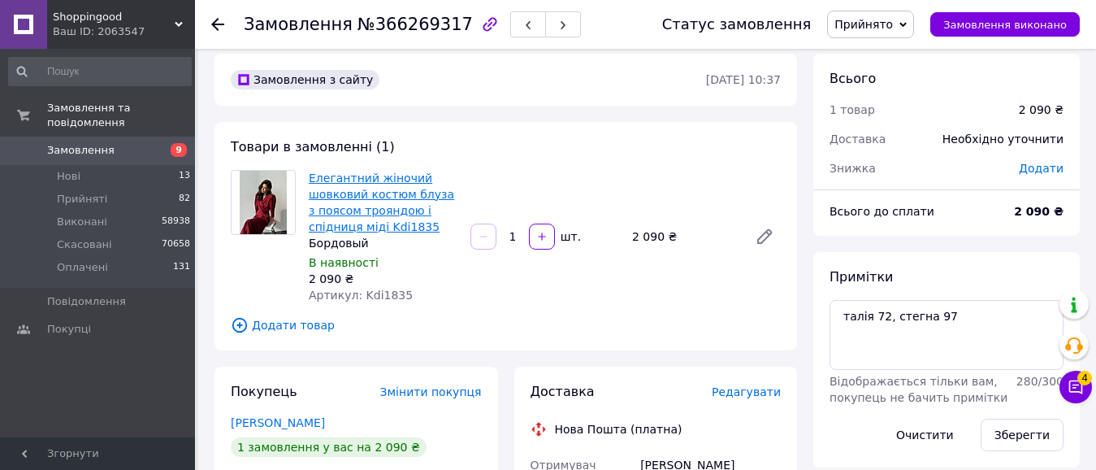
click at [371, 212] on link "Елегантний жіночий шовковий костюм блуза з поясом трояндою і спідниця міді Kdi1…" at bounding box center [381, 202] width 145 height 62
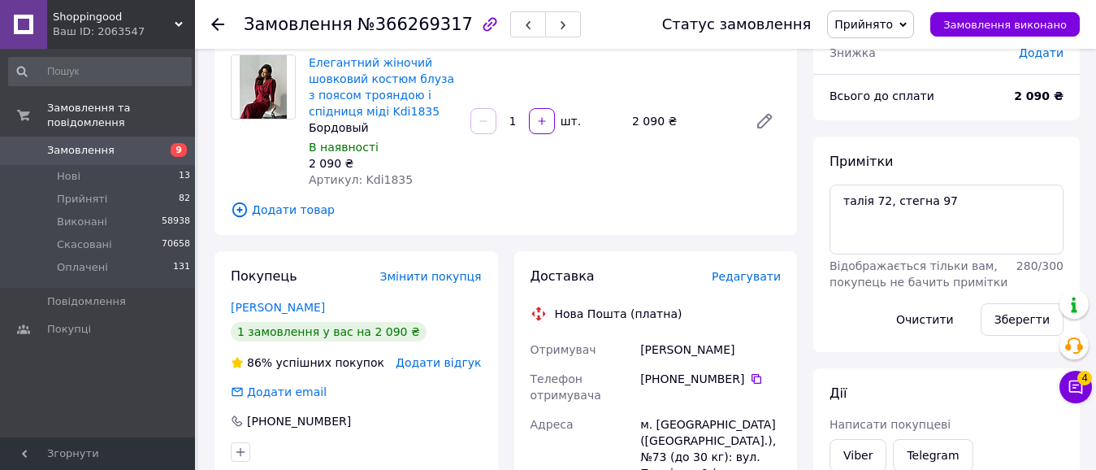
scroll to position [111, 0]
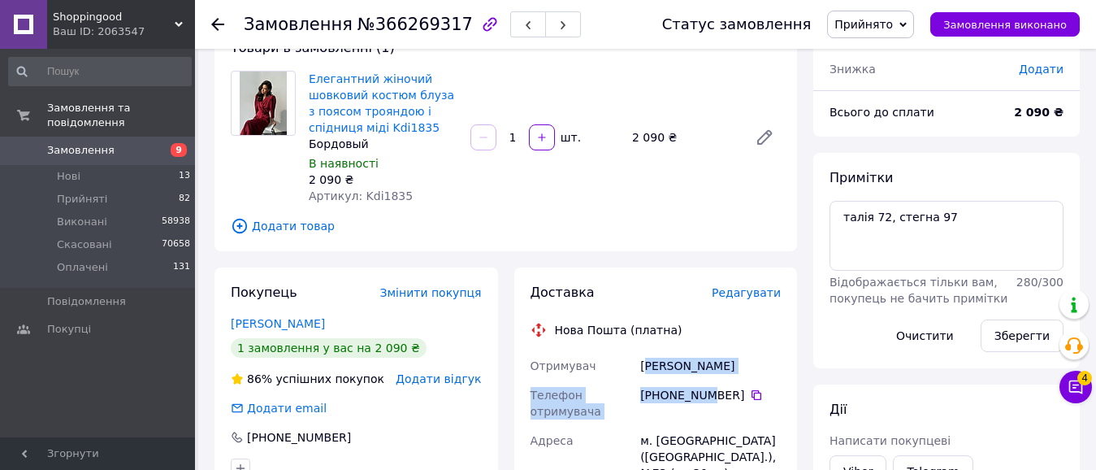
drag, startPoint x: 649, startPoint y: 358, endPoint x: 699, endPoint y: 405, distance: 68.4
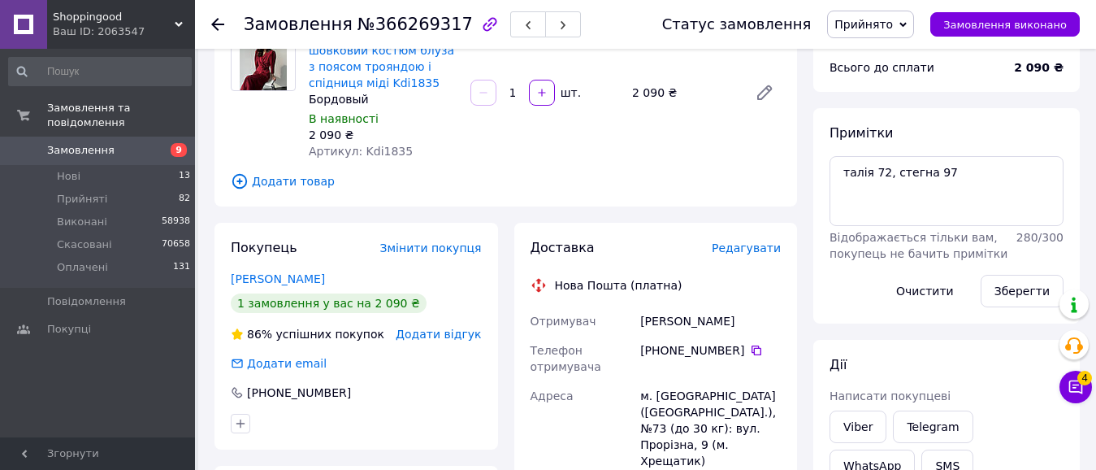
scroll to position [165, 0]
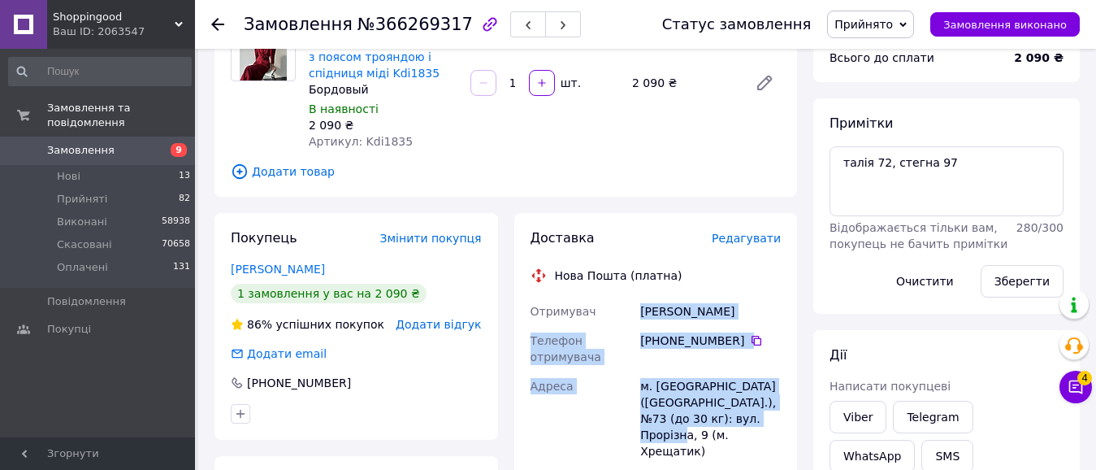
drag, startPoint x: 639, startPoint y: 362, endPoint x: 776, endPoint y: 424, distance: 150.6
copy div "Отримувач [PERSON_NAME] Телефон отримувача [PHONE_NUMBER]   Адреса м. [GEOGRAPH…"
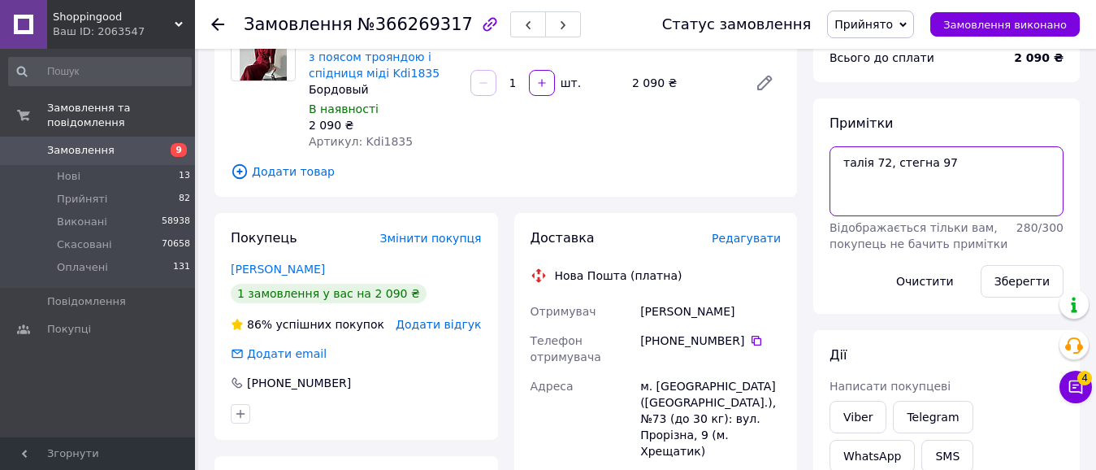
drag, startPoint x: 848, startPoint y: 162, endPoint x: 831, endPoint y: 170, distance: 18.2
click at [831, 170] on textarea "талія 72, стегна 97" at bounding box center [947, 181] width 234 height 70
click at [831, 176] on textarea "талія 72, стегна 97" at bounding box center [947, 181] width 234 height 70
drag, startPoint x: 841, startPoint y: 165, endPoint x: 953, endPoint y: 167, distance: 112.2
click at [952, 167] on textarea "талія 72, стегна 97" at bounding box center [947, 181] width 234 height 70
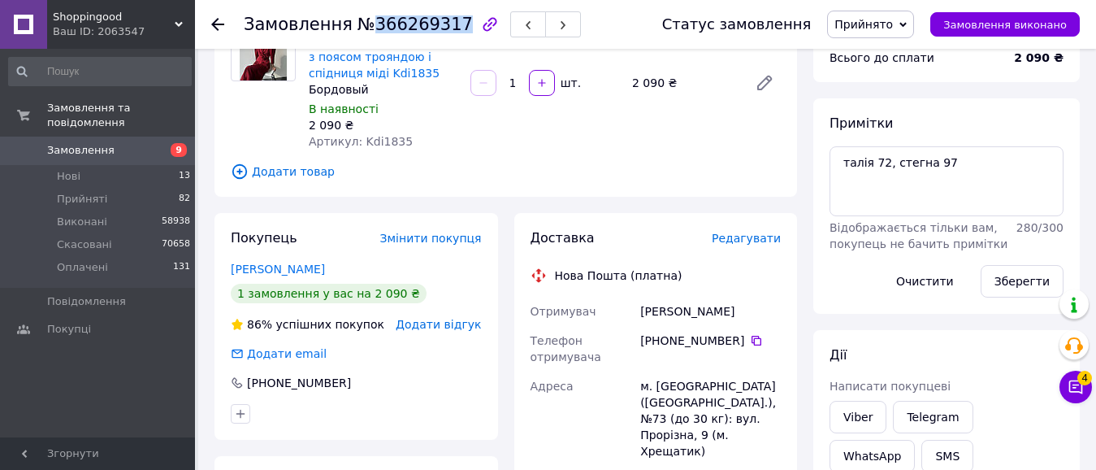
drag, startPoint x: 362, startPoint y: 21, endPoint x: 443, endPoint y: 27, distance: 81.5
click at [443, 27] on span "№366269317" at bounding box center [415, 25] width 115 height 20
copy span "366269317"
click at [115, 188] on li "Прийняті 82" at bounding box center [100, 199] width 200 height 23
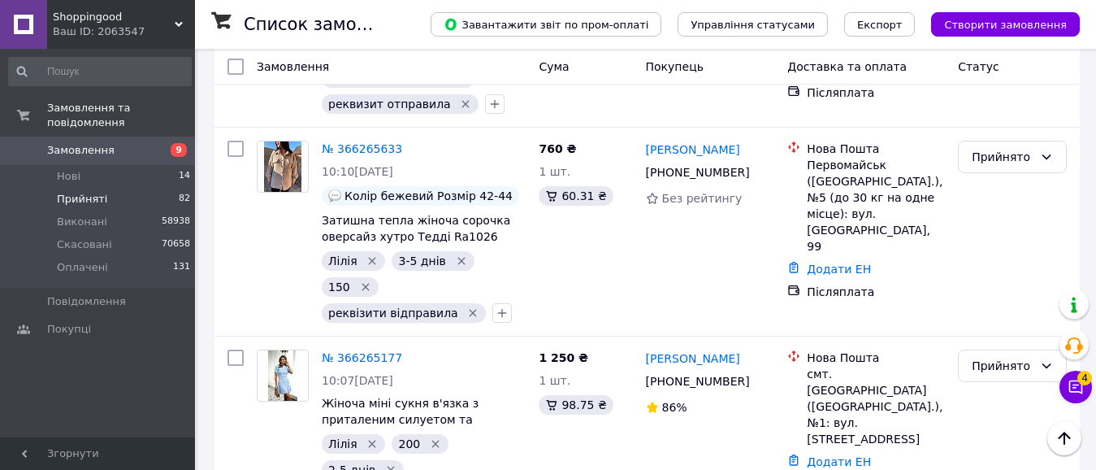
scroll to position [1406, 0]
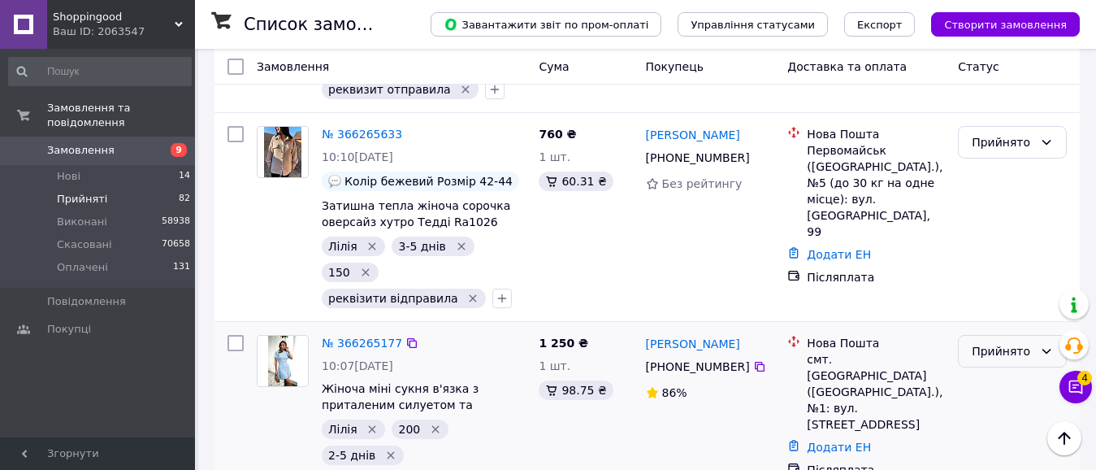
click at [1048, 345] on icon at bounding box center [1046, 351] width 13 height 13
click at [1022, 293] on li "Оплачено" at bounding box center [1012, 295] width 107 height 29
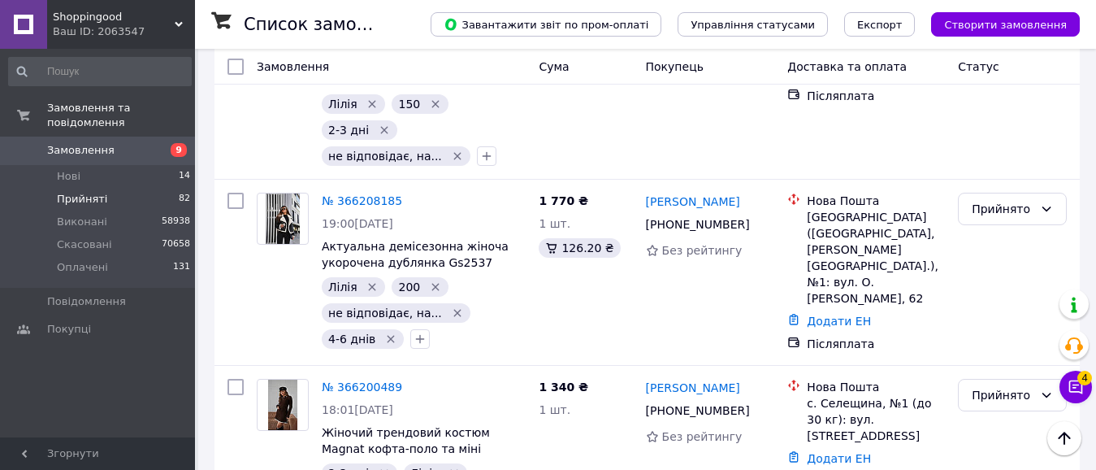
scroll to position [3393, 0]
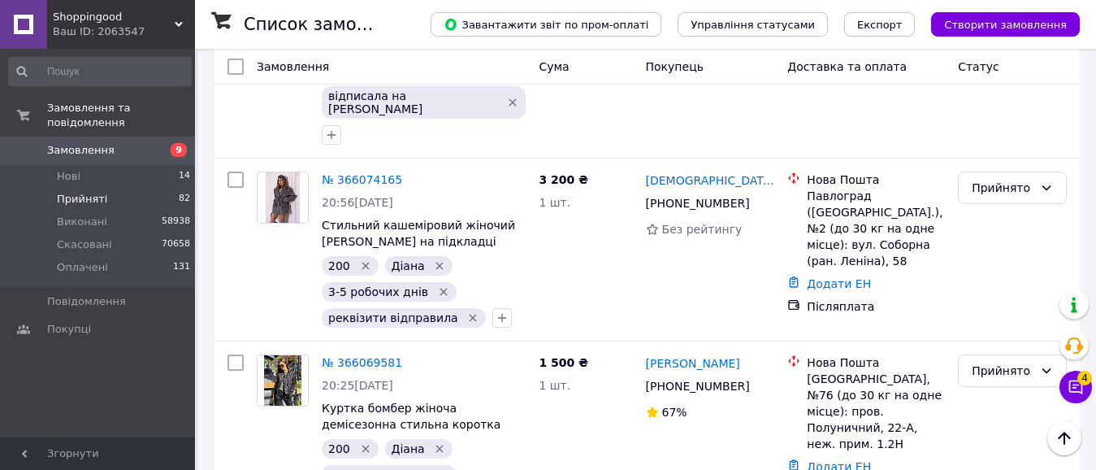
scroll to position [3598, 0]
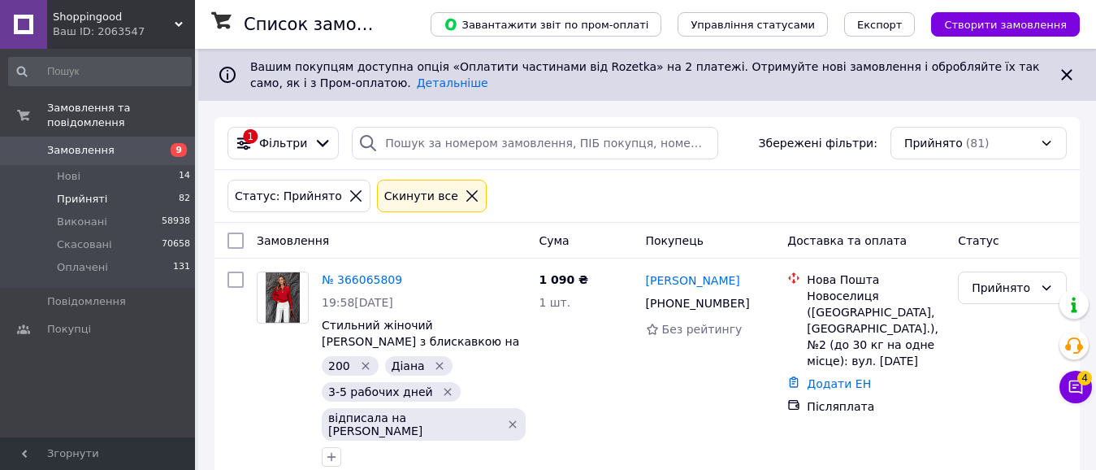
click at [117, 188] on li "Прийняті 82" at bounding box center [100, 199] width 200 height 23
click at [86, 192] on span "Прийняті" at bounding box center [82, 199] width 50 height 15
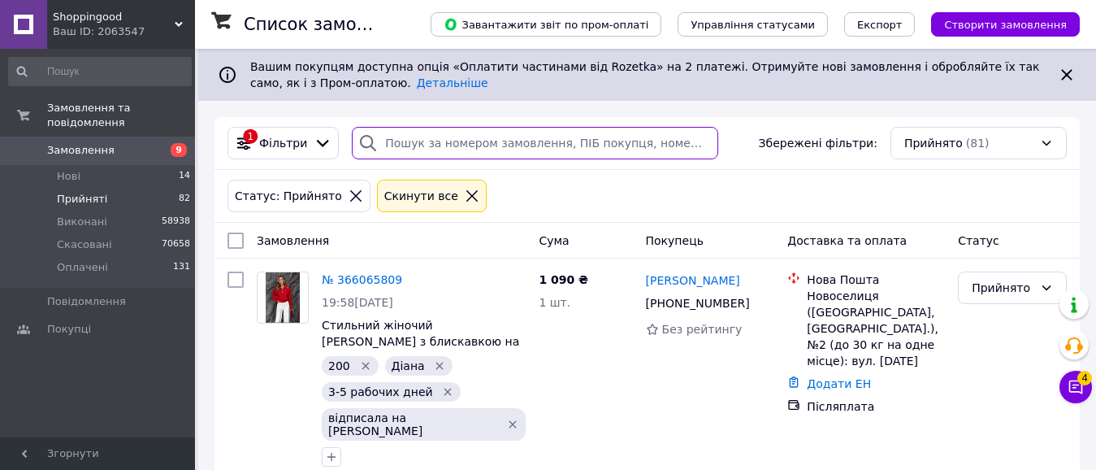
click at [413, 145] on input "search" at bounding box center [535, 143] width 366 height 33
type input "[PERSON_NAME]"
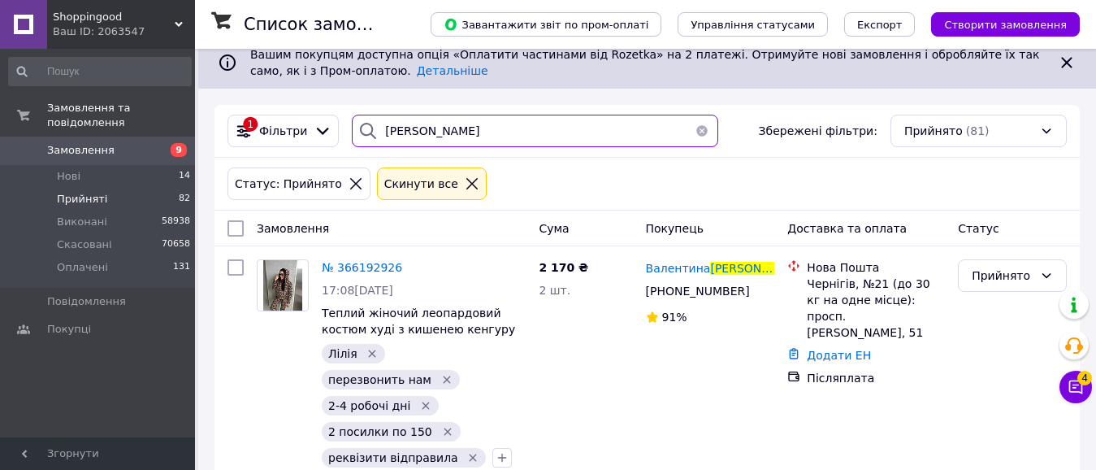
scroll to position [37, 0]
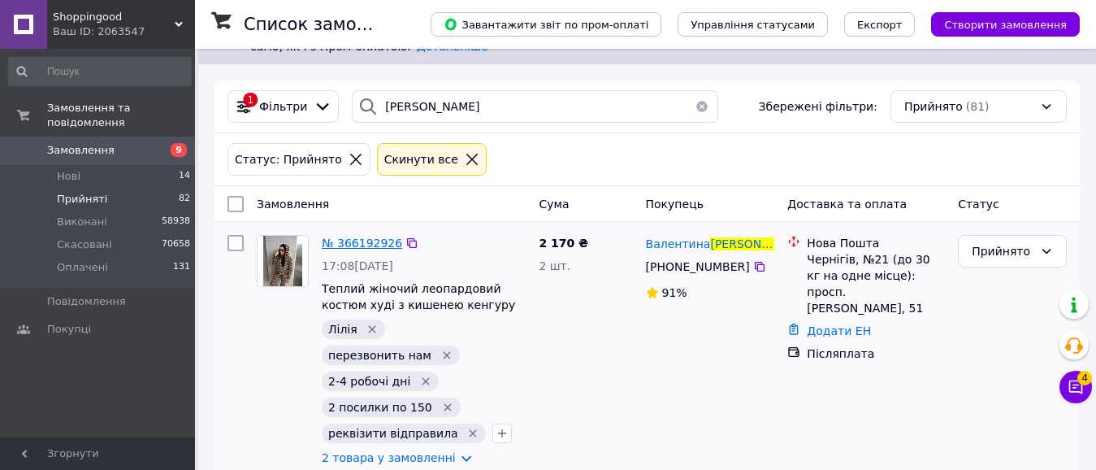
click at [356, 238] on span "№ 366192926" at bounding box center [362, 242] width 80 height 13
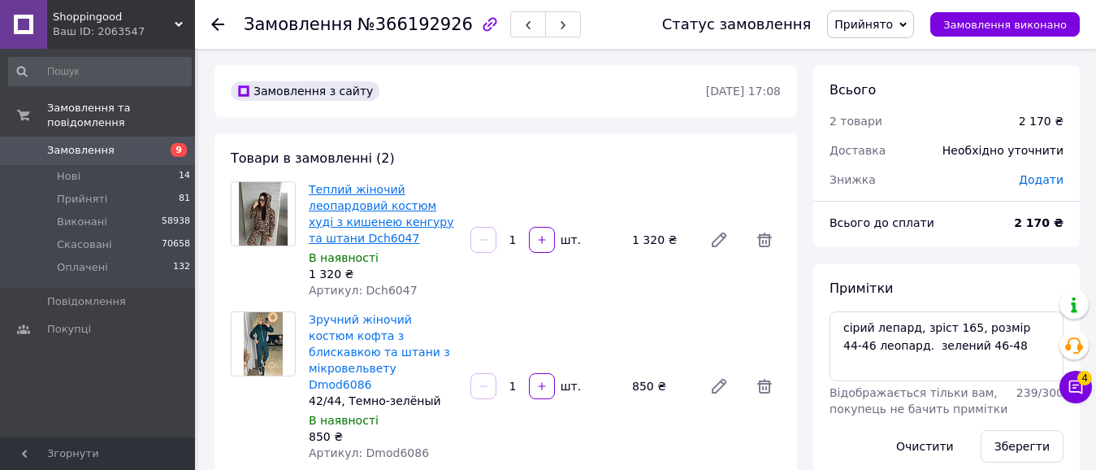
scroll to position [46, 0]
click at [391, 215] on link "Теплий жіночий леопардовий костюм худі з кишенею кенгуру та штани Dch6047" at bounding box center [381, 214] width 145 height 62
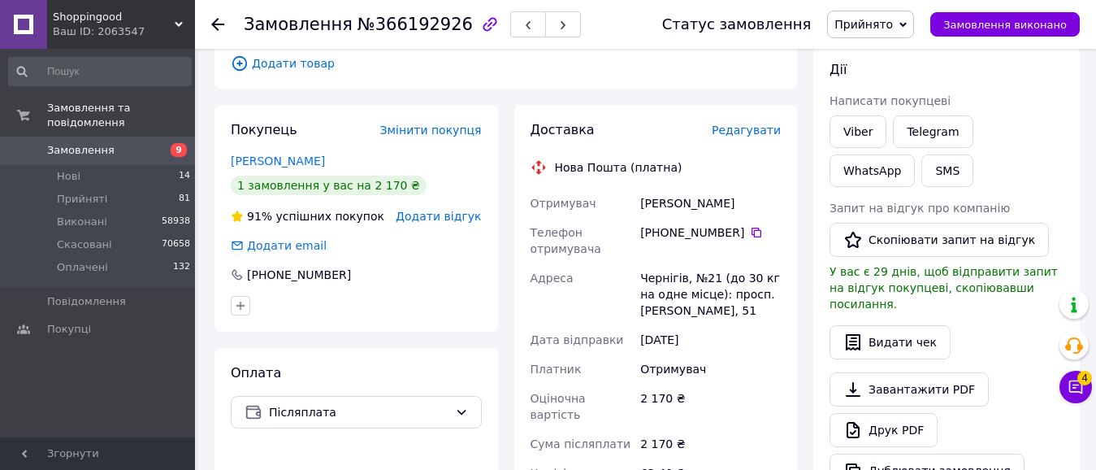
scroll to position [453, 0]
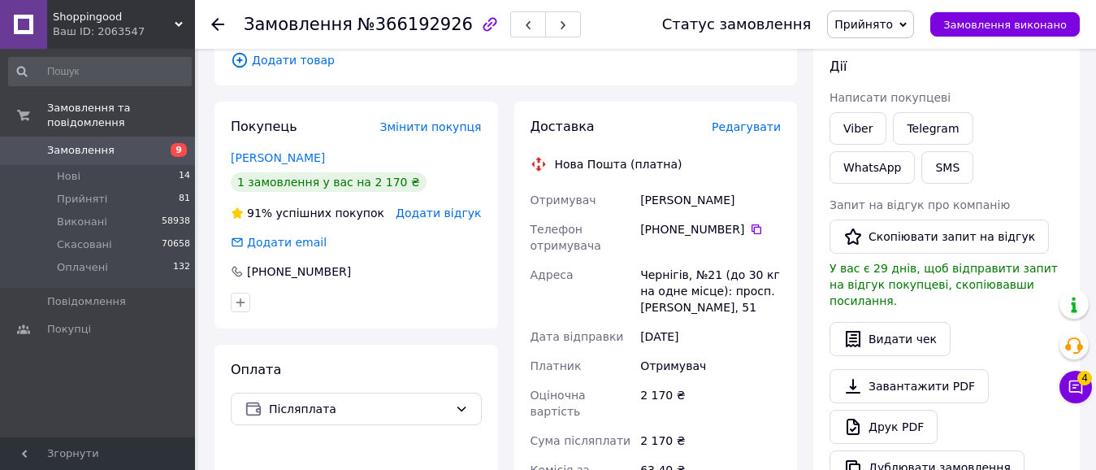
drag, startPoint x: 641, startPoint y: 175, endPoint x: 772, endPoint y: 290, distance: 174.5
click at [772, 290] on div "Отримувач [PERSON_NAME] Телефон отримувача [PHONE_NUMBER]   [PERSON_NAME], №21 …" at bounding box center [656, 365] width 258 height 361
copy div "[PERSON_NAME] отримувача [PHONE_NUMBER]   [PERSON_NAME], №21 (до 30 кг на одне …"
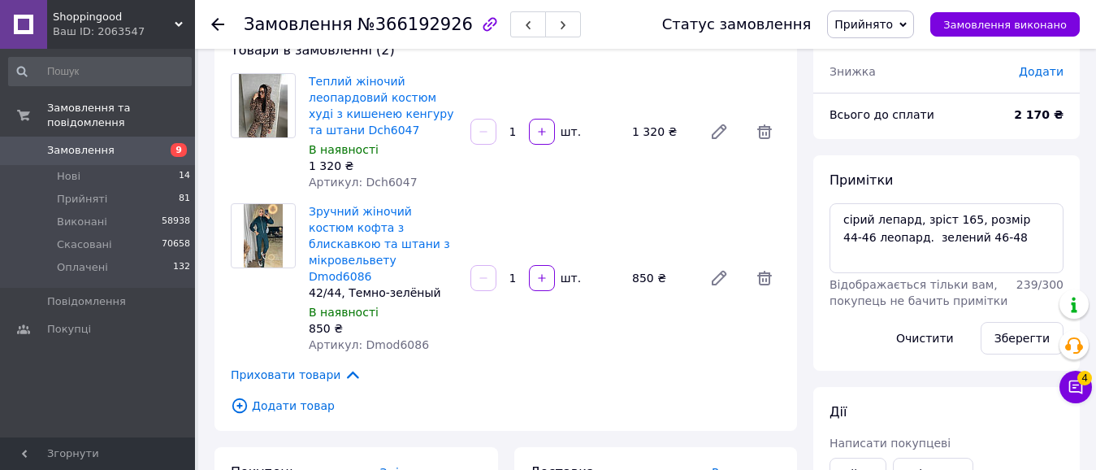
scroll to position [105, 0]
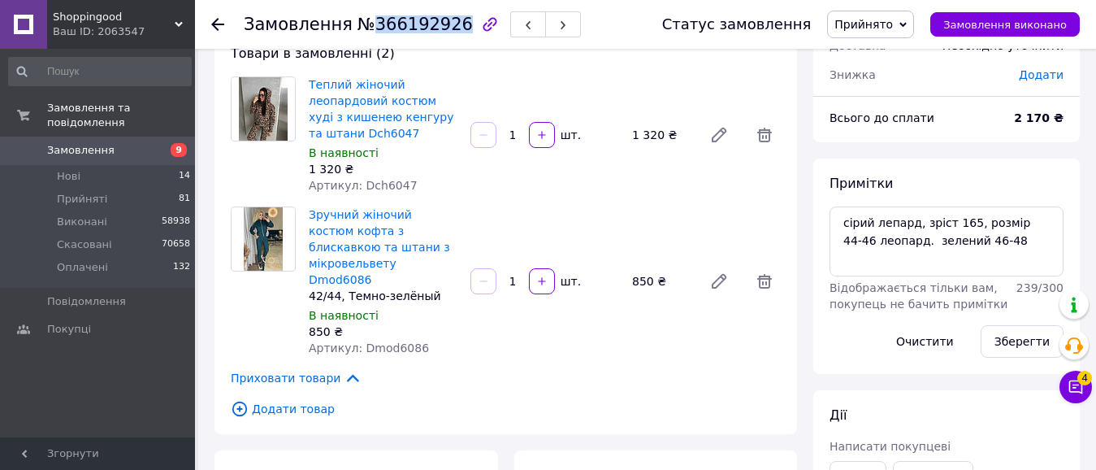
drag, startPoint x: 364, startPoint y: 26, endPoint x: 445, endPoint y: 34, distance: 80.9
click at [445, 34] on span "№366192926" at bounding box center [415, 25] width 115 height 20
copy span "366192926"
click at [369, 241] on link "Зручний жіночий костюм кофта з блискавкою та штани з мікровельвету Dmod6086" at bounding box center [379, 247] width 141 height 78
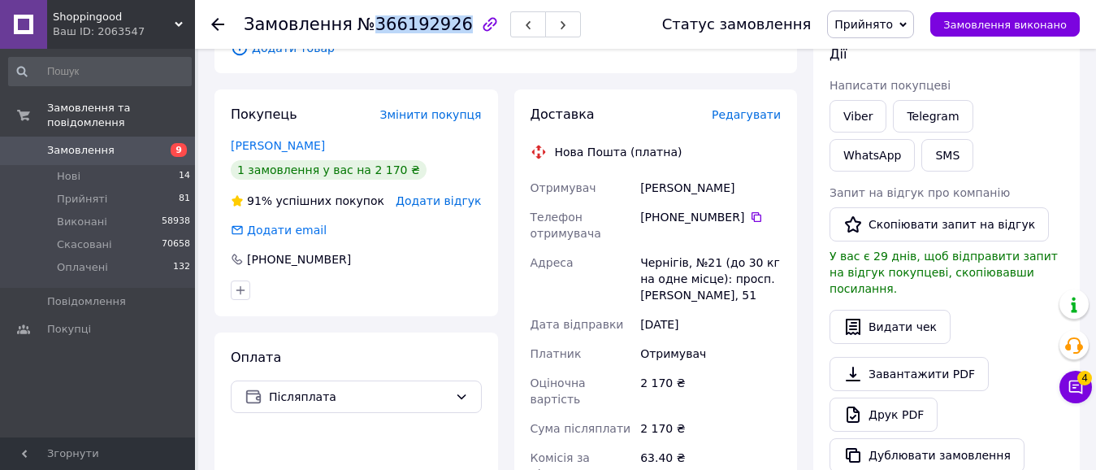
scroll to position [462, 0]
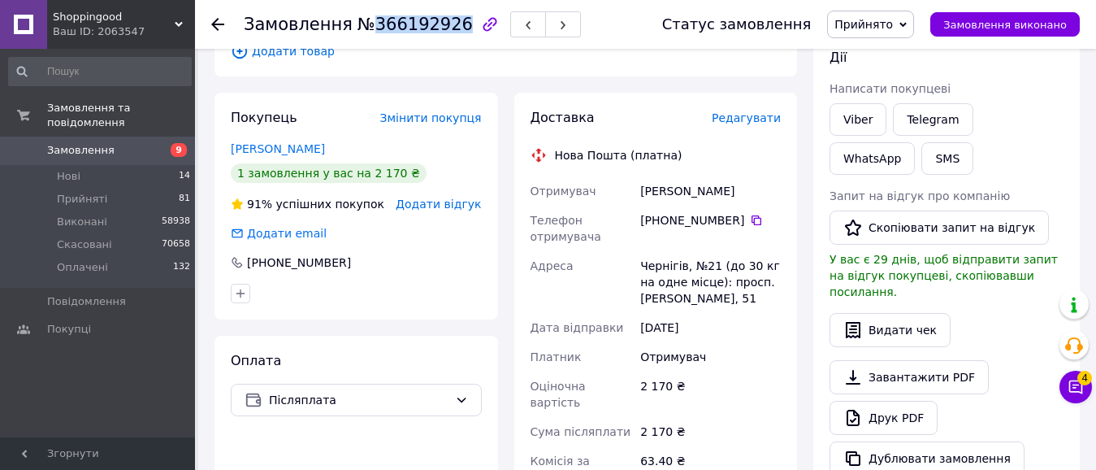
drag, startPoint x: 640, startPoint y: 171, endPoint x: 754, endPoint y: 297, distance: 169.1
click at [754, 297] on div "Отримувач [PERSON_NAME] Телефон отримувача [PHONE_NUMBER]   [PERSON_NAME], №21 …" at bounding box center [656, 356] width 258 height 361
click at [563, 259] on span "Адреса" at bounding box center [552, 265] width 43 height 13
drag, startPoint x: 708, startPoint y: 191, endPoint x: 757, endPoint y: 285, distance: 106.5
click at [757, 285] on div "Отримувач [PERSON_NAME] Телефон отримувача [PHONE_NUMBER]   [PERSON_NAME], №21 …" at bounding box center [656, 356] width 258 height 361
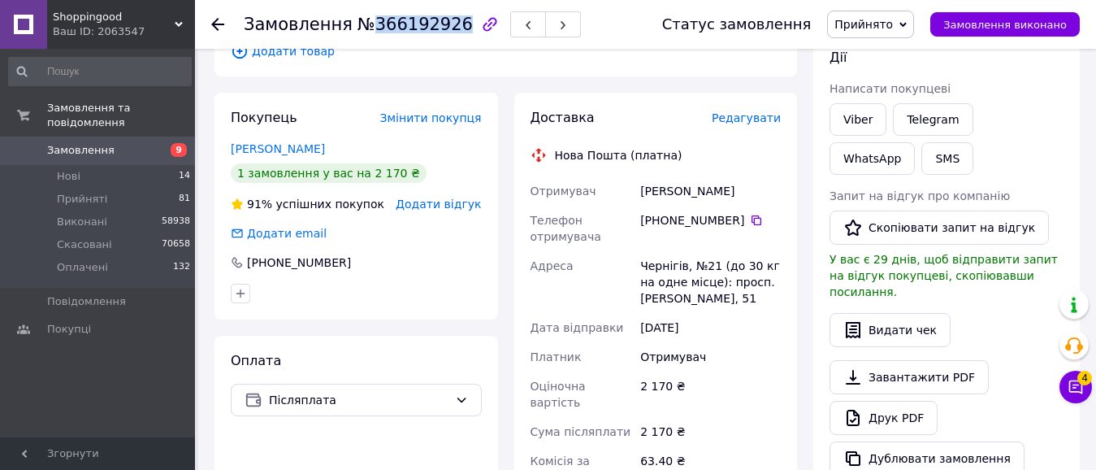
drag, startPoint x: 370, startPoint y: 27, endPoint x: 445, endPoint y: 34, distance: 75.9
click at [445, 34] on span "№366192926" at bounding box center [415, 25] width 115 height 20
copy span "366192926"
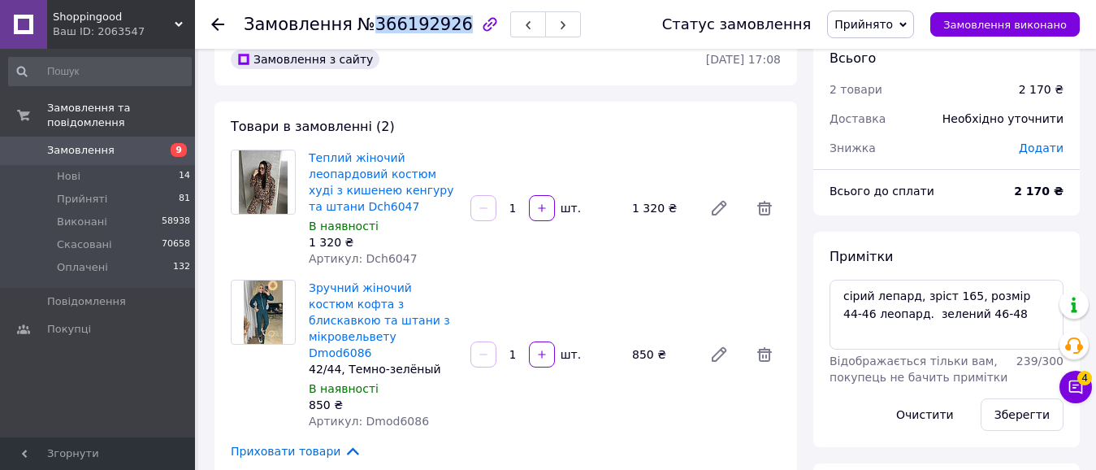
scroll to position [0, 0]
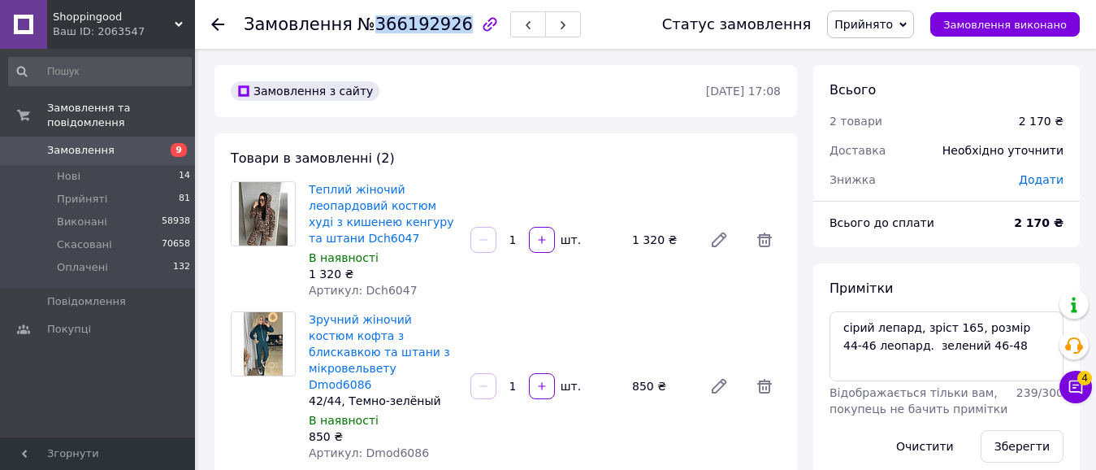
click at [893, 20] on span "Прийнято" at bounding box center [864, 24] width 59 height 13
click at [888, 98] on li "Оплачено" at bounding box center [870, 105] width 85 height 24
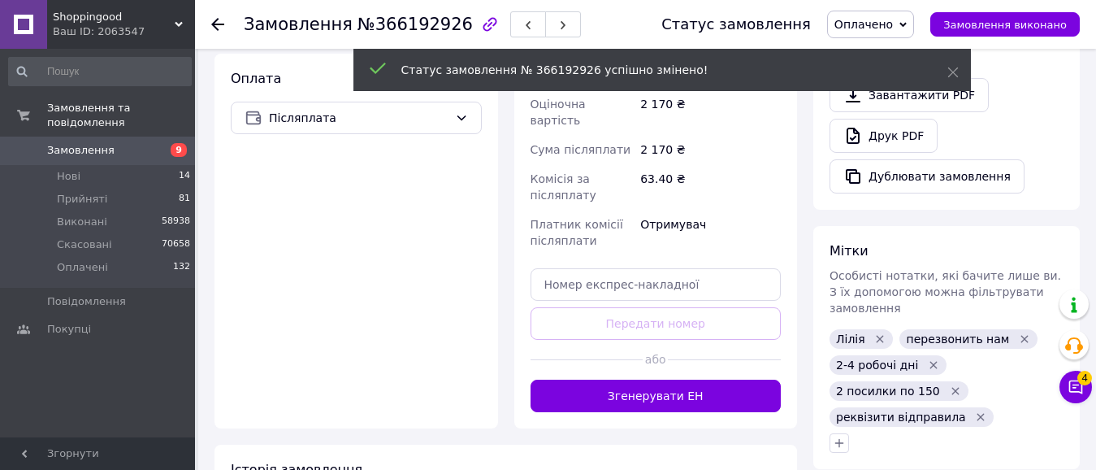
scroll to position [767, 0]
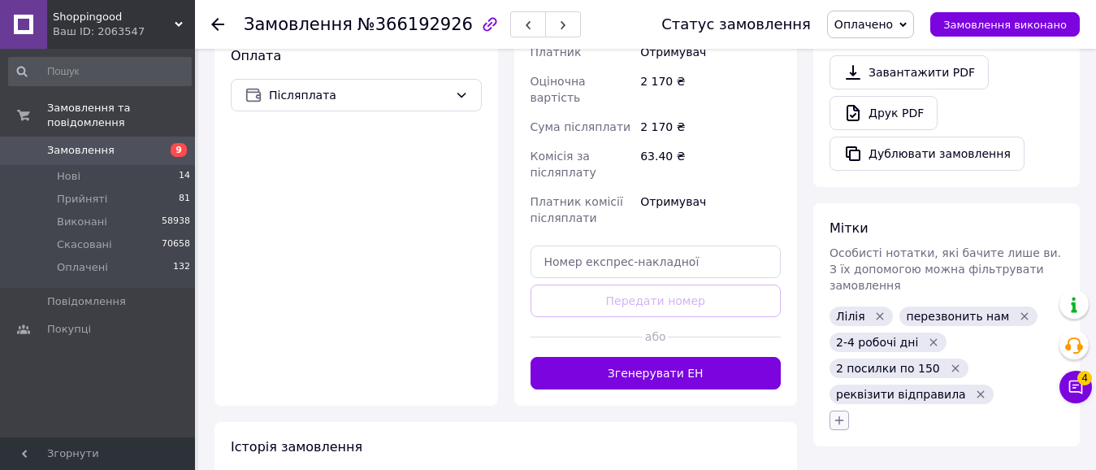
click at [842, 415] on icon "button" at bounding box center [839, 419] width 9 height 9
type input "звіт"
checkbox input "true"
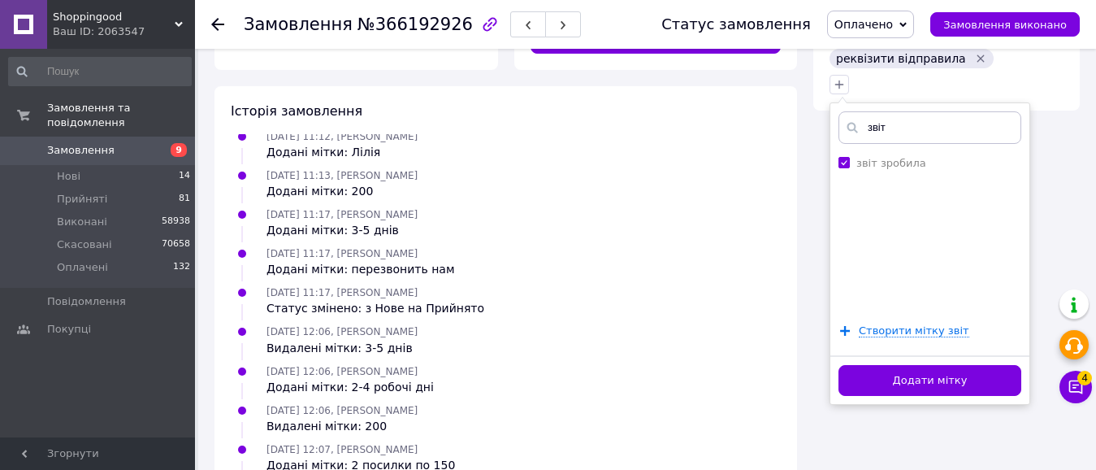
scroll to position [1096, 0]
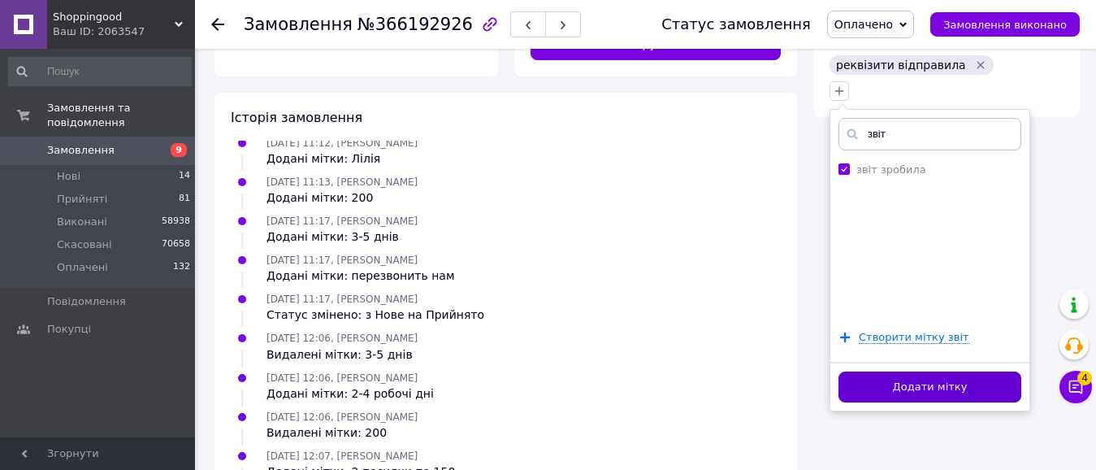
click at [985, 371] on button "Додати мітку" at bounding box center [930, 387] width 183 height 32
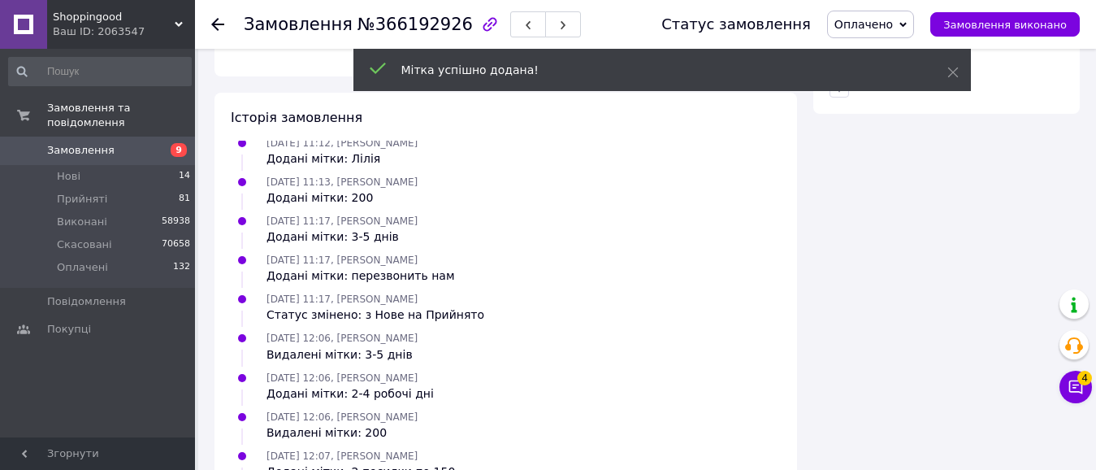
scroll to position [124, 0]
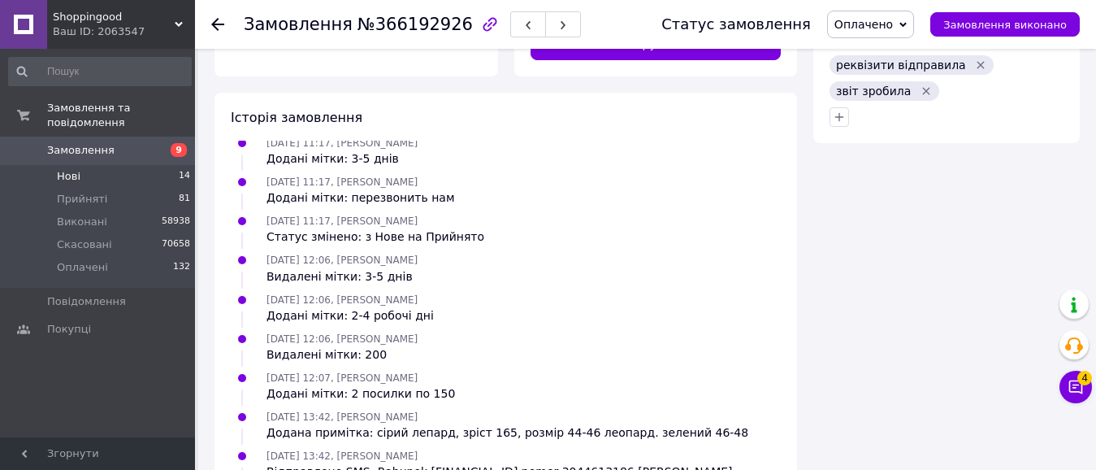
click at [92, 165] on li "Нові 14" at bounding box center [100, 176] width 200 height 23
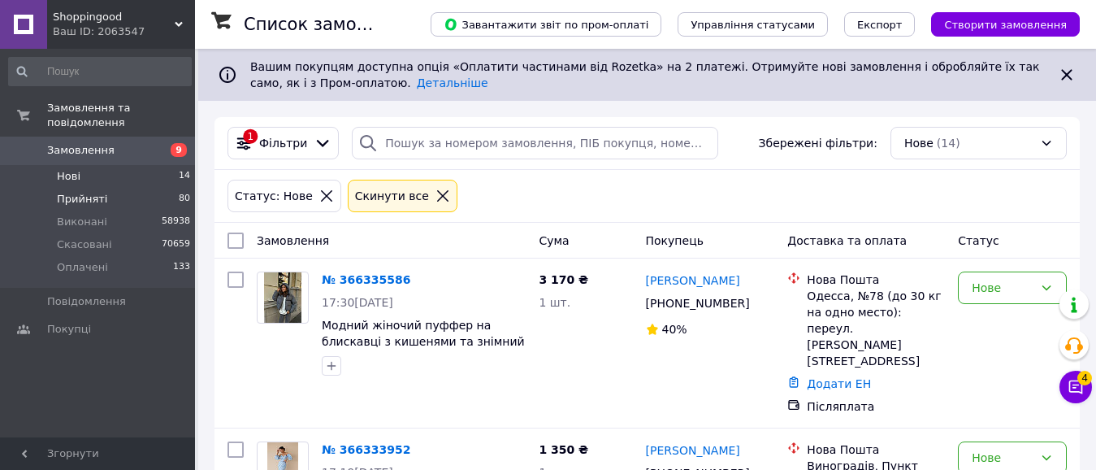
click at [94, 192] on span "Прийняті" at bounding box center [82, 199] width 50 height 15
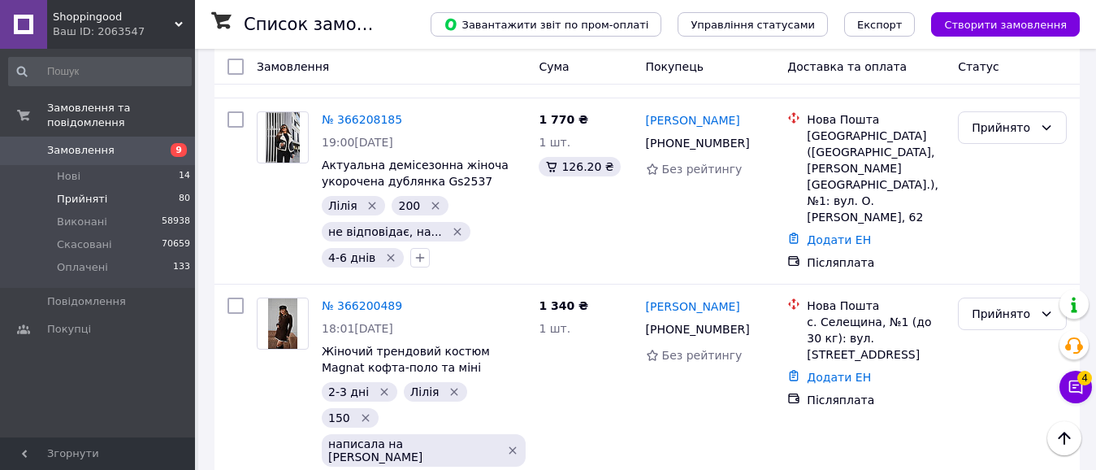
scroll to position [3291, 0]
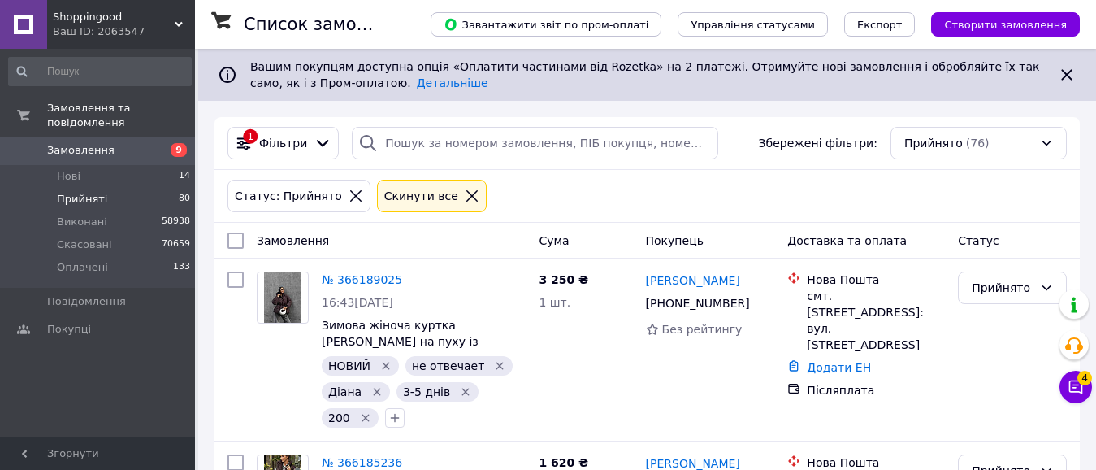
click at [118, 188] on li "Прийняті 80" at bounding box center [100, 199] width 200 height 23
click at [102, 188] on li "Прийняті 80" at bounding box center [100, 199] width 200 height 23
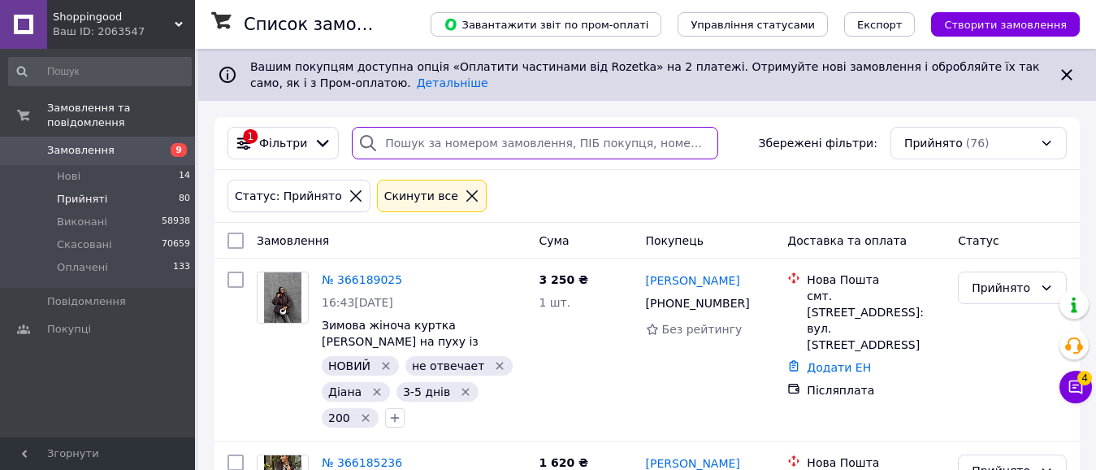
click at [401, 139] on input "search" at bounding box center [535, 143] width 366 height 33
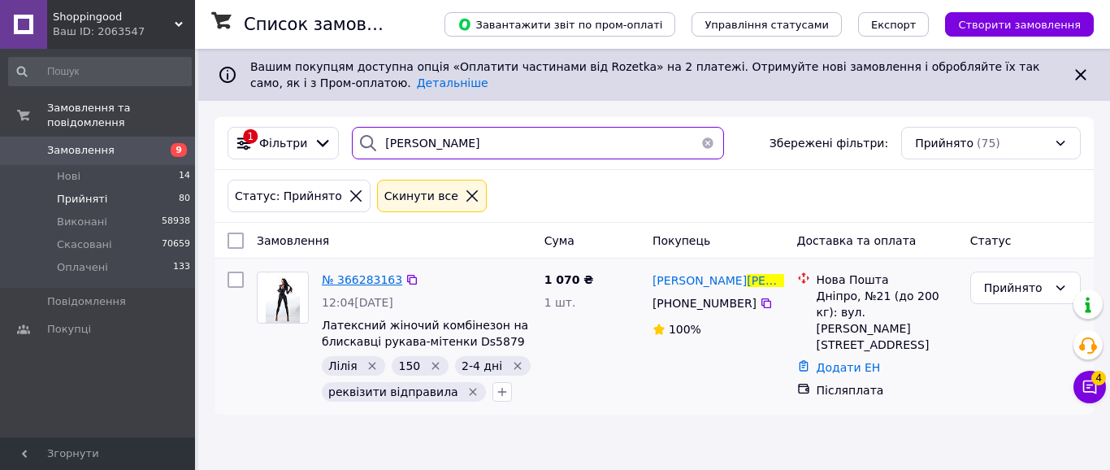
type input "[PERSON_NAME]"
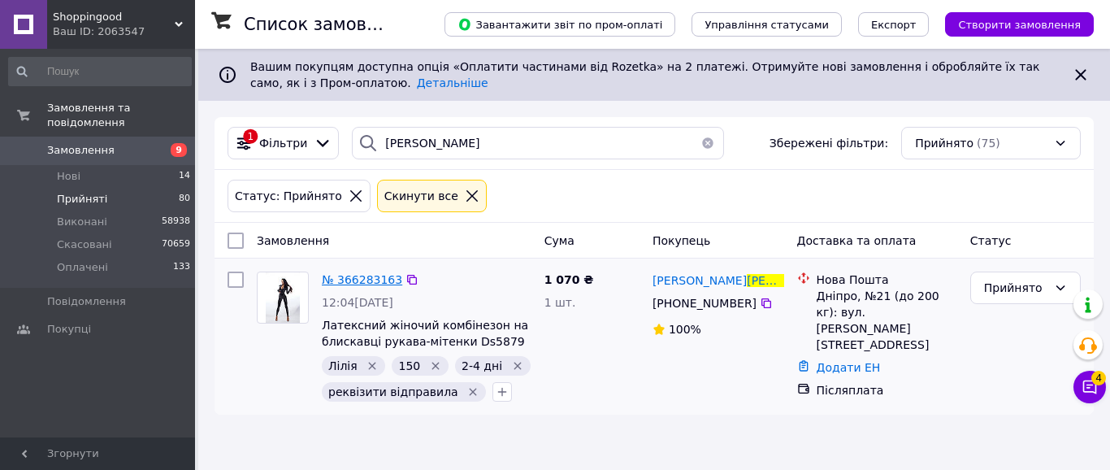
click at [351, 285] on span "№ 366283163" at bounding box center [362, 279] width 80 height 13
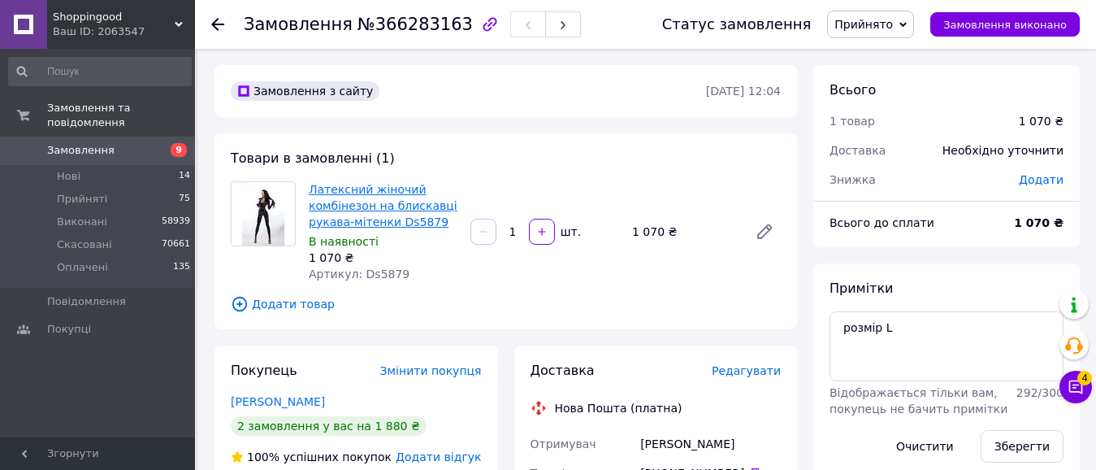
click at [359, 200] on link "Латексний жіночий комбінезон на блискавці рукава-мітенки Ds5879" at bounding box center [383, 206] width 149 height 46
click at [907, 23] on icon at bounding box center [903, 24] width 7 height 7
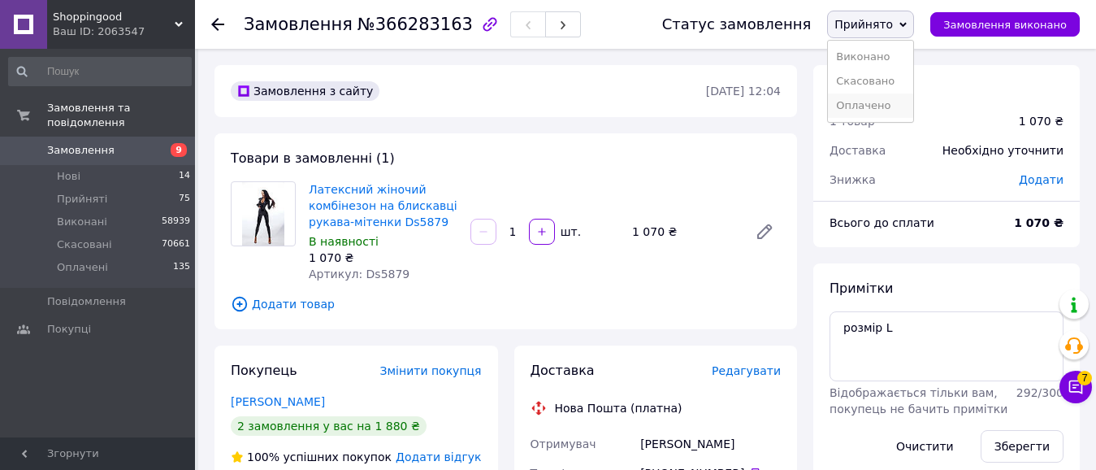
click at [882, 106] on li "Оплачено" at bounding box center [870, 105] width 85 height 24
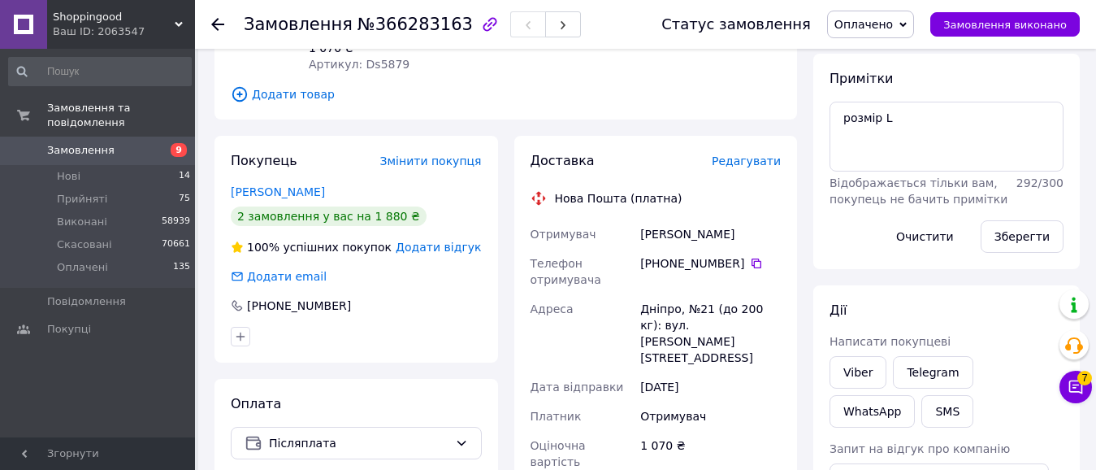
scroll to position [202, 0]
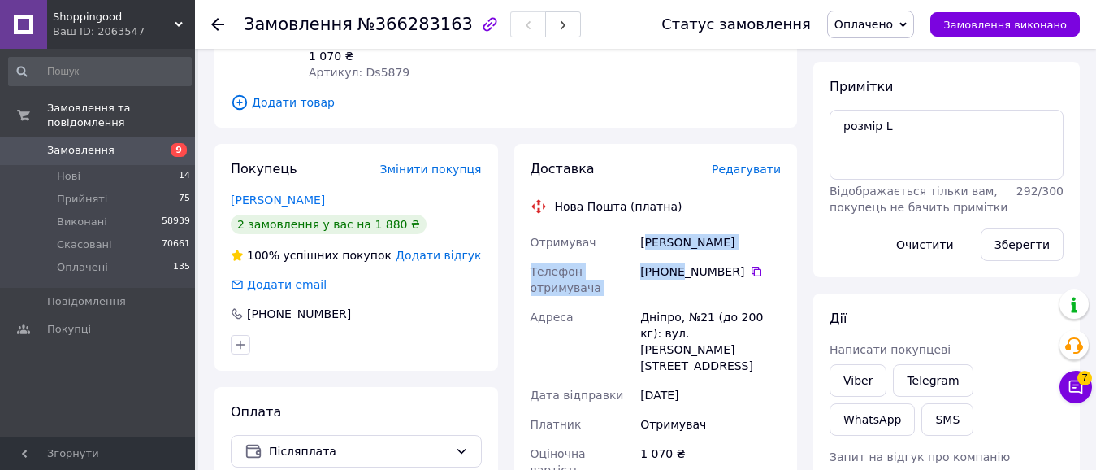
drag, startPoint x: 647, startPoint y: 239, endPoint x: 655, endPoint y: 251, distance: 14.7
click at [675, 263] on div "Отримувач [PERSON_NAME] Телефон отримувача [PHONE_NUMBER]   Адреса Дніпро, №21 …" at bounding box center [656, 416] width 258 height 377
click at [617, 234] on div "Отримувач" at bounding box center [582, 242] width 111 height 29
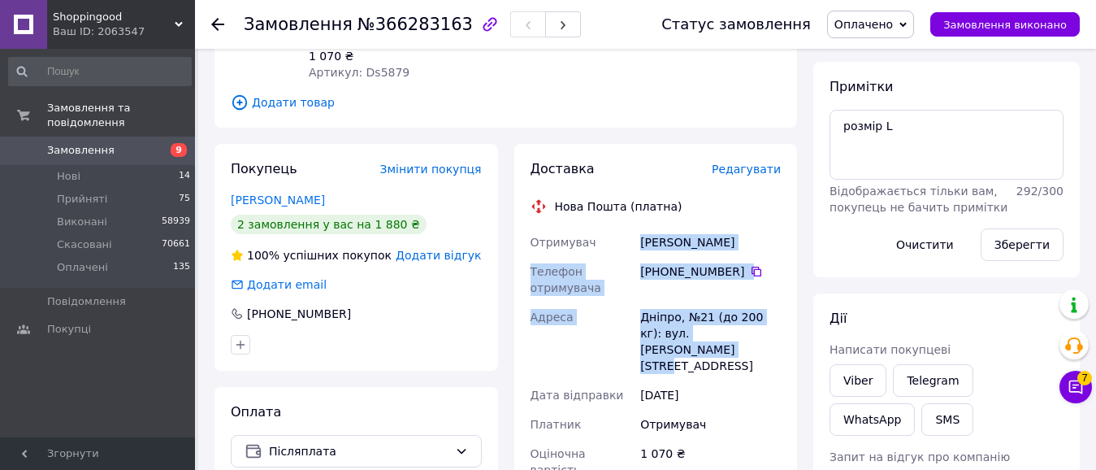
drag, startPoint x: 659, startPoint y: 251, endPoint x: 787, endPoint y: 334, distance: 152.2
click at [787, 334] on div "Доставка Редагувати Нова Пошта (платна) Отримувач [PERSON_NAME] Телефон отримув…" at bounding box center [656, 461] width 284 height 634
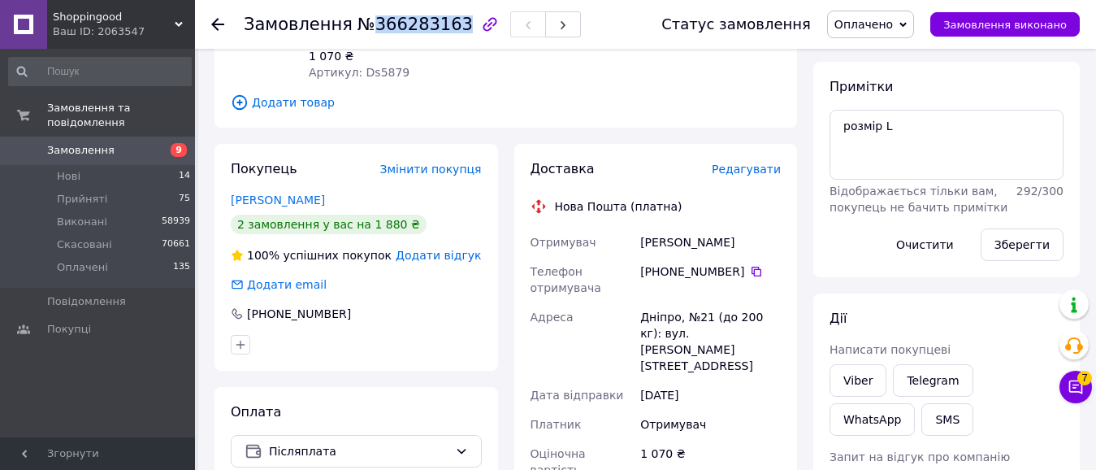
drag, startPoint x: 365, startPoint y: 25, endPoint x: 445, endPoint y: 29, distance: 80.6
click at [445, 29] on span "№366283163" at bounding box center [415, 25] width 115 height 20
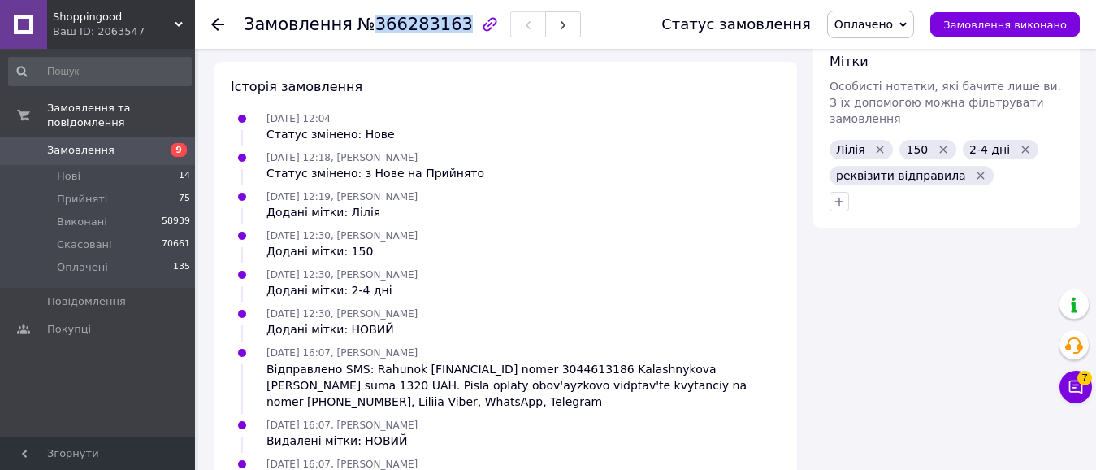
scroll to position [931, 0]
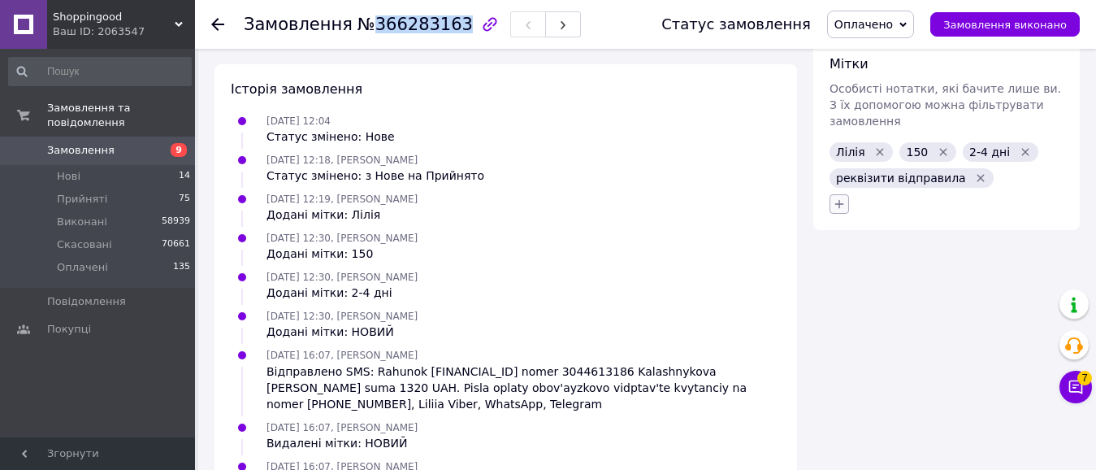
click at [843, 197] on icon "button" at bounding box center [839, 203] width 13 height 13
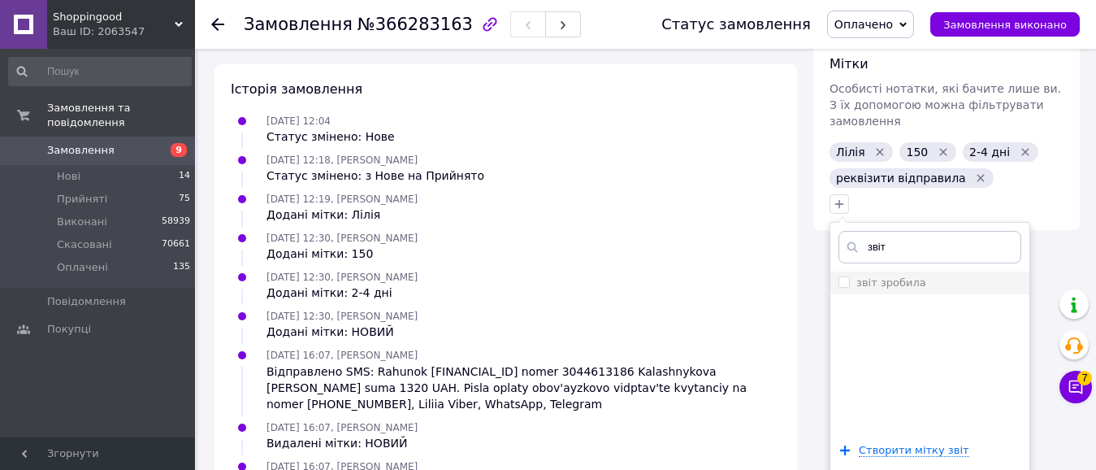
type input "звіт"
click at [845, 276] on input "звіт зробила" at bounding box center [844, 281] width 11 height 11
checkbox input "true"
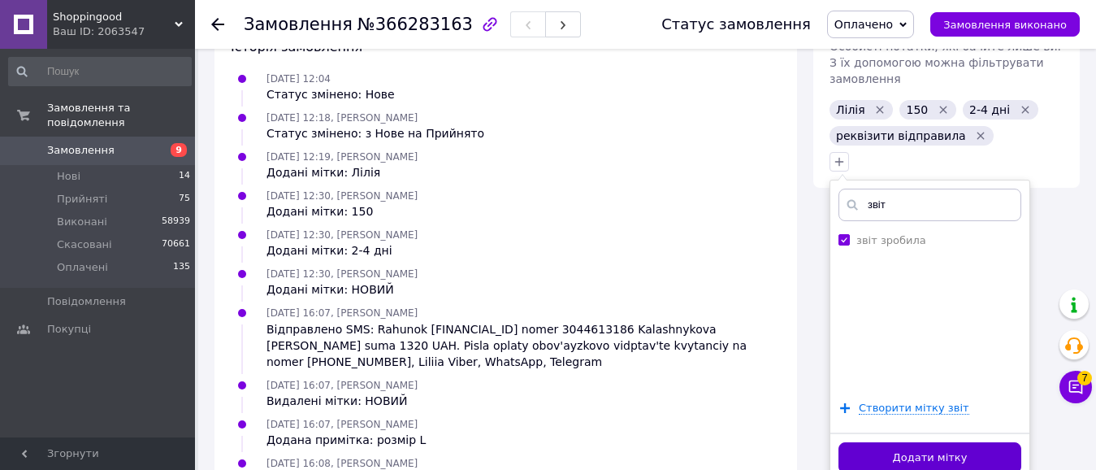
click at [961, 442] on button "Додати мітку" at bounding box center [930, 458] width 183 height 32
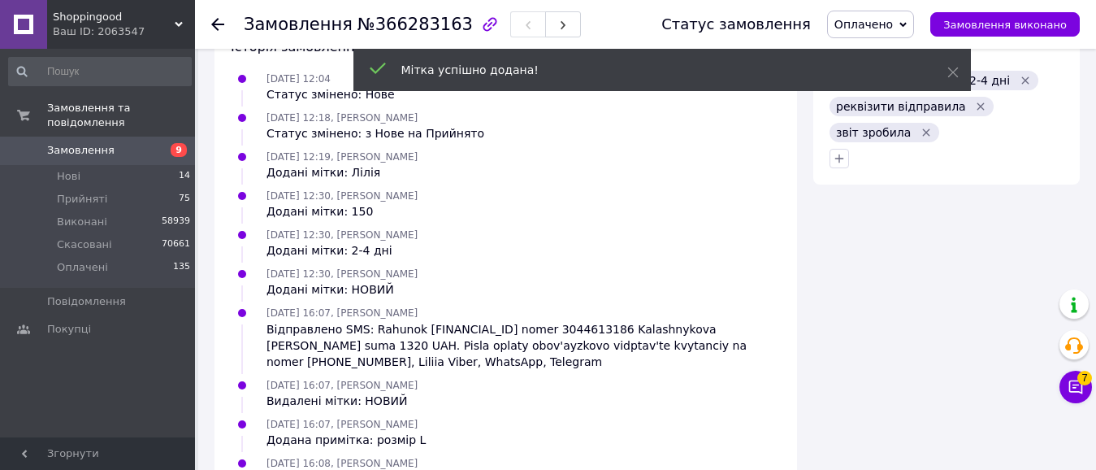
scroll to position [7, 0]
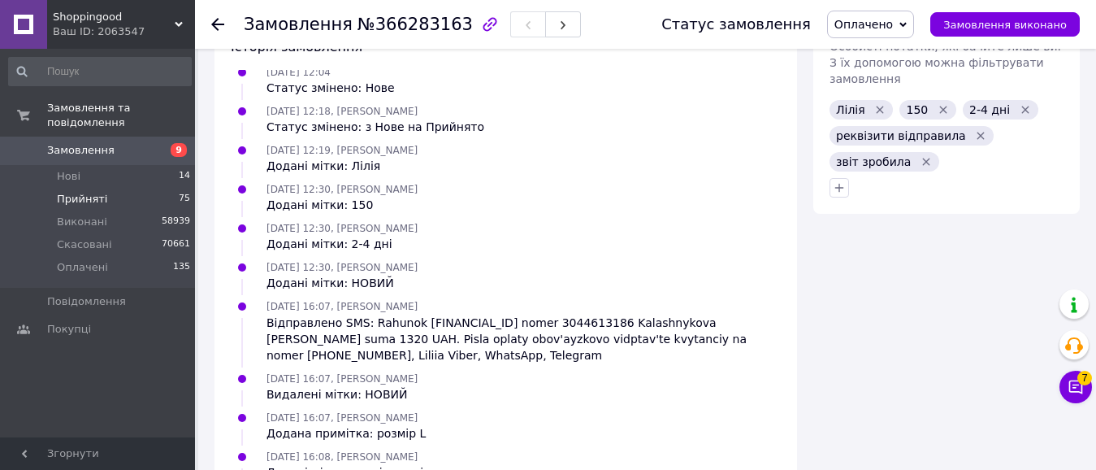
click at [109, 188] on li "Прийняті 75" at bounding box center [100, 199] width 200 height 23
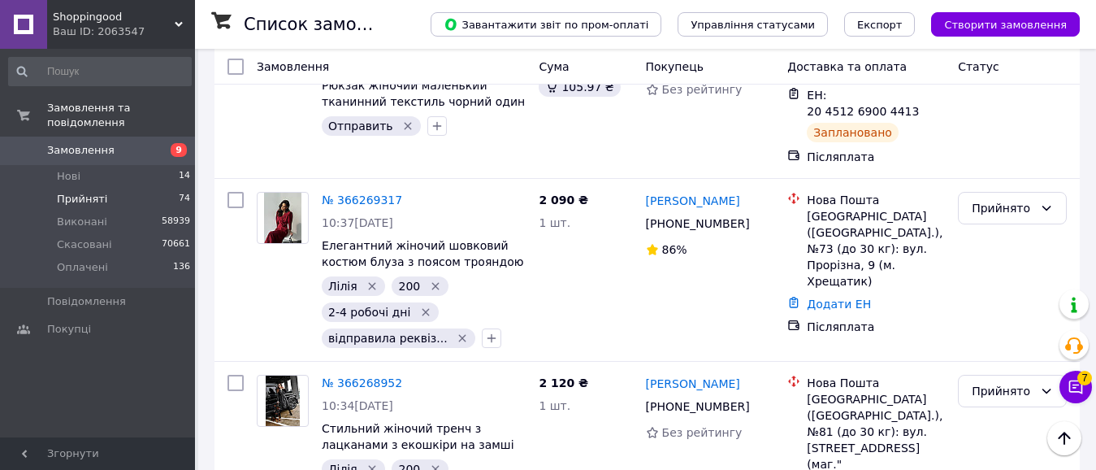
scroll to position [598, 0]
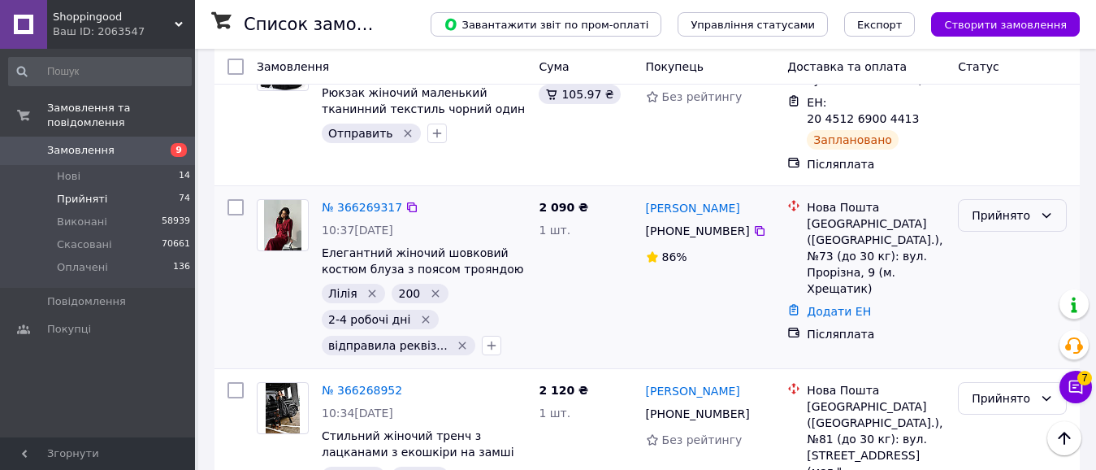
click at [1044, 209] on icon at bounding box center [1046, 215] width 13 height 13
click at [1022, 241] on li "Оплачено" at bounding box center [1012, 241] width 107 height 29
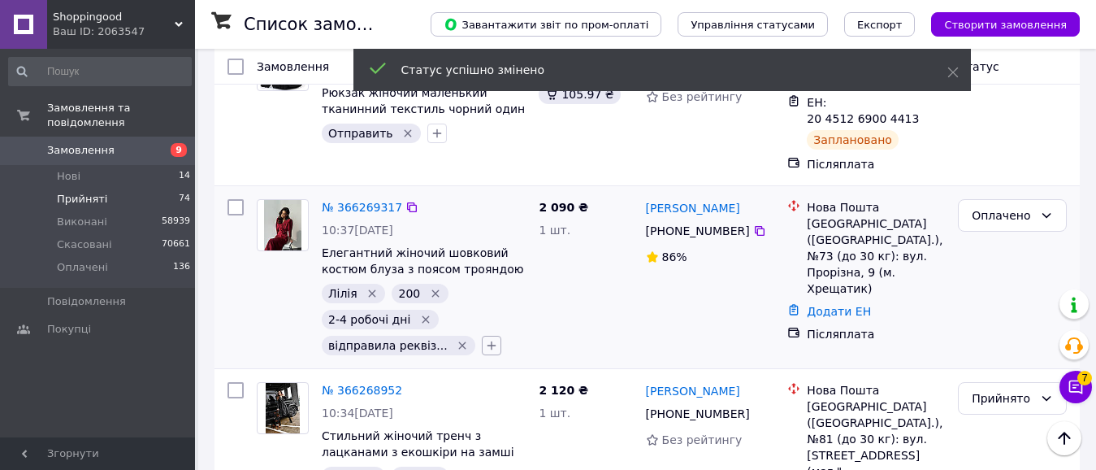
click at [485, 339] on icon "button" at bounding box center [491, 345] width 13 height 13
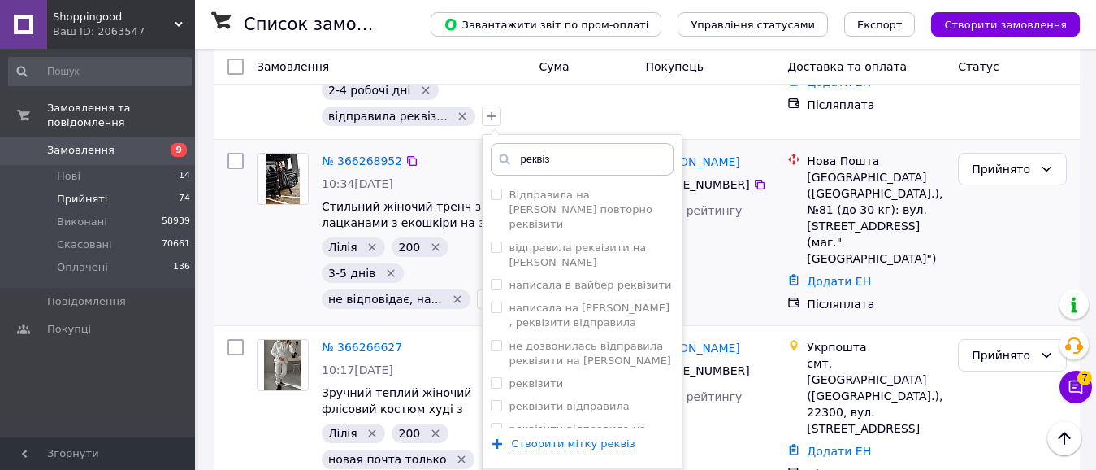
scroll to position [821, 0]
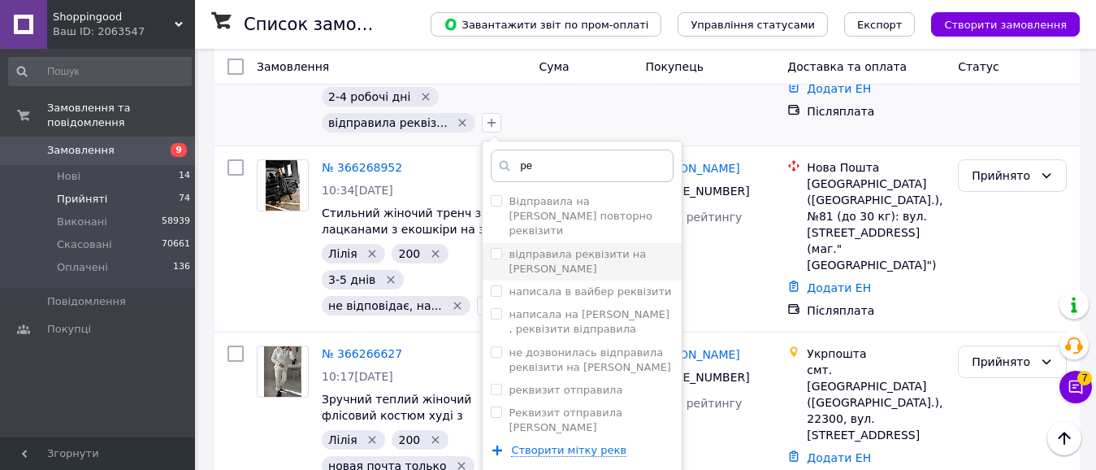
type input "р"
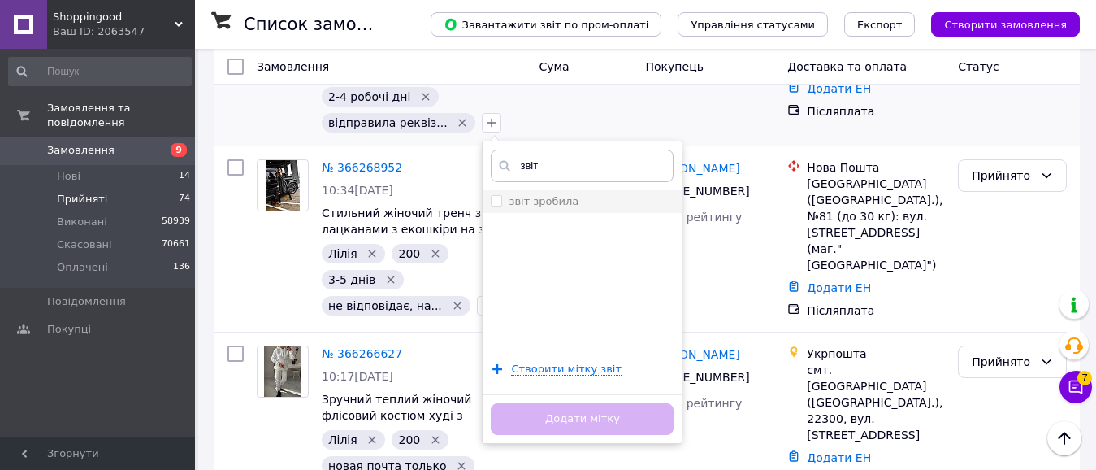
type input "звіт"
click at [491, 195] on input "звіт зробила" at bounding box center [496, 200] width 11 height 11
checkbox input "true"
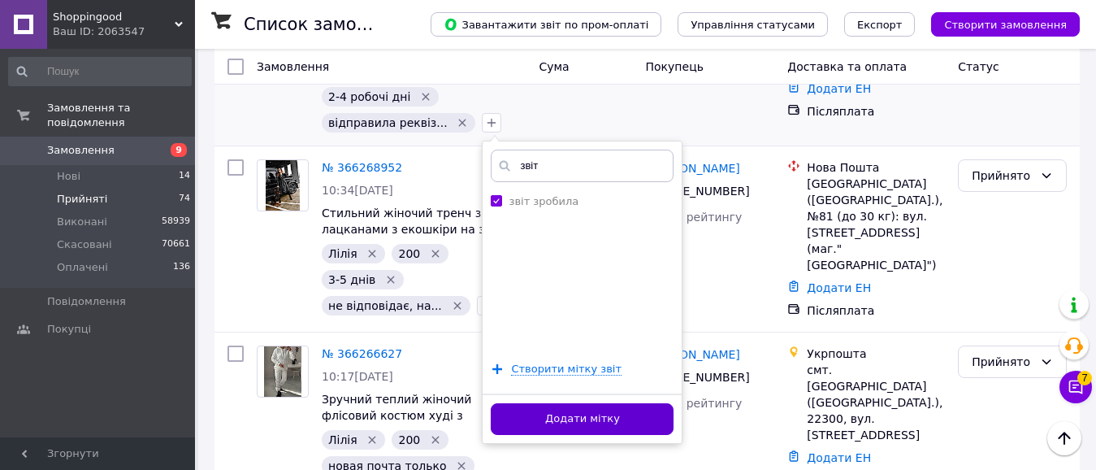
click at [563, 403] on button "Додати мітку" at bounding box center [582, 419] width 183 height 32
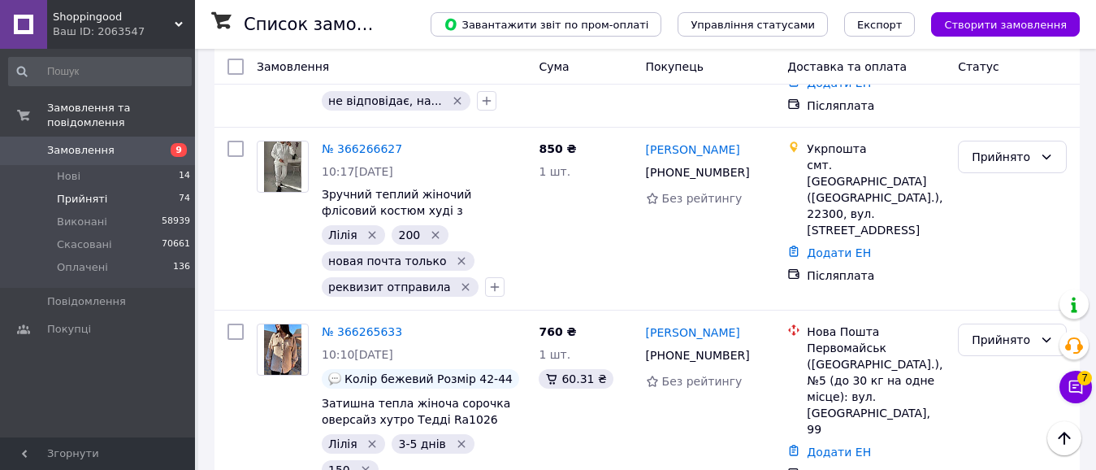
scroll to position [1024, 0]
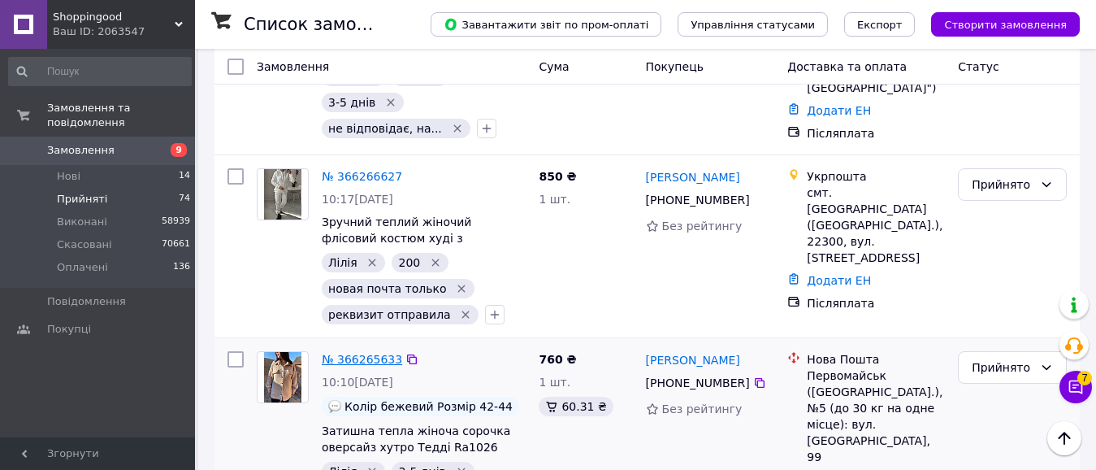
click at [378, 353] on link "№ 366265633" at bounding box center [362, 359] width 80 height 13
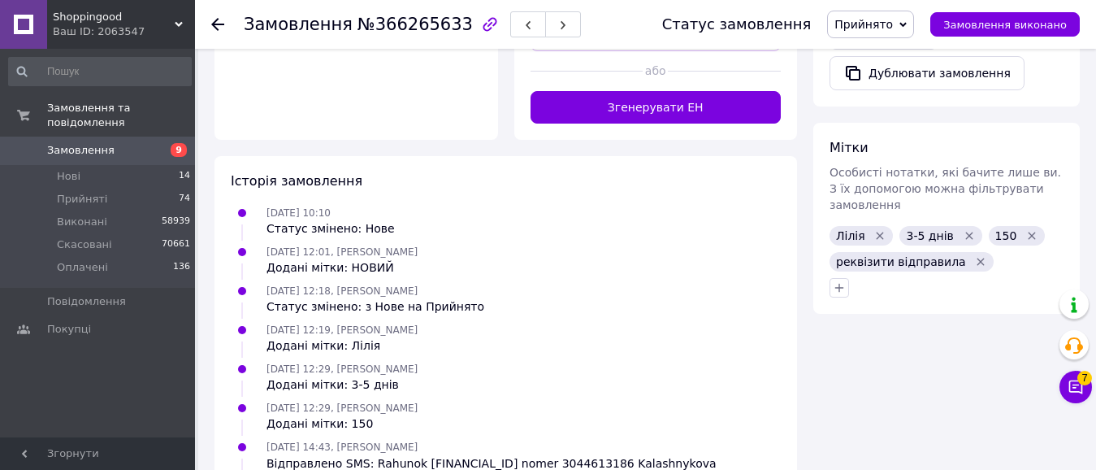
scroll to position [894, 0]
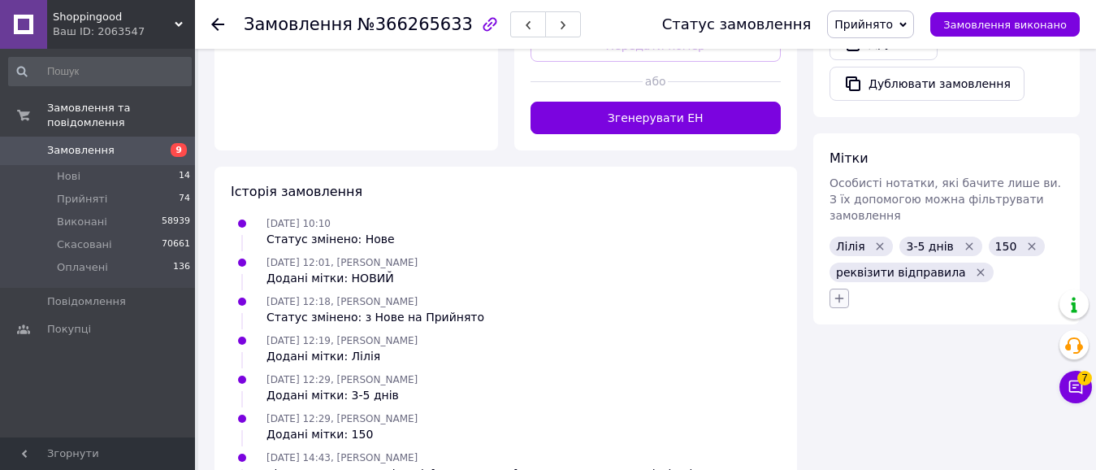
click at [835, 292] on icon "button" at bounding box center [839, 298] width 13 height 13
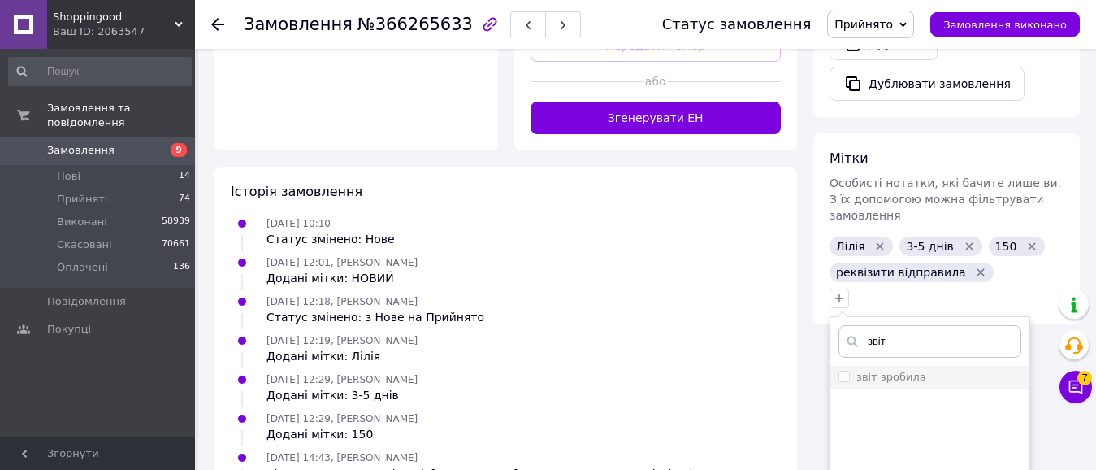
type input "звіт"
click at [844, 371] on input "звіт зробила" at bounding box center [844, 376] width 11 height 11
checkbox input "true"
drag, startPoint x: 844, startPoint y: 346, endPoint x: 1103, endPoint y: 372, distance: 259.7
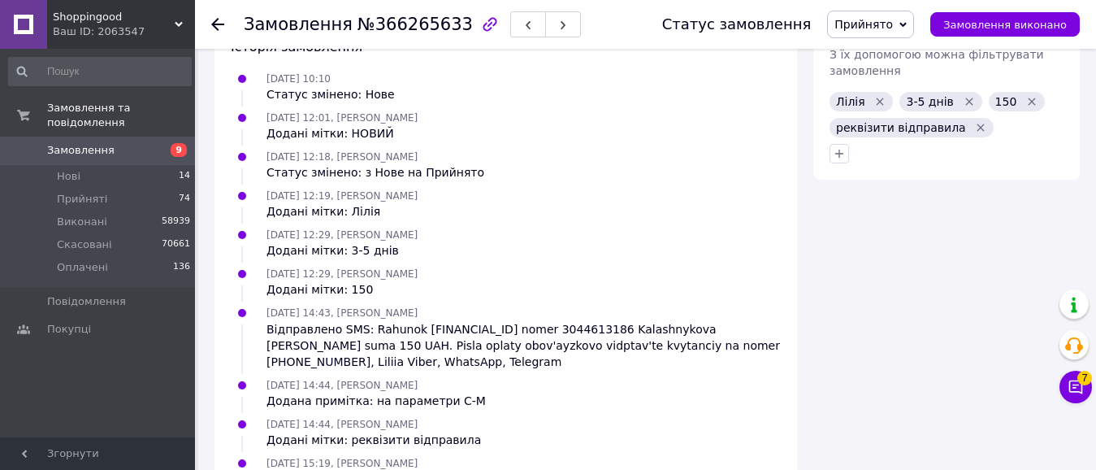
scroll to position [1035, 0]
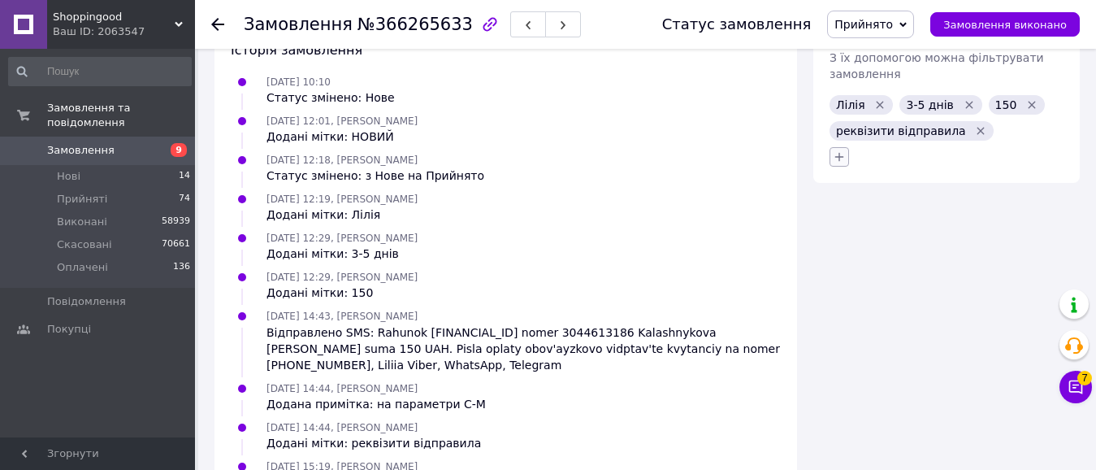
click at [844, 150] on icon "button" at bounding box center [839, 156] width 13 height 13
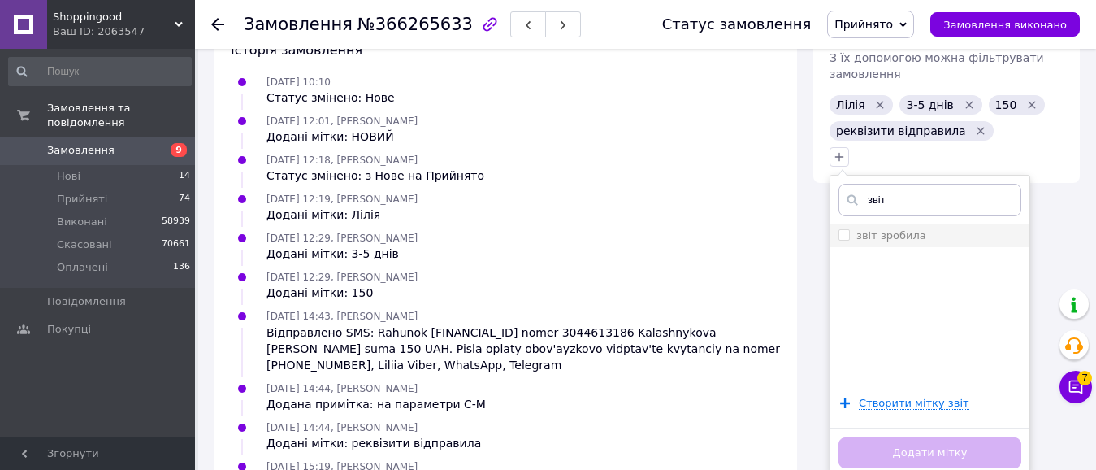
type input "звіт"
click at [850, 228] on label "звіт зробила" at bounding box center [883, 235] width 88 height 15
click at [849, 229] on input "звіт зробила" at bounding box center [844, 234] width 11 height 11
click at [848, 229] on input "звіт зробила" at bounding box center [844, 234] width 11 height 11
checkbox input "true"
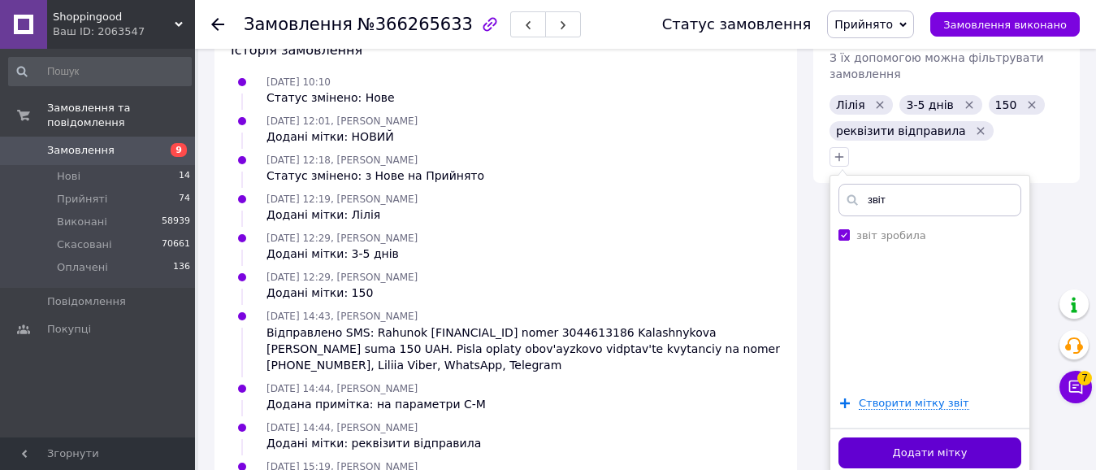
click at [931, 437] on button "Додати мітку" at bounding box center [930, 453] width 183 height 32
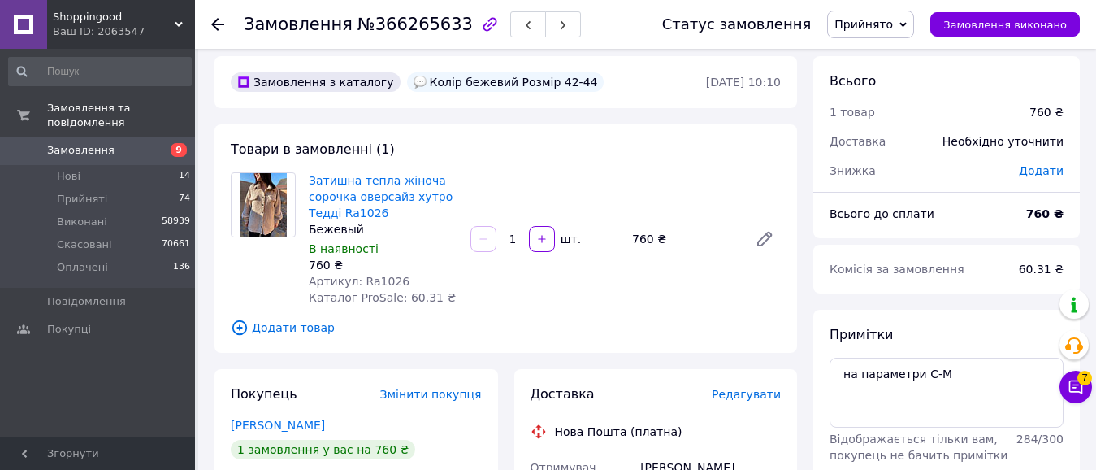
scroll to position [0, 0]
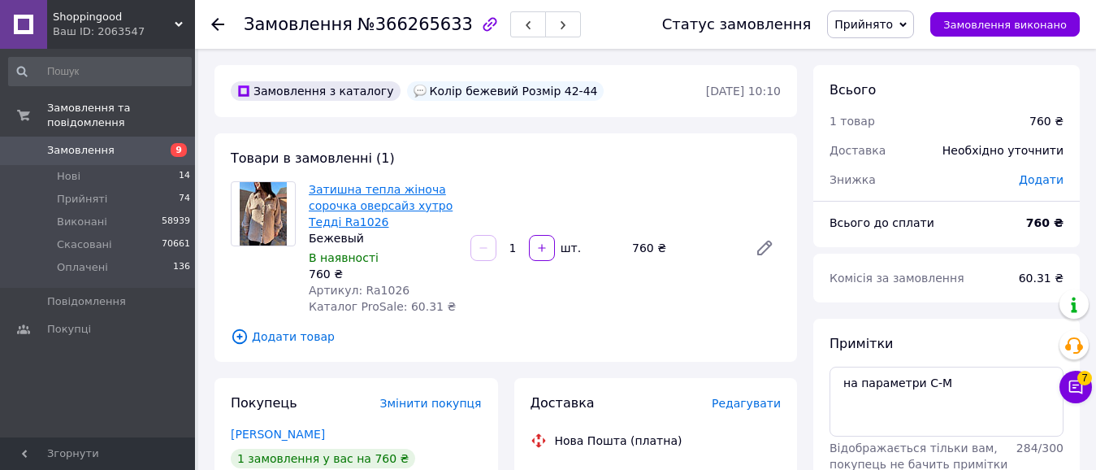
click at [376, 197] on link "Затишна тепла жіноча сорочка оверсайз хутро Тедді Ra1026" at bounding box center [381, 206] width 144 height 46
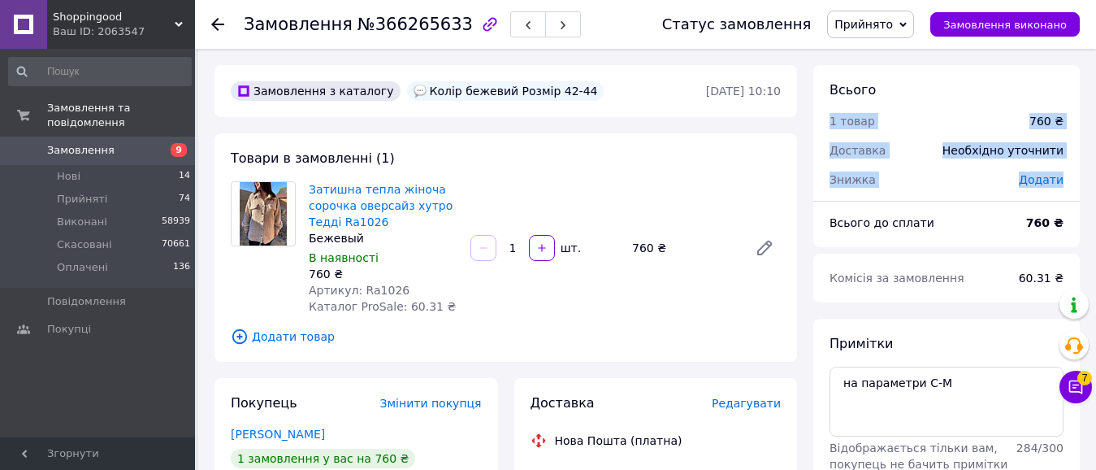
drag, startPoint x: 1094, startPoint y: 84, endPoint x: 1085, endPoint y: 161, distance: 77.7
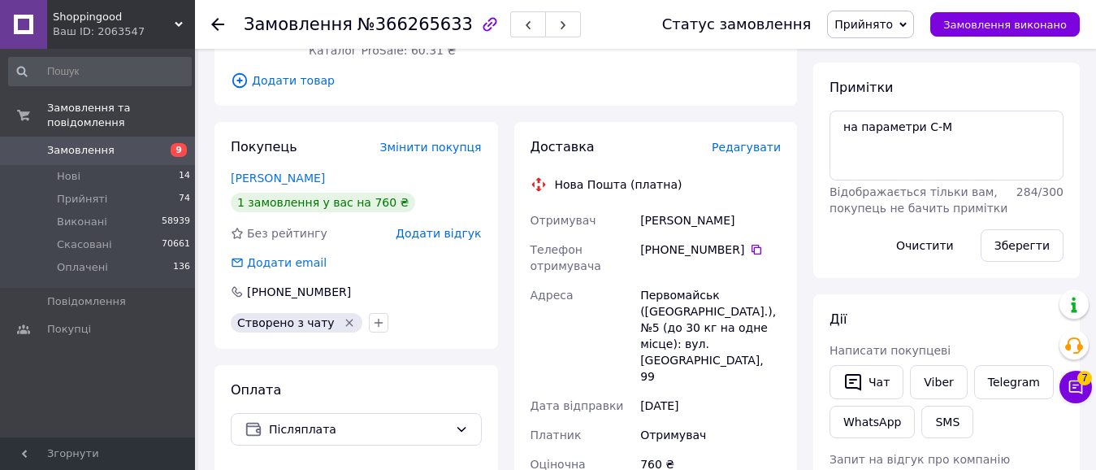
scroll to position [230, 0]
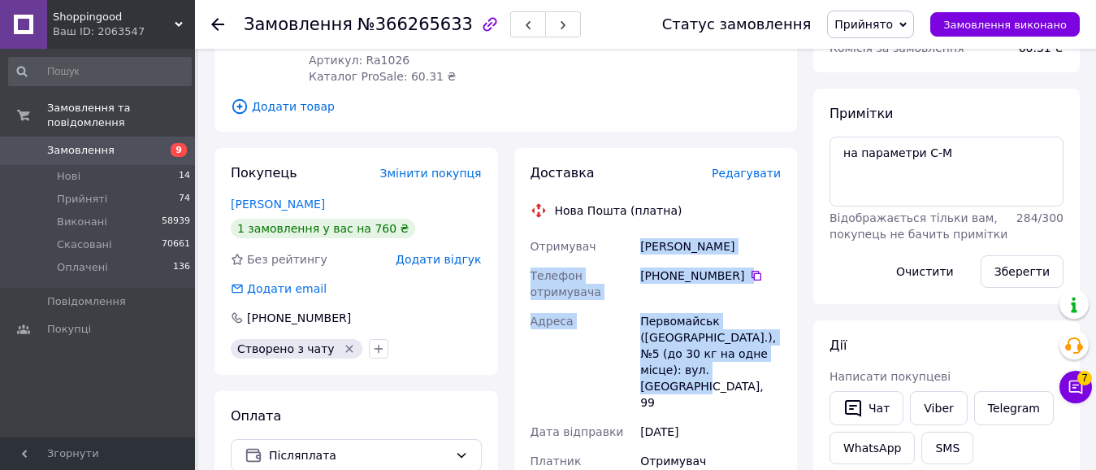
drag, startPoint x: 639, startPoint y: 238, endPoint x: 749, endPoint y: 380, distance: 180.1
click at [749, 380] on div "Отримувач [PERSON_NAME] Телефон отримувача +380 66 446 25 70   Адреса [STREET_A…" at bounding box center [656, 437] width 258 height 410
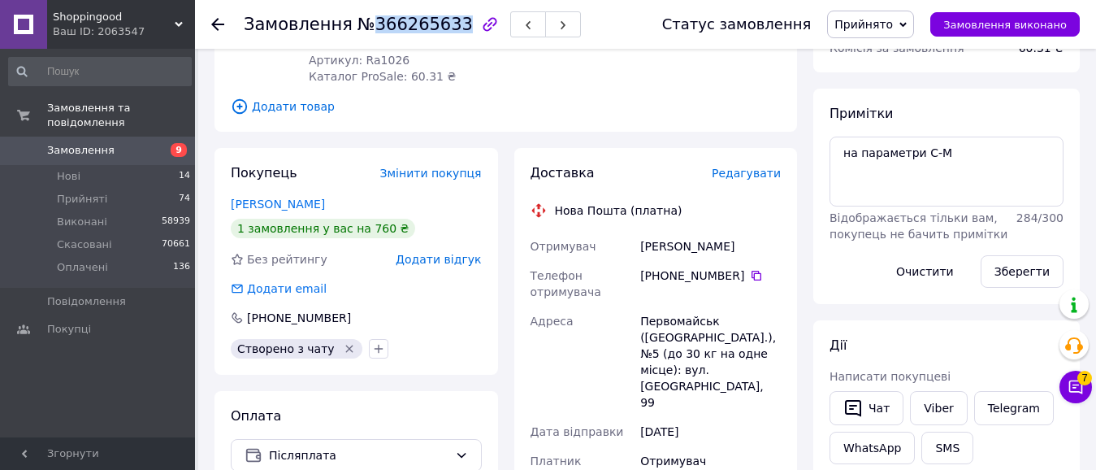
drag, startPoint x: 365, startPoint y: 24, endPoint x: 442, endPoint y: 25, distance: 77.2
click at [442, 25] on span "№366265633" at bounding box center [415, 25] width 115 height 20
